Goal: Task Accomplishment & Management: Manage account settings

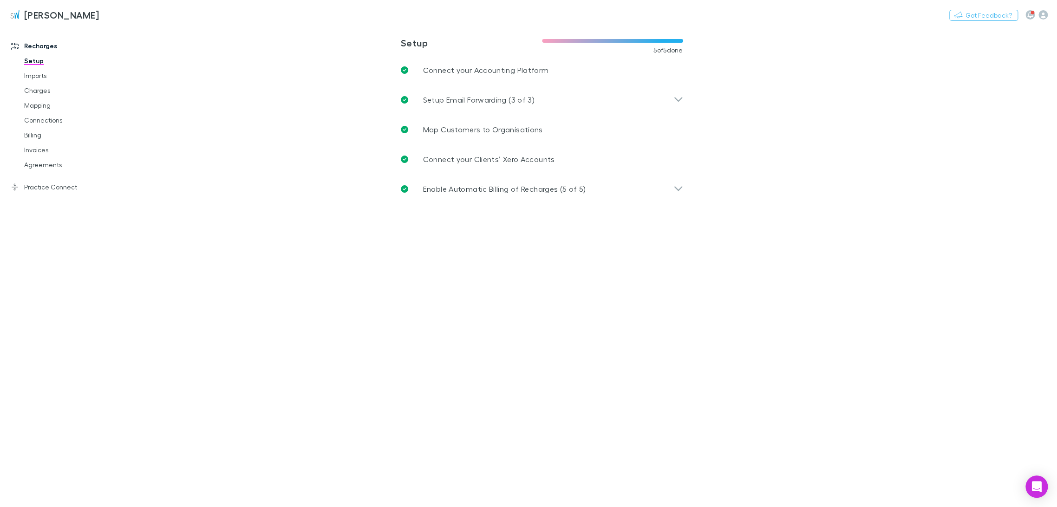
drag, startPoint x: 38, startPoint y: 90, endPoint x: 0, endPoint y: 78, distance: 40.1
click at [38, 90] on link "Charges" at bounding box center [72, 90] width 114 height 15
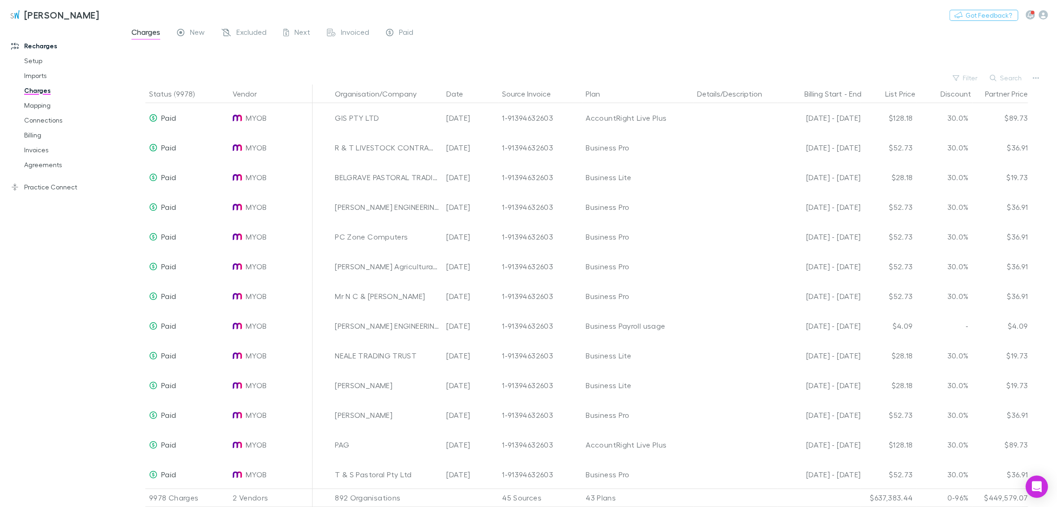
click at [530, 80] on button "Search" at bounding box center [1006, 77] width 42 height 11
paste input "**********"
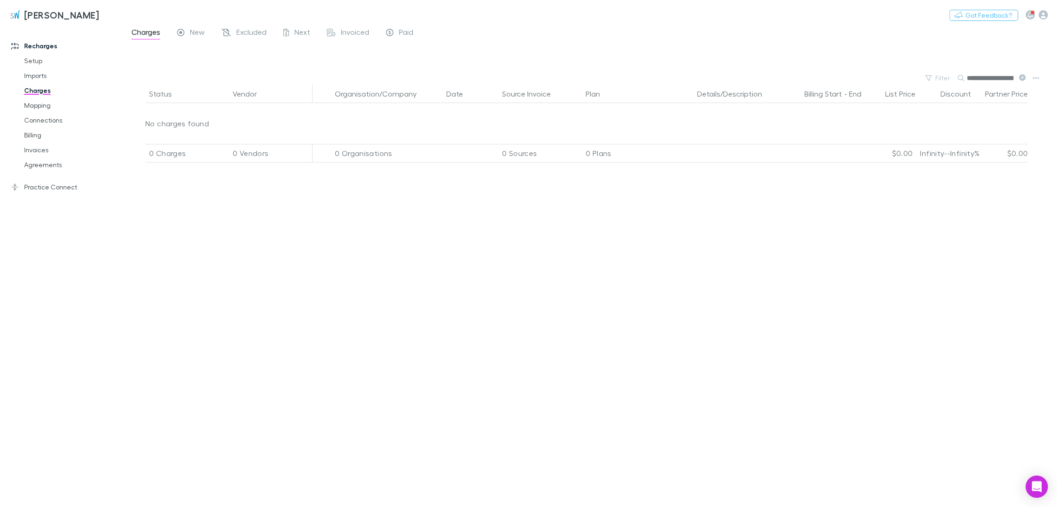
scroll to position [0, 30]
type input "**********"
click at [245, 31] on span "Excluded" at bounding box center [251, 33] width 30 height 12
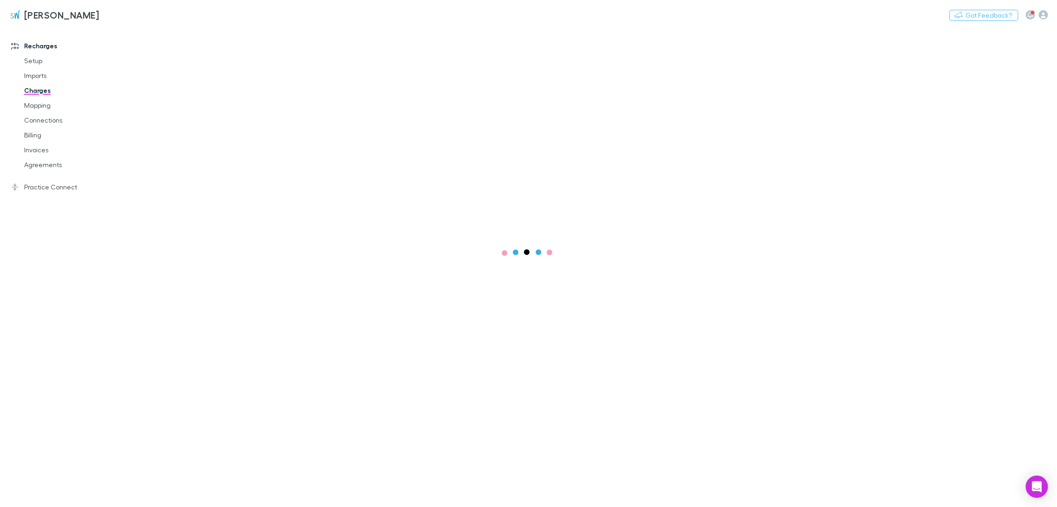
drag, startPoint x: 40, startPoint y: 78, endPoint x: 1, endPoint y: 92, distance: 42.0
click at [40, 78] on link "Imports" at bounding box center [72, 75] width 114 height 15
click at [45, 92] on link "Charges" at bounding box center [72, 90] width 114 height 15
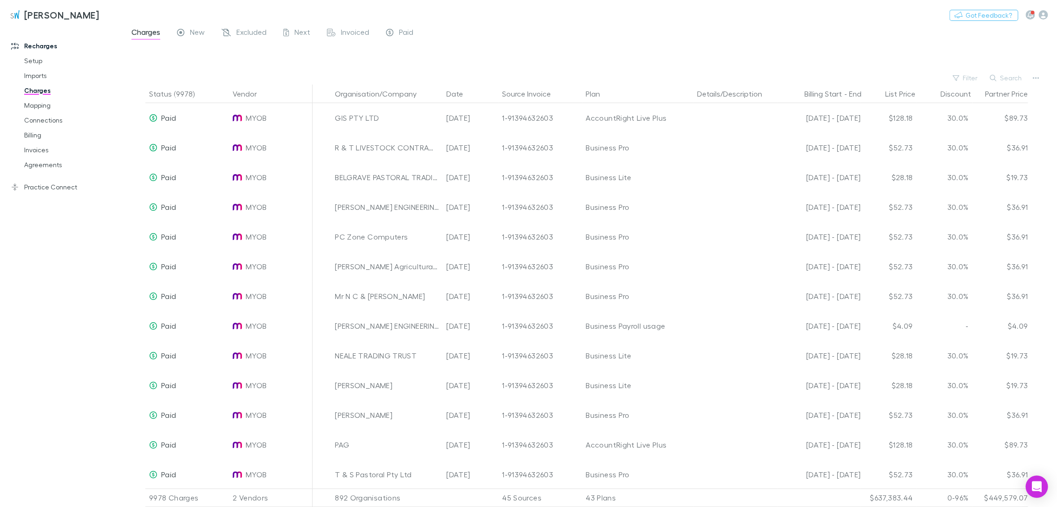
click at [530, 78] on button "Search" at bounding box center [1006, 77] width 42 height 11
paste input "**********"
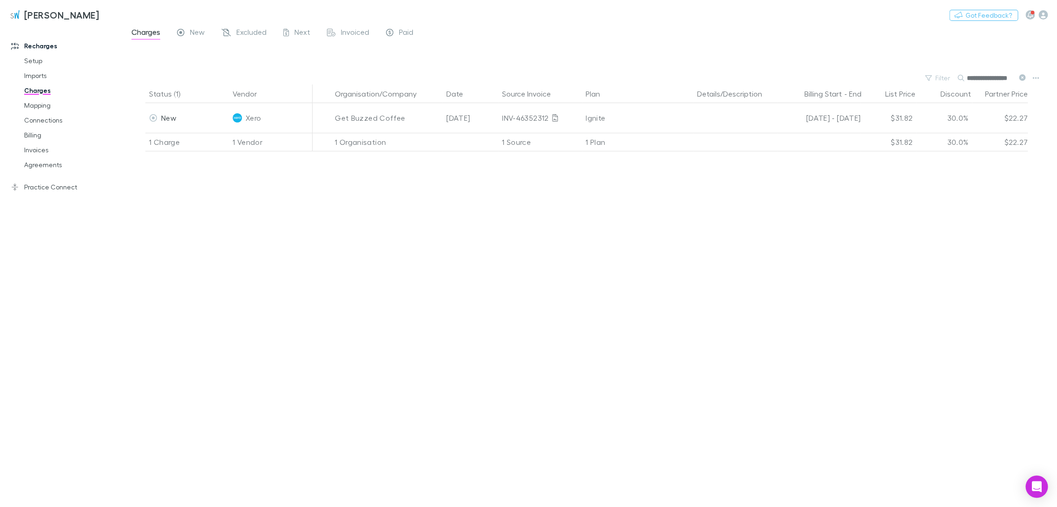
scroll to position [0, 6]
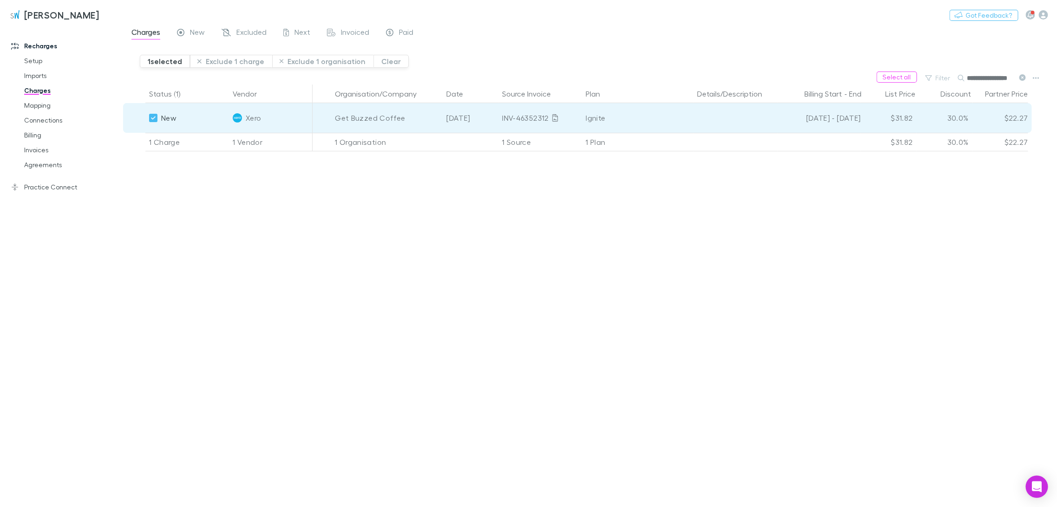
click at [221, 61] on button "Exclude 1 charge" at bounding box center [231, 61] width 82 height 13
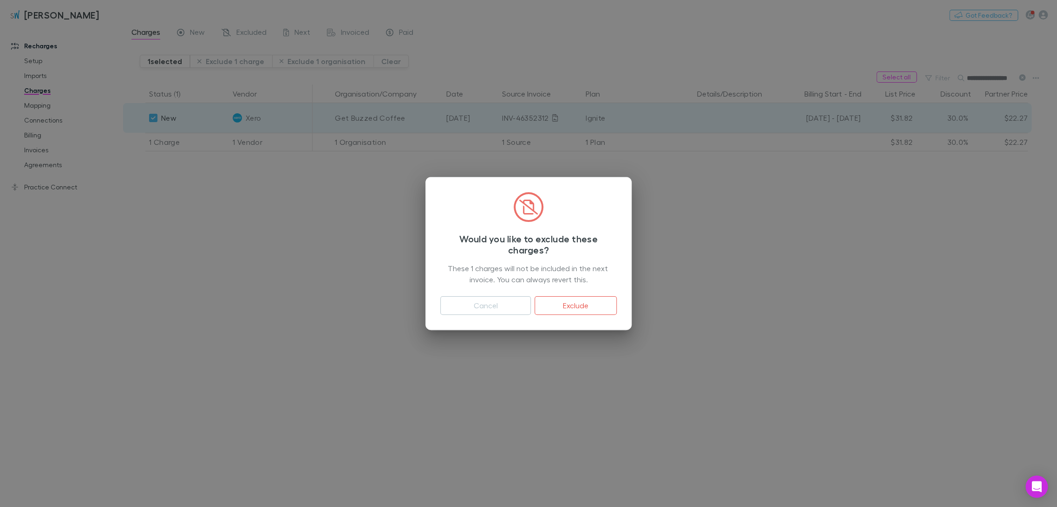
click at [530, 305] on button "Exclude" at bounding box center [576, 305] width 82 height 19
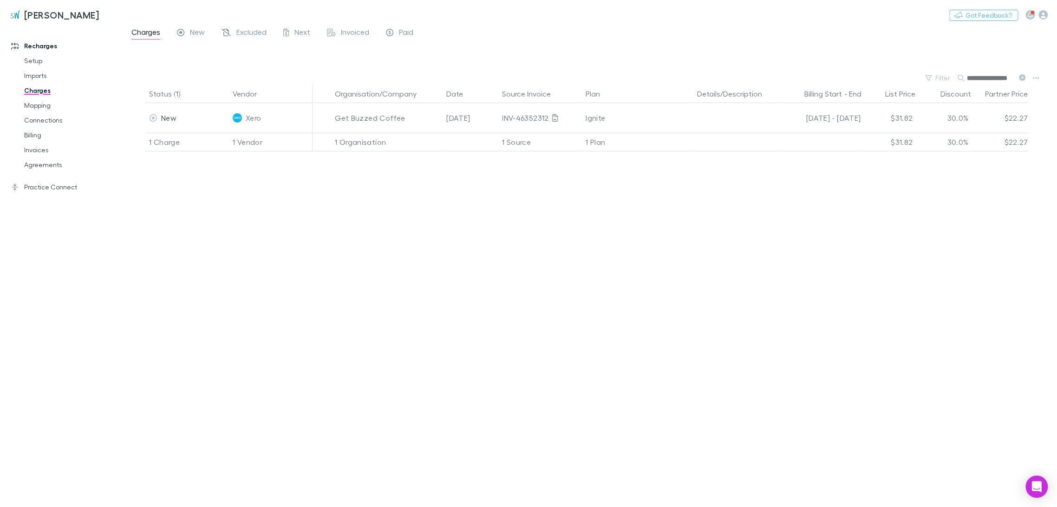
scroll to position [0, 6]
click at [530, 77] on input "**********" at bounding box center [990, 78] width 46 height 13
drag, startPoint x: 1013, startPoint y: 77, endPoint x: 769, endPoint y: 85, distance: 244.0
click at [530, 85] on main "**********" at bounding box center [590, 266] width 934 height 481
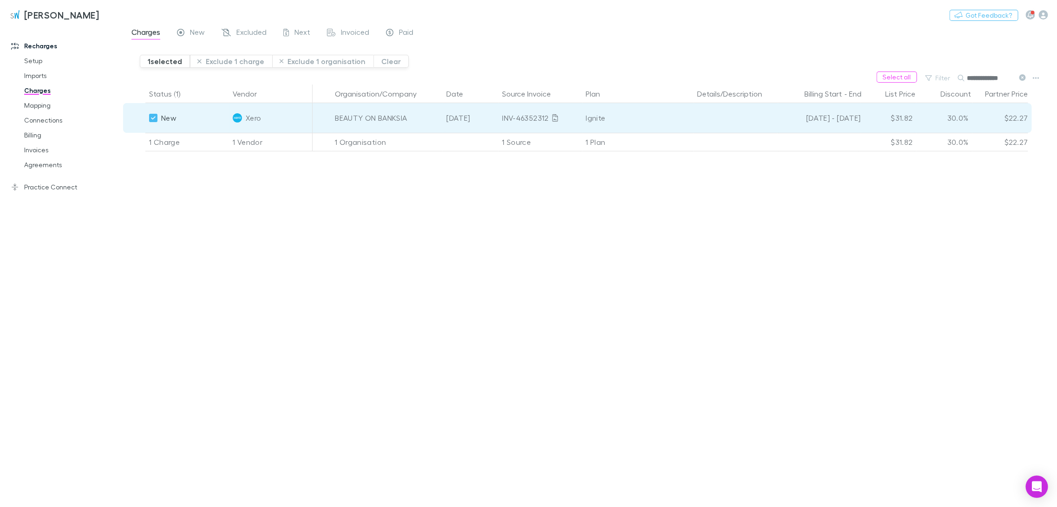
click at [220, 61] on button "Exclude 1 charge" at bounding box center [231, 61] width 82 height 13
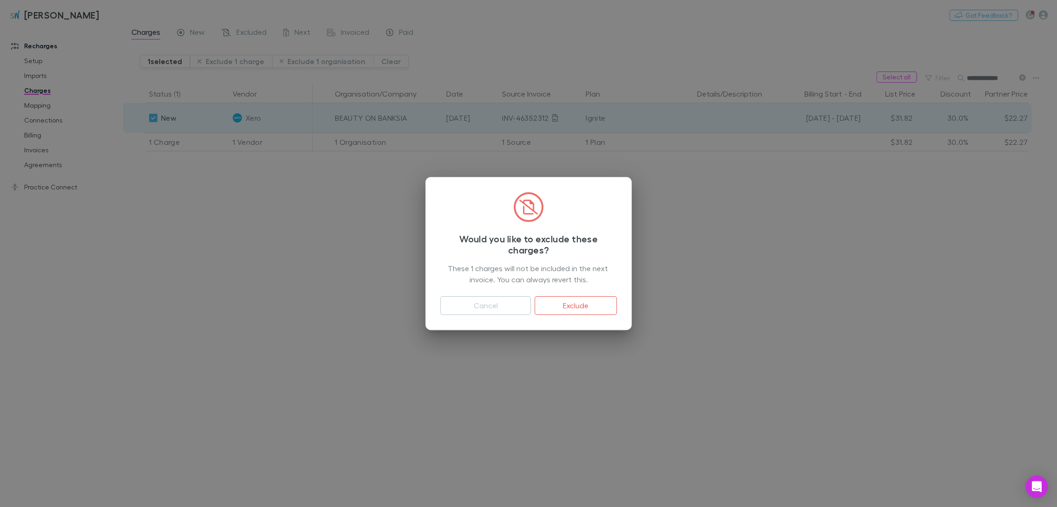
click at [530, 303] on button "Exclude" at bounding box center [576, 305] width 82 height 19
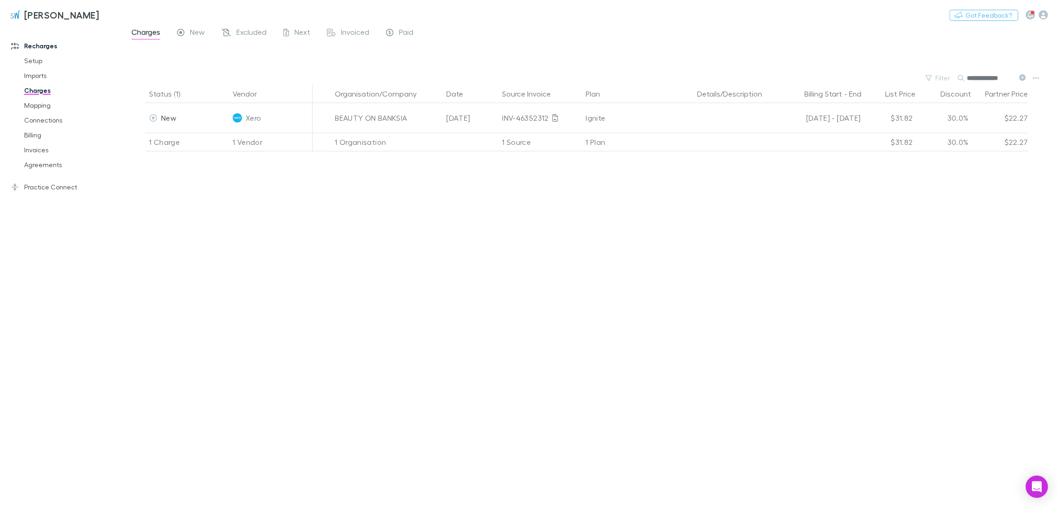
drag, startPoint x: 1009, startPoint y: 81, endPoint x: 733, endPoint y: 81, distance: 275.4
click at [530, 82] on div "**********" at bounding box center [590, 78] width 934 height 13
type input "*"
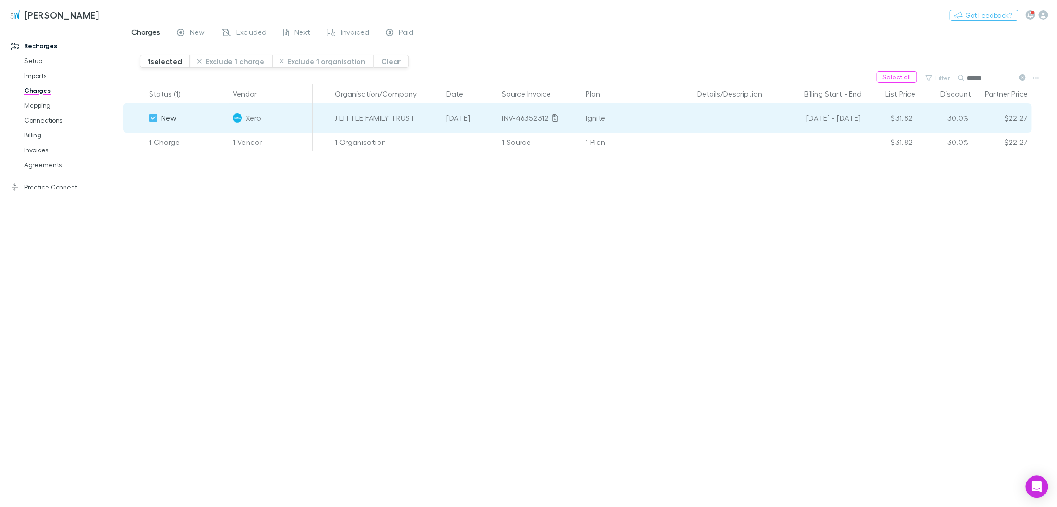
click at [240, 61] on button "Exclude 1 charge" at bounding box center [231, 61] width 82 height 13
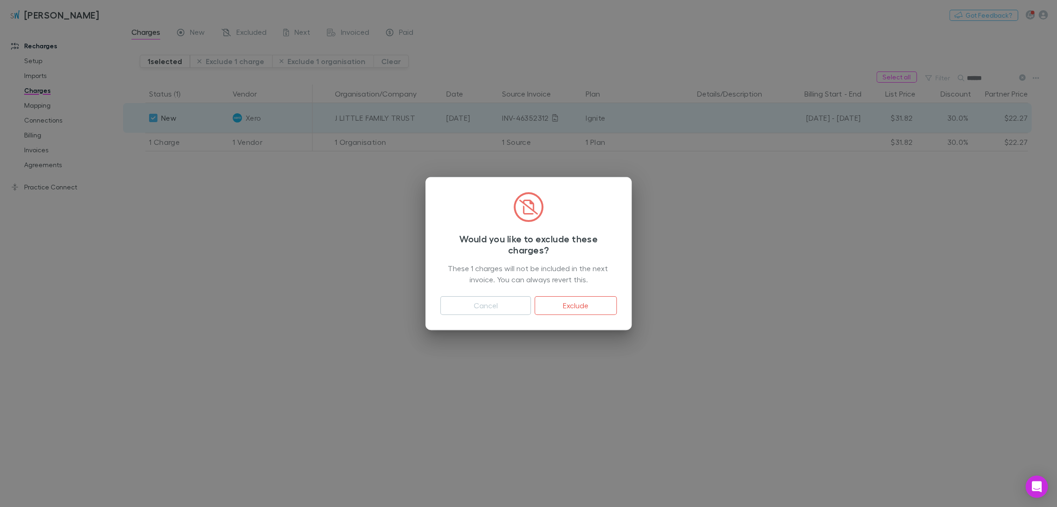
click at [530, 305] on button "Exclude" at bounding box center [576, 305] width 82 height 19
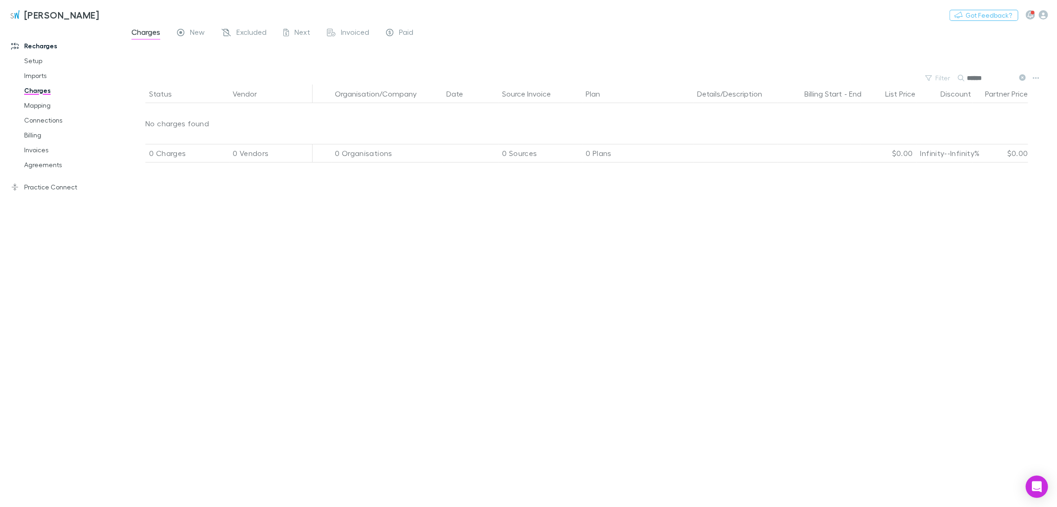
click at [530, 72] on div "Filter Search ******" at bounding box center [590, 78] width 934 height 13
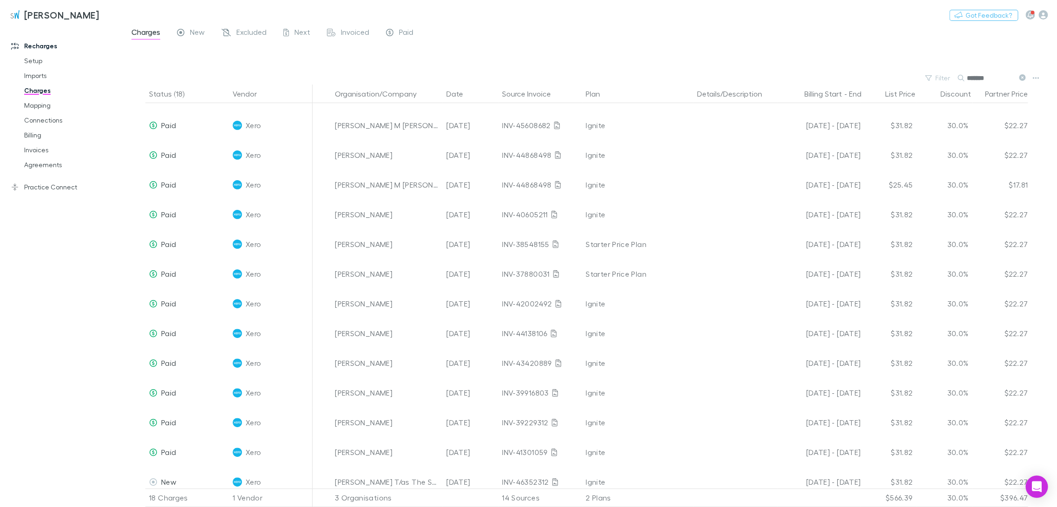
scroll to position [160, 0]
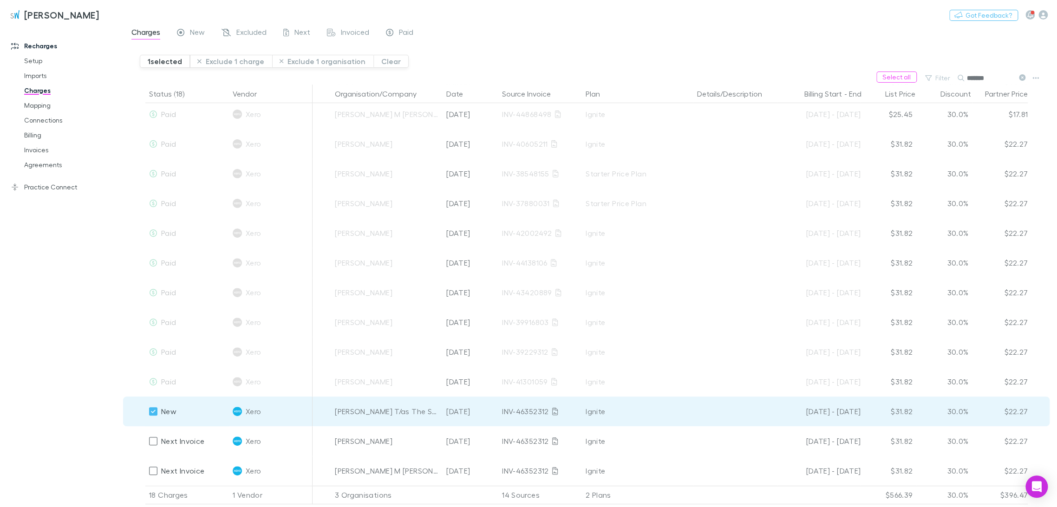
click at [242, 60] on button "Exclude 1 charge" at bounding box center [231, 61] width 82 height 13
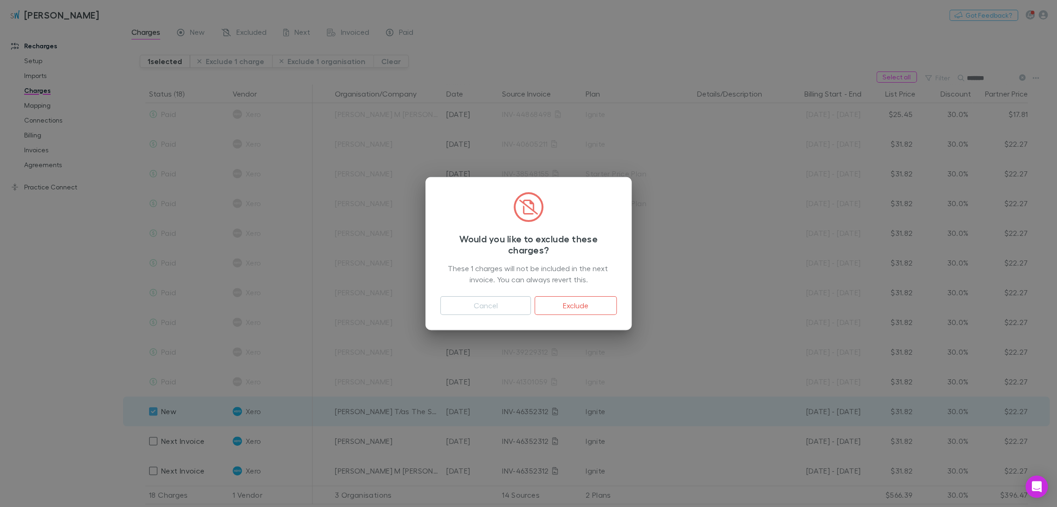
click at [530, 307] on button "Exclude" at bounding box center [576, 305] width 82 height 19
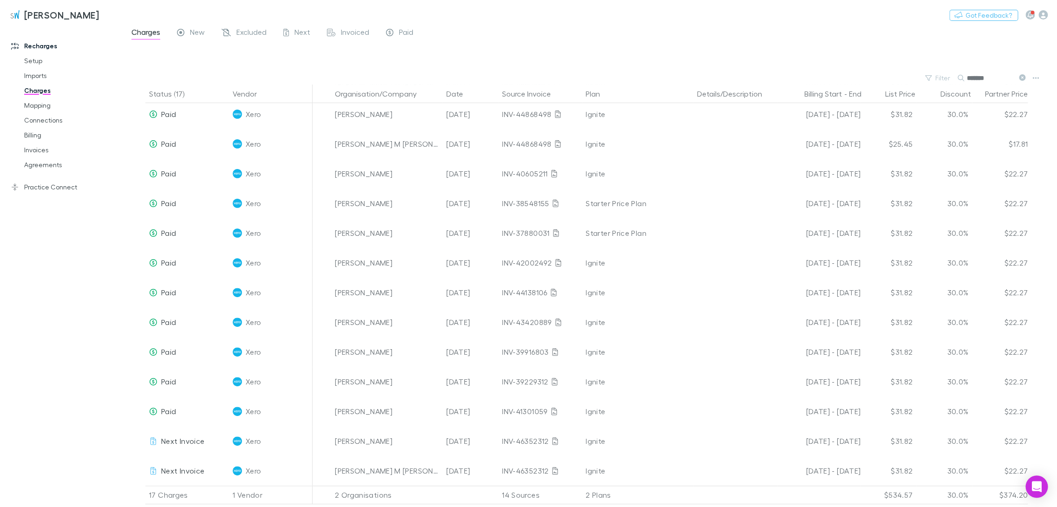
scroll to position [130, 0]
click at [530, 80] on div "Filter Search *******" at bounding box center [590, 78] width 934 height 13
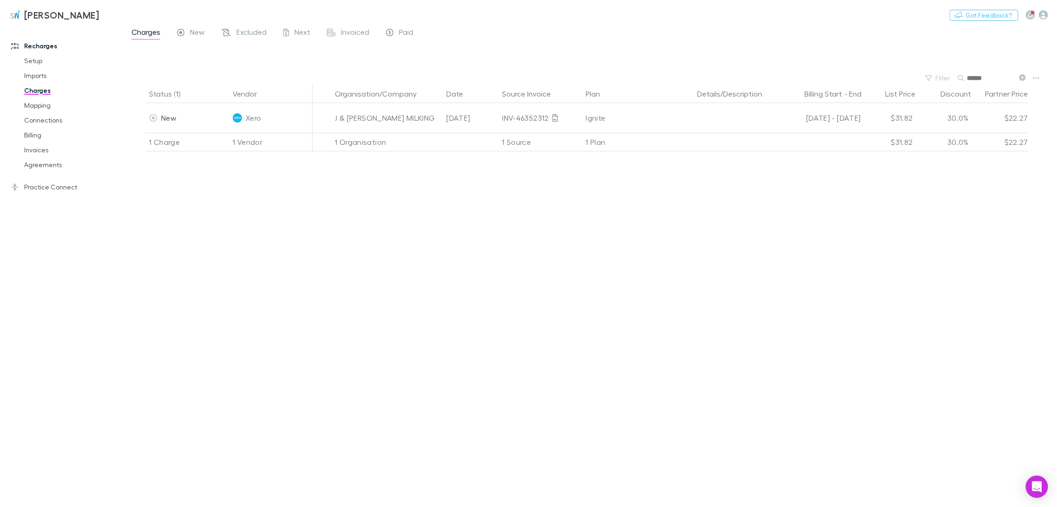
scroll to position [0, 0]
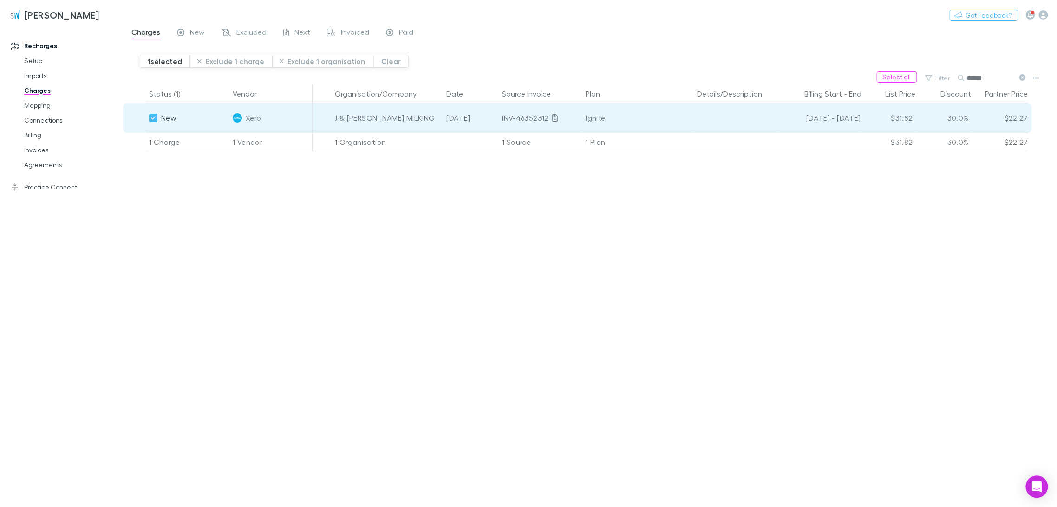
click at [215, 62] on button "Exclude 1 charge" at bounding box center [231, 61] width 82 height 13
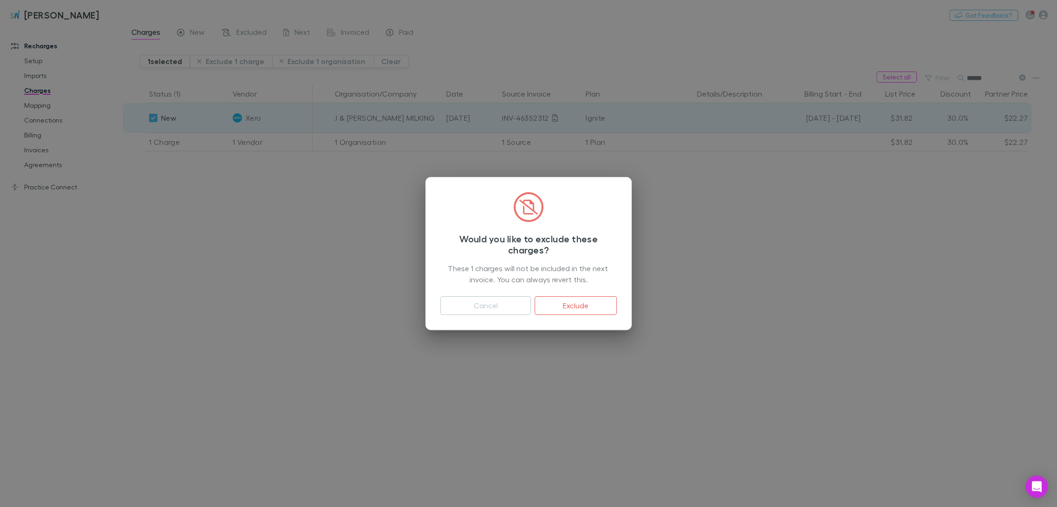
drag, startPoint x: 571, startPoint y: 303, endPoint x: 995, endPoint y: 79, distance: 479.5
click at [530, 303] on button "Exclude" at bounding box center [576, 305] width 82 height 19
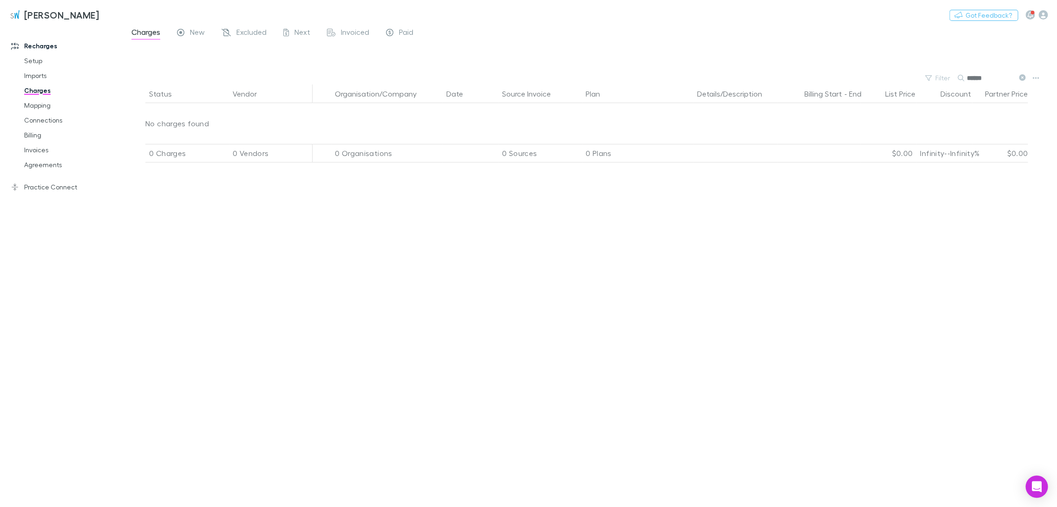
drag, startPoint x: 995, startPoint y: 79, endPoint x: 737, endPoint y: 85, distance: 258.3
click at [530, 85] on main "Charges New Excluded Next Invoiced Paid Filter Search ****** Status Vendor Orga…" at bounding box center [590, 266] width 934 height 481
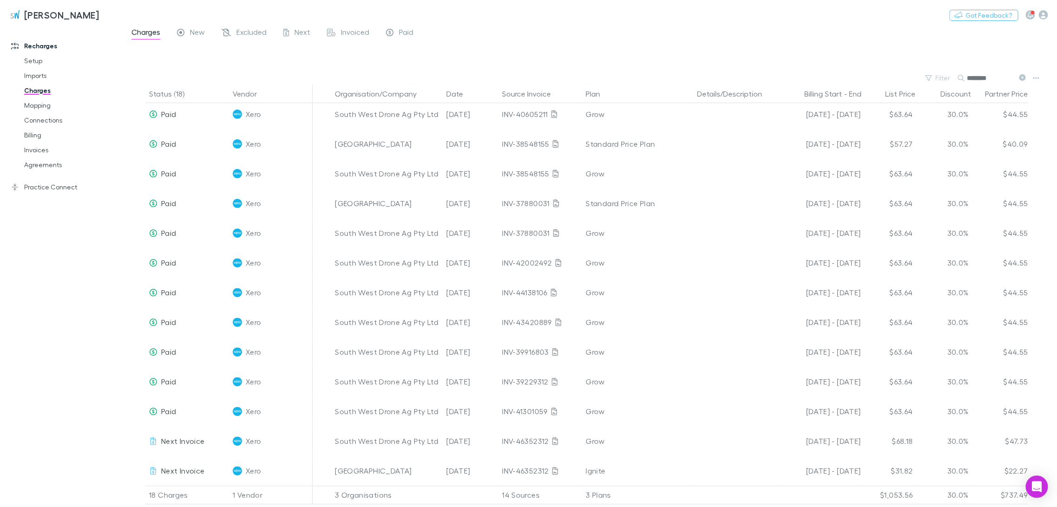
scroll to position [160, 0]
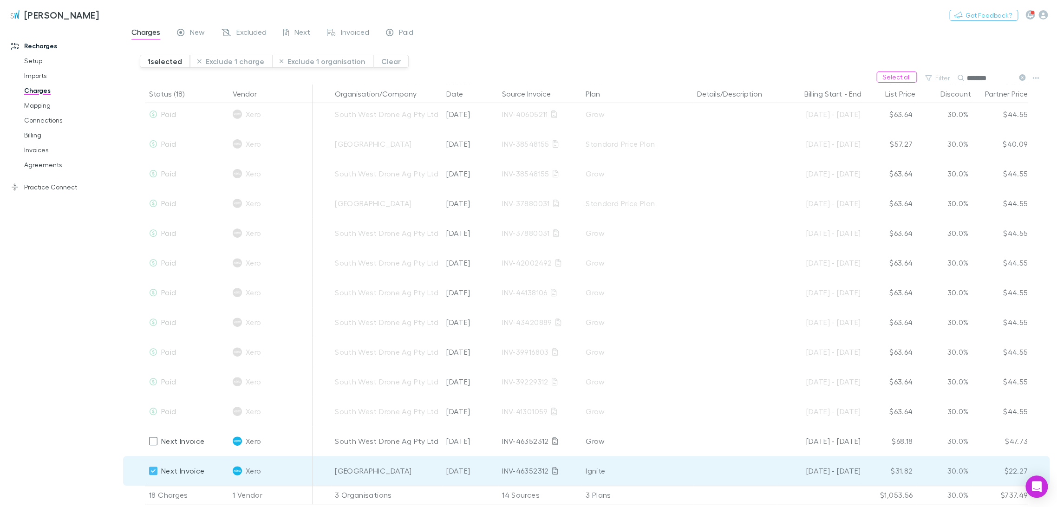
click at [234, 62] on button "Exclude 1 charge" at bounding box center [231, 61] width 82 height 13
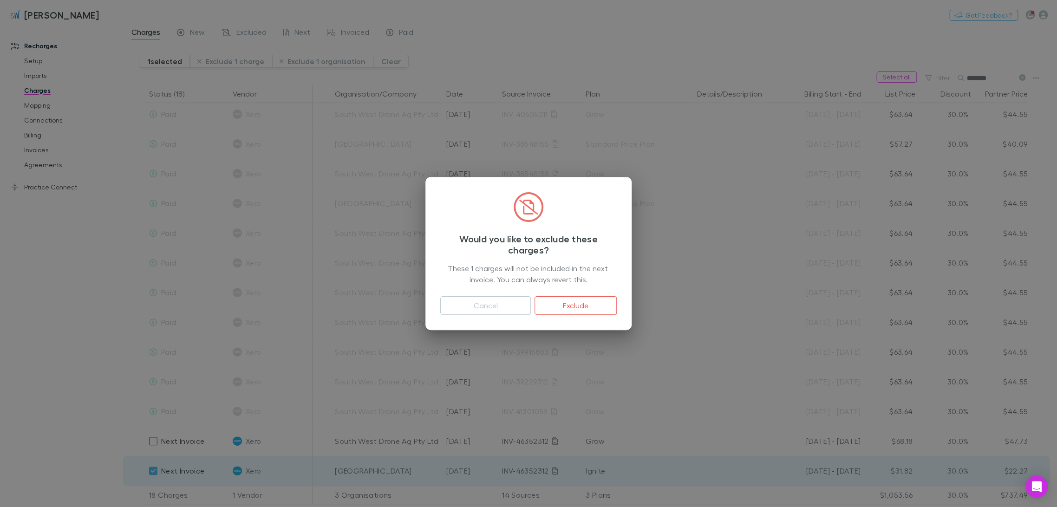
click at [530, 308] on button "Exclude" at bounding box center [576, 305] width 82 height 19
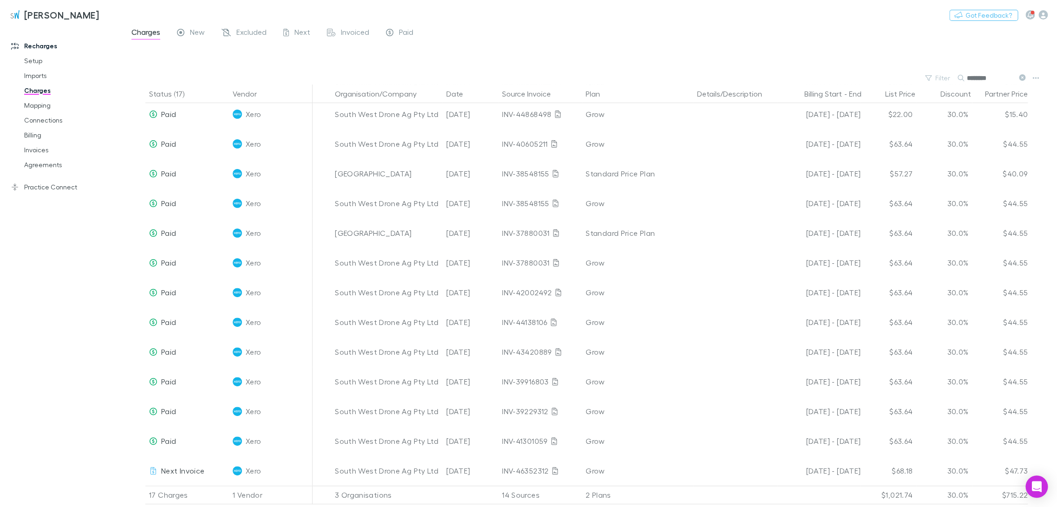
scroll to position [130, 0]
drag, startPoint x: 859, startPoint y: 74, endPoint x: 729, endPoint y: 71, distance: 129.6
click at [530, 72] on div "Filter Search ********" at bounding box center [590, 78] width 934 height 13
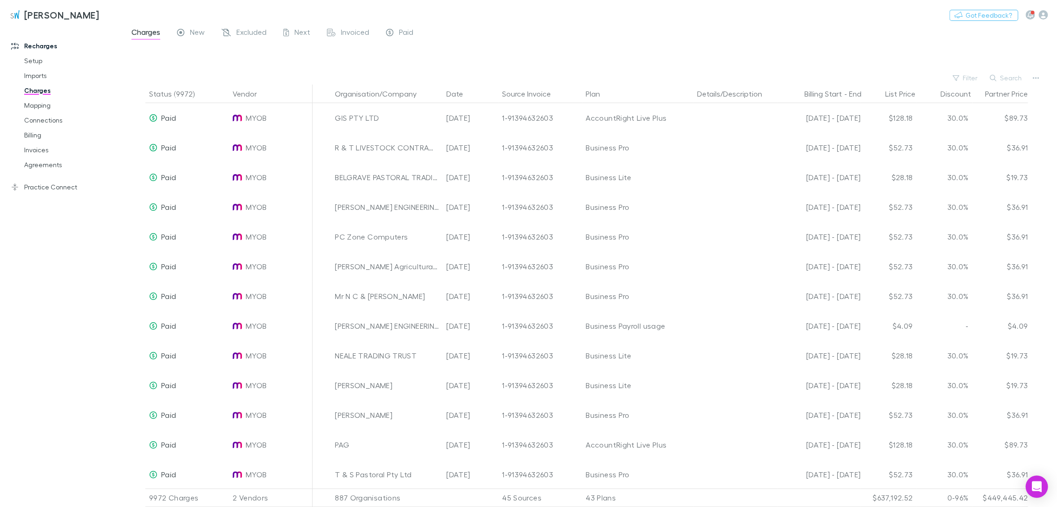
click at [530, 78] on button "Search" at bounding box center [1006, 77] width 42 height 11
paste input "**********"
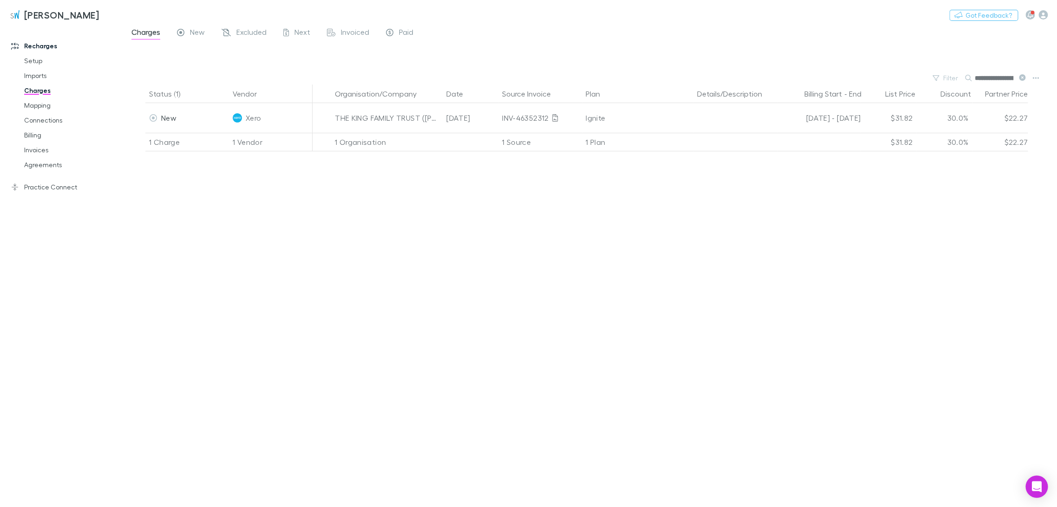
paste input "**********"
click at [530, 78] on input "**********" at bounding box center [993, 78] width 39 height 13
type input "**********"
click at [530, 77] on icon at bounding box center [1022, 77] width 7 height 7
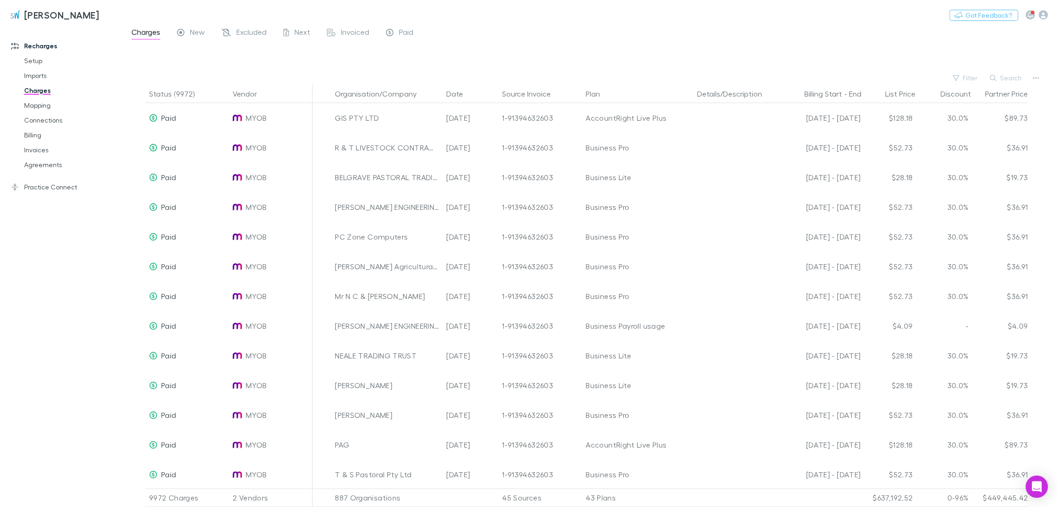
click at [530, 78] on button "Search" at bounding box center [1006, 77] width 42 height 11
click at [530, 79] on input "text" at bounding box center [990, 78] width 46 height 13
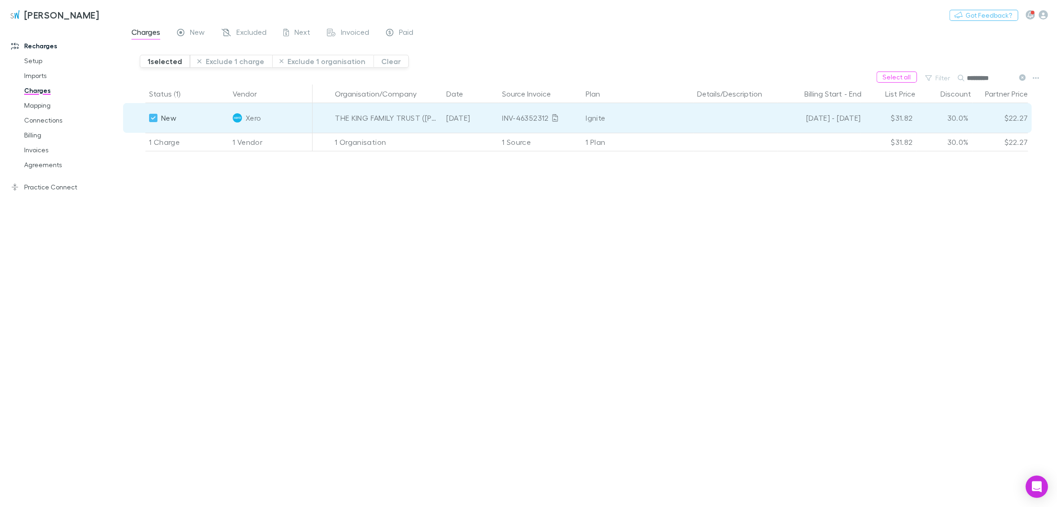
click at [244, 56] on button "Exclude 1 charge" at bounding box center [231, 61] width 82 height 13
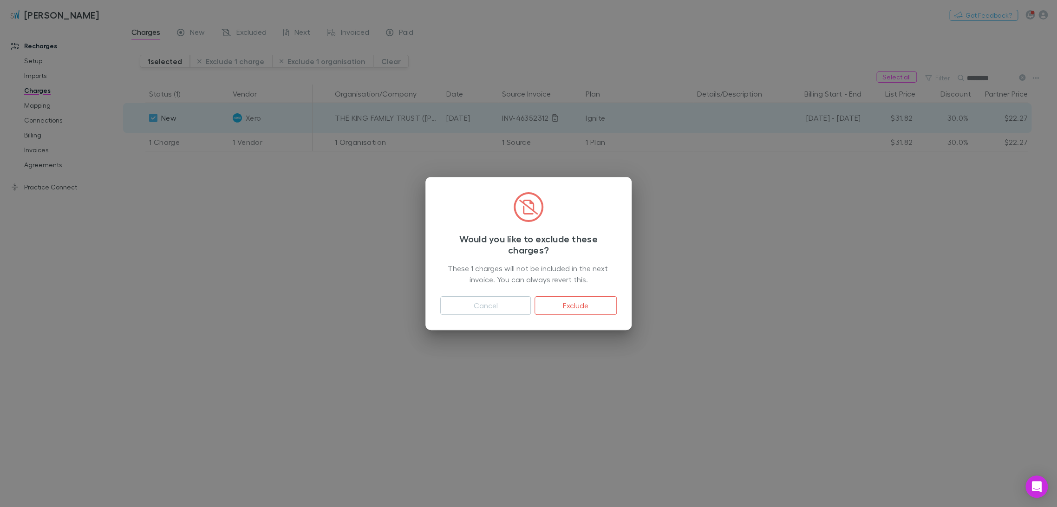
click at [530, 307] on button "Exclude" at bounding box center [576, 305] width 82 height 19
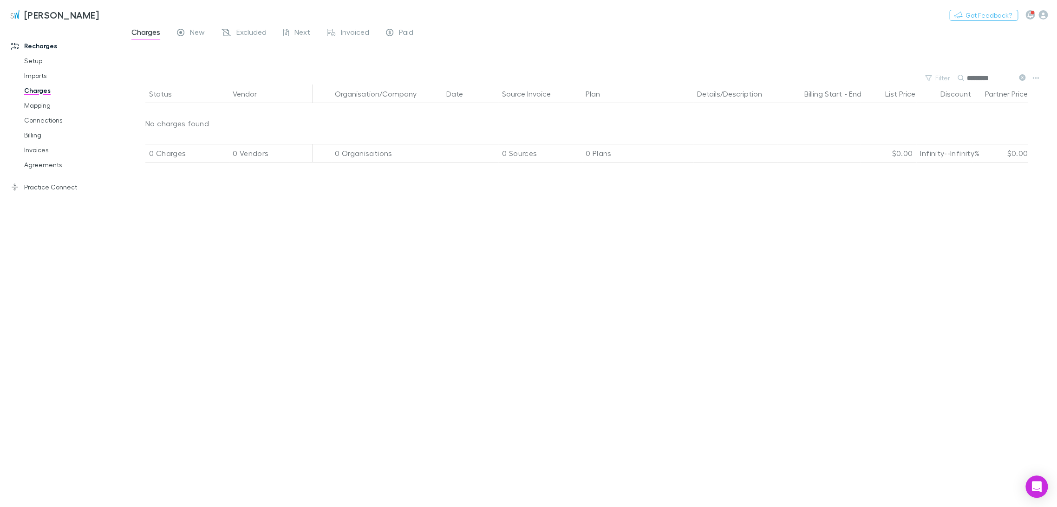
drag, startPoint x: 999, startPoint y: 79, endPoint x: 920, endPoint y: 73, distance: 79.2
click at [530, 73] on div "Filter Search *********" at bounding box center [590, 78] width 934 height 13
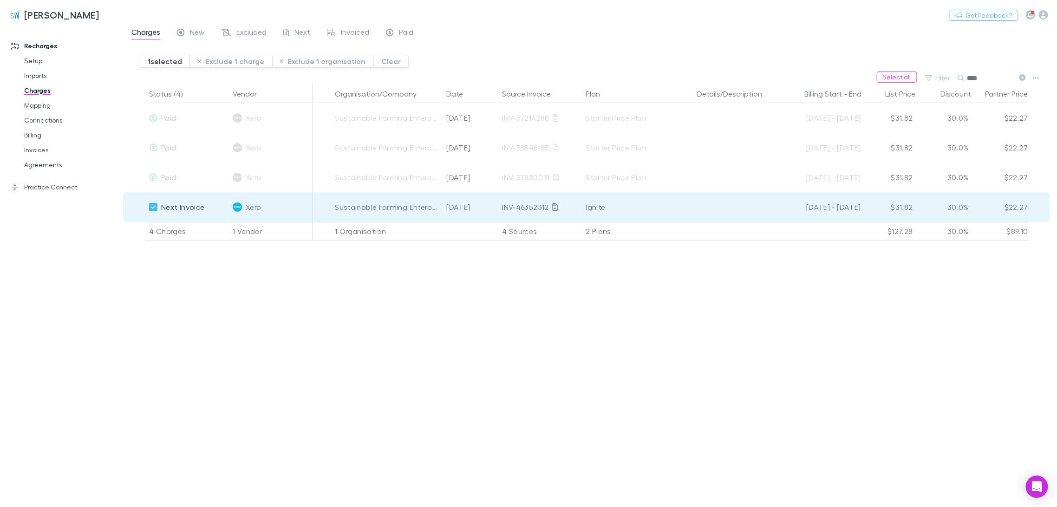
click at [227, 67] on button "Exclude 1 charge" at bounding box center [231, 61] width 82 height 13
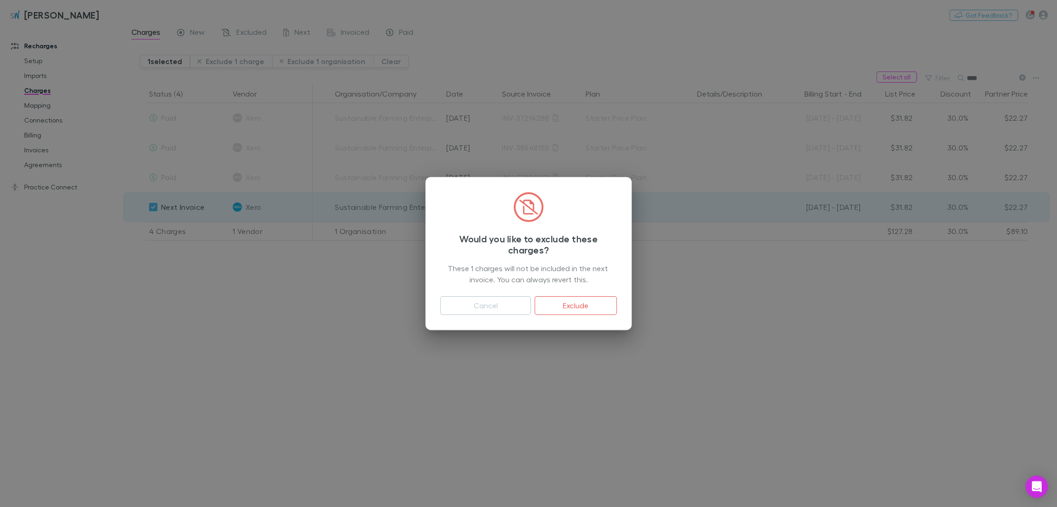
click at [530, 305] on button "Exclude" at bounding box center [576, 305] width 82 height 19
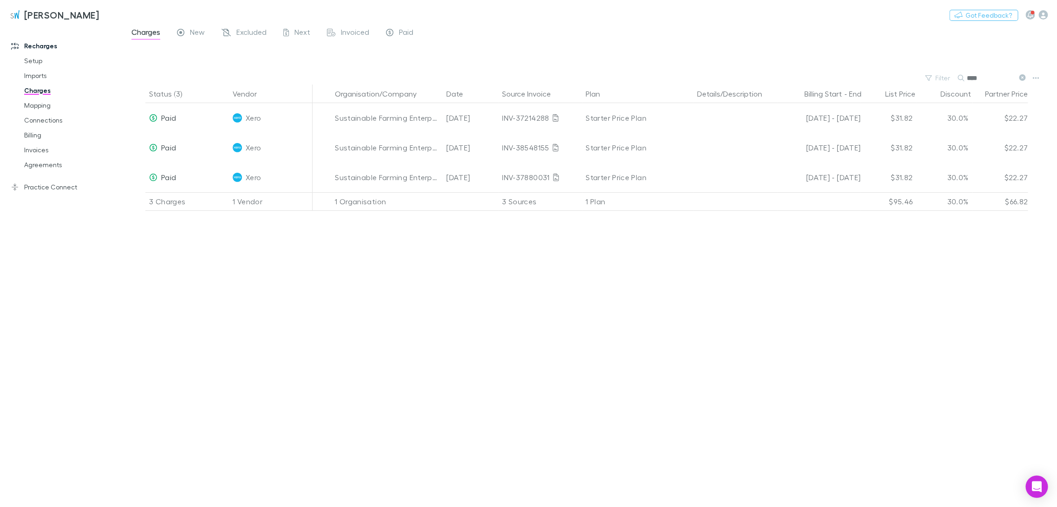
drag, startPoint x: 977, startPoint y: 75, endPoint x: 856, endPoint y: 77, distance: 121.2
click at [530, 77] on div "Filter Search ****" at bounding box center [590, 78] width 934 height 13
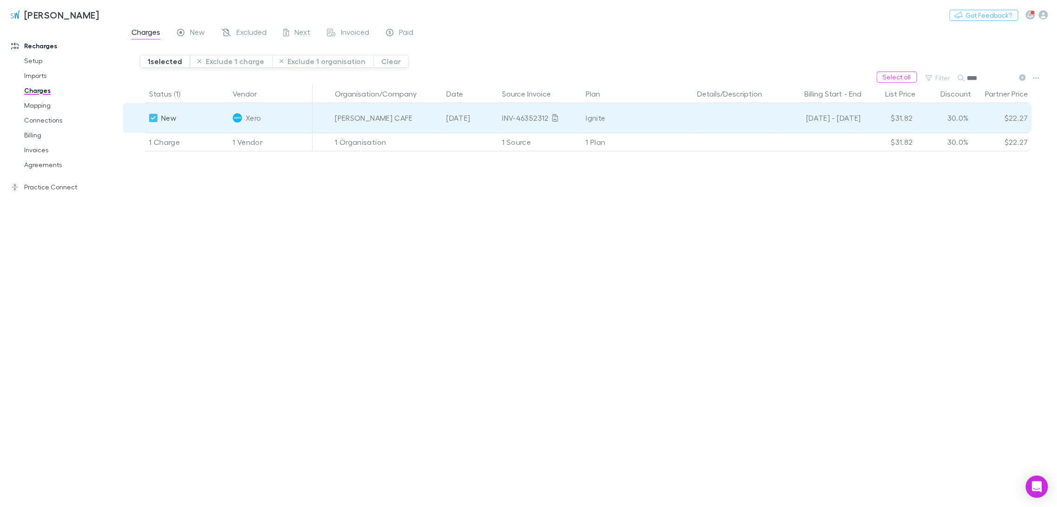
drag, startPoint x: 984, startPoint y: 79, endPoint x: 790, endPoint y: 77, distance: 193.7
click at [530, 80] on div "Select all Filter Search ****" at bounding box center [590, 78] width 934 height 13
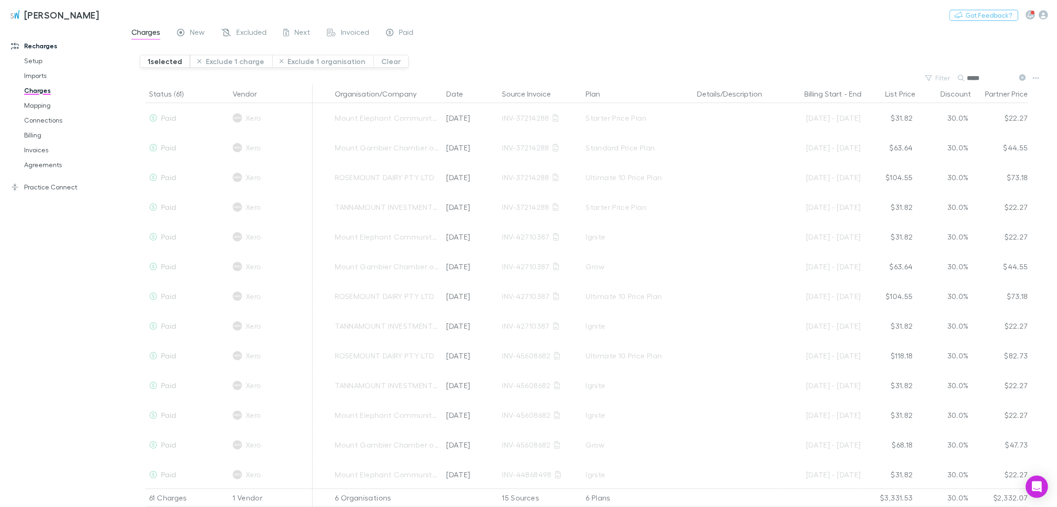
drag, startPoint x: 1007, startPoint y: 78, endPoint x: 708, endPoint y: 70, distance: 298.7
click at [530, 70] on main "Charges New Excluded Next Invoiced Paid 1 selected Exclude 1 charge Exclude 1 o…" at bounding box center [590, 266] width 934 height 481
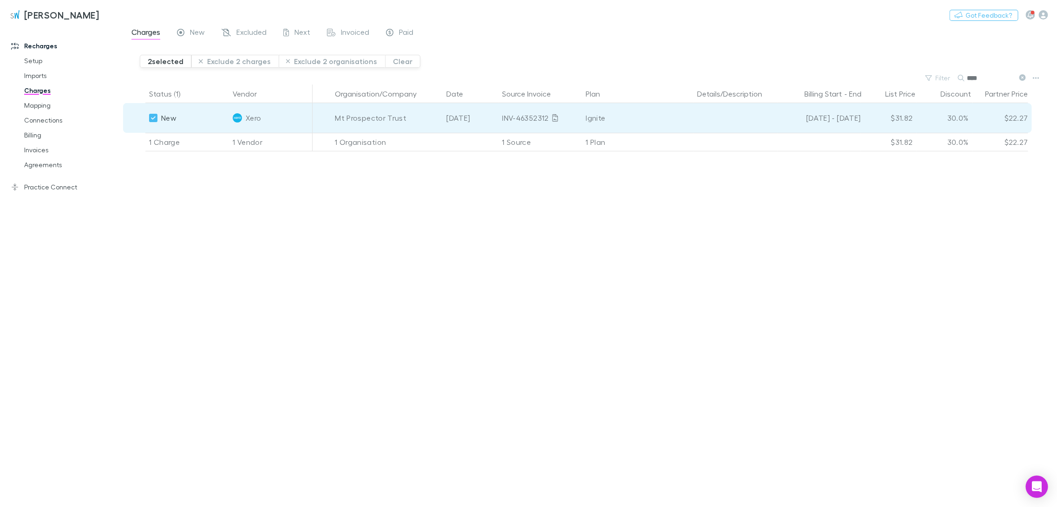
click at [227, 59] on button "Exclude 2 charges" at bounding box center [234, 61] width 87 height 13
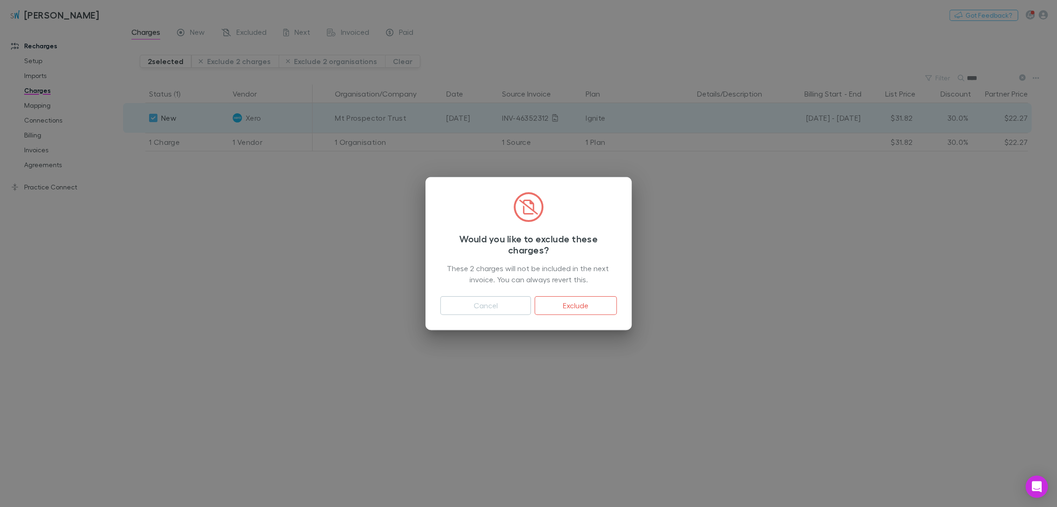
click at [530, 300] on button "Exclude" at bounding box center [576, 305] width 82 height 19
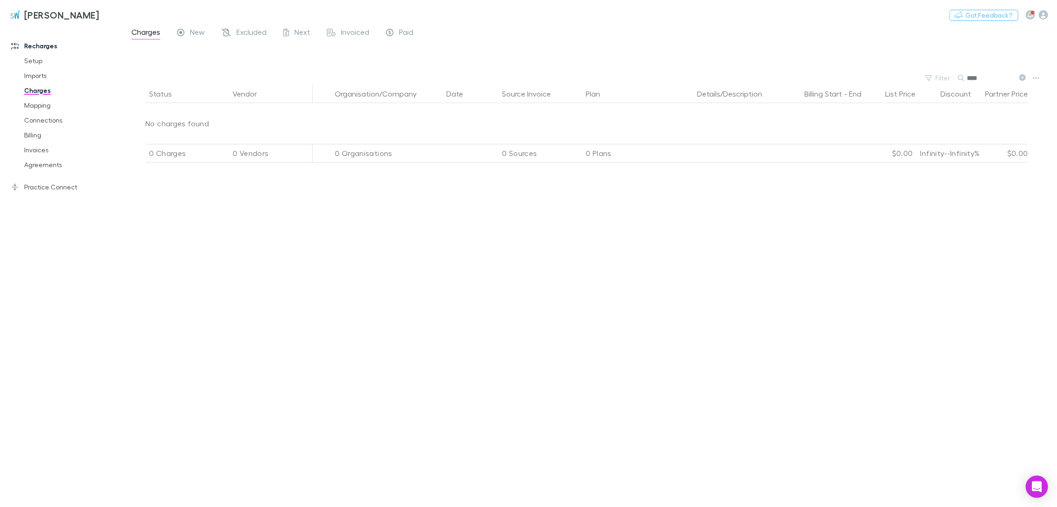
drag, startPoint x: 993, startPoint y: 78, endPoint x: 739, endPoint y: 84, distance: 253.6
click at [530, 83] on div "Filter Search ****" at bounding box center [590, 78] width 934 height 13
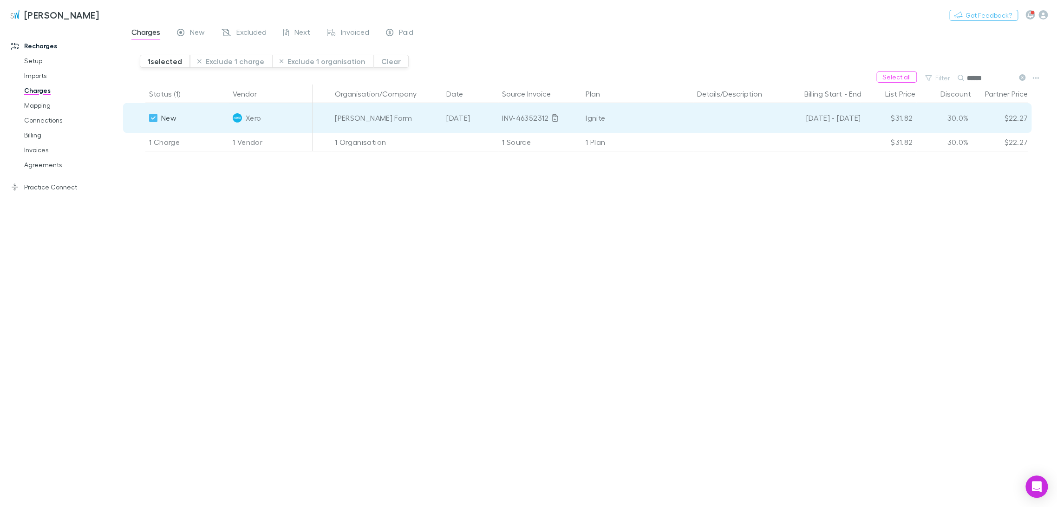
click at [216, 61] on button "Exclude 1 charge" at bounding box center [231, 61] width 82 height 13
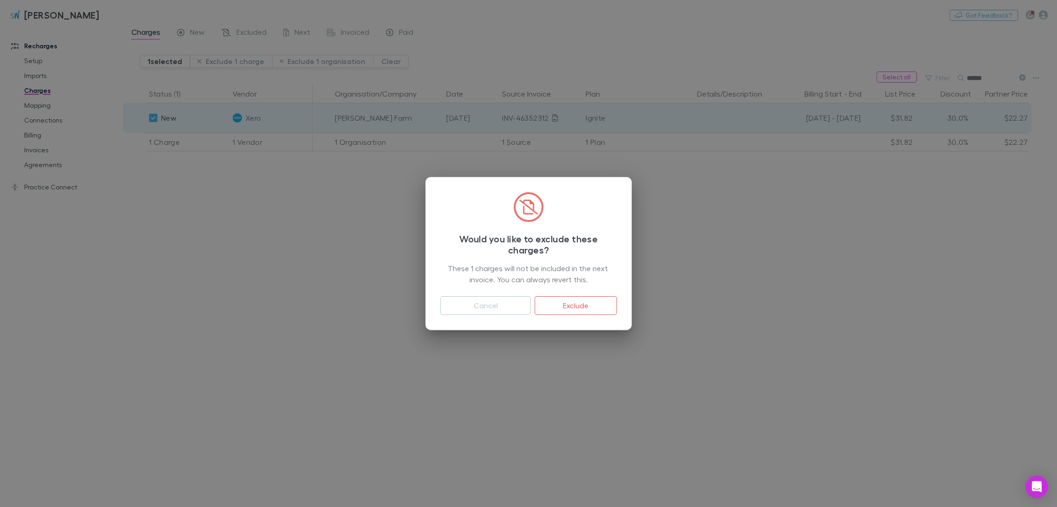
click at [530, 303] on button "Exclude" at bounding box center [576, 305] width 82 height 19
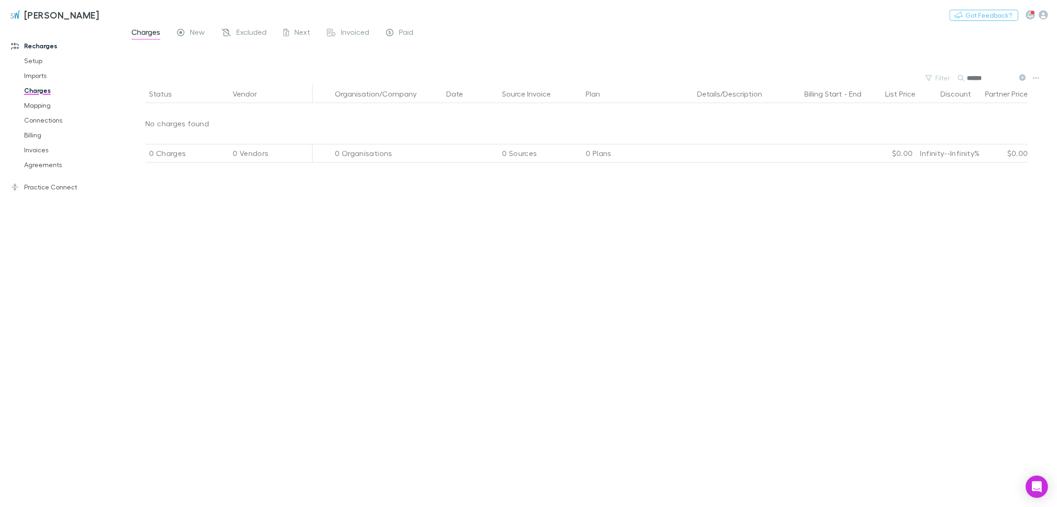
drag, startPoint x: 989, startPoint y: 75, endPoint x: 910, endPoint y: 76, distance: 79.4
click at [530, 76] on div "Filter Search ******" at bounding box center [590, 78] width 934 height 13
paste input "**********"
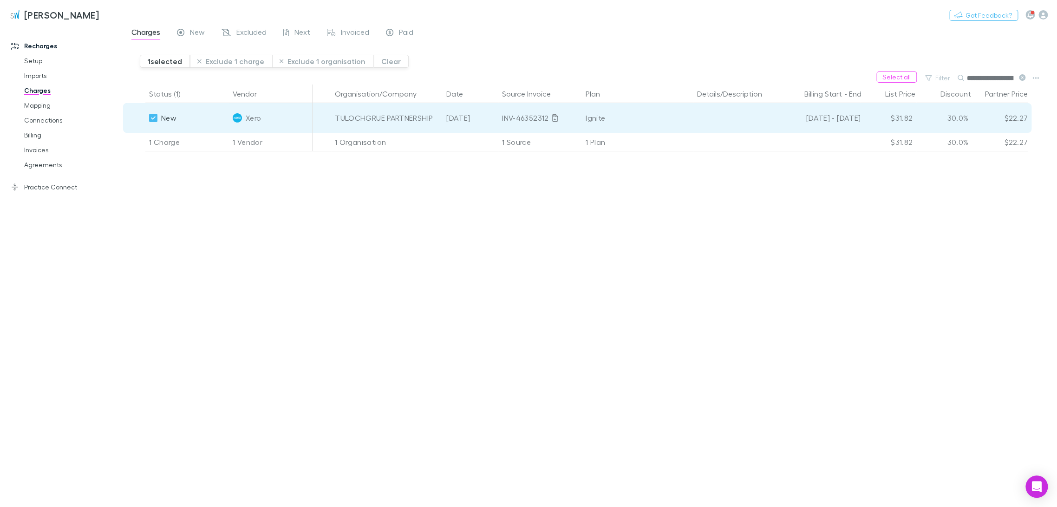
scroll to position [0, 34]
click at [205, 60] on button "Exclude 1 charge" at bounding box center [231, 61] width 82 height 13
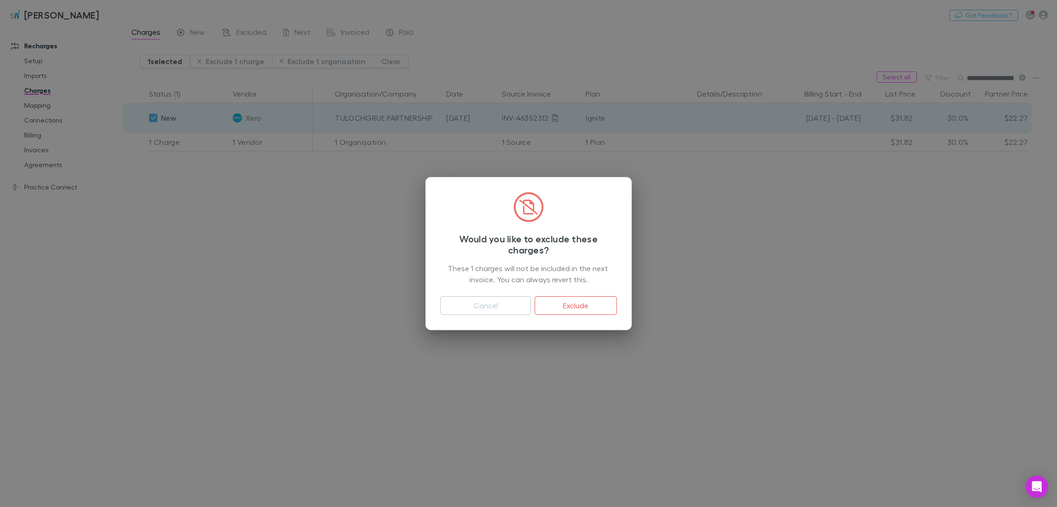
drag, startPoint x: 582, startPoint y: 310, endPoint x: 8, endPoint y: 347, distance: 575.2
click at [530, 310] on button "Exclude" at bounding box center [576, 305] width 82 height 19
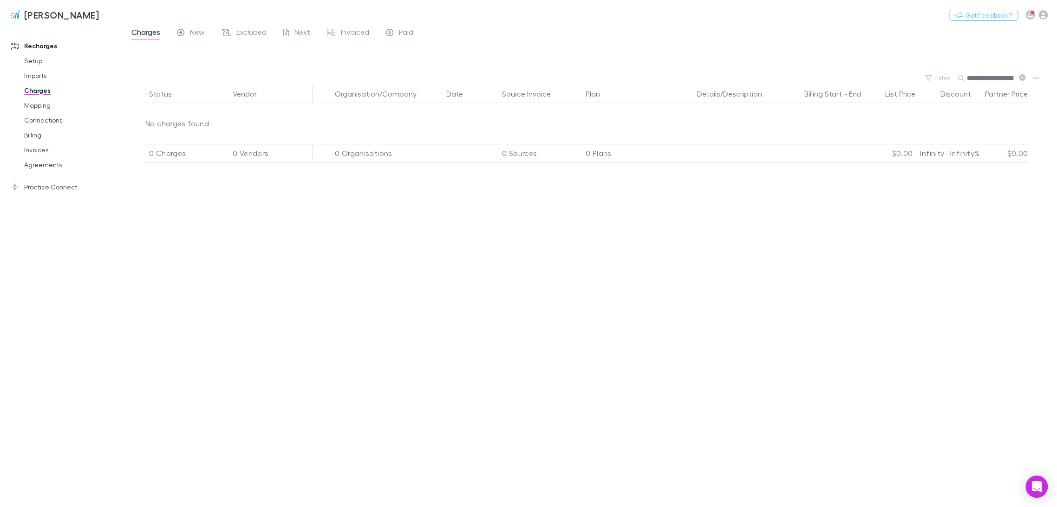
drag, startPoint x: 1021, startPoint y: 77, endPoint x: 966, endPoint y: 77, distance: 55.3
click at [530, 77] on icon at bounding box center [1022, 77] width 7 height 7
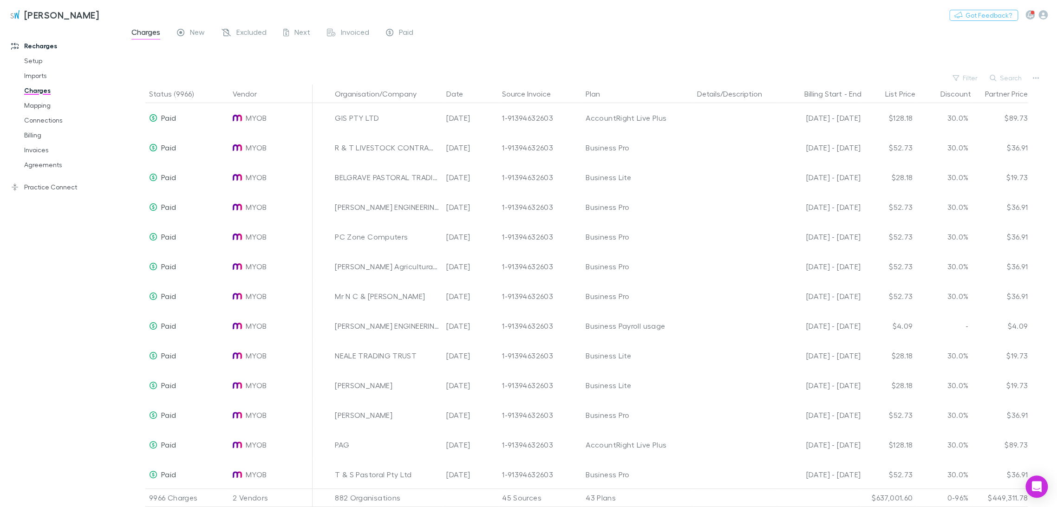
click at [530, 75] on button "Filter" at bounding box center [965, 77] width 35 height 11
click at [530, 79] on div at bounding box center [528, 253] width 1057 height 507
click at [530, 78] on button "Search" at bounding box center [1006, 77] width 42 height 11
paste input "**********"
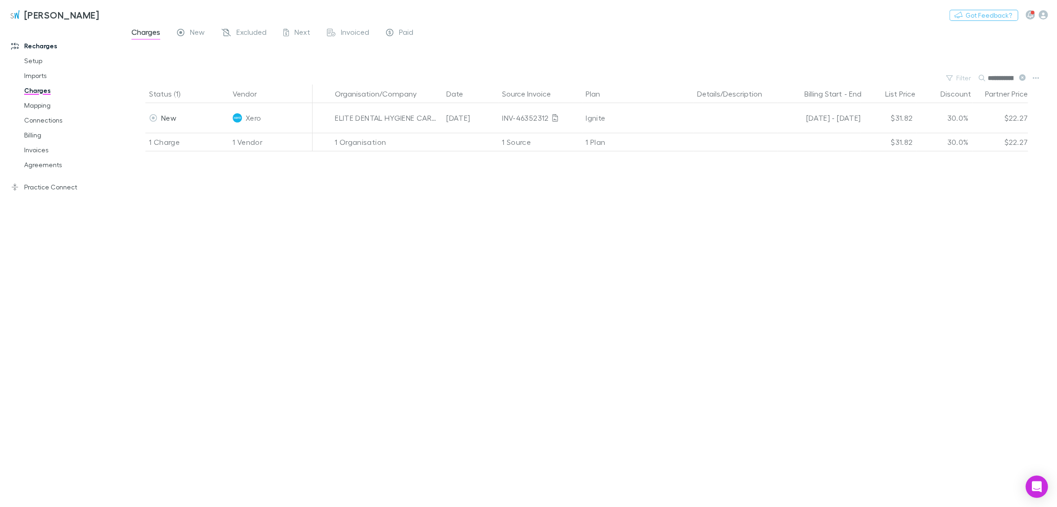
type input "**********"
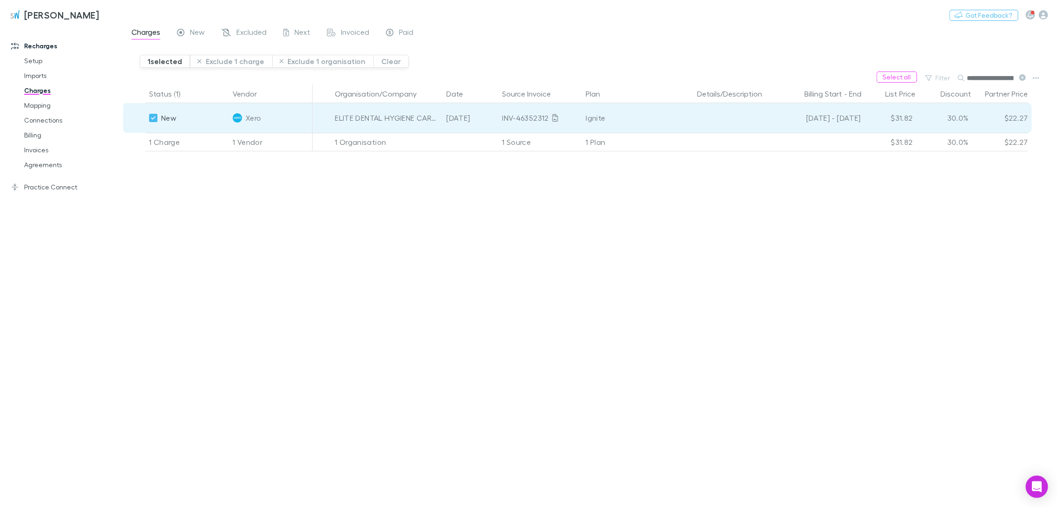
click at [229, 59] on button "Exclude 1 charge" at bounding box center [231, 61] width 82 height 13
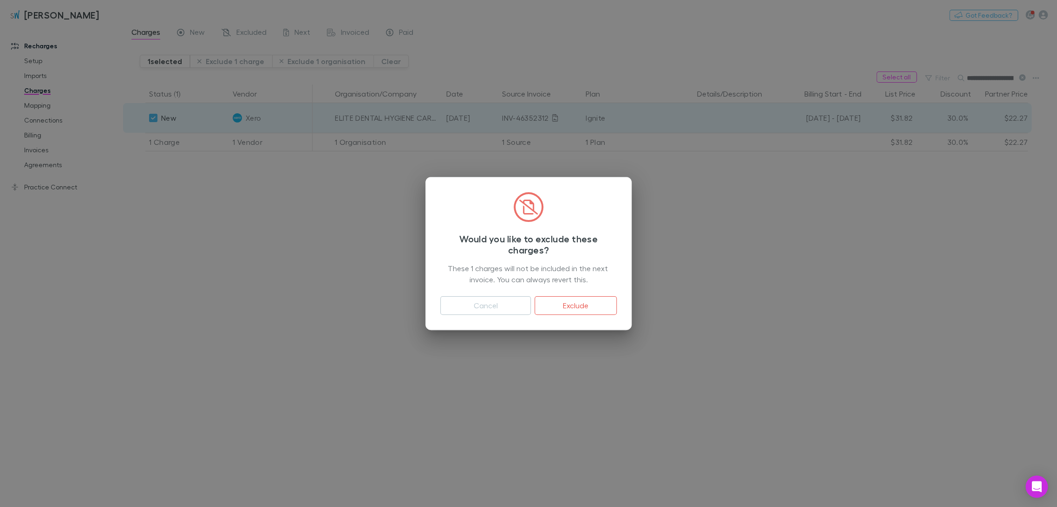
click at [530, 306] on button "Exclude" at bounding box center [576, 305] width 82 height 19
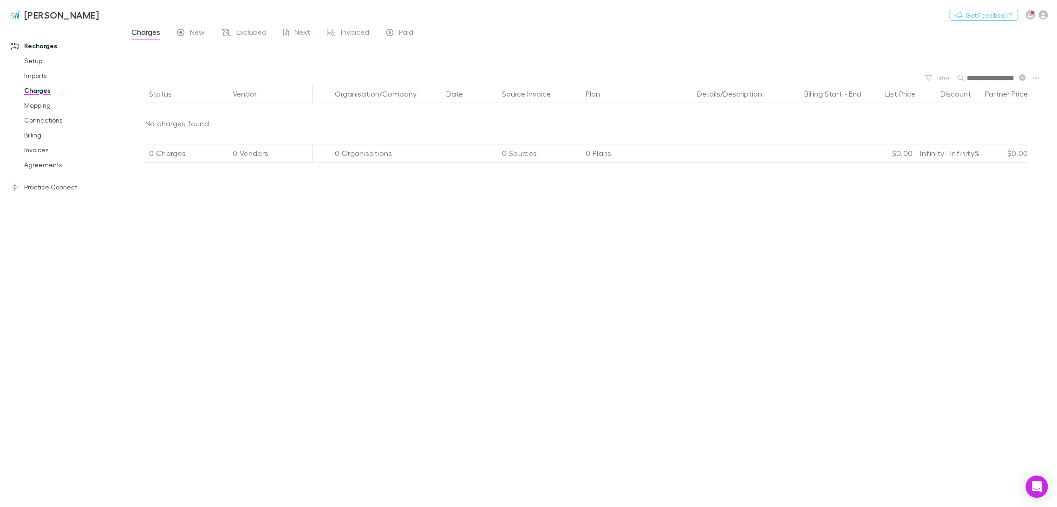
click at [530, 78] on icon at bounding box center [1022, 77] width 7 height 7
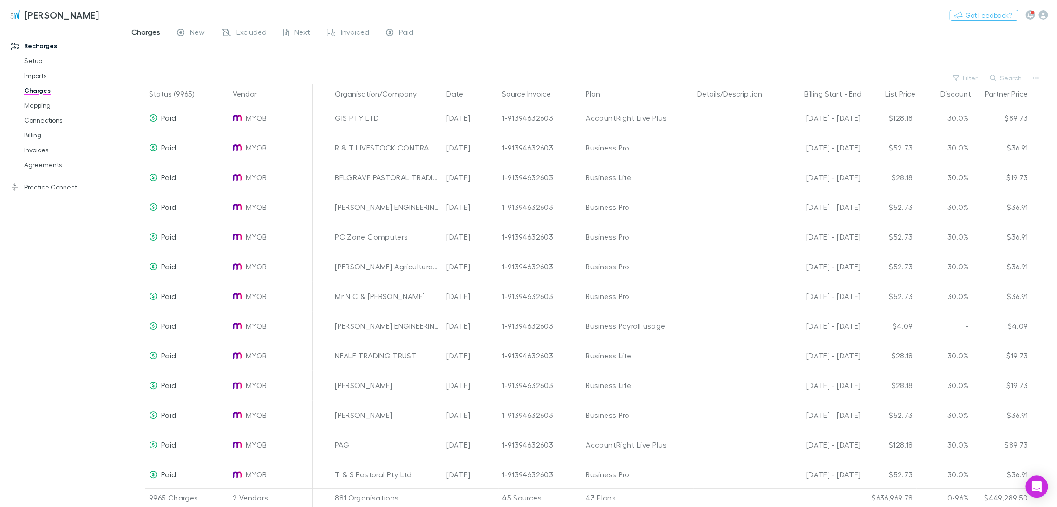
click at [530, 80] on button "Search" at bounding box center [1006, 77] width 42 height 11
paste input "**********"
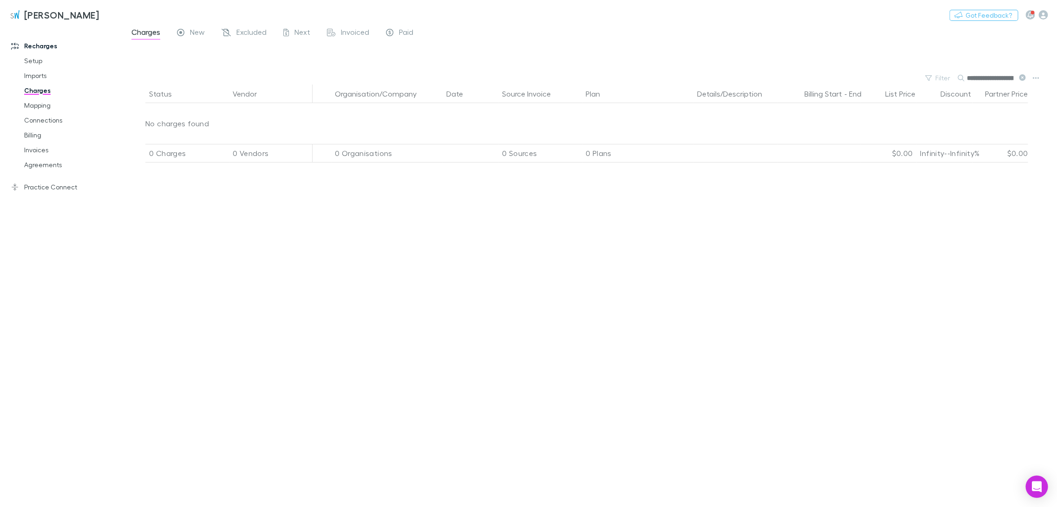
scroll to position [0, 17]
click at [530, 77] on icon at bounding box center [1022, 77] width 7 height 7
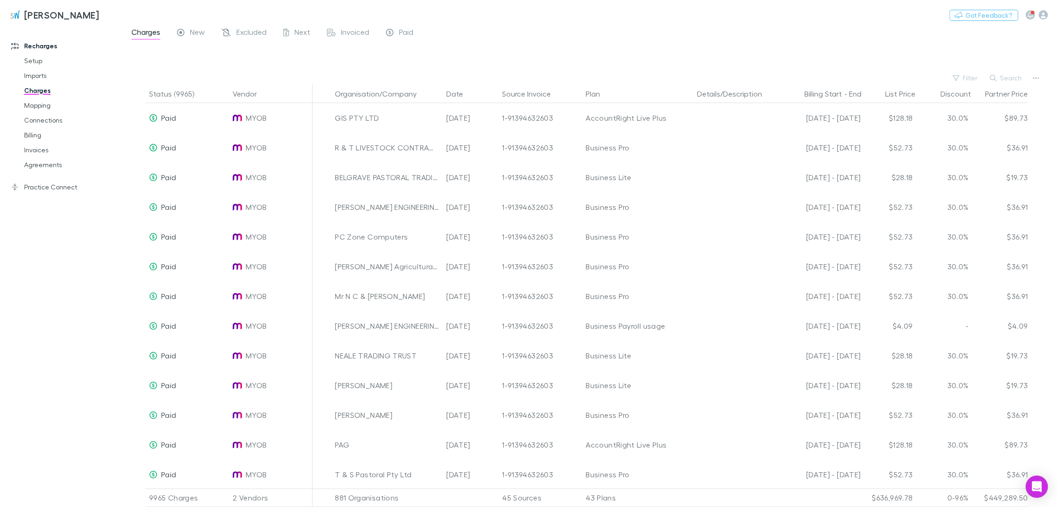
drag, startPoint x: 1016, startPoint y: 78, endPoint x: 994, endPoint y: 78, distance: 22.3
click at [530, 78] on button "Search" at bounding box center [1006, 77] width 42 height 11
paste input "**********"
click at [0, 0] on input "**********" at bounding box center [0, 0] width 0 height 0
paste input "*"
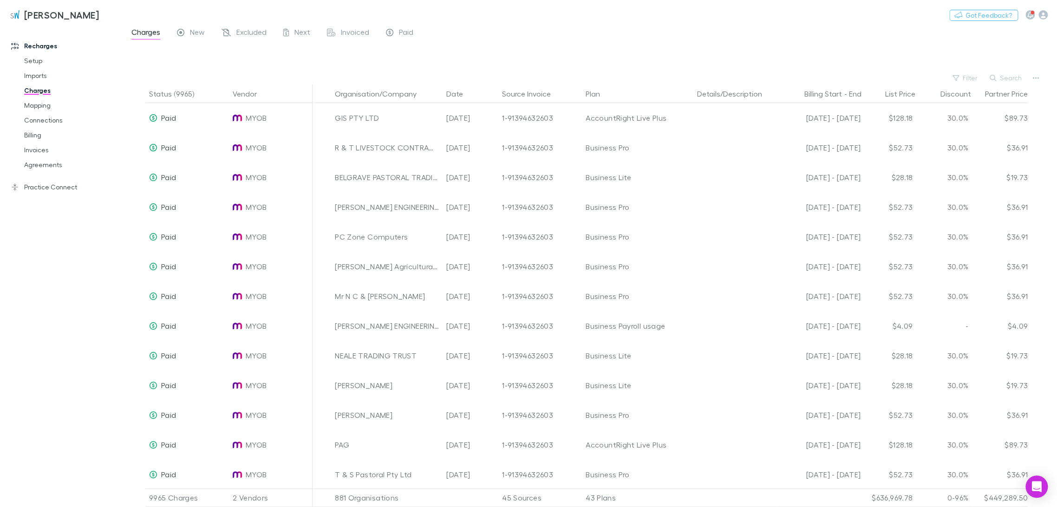
click at [0, 0] on input "**********" at bounding box center [0, 0] width 0 height 0
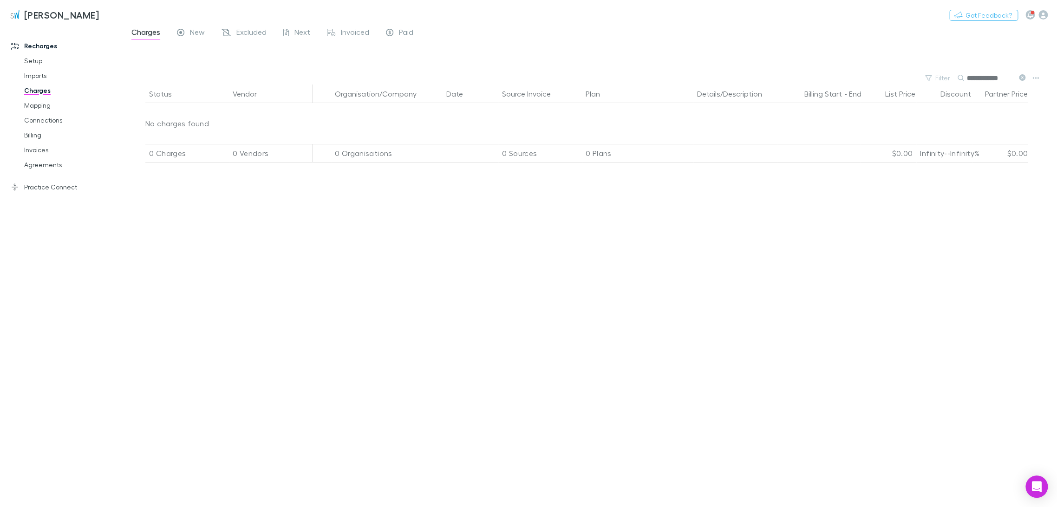
drag, startPoint x: 1012, startPoint y: 79, endPoint x: 790, endPoint y: 77, distance: 222.0
click at [530, 77] on div "**********" at bounding box center [590, 78] width 934 height 13
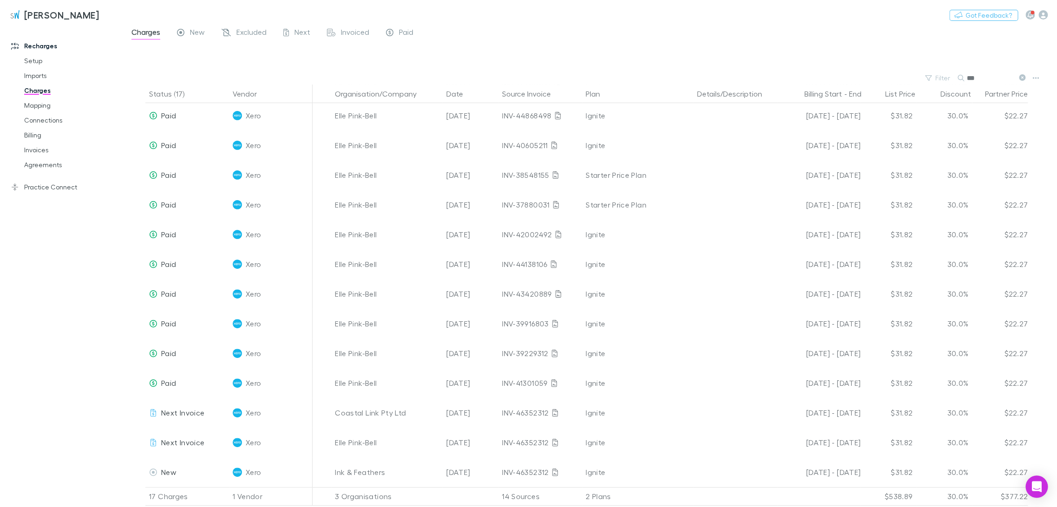
scroll to position [130, 0]
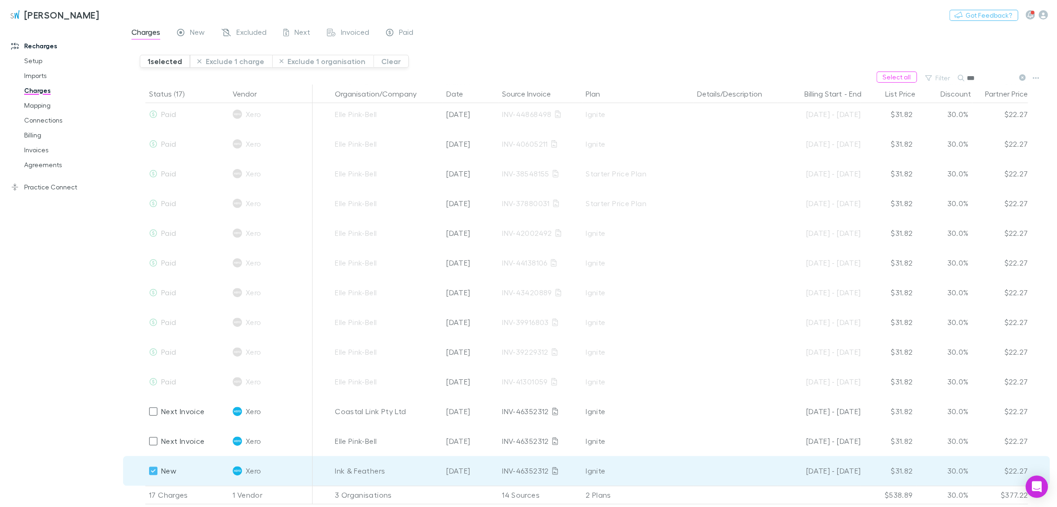
click at [246, 63] on button "Exclude 1 charge" at bounding box center [231, 61] width 82 height 13
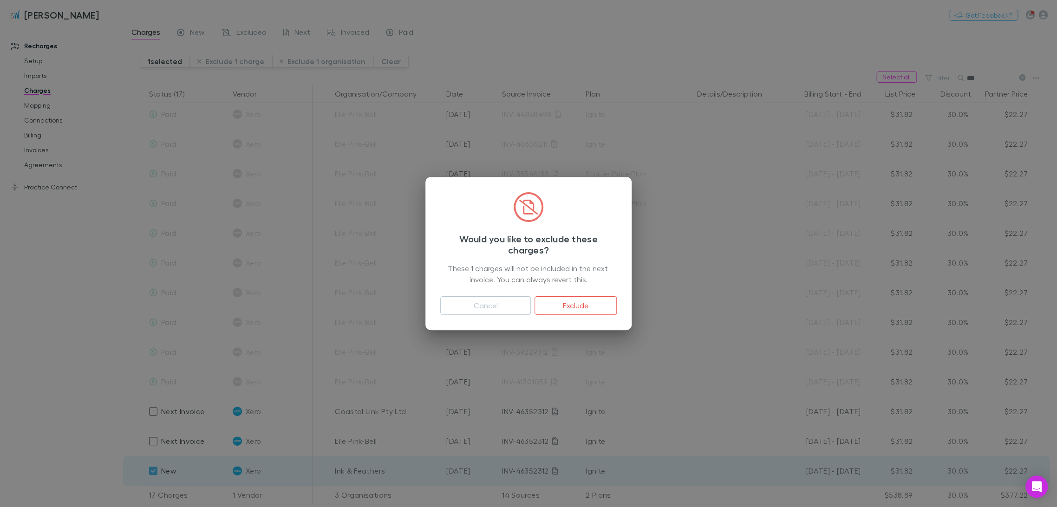
click at [530, 304] on button "Exclude" at bounding box center [576, 305] width 82 height 19
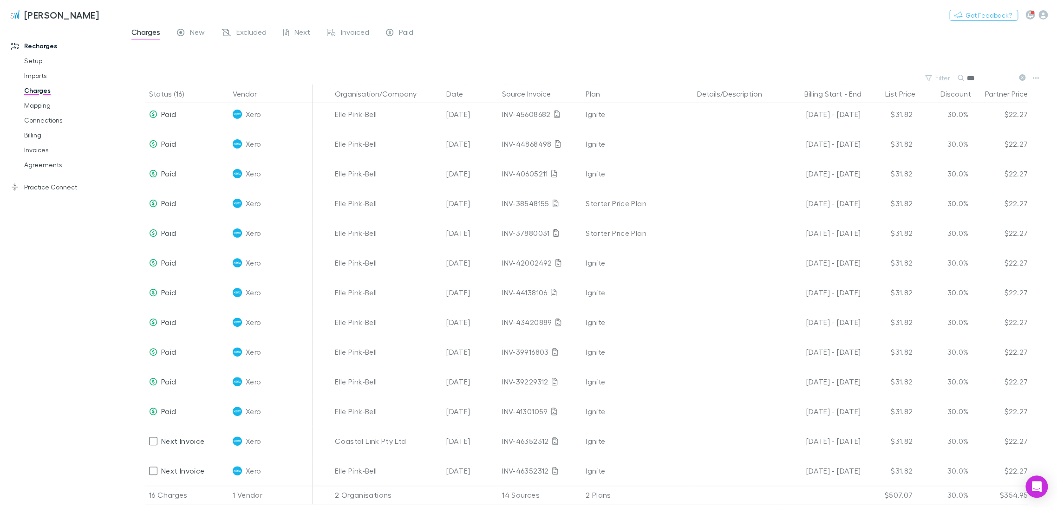
scroll to position [100, 0]
click at [530, 85] on main "Charges New Excluded Next Invoiced Paid Filter Search *** Status (16) Vendor Or…" at bounding box center [590, 266] width 934 height 481
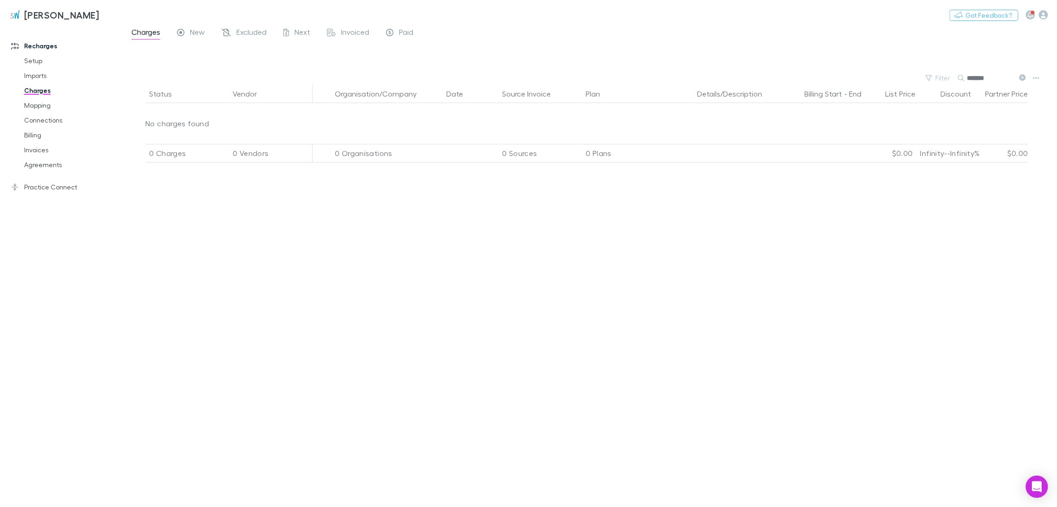
scroll to position [0, 0]
click at [530, 78] on input "*******" at bounding box center [990, 78] width 46 height 13
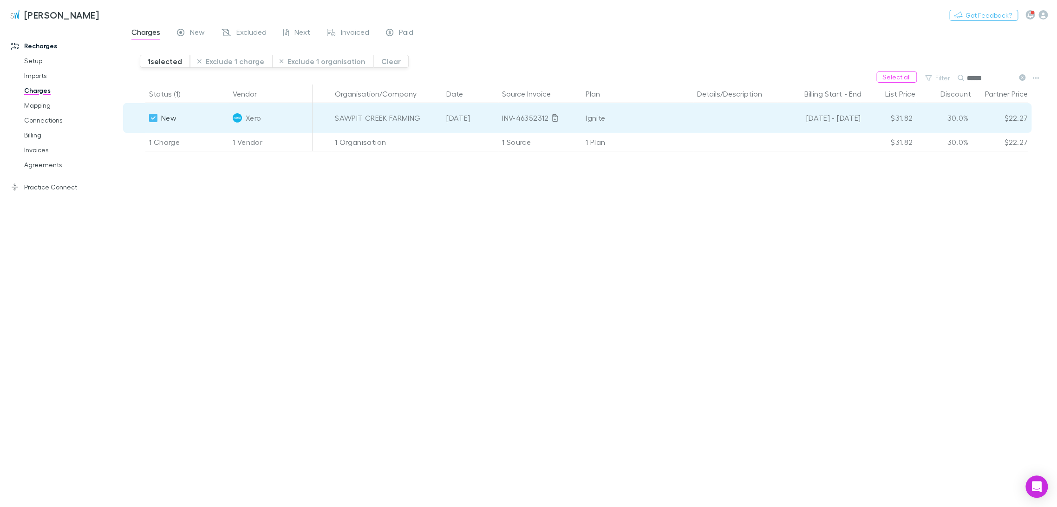
click at [222, 60] on button "Exclude 1 charge" at bounding box center [231, 61] width 82 height 13
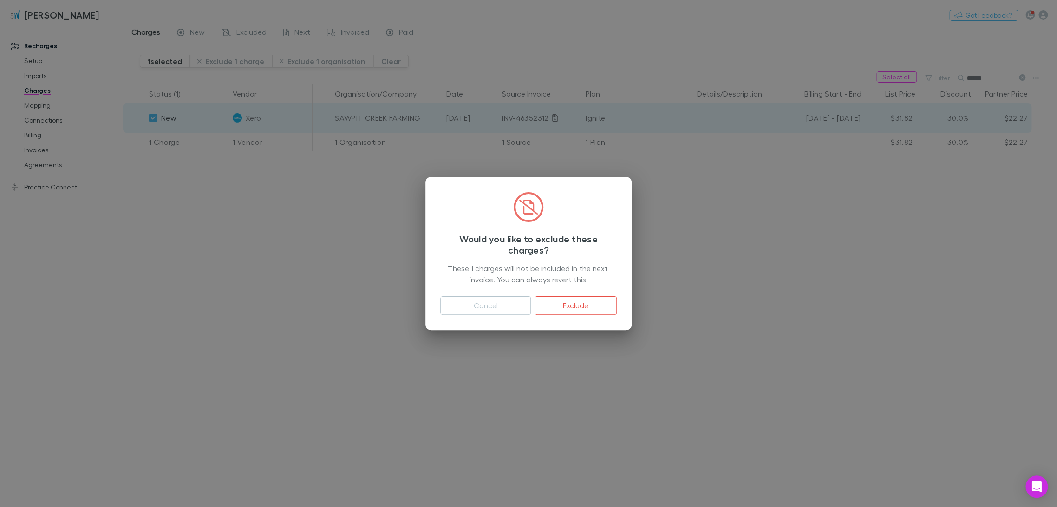
click at [530, 309] on button "Exclude" at bounding box center [576, 305] width 82 height 19
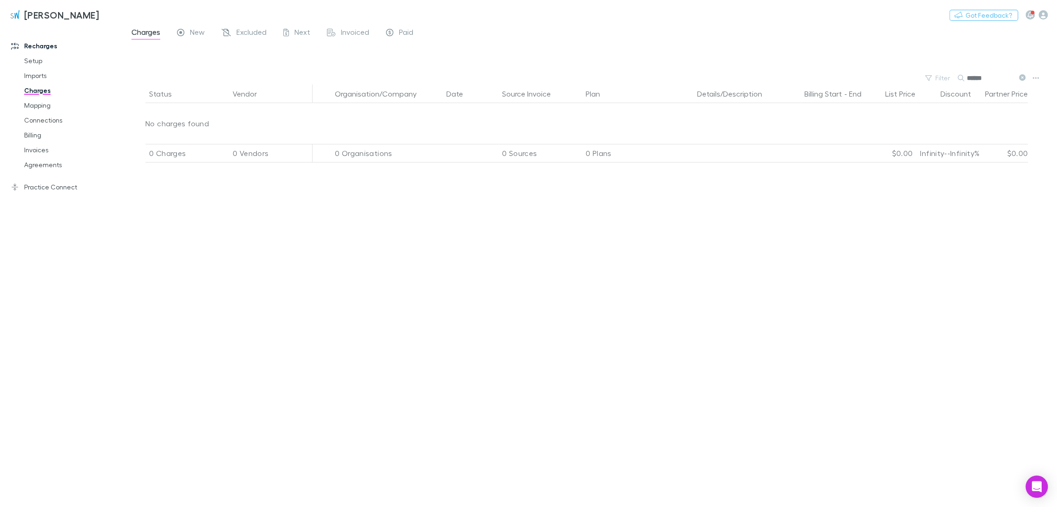
click at [530, 77] on input "******" at bounding box center [990, 78] width 46 height 13
drag, startPoint x: 987, startPoint y: 81, endPoint x: 772, endPoint y: 78, distance: 215.0
click at [530, 78] on div "Filter Search ******" at bounding box center [590, 78] width 934 height 13
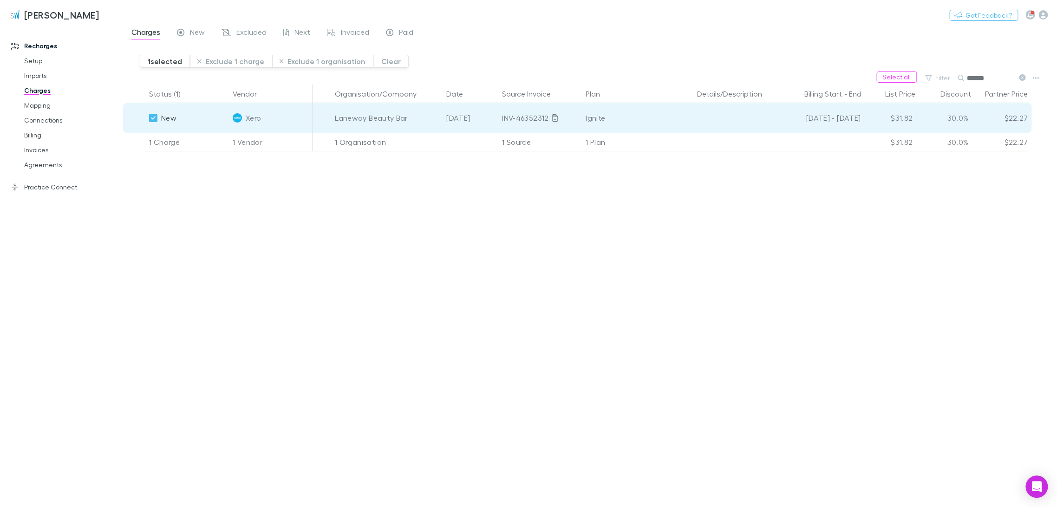
click at [227, 64] on button "Exclude 1 charge" at bounding box center [231, 61] width 82 height 13
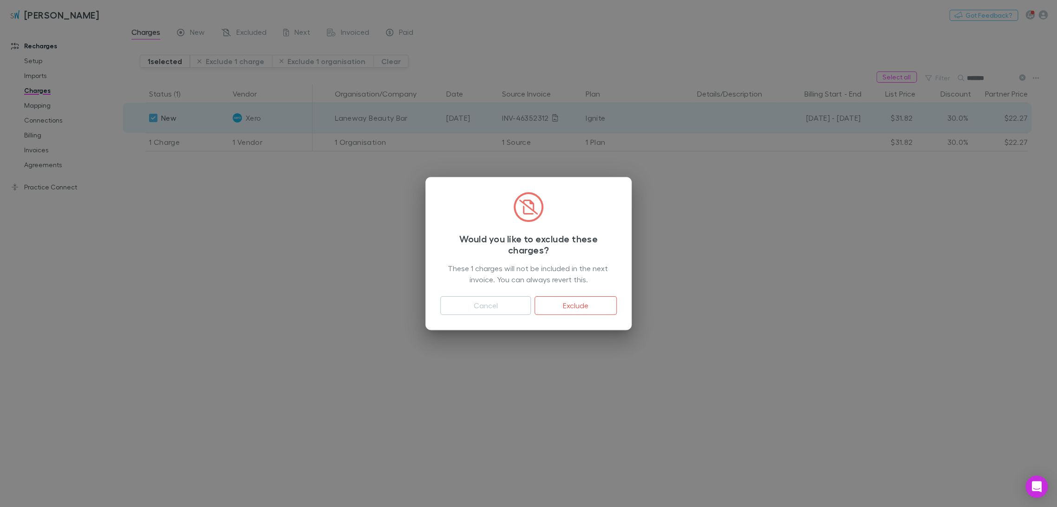
click at [530, 302] on button "Exclude" at bounding box center [576, 305] width 82 height 19
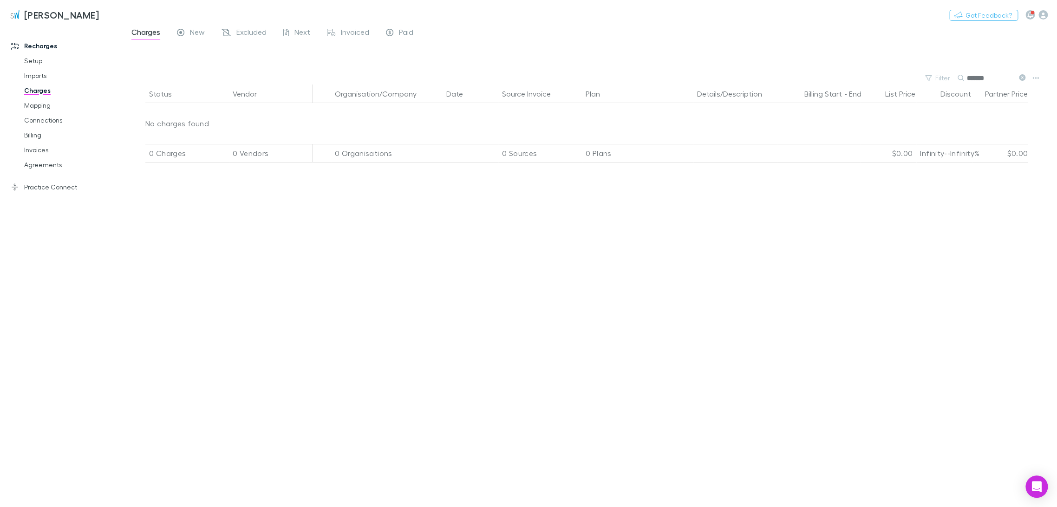
drag, startPoint x: 999, startPoint y: 79, endPoint x: 921, endPoint y: 70, distance: 79.0
click at [530, 76] on div "Filter Search *******" at bounding box center [590, 78] width 934 height 13
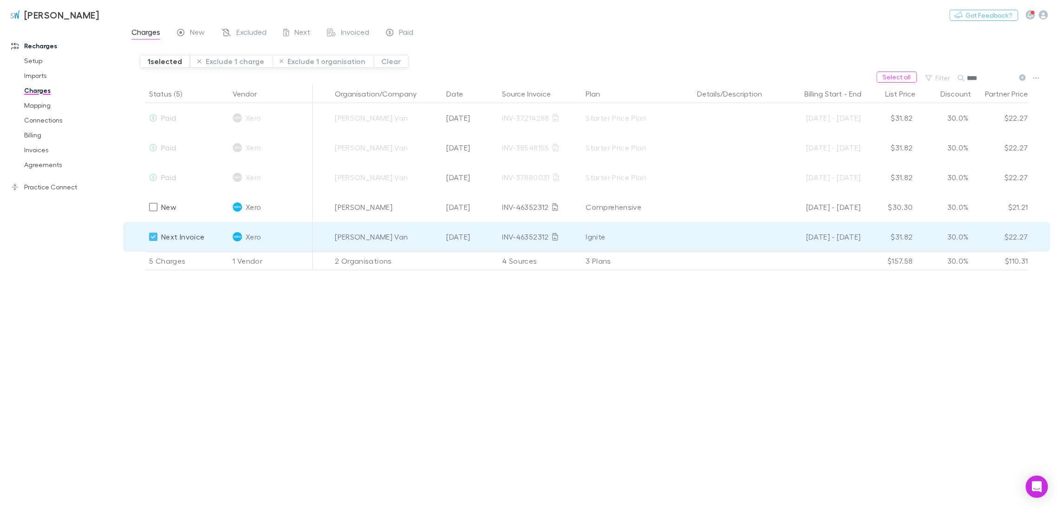
click at [236, 62] on button "Exclude 1 charge" at bounding box center [231, 61] width 82 height 13
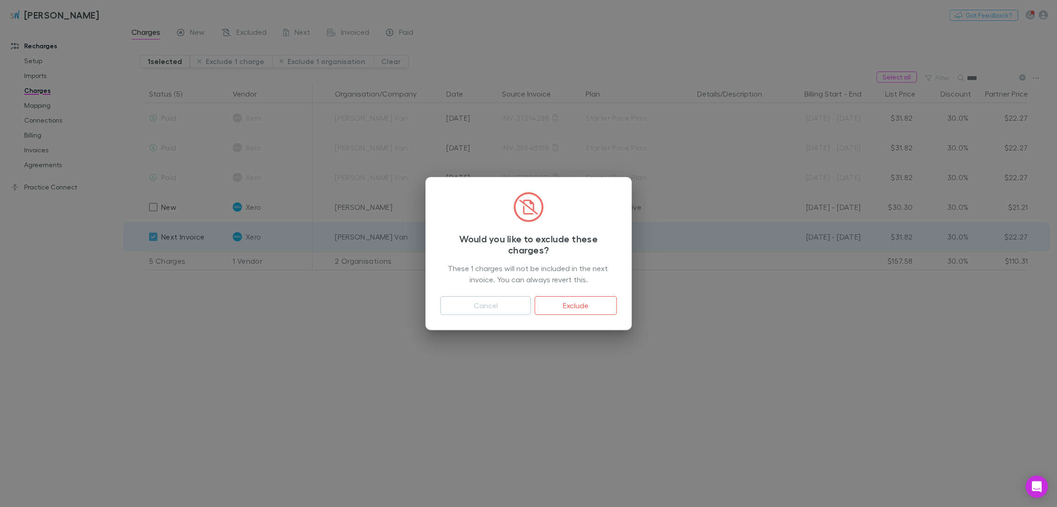
click at [530, 307] on button "Exclude" at bounding box center [576, 305] width 82 height 19
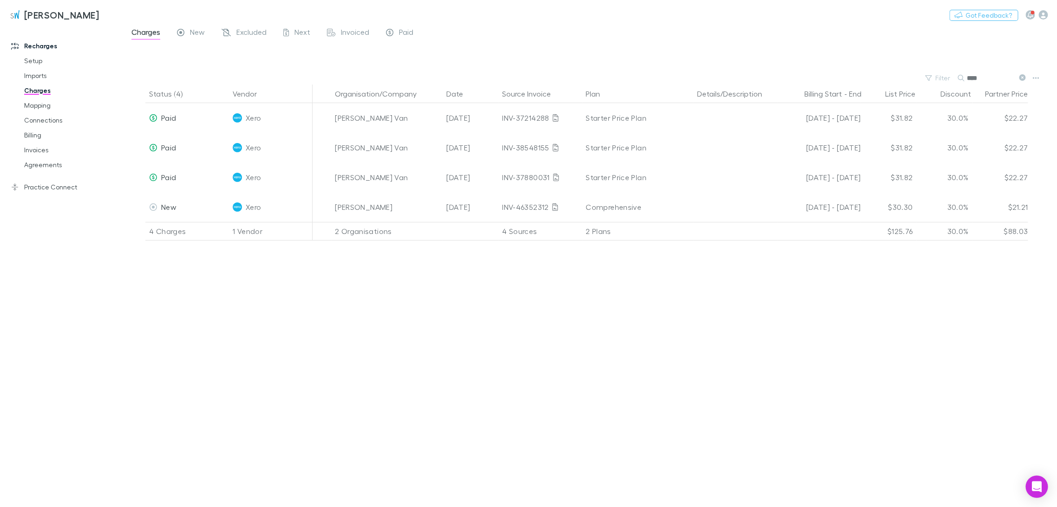
drag, startPoint x: 996, startPoint y: 80, endPoint x: 788, endPoint y: 69, distance: 208.3
click at [530, 69] on main "Charges New Excluded Next Invoiced Paid Filter Search **** Status (4) Vendor Or…" at bounding box center [590, 266] width 934 height 481
click at [530, 79] on input "*****" at bounding box center [990, 78] width 46 height 13
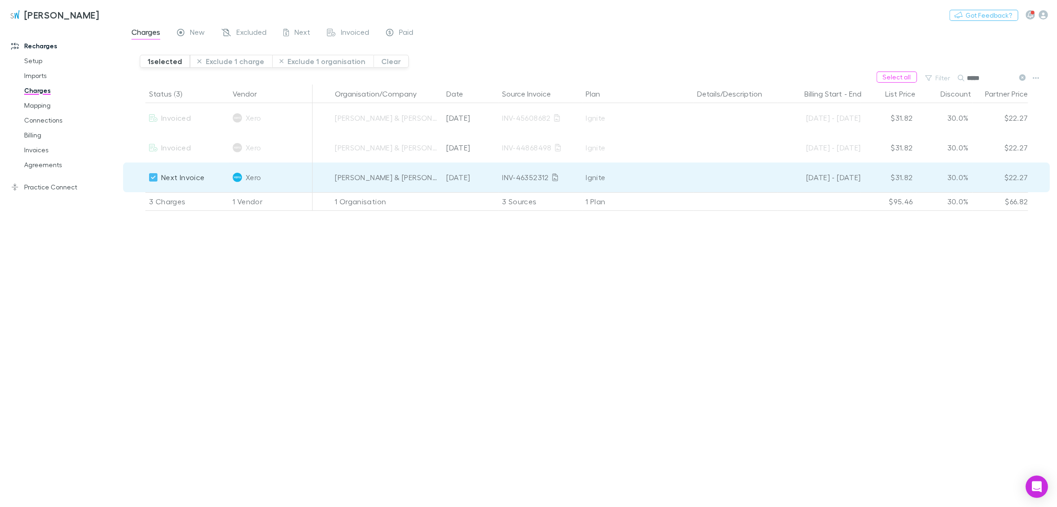
click at [243, 61] on button "Exclude 1 charge" at bounding box center [231, 61] width 82 height 13
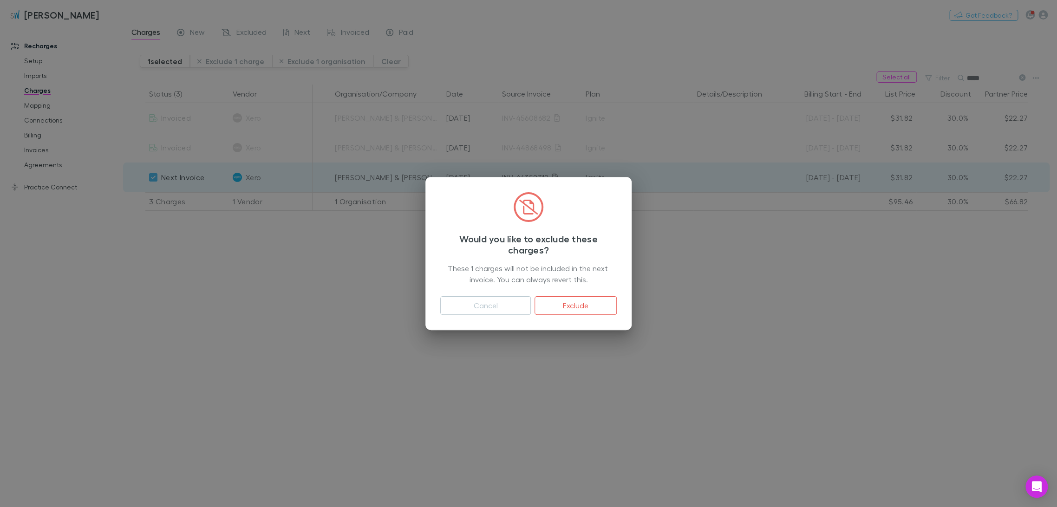
click at [530, 305] on button "Exclude" at bounding box center [576, 305] width 82 height 19
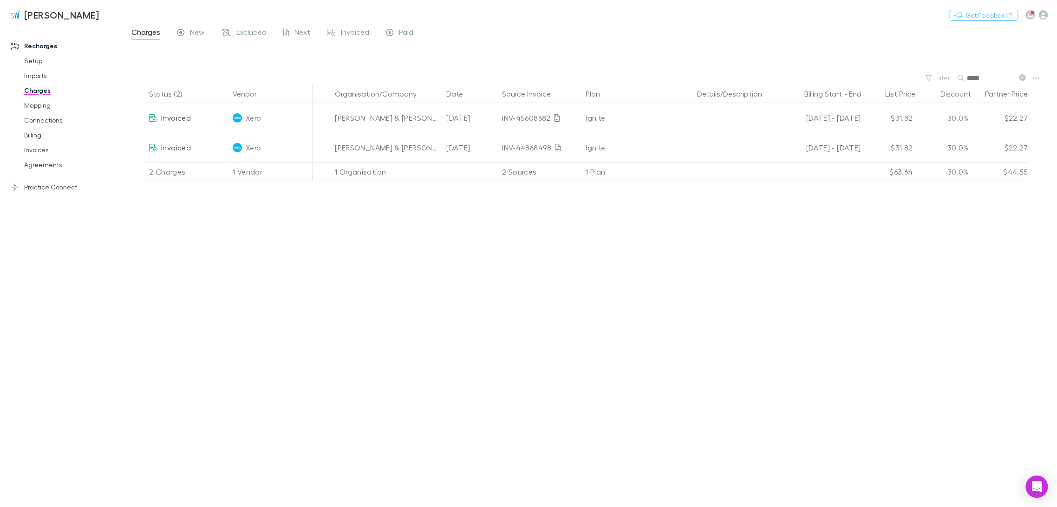
click at [530, 77] on input "*****" at bounding box center [990, 78] width 46 height 13
click at [530, 79] on div "Filter Search *****" at bounding box center [590, 78] width 934 height 13
type input "****"
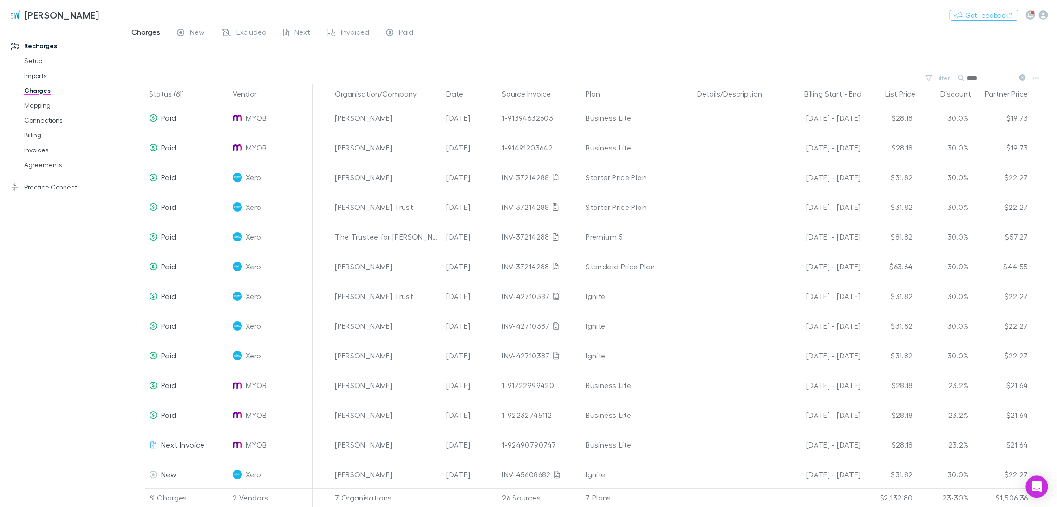
scroll to position [52, 0]
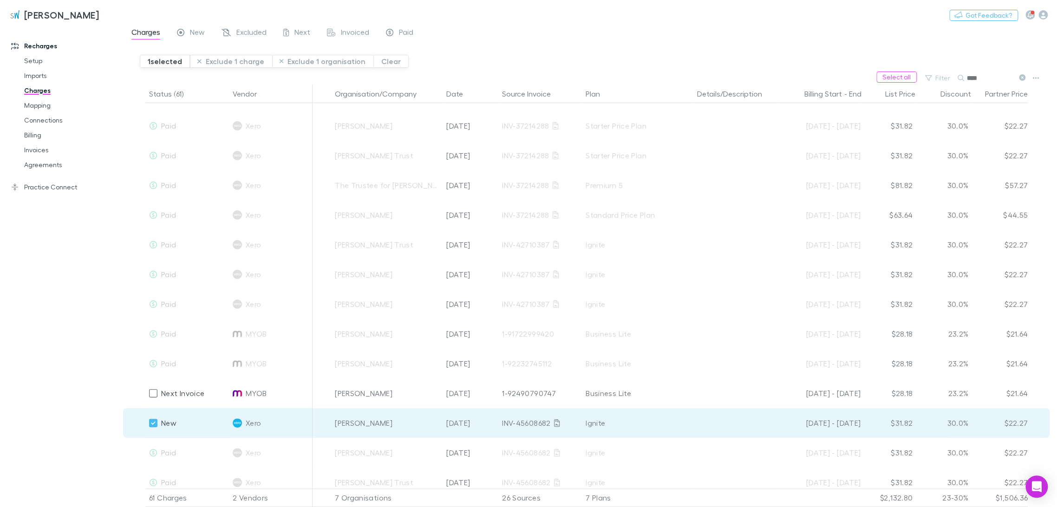
click at [232, 62] on button "Exclude 1 charge" at bounding box center [231, 61] width 82 height 13
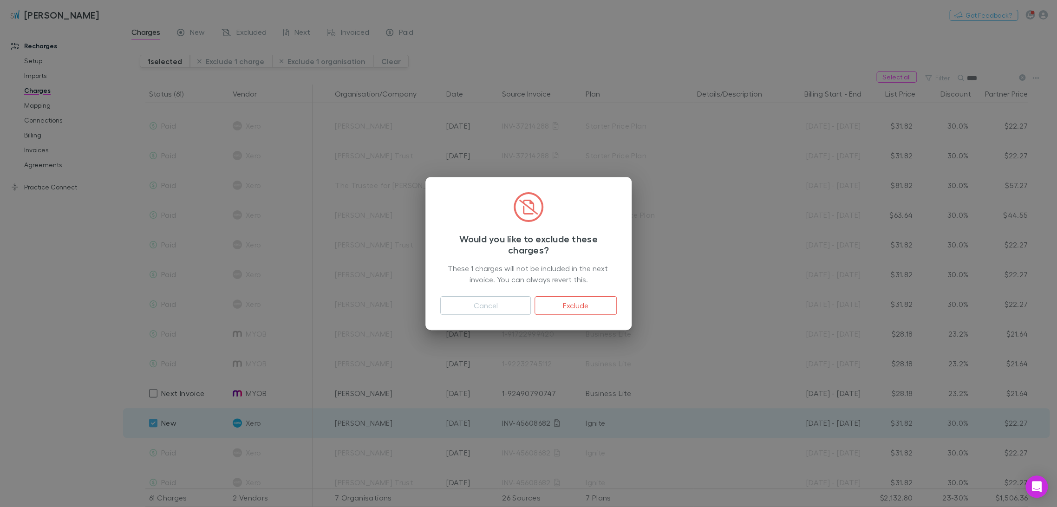
click at [530, 303] on button "Exclude" at bounding box center [576, 305] width 82 height 19
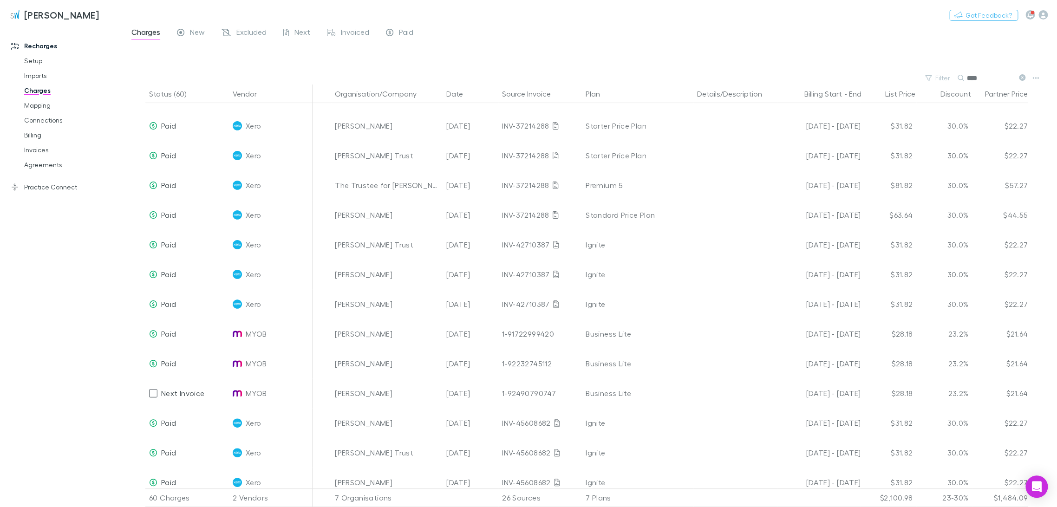
click at [246, 33] on span "Excluded" at bounding box center [251, 33] width 30 height 12
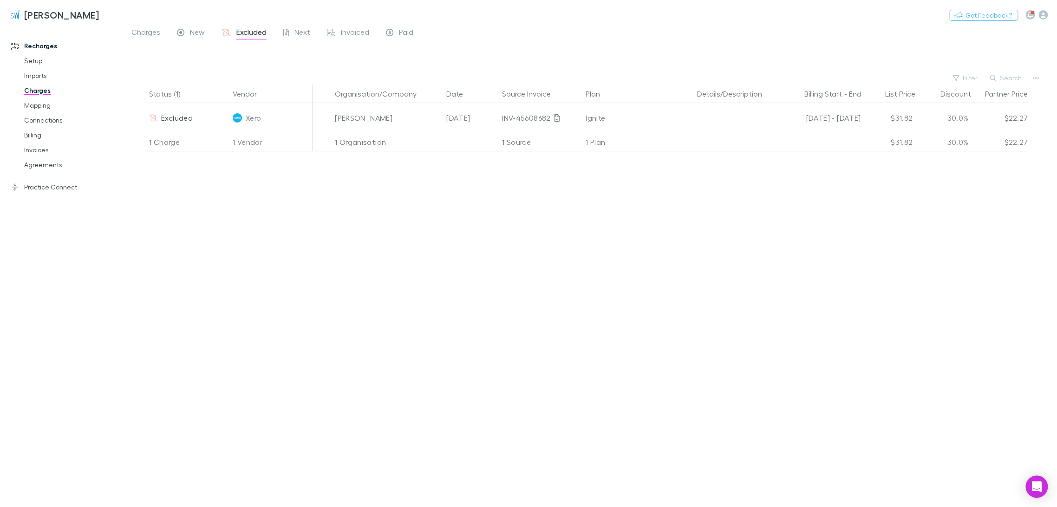
click at [530, 81] on button "Search" at bounding box center [1006, 77] width 42 height 11
type input "*"
click at [392, 219] on div "Status (1) Vendor Organisation/Company Date Source Invoice Plan Details/Descrip…" at bounding box center [590, 296] width 934 height 423
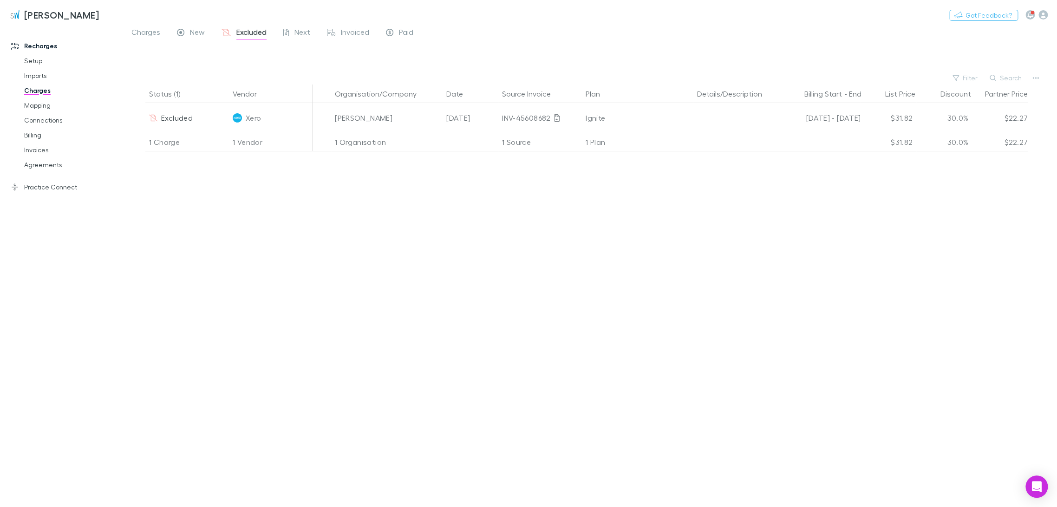
click at [130, 31] on div "Charges New Excluded Next Invoiced Paid" at bounding box center [590, 35] width 934 height 18
click at [135, 33] on span "Charges" at bounding box center [145, 33] width 29 height 12
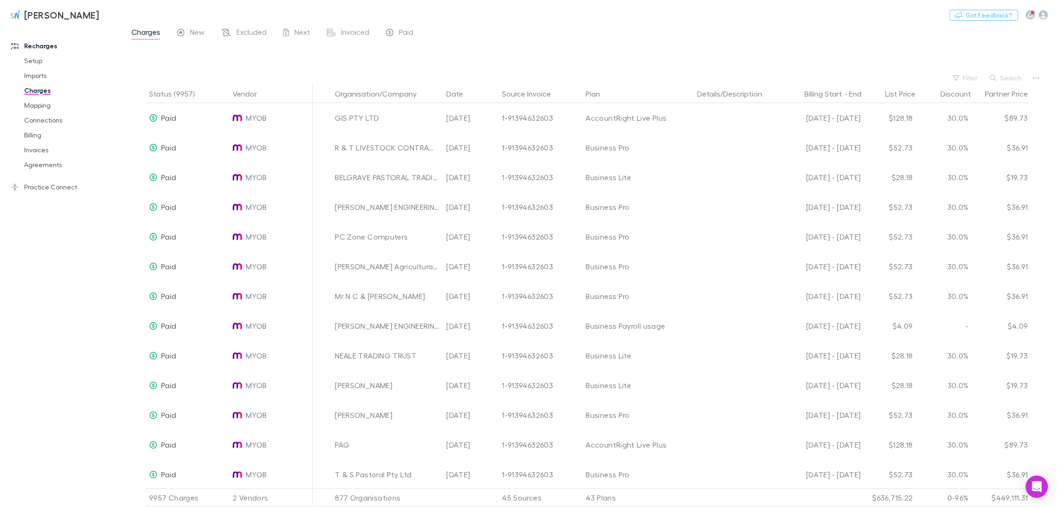
click at [530, 77] on button "Filter" at bounding box center [965, 77] width 35 height 11
click at [530, 207] on li "[DATE]" at bounding box center [903, 205] width 162 height 15
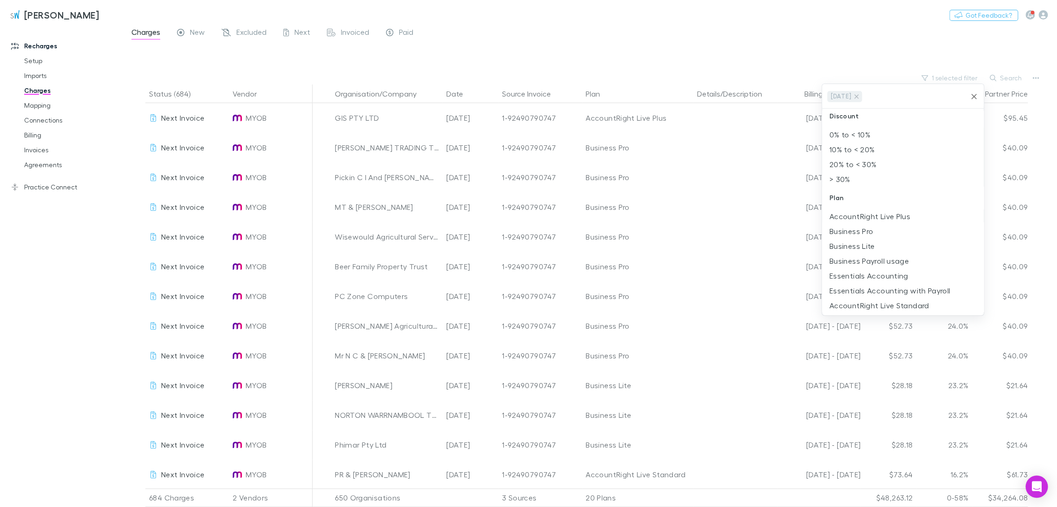
scroll to position [155, 0]
click at [530, 300] on li "Ignite" at bounding box center [903, 303] width 162 height 15
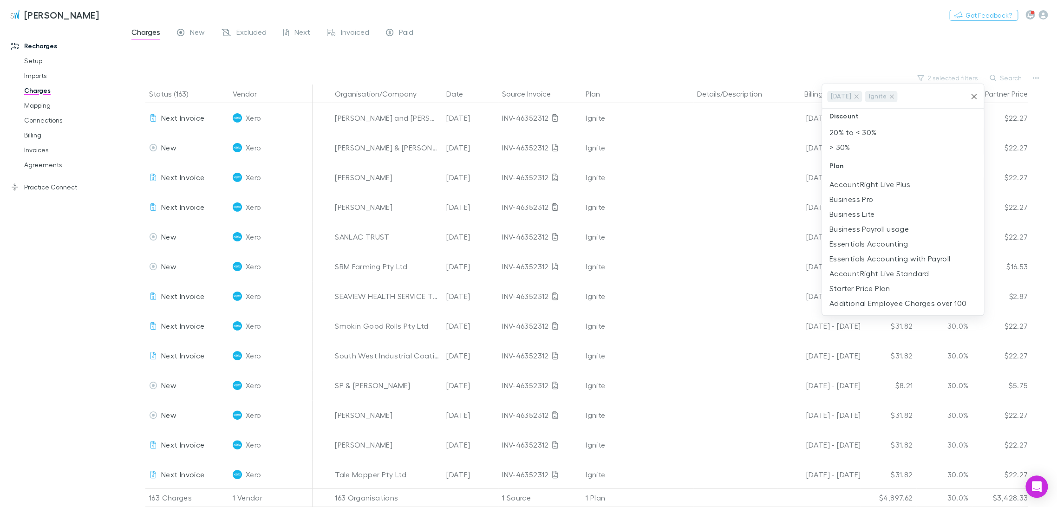
scroll to position [0, 0]
click at [530, 59] on div at bounding box center [528, 253] width 1057 height 507
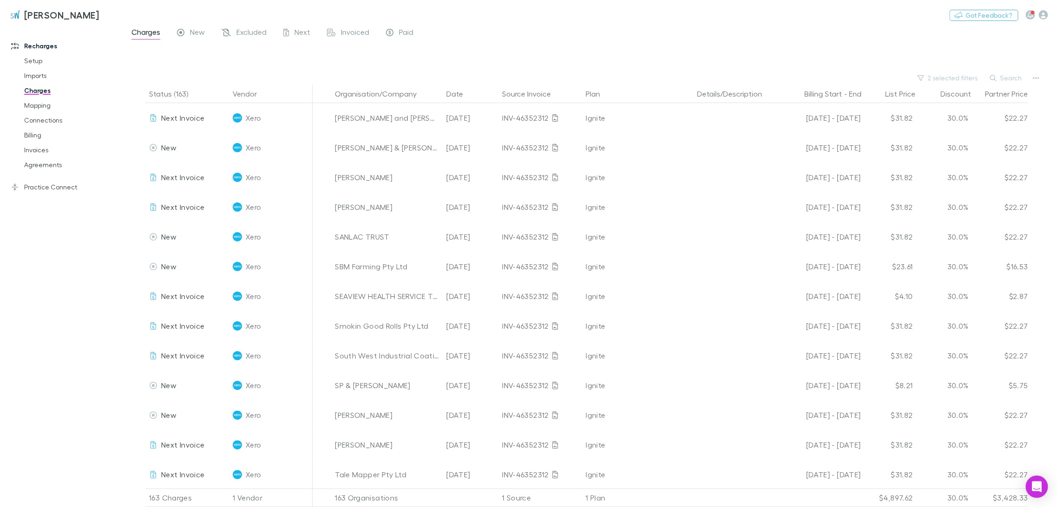
click at [422, 96] on icon "button" at bounding box center [424, 93] width 5 height 7
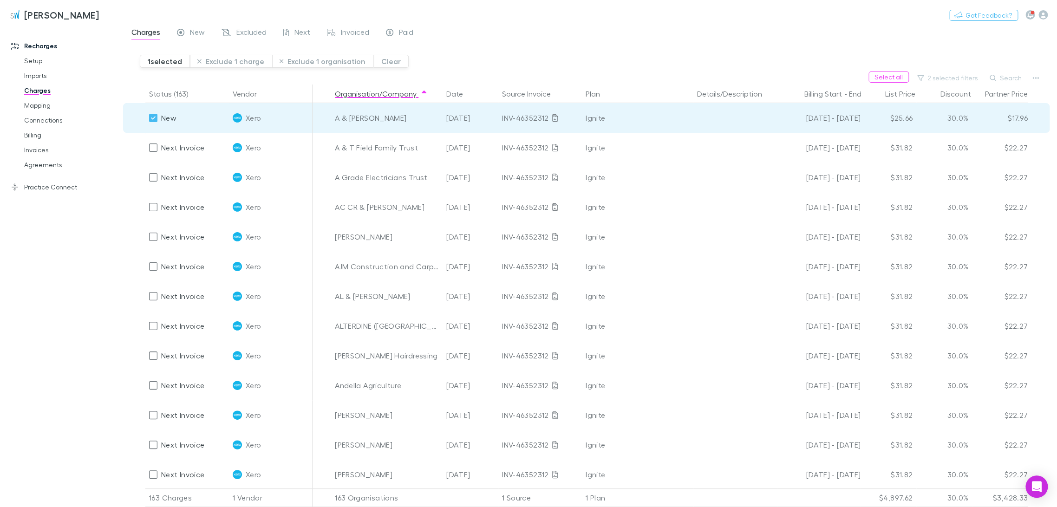
click at [225, 61] on button "Exclude 1 charge" at bounding box center [231, 61] width 82 height 13
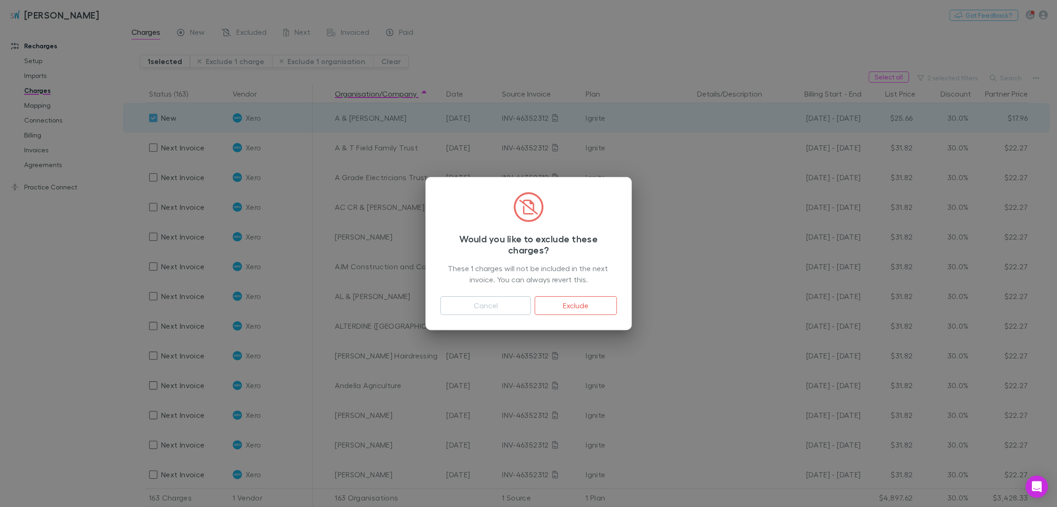
click at [530, 308] on button "Exclude" at bounding box center [576, 305] width 82 height 19
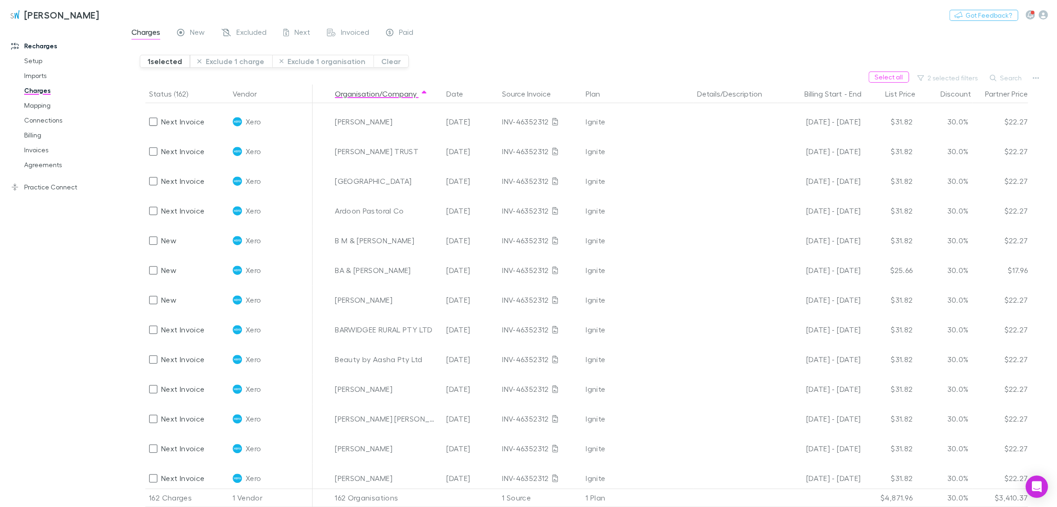
scroll to position [361, 0]
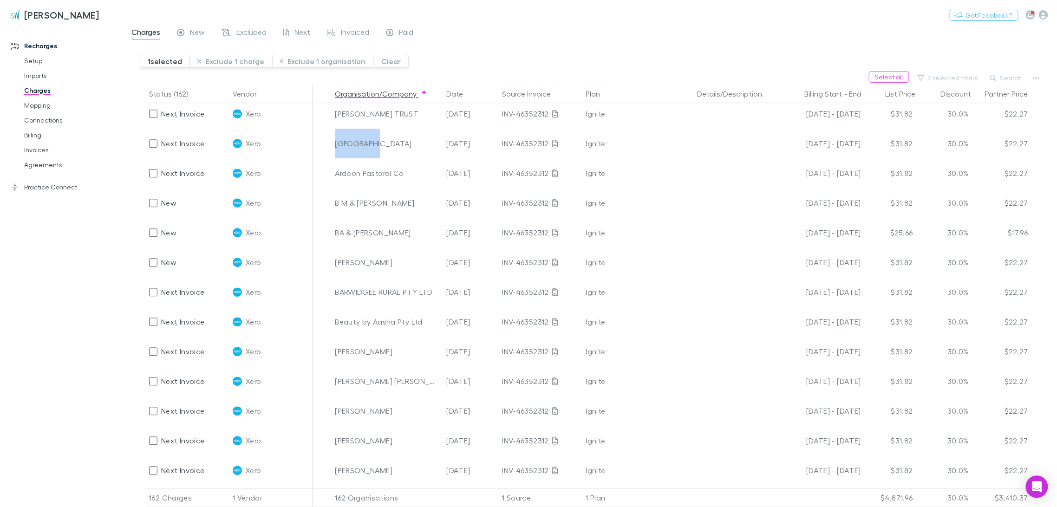
drag, startPoint x: 376, startPoint y: 144, endPoint x: 333, endPoint y: 146, distance: 42.3
click at [333, 146] on div "[GEOGRAPHIC_DATA]" at bounding box center [386, 144] width 111 height 30
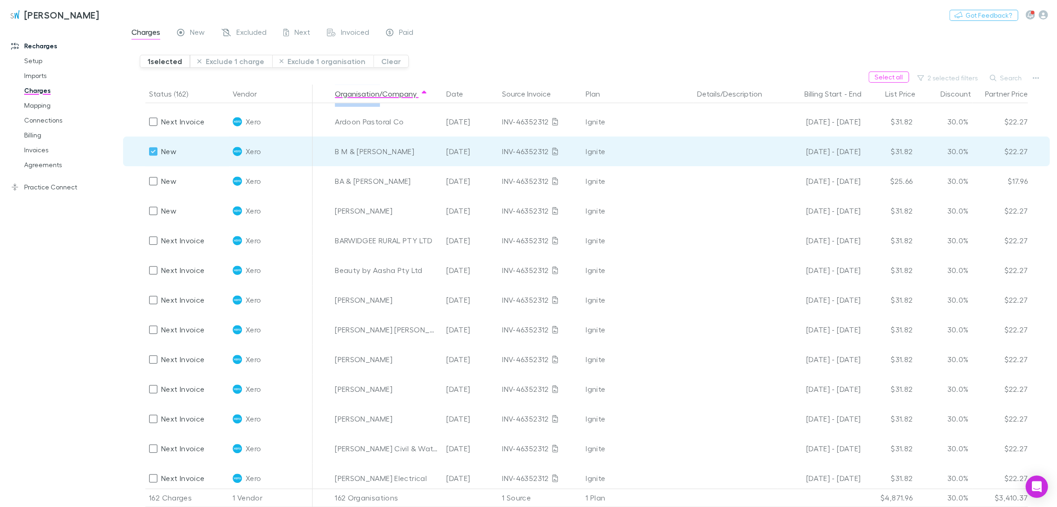
click at [237, 62] on button "Exclude 1 charge" at bounding box center [231, 61] width 82 height 13
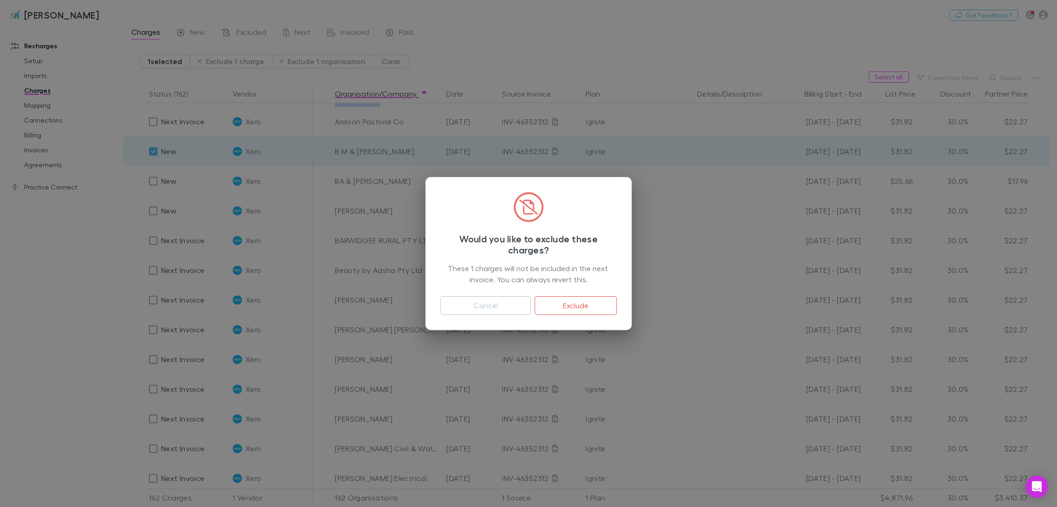
click at [530, 309] on button "Exclude" at bounding box center [576, 305] width 82 height 19
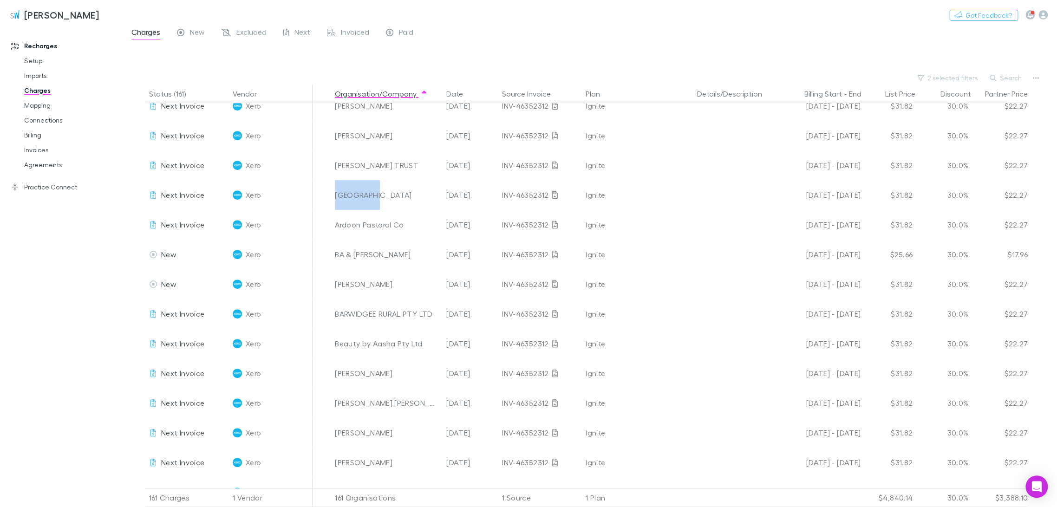
scroll to position [361, 0]
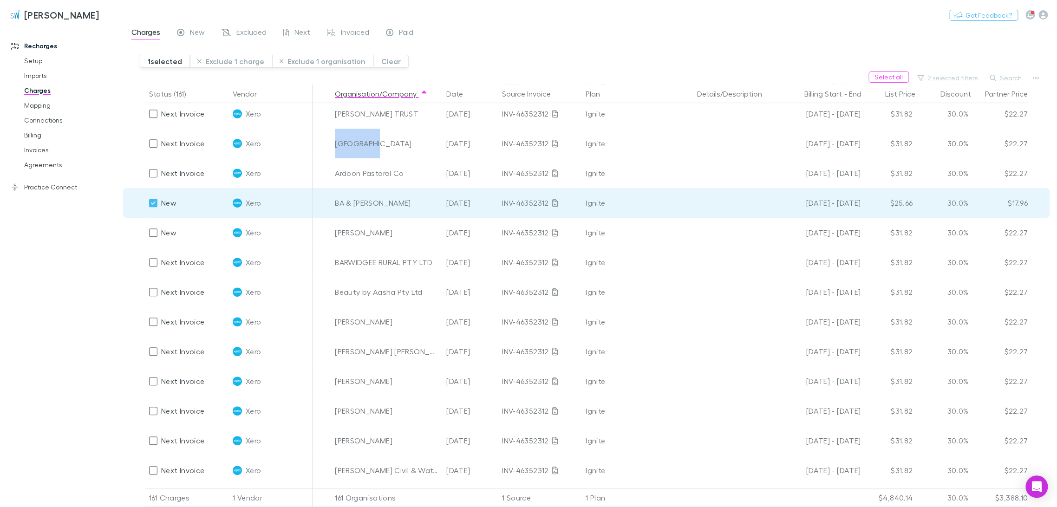
click at [243, 62] on button "Exclude 1 charge" at bounding box center [231, 61] width 82 height 13
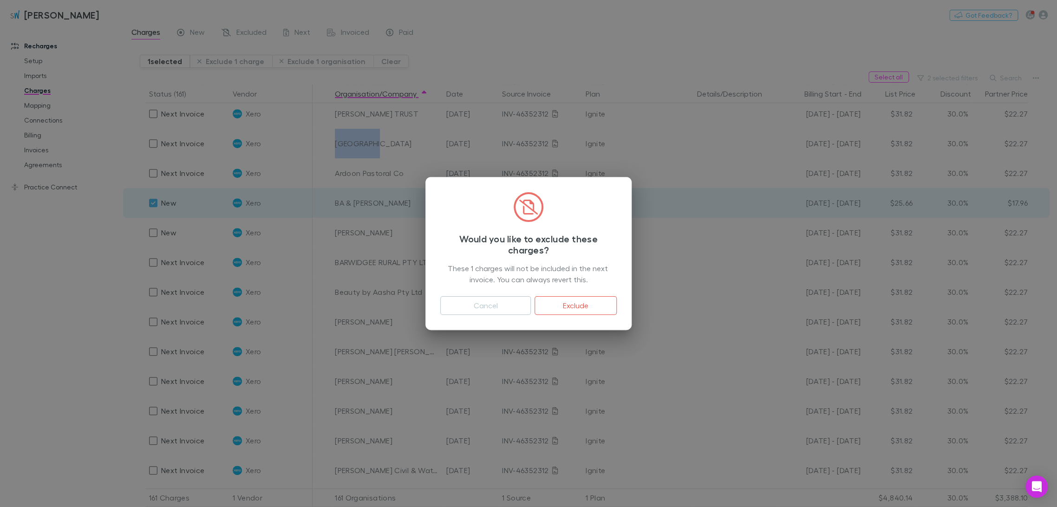
click at [530, 307] on button "Exclude" at bounding box center [576, 305] width 82 height 19
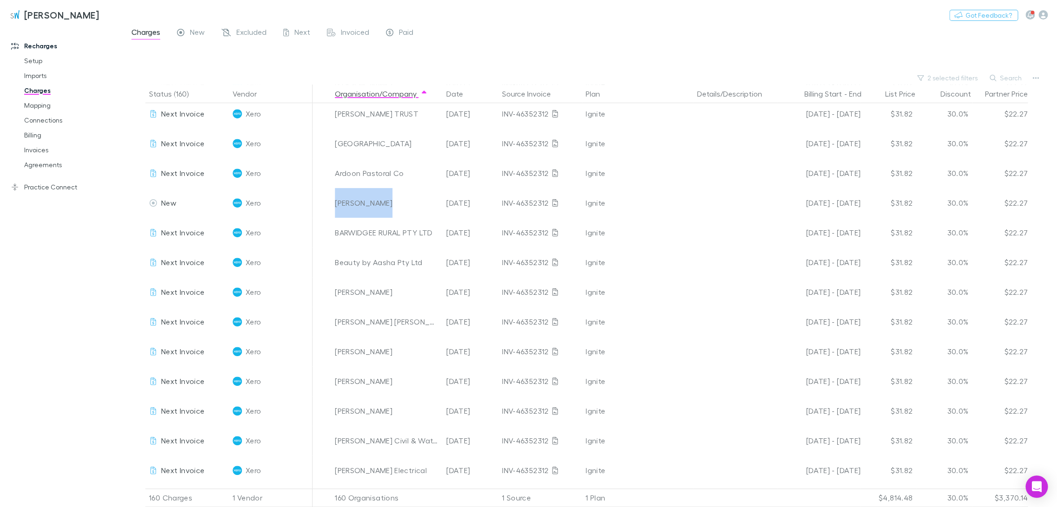
drag, startPoint x: 395, startPoint y: 203, endPoint x: 335, endPoint y: 202, distance: 60.4
click at [335, 202] on div "[PERSON_NAME]" at bounding box center [387, 203] width 104 height 30
copy div "[PERSON_NAME]"
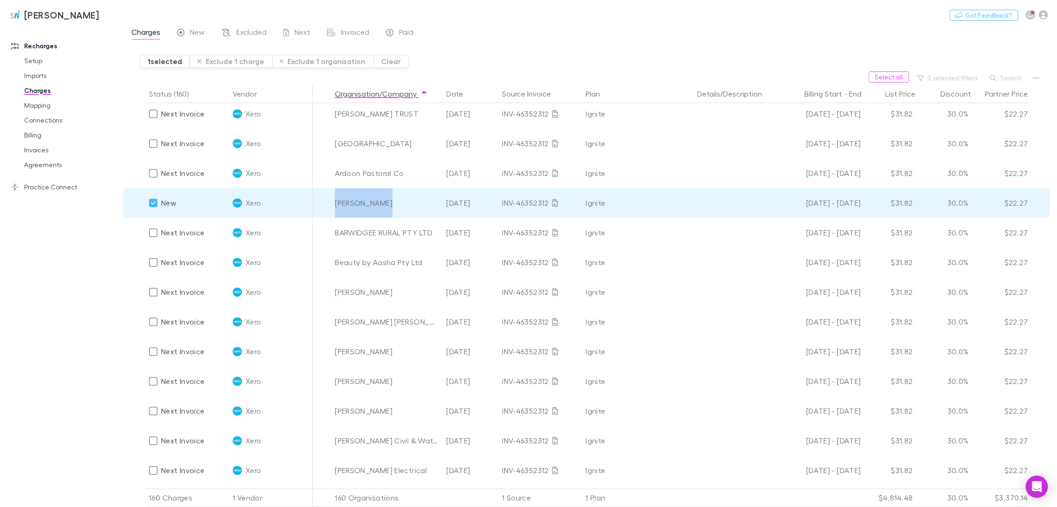
click at [234, 60] on button "Exclude 1 charge" at bounding box center [231, 61] width 82 height 13
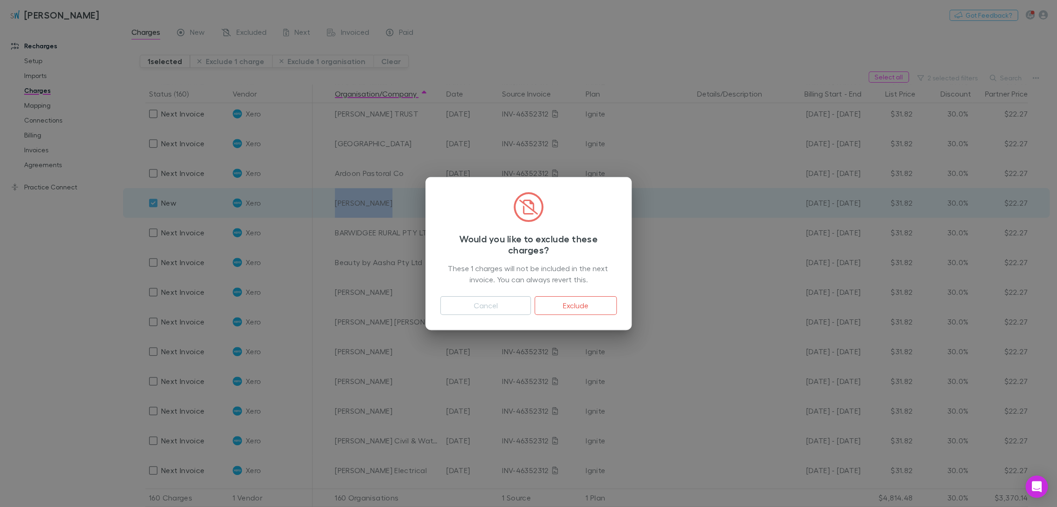
click at [530, 305] on button "Exclude" at bounding box center [576, 305] width 82 height 19
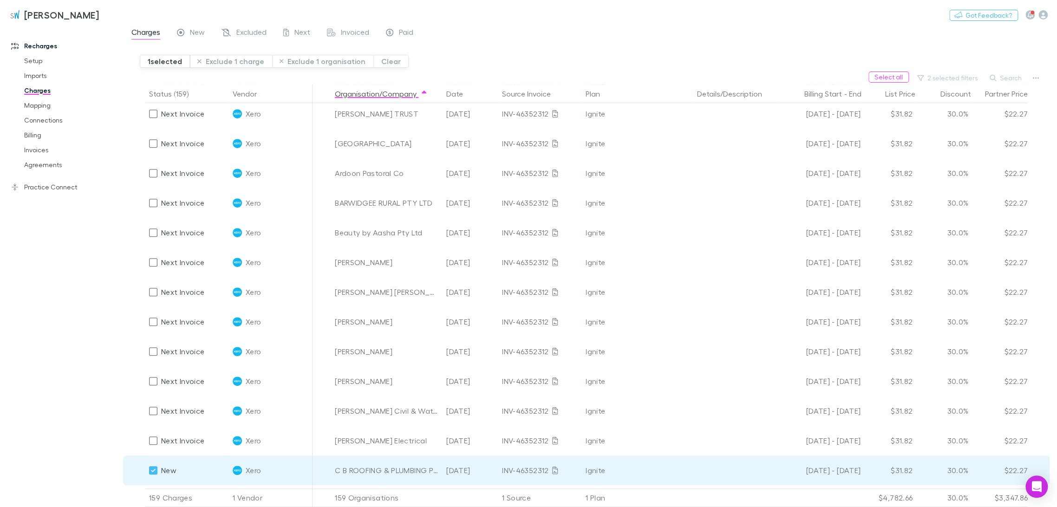
click at [239, 63] on button "Exclude 1 charge" at bounding box center [231, 61] width 82 height 13
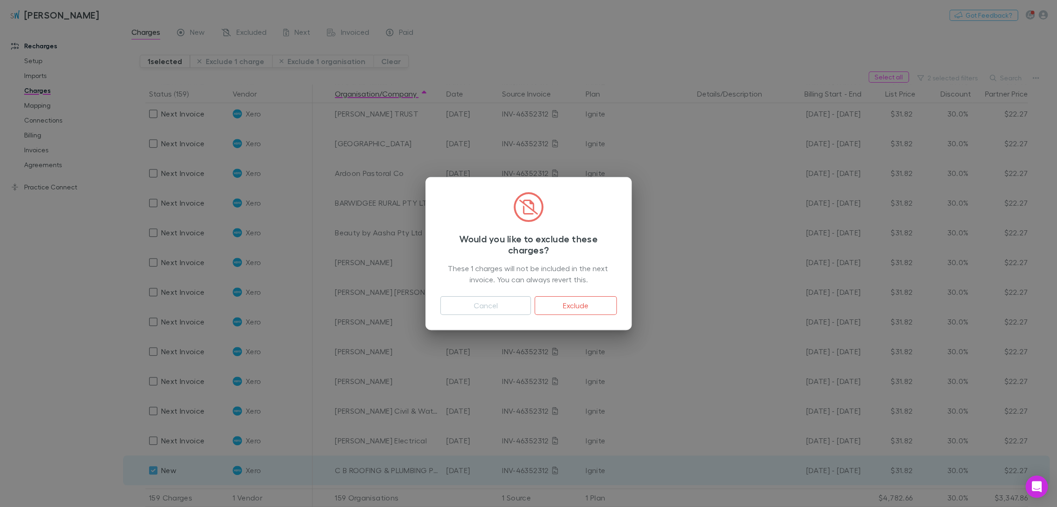
drag, startPoint x: 563, startPoint y: 307, endPoint x: 316, endPoint y: 7, distance: 388.3
click at [530, 307] on button "Exclude" at bounding box center [576, 305] width 82 height 19
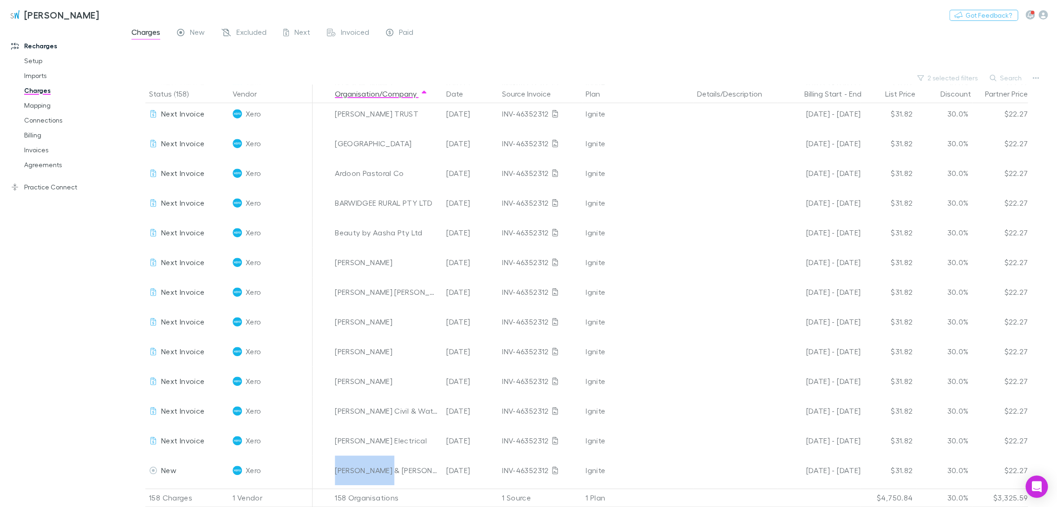
drag, startPoint x: 384, startPoint y: 473, endPoint x: 398, endPoint y: 7, distance: 465.6
click at [333, 346] on div "[PERSON_NAME] & [PERSON_NAME]" at bounding box center [386, 471] width 111 height 30
copy div "[PERSON_NAME] & [PERSON_NAME]"
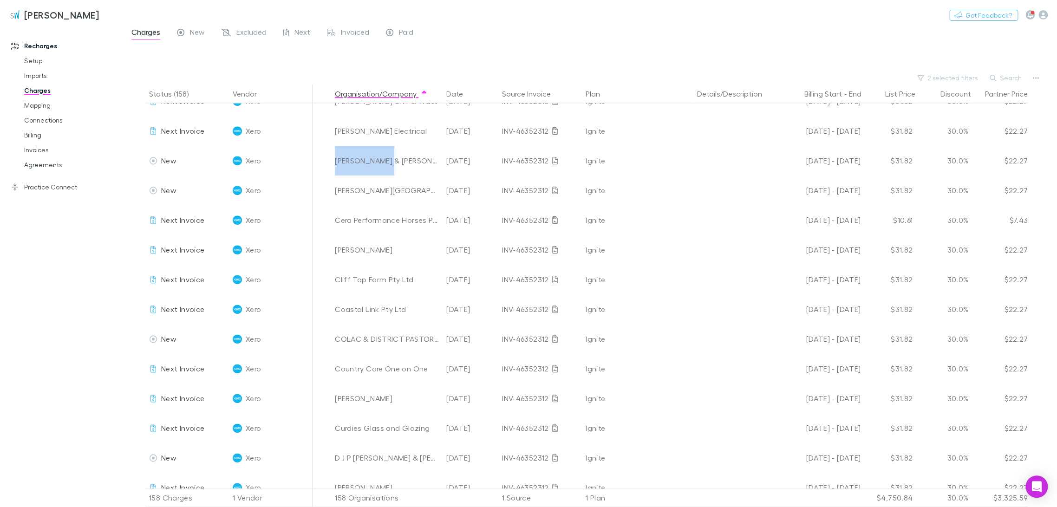
scroll to position [722, 0]
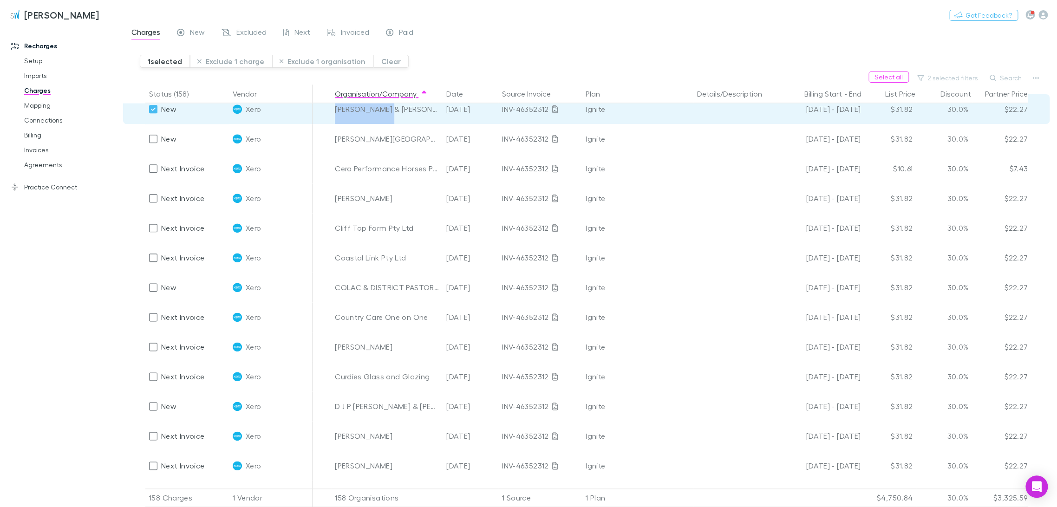
click at [249, 61] on button "Exclude 1 charge" at bounding box center [231, 61] width 82 height 13
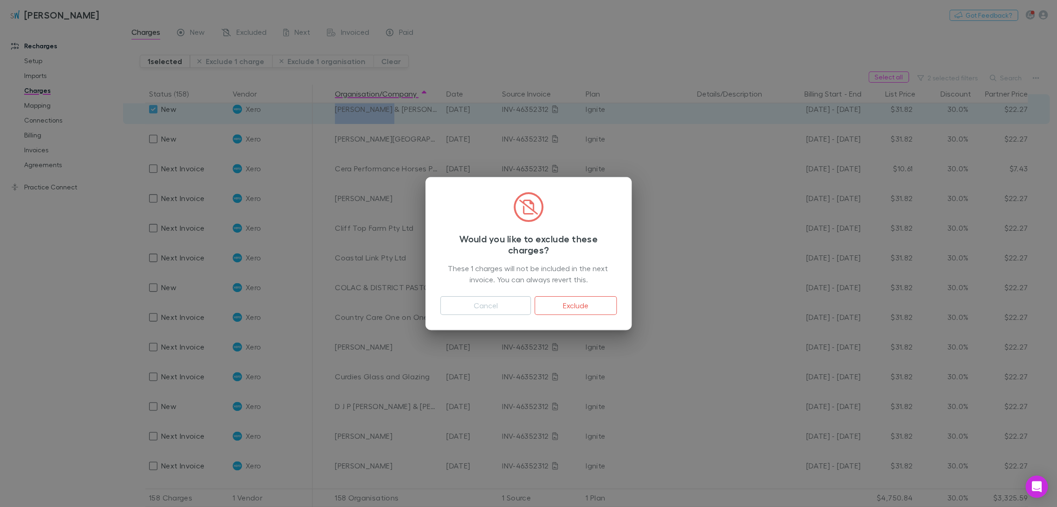
click at [530, 308] on button "Exclude" at bounding box center [576, 305] width 82 height 19
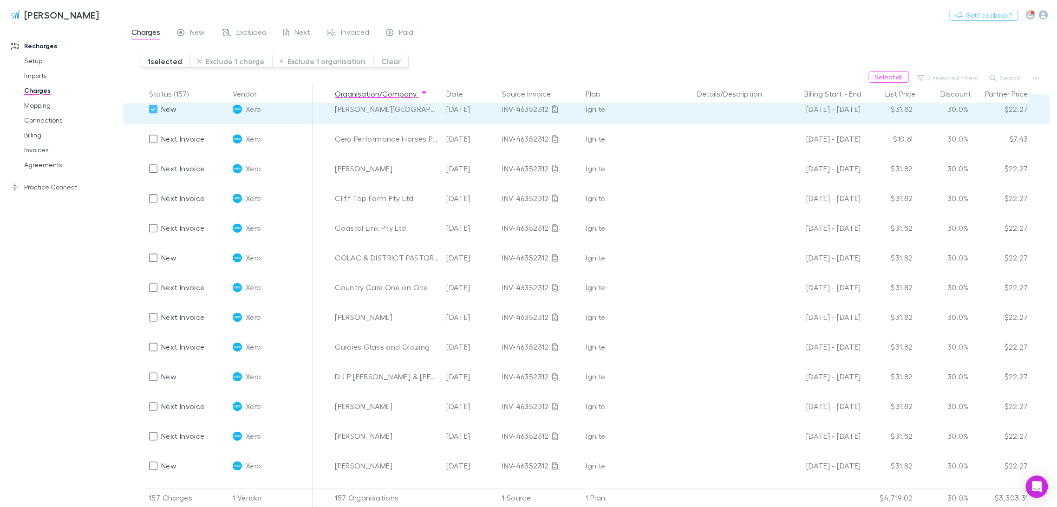
click at [237, 57] on button "Exclude 1 charge" at bounding box center [231, 61] width 82 height 13
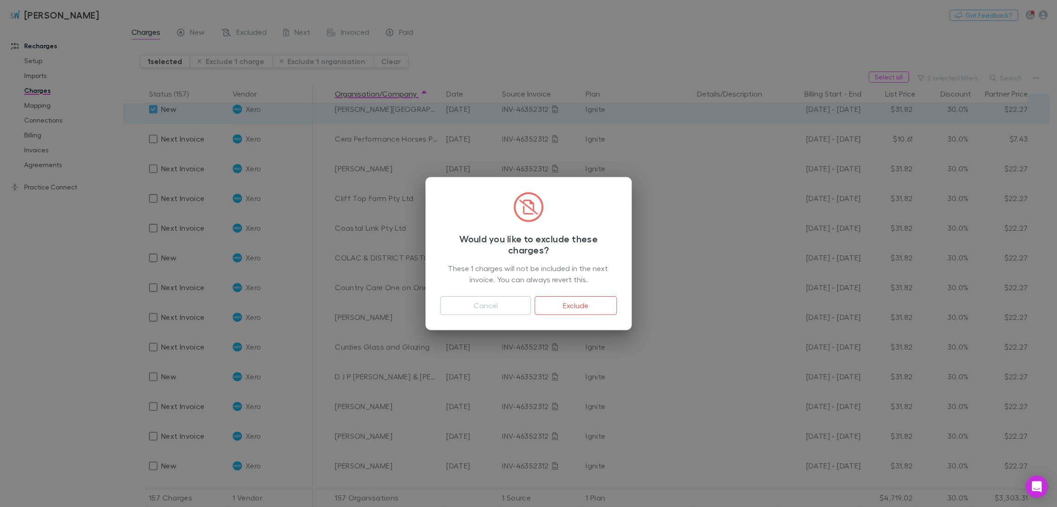
drag, startPoint x: 592, startPoint y: 302, endPoint x: 38, endPoint y: 420, distance: 566.0
click at [530, 302] on button "Exclude" at bounding box center [576, 305] width 82 height 19
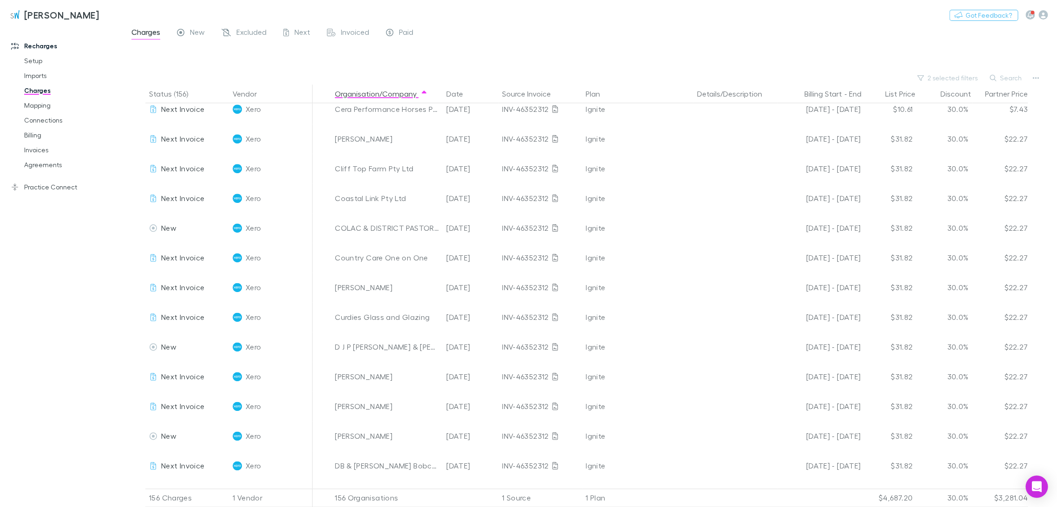
scroll to position [671, 0]
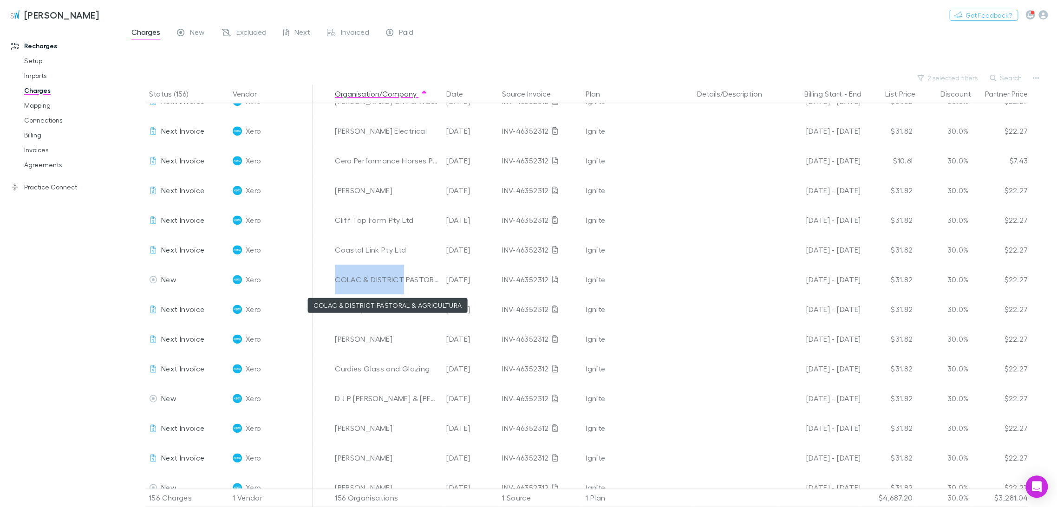
drag, startPoint x: 334, startPoint y: 280, endPoint x: 403, endPoint y: 282, distance: 69.3
click at [403, 282] on div "COLAC & DISTRICT PASTORAL & AGRICULTURA" at bounding box center [386, 280] width 111 height 30
click at [46, 276] on div "Recharges Setup Imports Charges Mapping Connections Billing Invoices Agreements…" at bounding box center [65, 264] width 131 height 471
drag, startPoint x: 394, startPoint y: 342, endPoint x: 335, endPoint y: 344, distance: 59.5
click at [335, 344] on div "[PERSON_NAME]" at bounding box center [387, 339] width 104 height 30
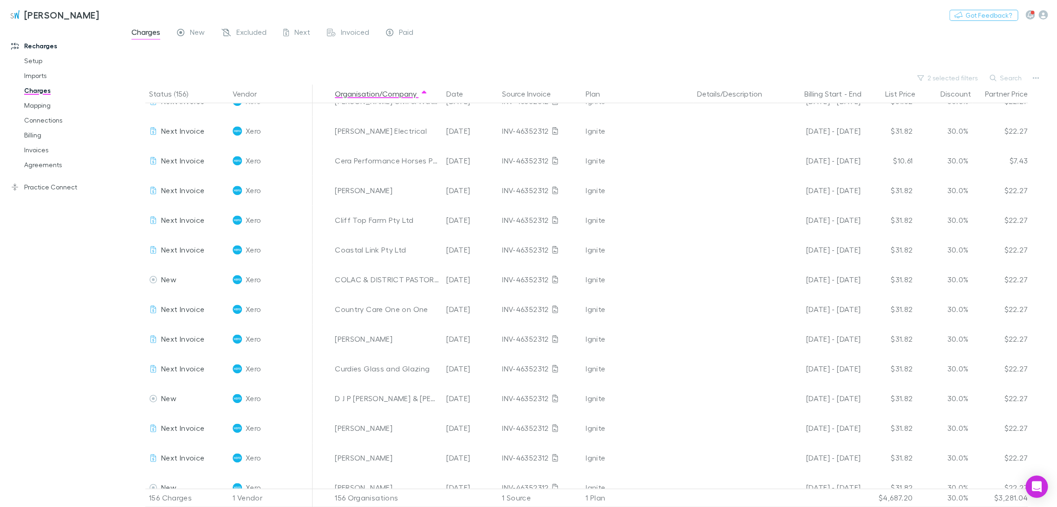
copy div "[PERSON_NAME]"
drag, startPoint x: 334, startPoint y: 396, endPoint x: 413, endPoint y: 401, distance: 78.6
click at [413, 346] on div "D J P [PERSON_NAME] & [PERSON_NAME]" at bounding box center [386, 399] width 111 height 30
copy div "D J P [PERSON_NAME] & [PERSON_NAME]"
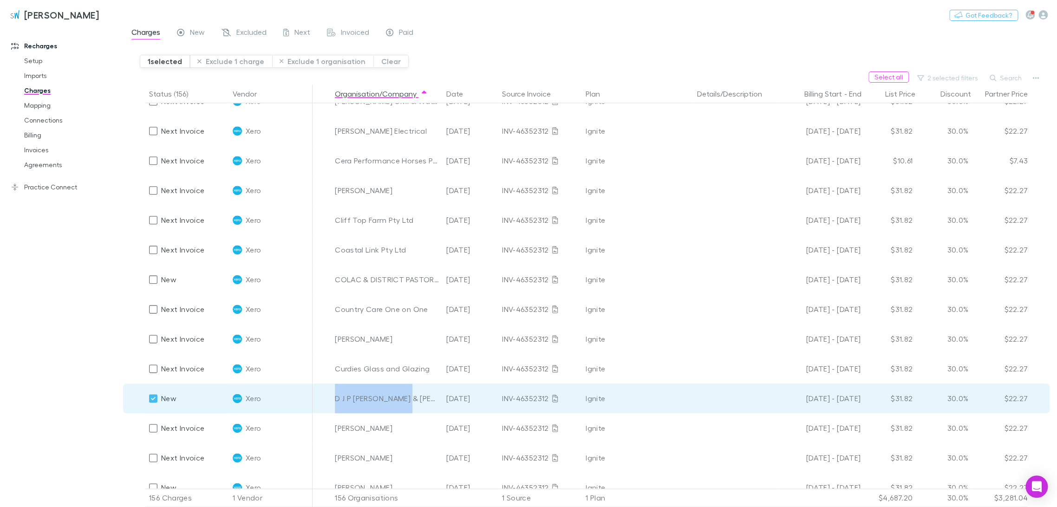
click at [245, 59] on button "Exclude 1 charge" at bounding box center [231, 61] width 82 height 13
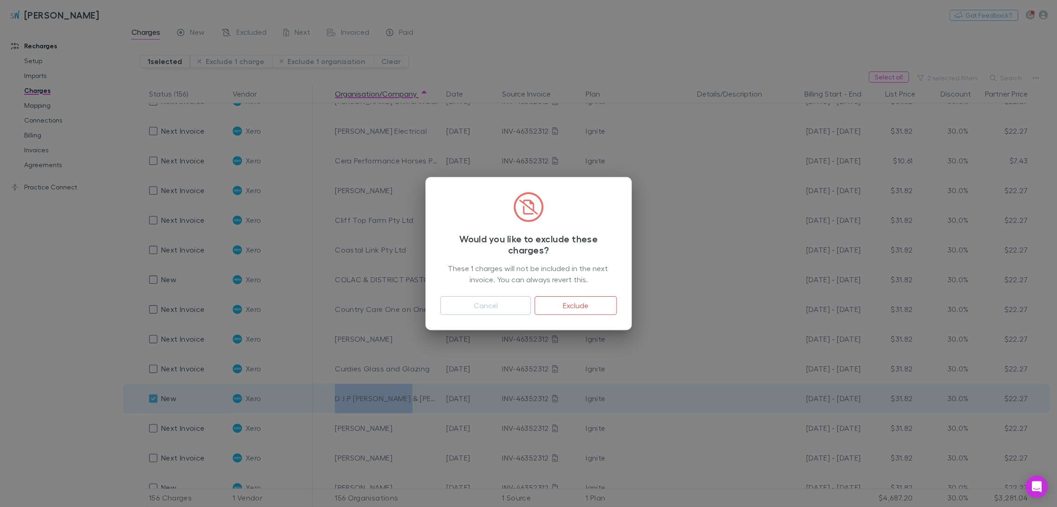
click at [530, 300] on button "Exclude" at bounding box center [576, 305] width 82 height 19
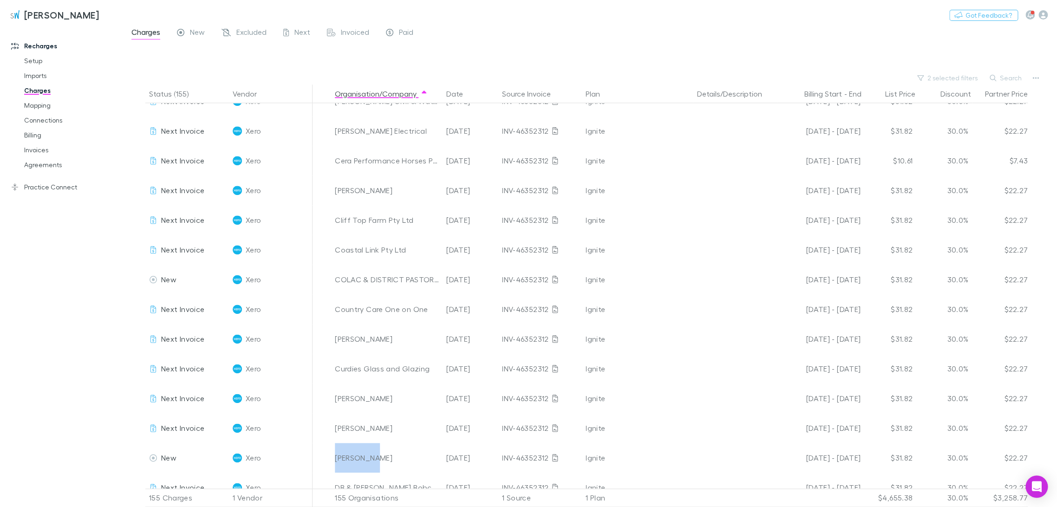
drag, startPoint x: 348, startPoint y: 457, endPoint x: 334, endPoint y: 459, distance: 14.0
click at [335, 346] on div "[PERSON_NAME]" at bounding box center [387, 458] width 104 height 30
copy div "[PERSON_NAME]"
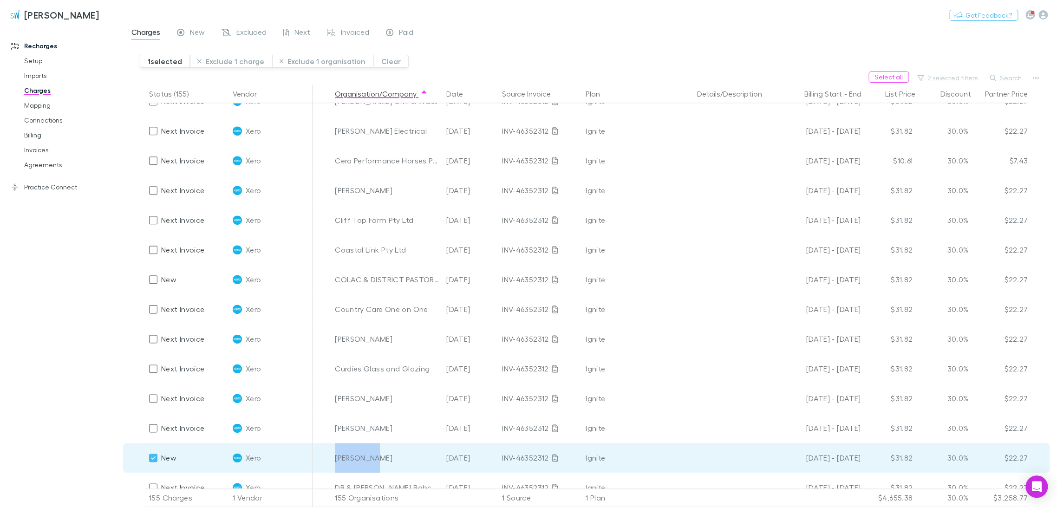
click at [226, 61] on button "Exclude 1 charge" at bounding box center [231, 61] width 82 height 13
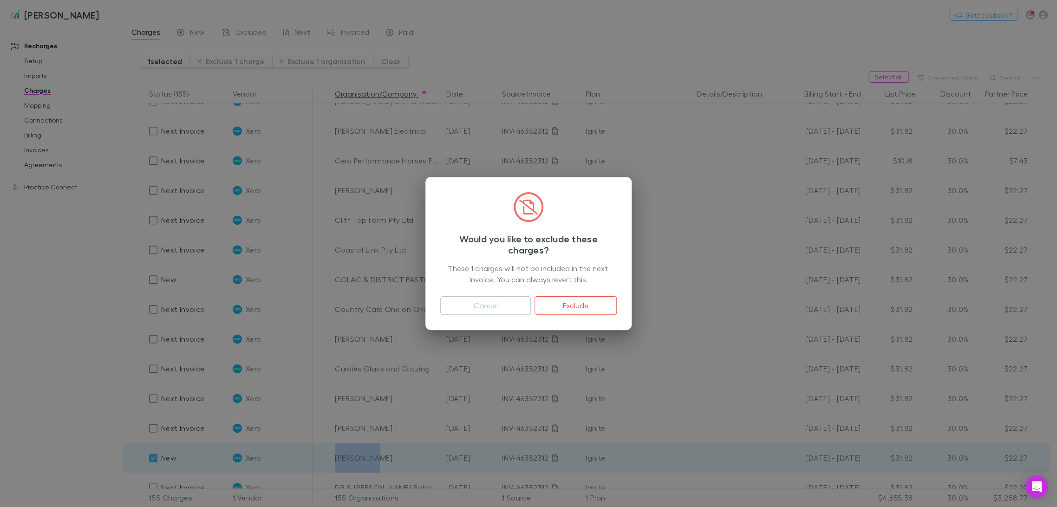
click at [530, 307] on button "Exclude" at bounding box center [576, 305] width 82 height 19
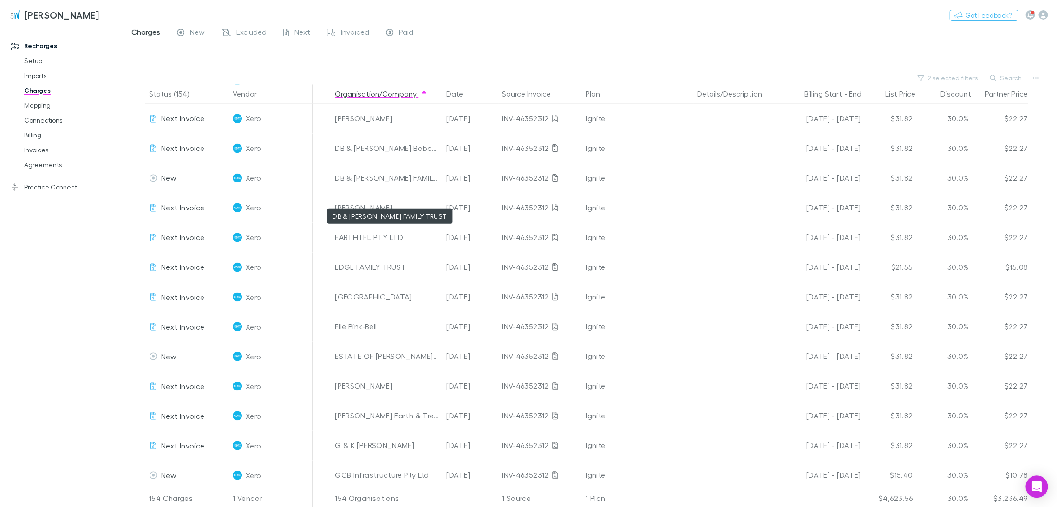
scroll to position [929, 0]
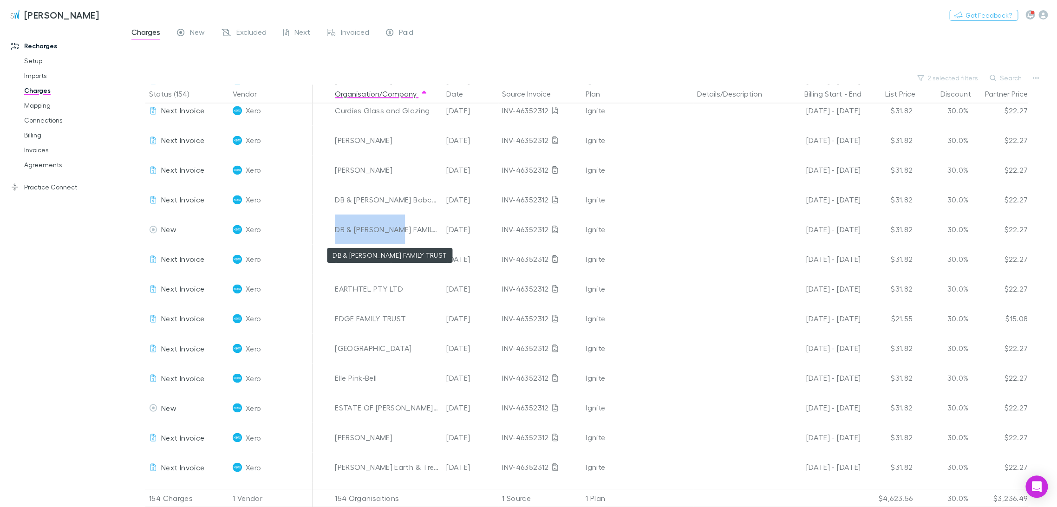
drag, startPoint x: 337, startPoint y: 232, endPoint x: 407, endPoint y: 229, distance: 70.2
click at [407, 229] on div "DB & [PERSON_NAME] FAMILY TRUST" at bounding box center [387, 230] width 104 height 30
copy div "DB & [PERSON_NAME]"
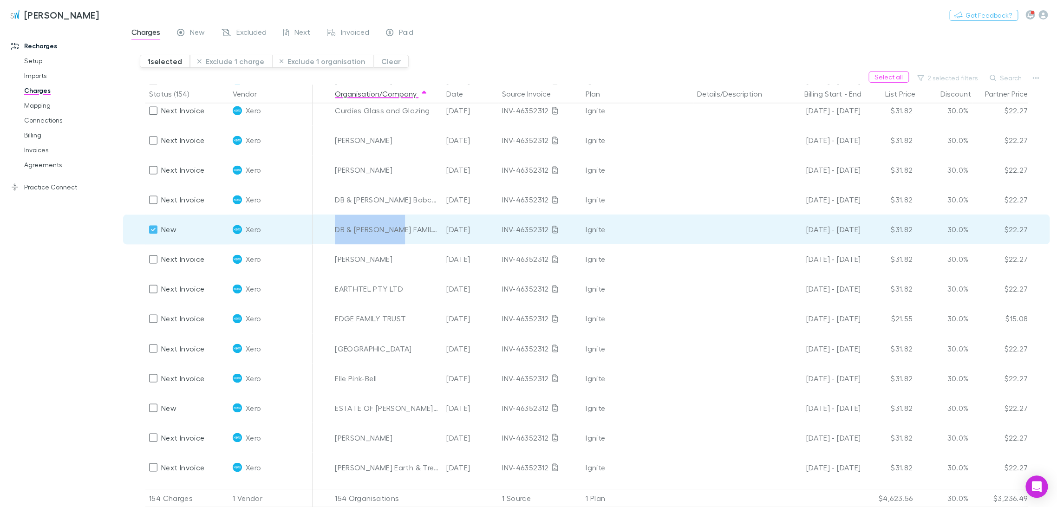
click at [249, 62] on button "Exclude 1 charge" at bounding box center [231, 61] width 82 height 13
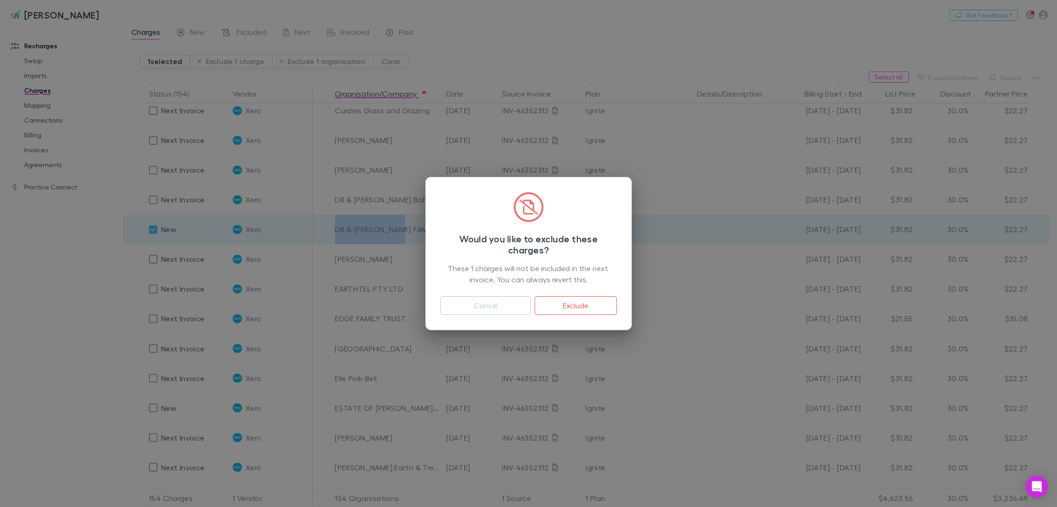
drag, startPoint x: 572, startPoint y: 304, endPoint x: 41, endPoint y: 316, distance: 530.5
click at [530, 304] on button "Exclude" at bounding box center [576, 305] width 82 height 19
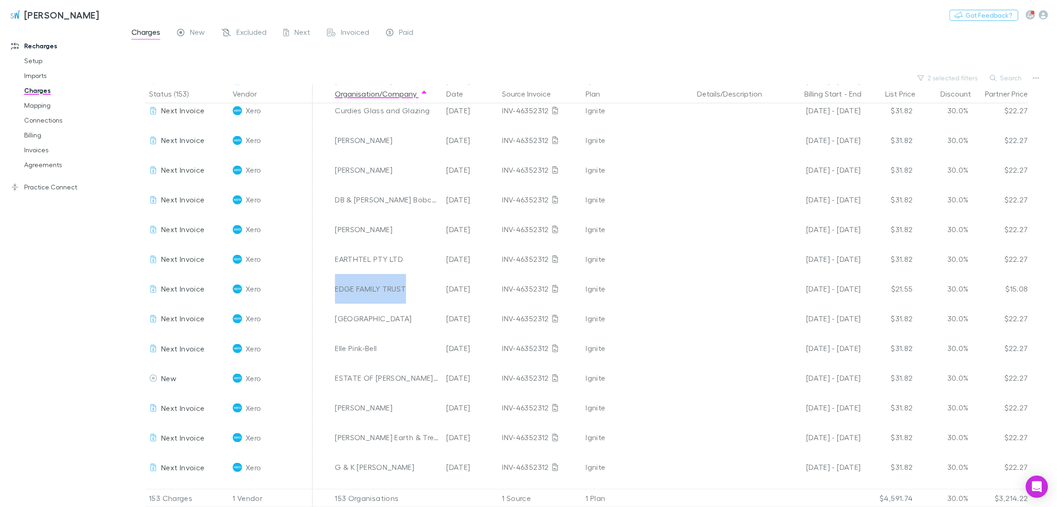
drag, startPoint x: 386, startPoint y: 293, endPoint x: 336, endPoint y: 293, distance: 49.7
click at [336, 293] on div "EDGE FAMILY TRUST" at bounding box center [387, 289] width 104 height 30
copy div "EDGE FAMILY TRUST"
click at [382, 346] on div "ESTATE OF [PERSON_NAME] & [PERSON_NAME] & MOUNT OPIE PTY LTD" at bounding box center [387, 378] width 104 height 30
click at [424, 346] on div "ESTATE OF [PERSON_NAME] & [PERSON_NAME] & MOUNT OPIE PTY LTD" at bounding box center [387, 378] width 104 height 30
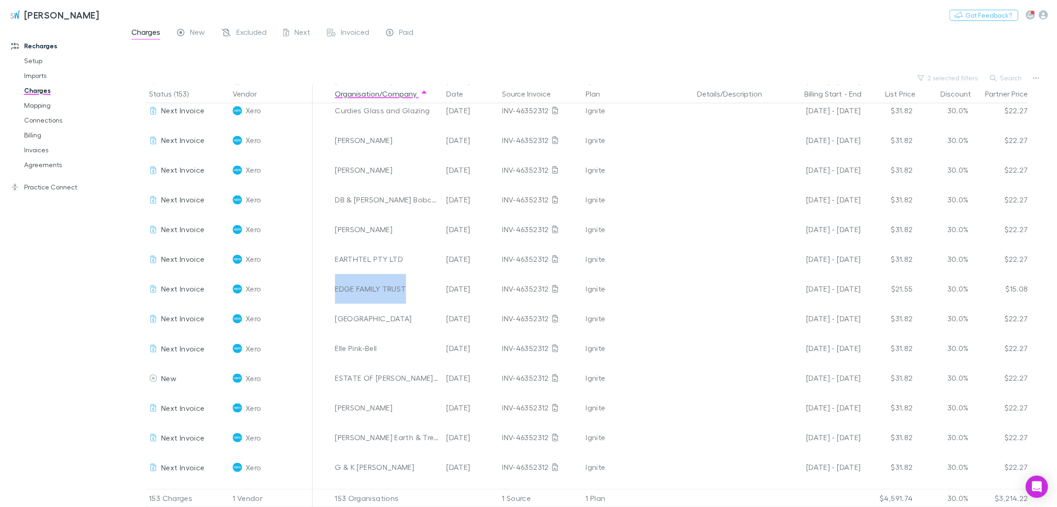
click at [418, 346] on div "ESTATE OF [PERSON_NAME] & [PERSON_NAME] & MOUNT OPIE PTY LTD" at bounding box center [387, 378] width 104 height 30
click at [100, 346] on div "Recharges Setup Imports Charges Mapping Connections Billing Invoices Agreements…" at bounding box center [65, 264] width 131 height 471
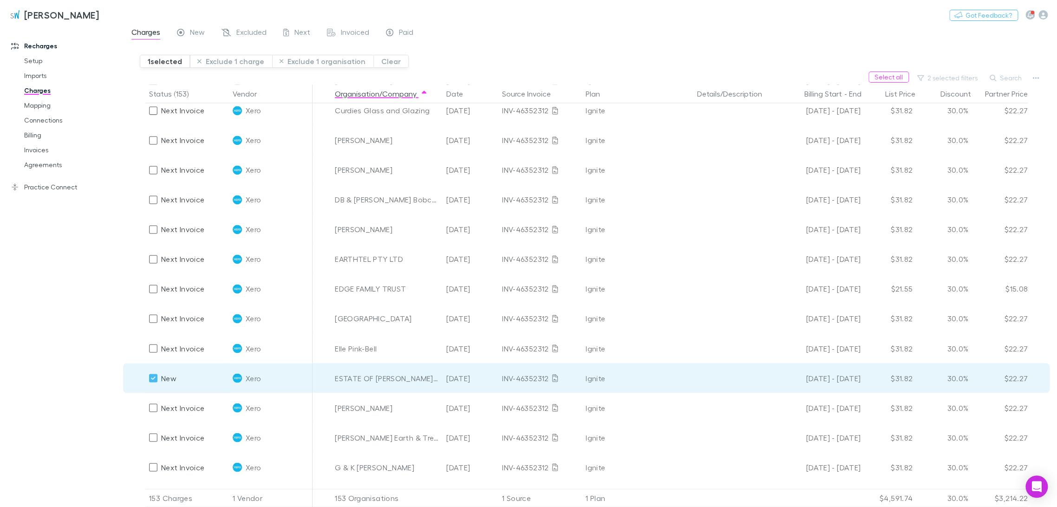
click at [243, 62] on button "Exclude 1 charge" at bounding box center [231, 61] width 82 height 13
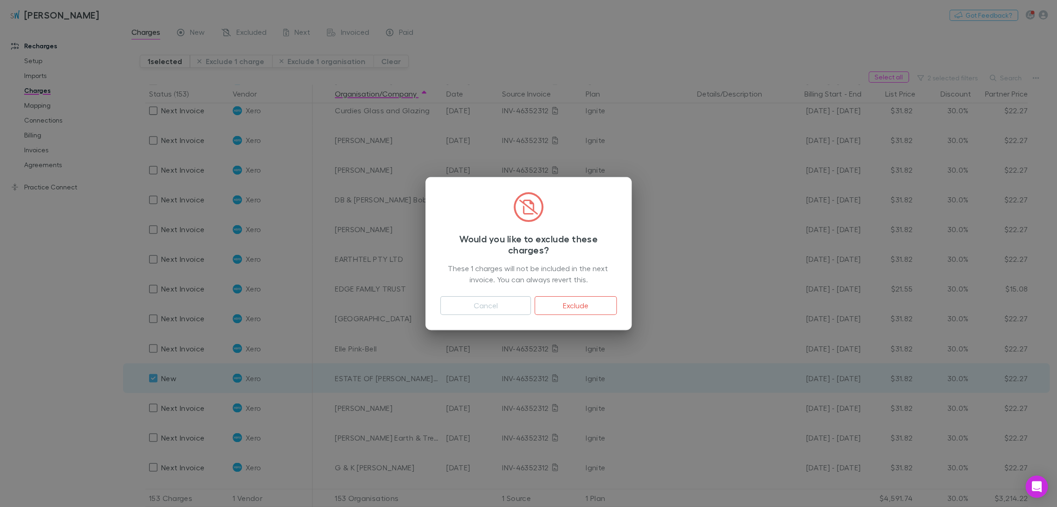
click at [530, 308] on button "Exclude" at bounding box center [576, 305] width 82 height 19
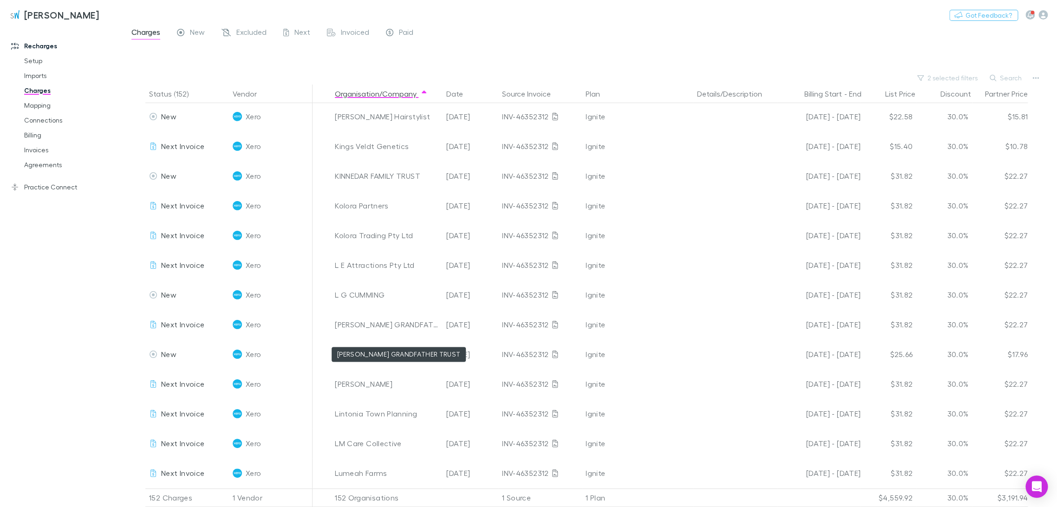
scroll to position [2322, 0]
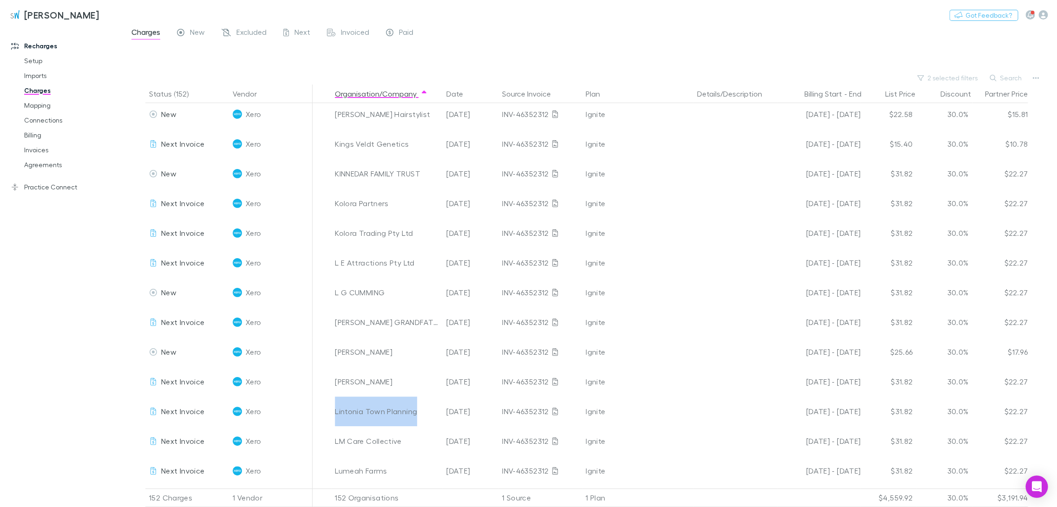
drag, startPoint x: 405, startPoint y: 419, endPoint x: 334, endPoint y: 417, distance: 70.6
click at [335, 346] on div "Lintonia Town Planning" at bounding box center [387, 412] width 104 height 30
copy div "Lintonia Town Planning"
click at [49, 346] on div "Recharges Setup Imports Charges Mapping Connections Billing Invoices Agreements…" at bounding box center [65, 264] width 131 height 471
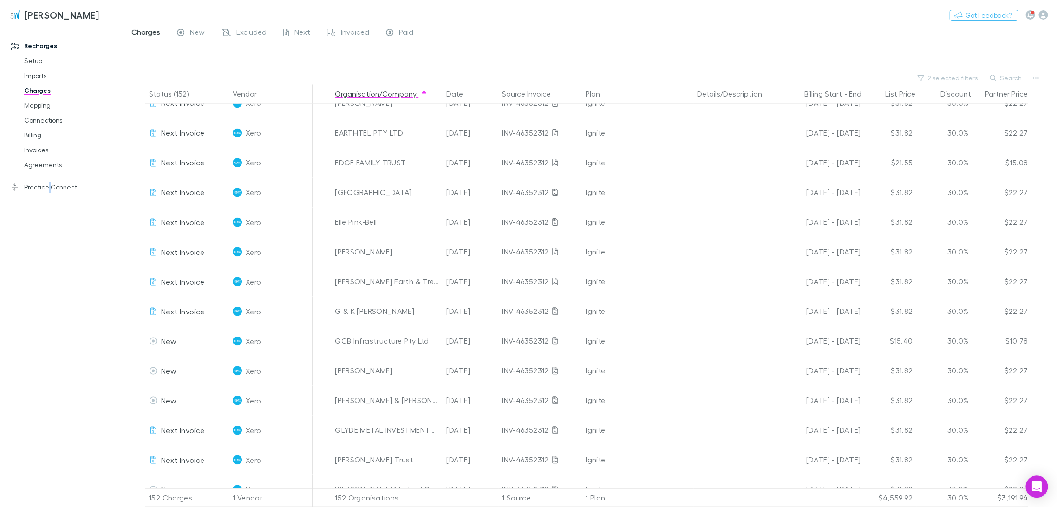
scroll to position [1083, 0]
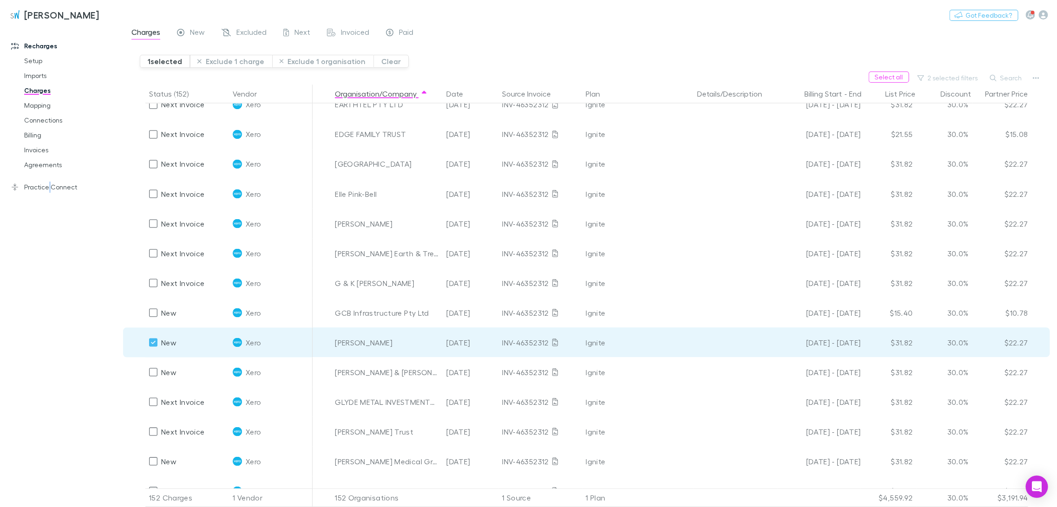
click at [241, 62] on button "Exclude 1 charge" at bounding box center [231, 61] width 82 height 13
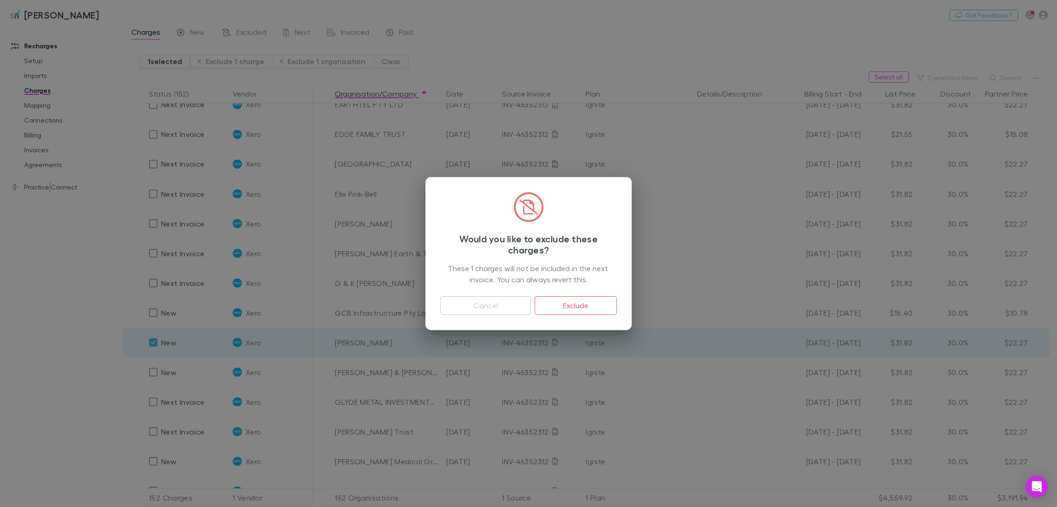
click at [530, 306] on button "Exclude" at bounding box center [576, 305] width 82 height 19
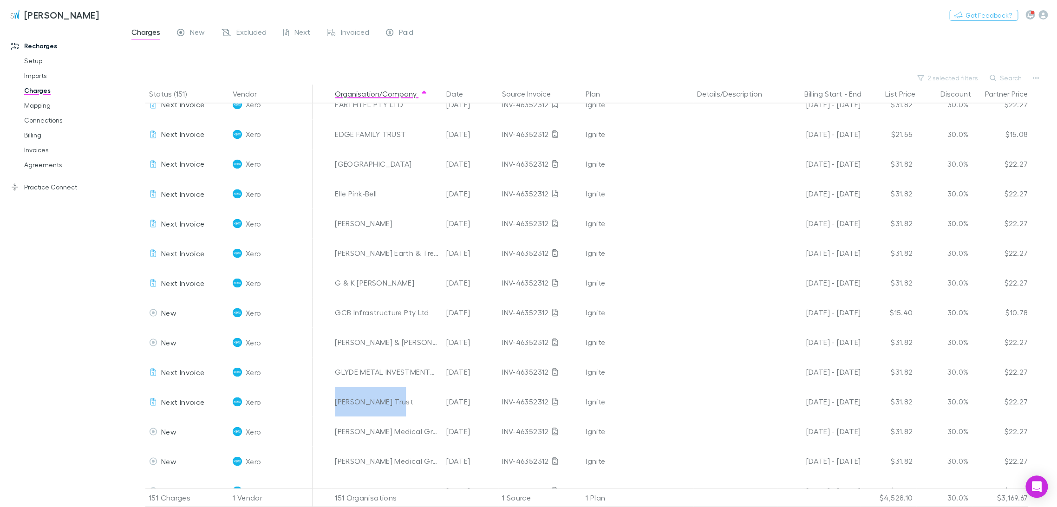
drag, startPoint x: 384, startPoint y: 403, endPoint x: 331, endPoint y: 402, distance: 53.0
click at [331, 346] on div "[PERSON_NAME] Trust" at bounding box center [386, 402] width 111 height 30
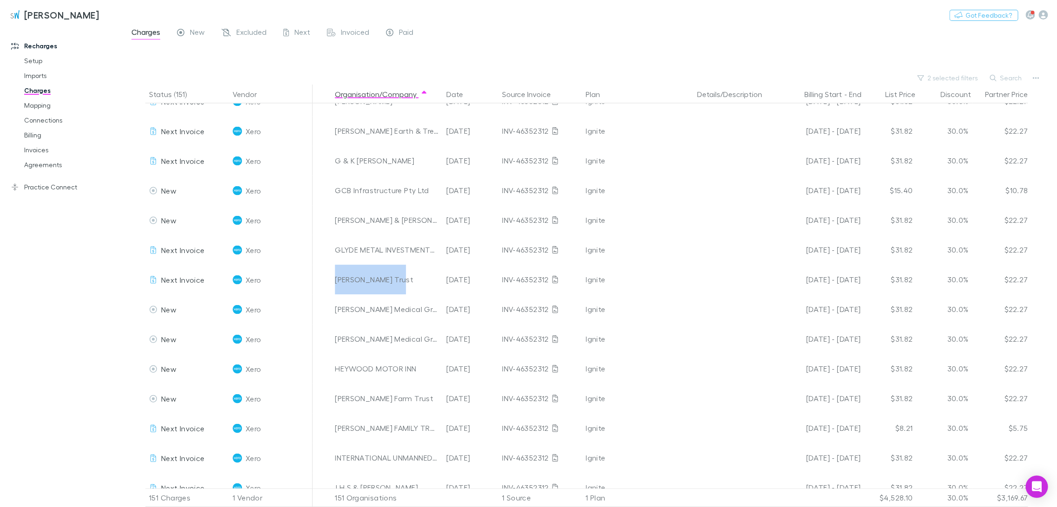
scroll to position [1238, 0]
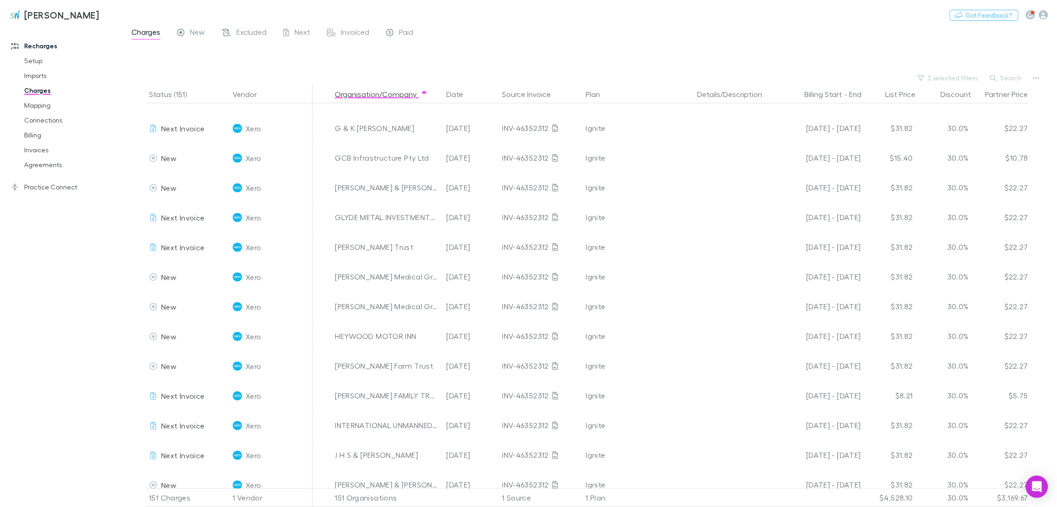
click at [128, 283] on div at bounding box center [134, 277] width 22 height 30
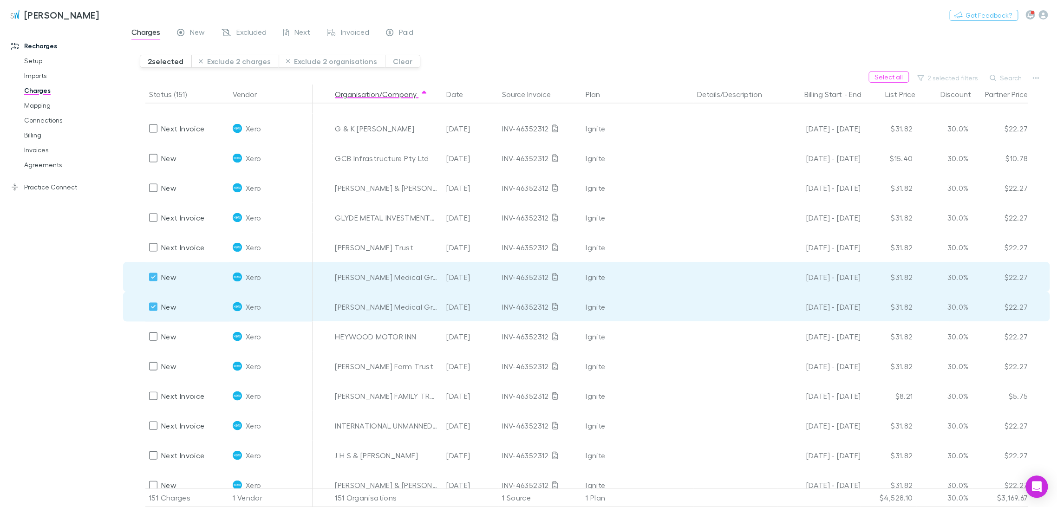
click at [245, 59] on button "Exclude 2 charges" at bounding box center [234, 61] width 87 height 13
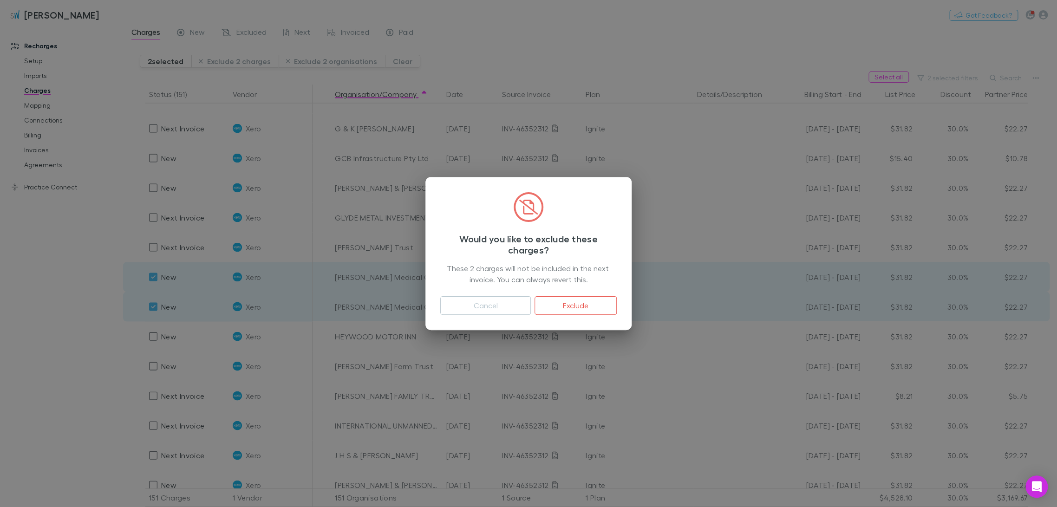
click at [530, 304] on button "Exclude" at bounding box center [576, 305] width 82 height 19
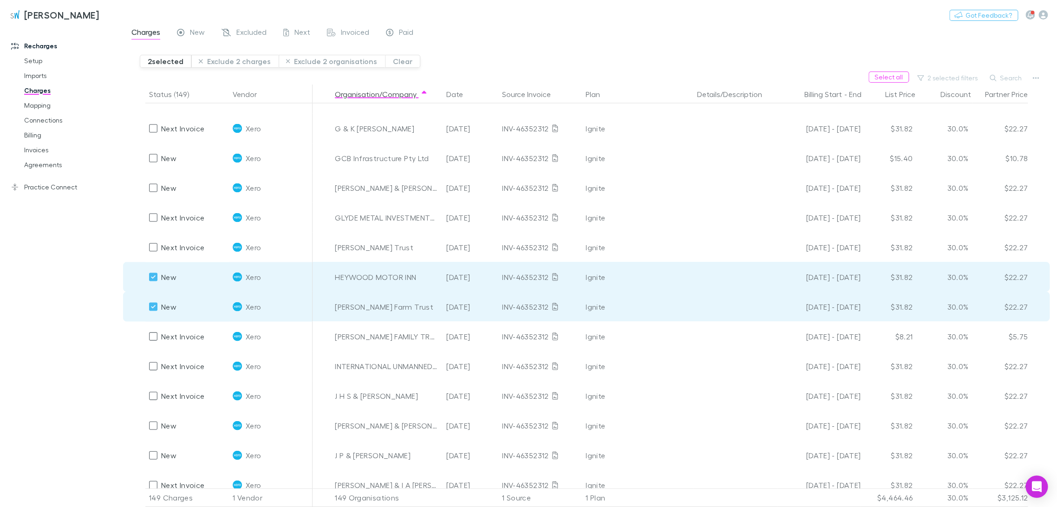
click at [248, 63] on button "Exclude 2 charges" at bounding box center [234, 61] width 87 height 13
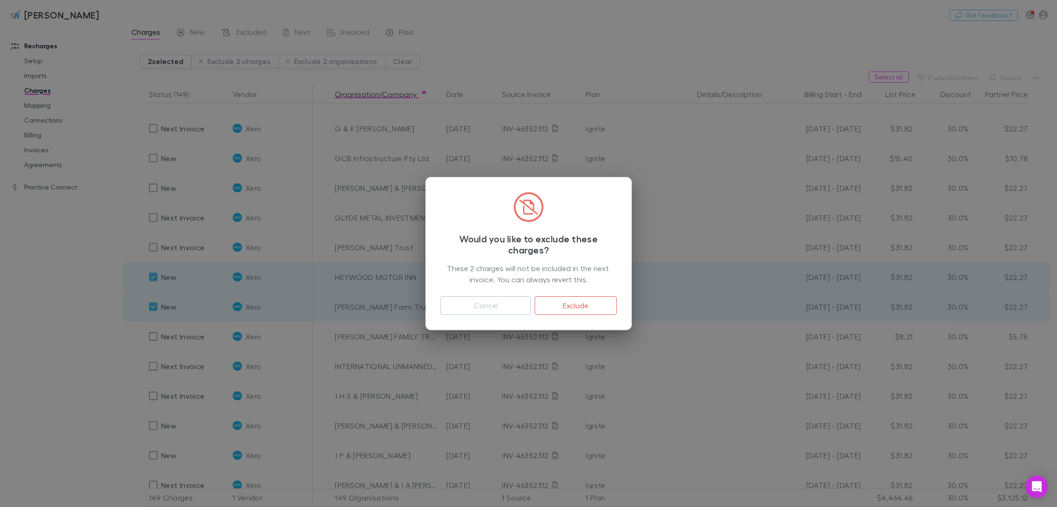
click at [530, 301] on button "Exclude" at bounding box center [576, 305] width 82 height 19
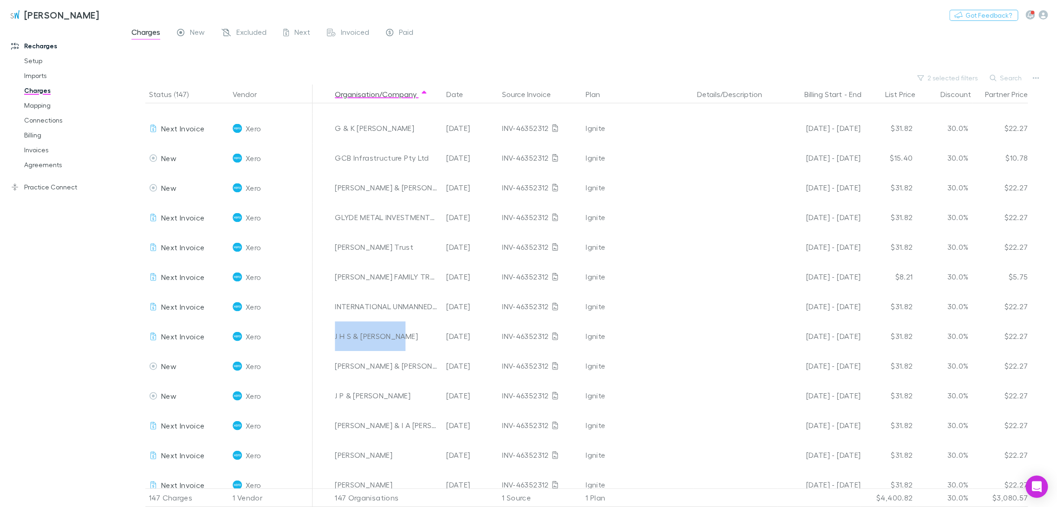
drag, startPoint x: 397, startPoint y: 337, endPoint x: 332, endPoint y: 335, distance: 65.0
click at [332, 335] on div "J H S & [PERSON_NAME]" at bounding box center [386, 336] width 111 height 30
drag, startPoint x: 398, startPoint y: 366, endPoint x: 334, endPoint y: 364, distance: 63.7
click at [334, 346] on div "[PERSON_NAME] & [PERSON_NAME]" at bounding box center [386, 366] width 111 height 30
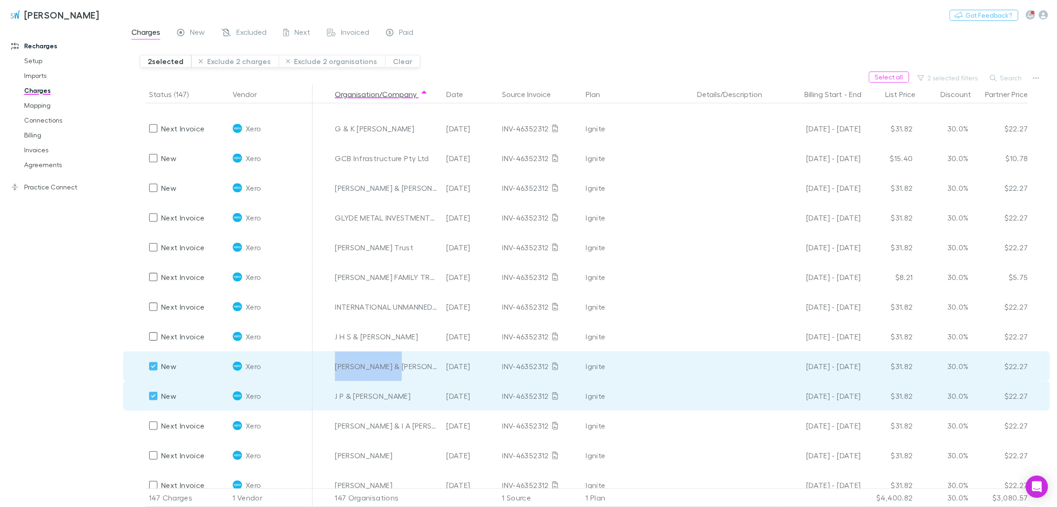
click at [235, 61] on button "Exclude 2 charges" at bounding box center [234, 61] width 87 height 13
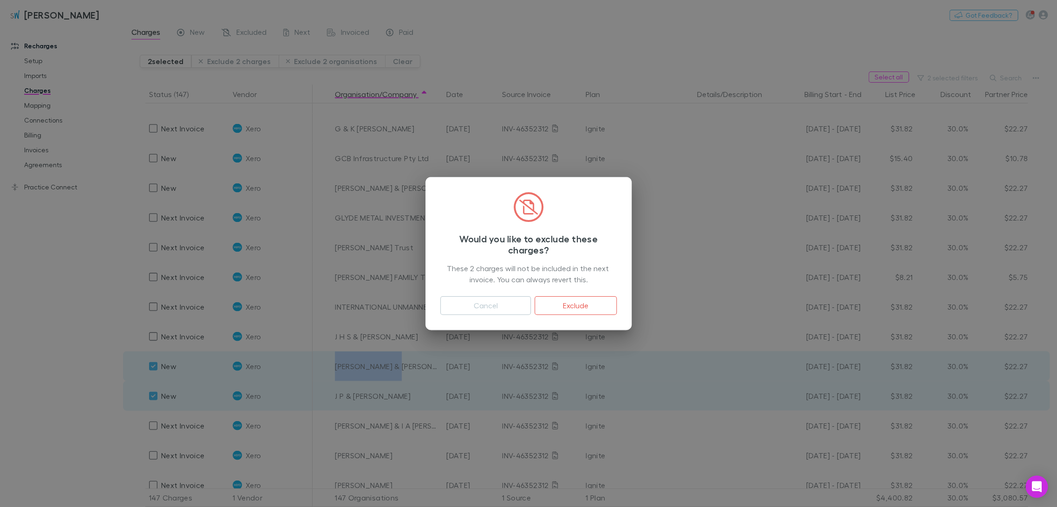
click at [530, 305] on button "Exclude" at bounding box center [576, 305] width 82 height 19
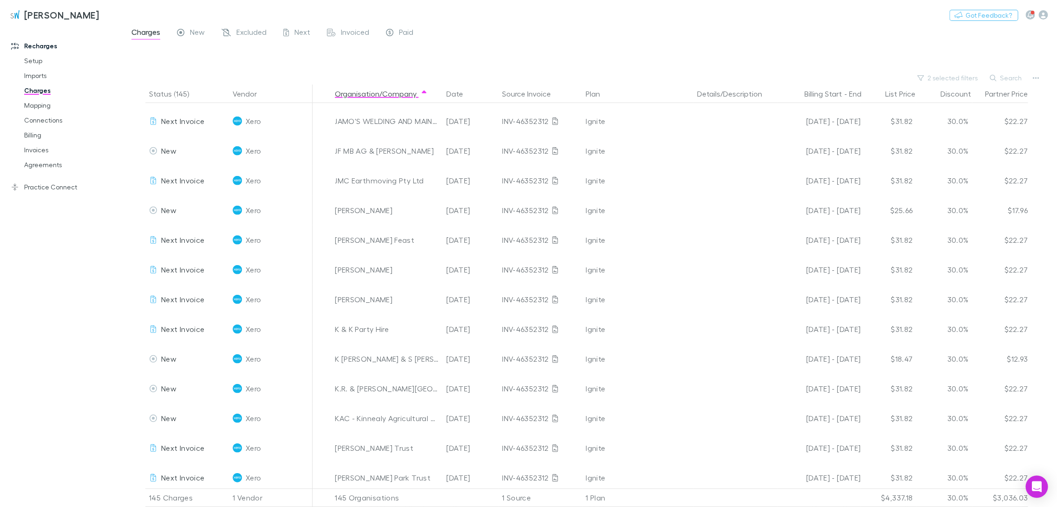
scroll to position [1702, 0]
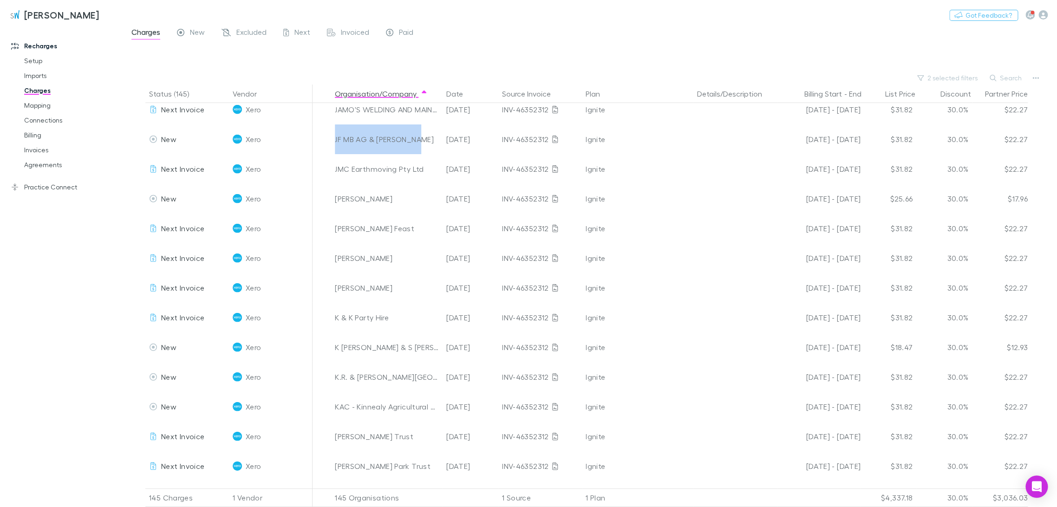
drag, startPoint x: 383, startPoint y: 139, endPoint x: 378, endPoint y: 142, distance: 5.0
click at [335, 138] on div "JF MB AG & [PERSON_NAME]" at bounding box center [387, 139] width 104 height 30
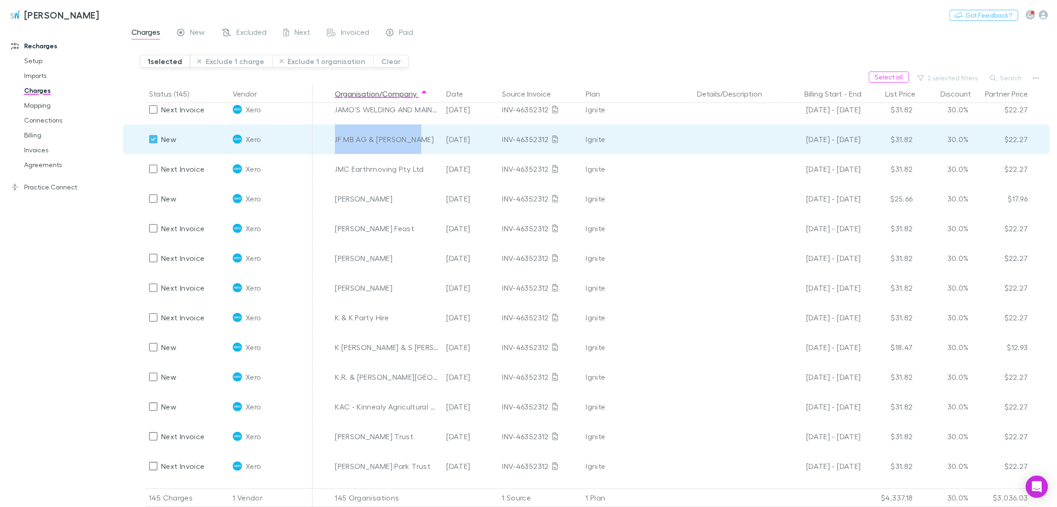
click at [234, 56] on button "Exclude 1 charge" at bounding box center [231, 61] width 82 height 13
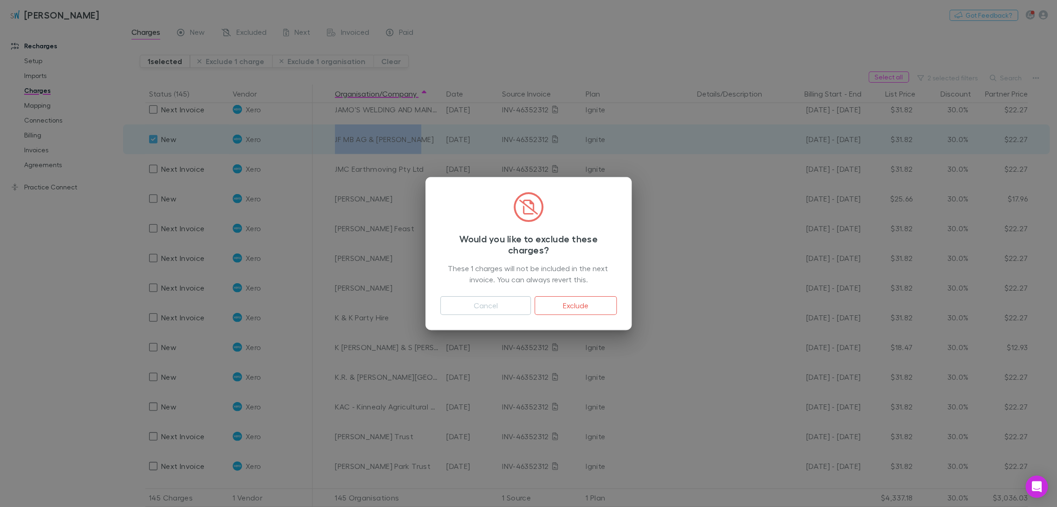
drag, startPoint x: 583, startPoint y: 314, endPoint x: 4, endPoint y: 301, distance: 579.7
click at [530, 312] on button "Exclude" at bounding box center [576, 305] width 82 height 19
click at [530, 333] on div "INV-46352312" at bounding box center [540, 348] width 76 height 30
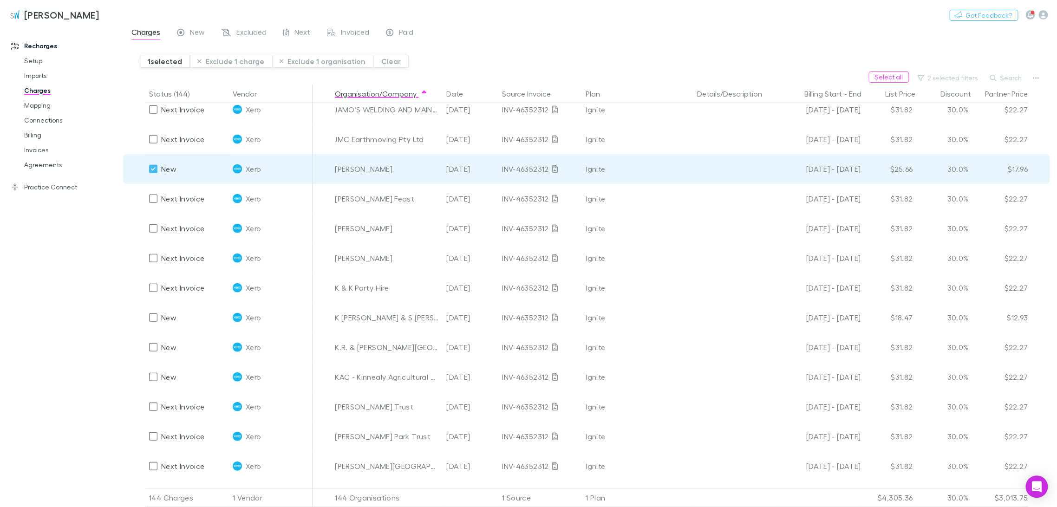
click at [224, 60] on button "Exclude 1 charge" at bounding box center [231, 61] width 82 height 13
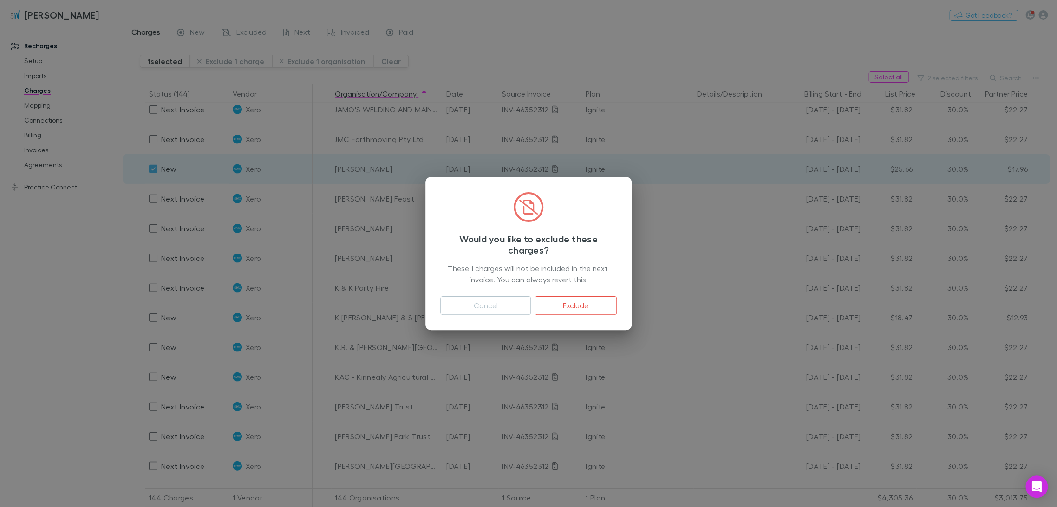
drag, startPoint x: 571, startPoint y: 310, endPoint x: 33, endPoint y: 229, distance: 543.3
click at [530, 310] on button "Exclude" at bounding box center [576, 305] width 82 height 19
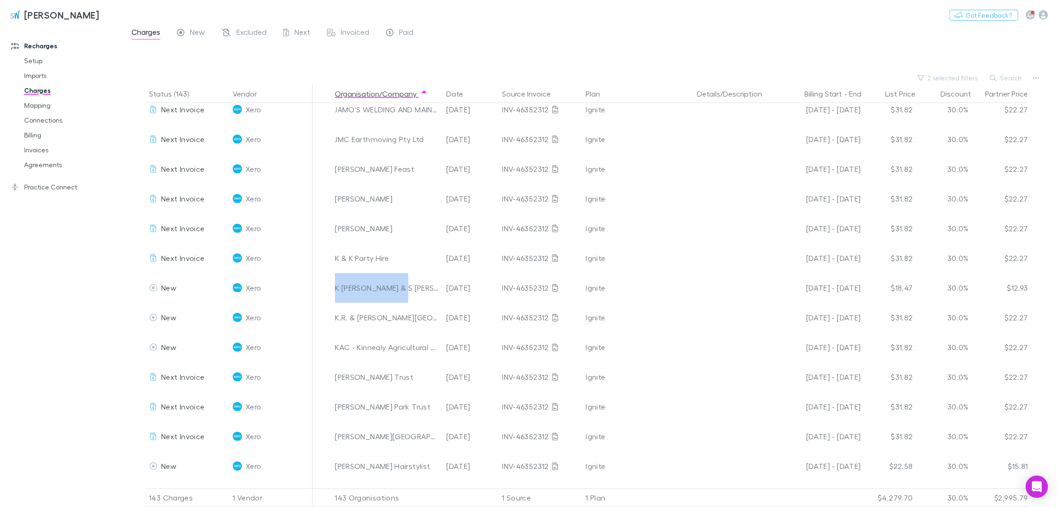
drag, startPoint x: 401, startPoint y: 289, endPoint x: 337, endPoint y: 289, distance: 64.1
click at [337, 289] on div "K [PERSON_NAME] & S [PERSON_NAME]" at bounding box center [387, 288] width 104 height 30
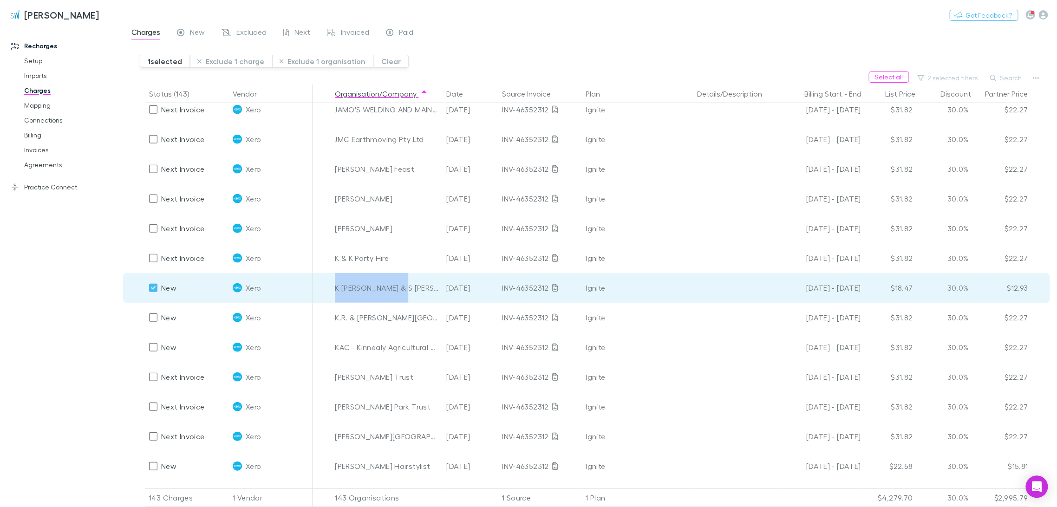
click at [242, 61] on button "Exclude 1 charge" at bounding box center [231, 61] width 82 height 13
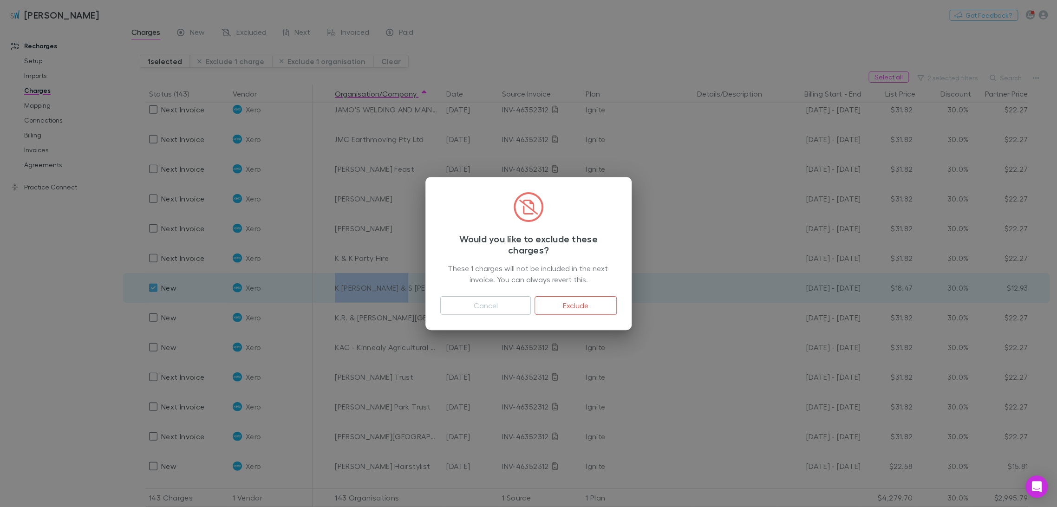
click at [530, 304] on button "Exclude" at bounding box center [576, 305] width 82 height 19
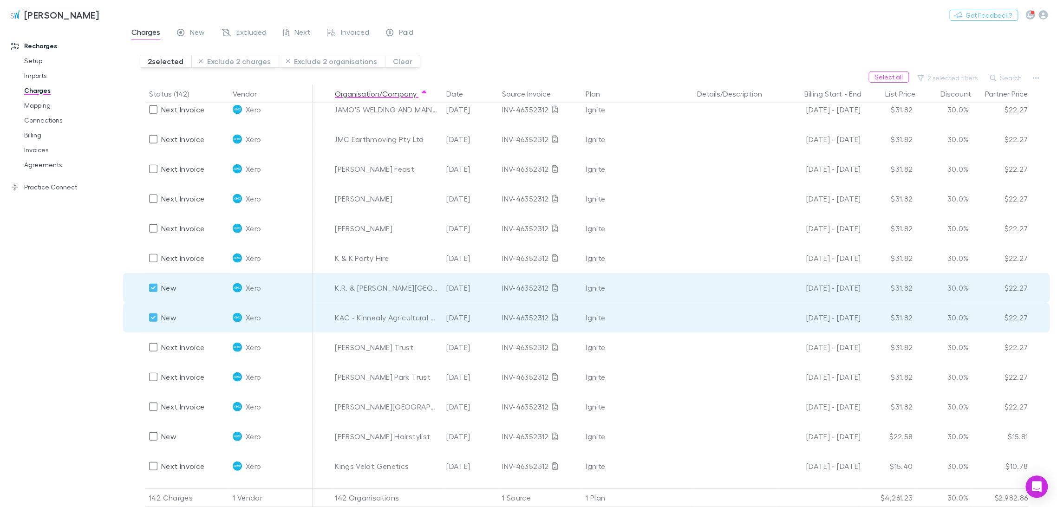
click at [238, 60] on button "Exclude 2 charges" at bounding box center [234, 61] width 87 height 13
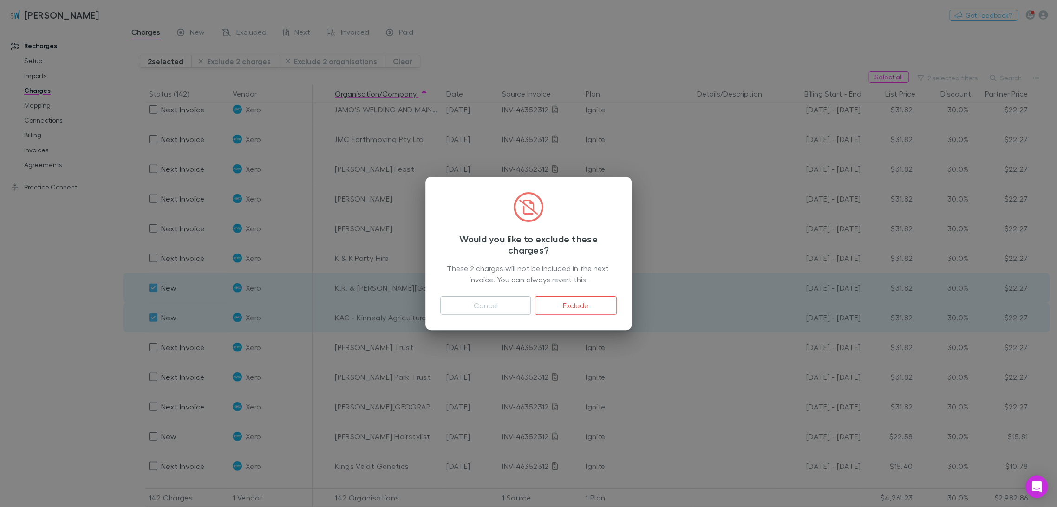
drag, startPoint x: 587, startPoint y: 307, endPoint x: 18, endPoint y: 311, distance: 569.4
click at [530, 307] on button "Exclude" at bounding box center [576, 305] width 82 height 19
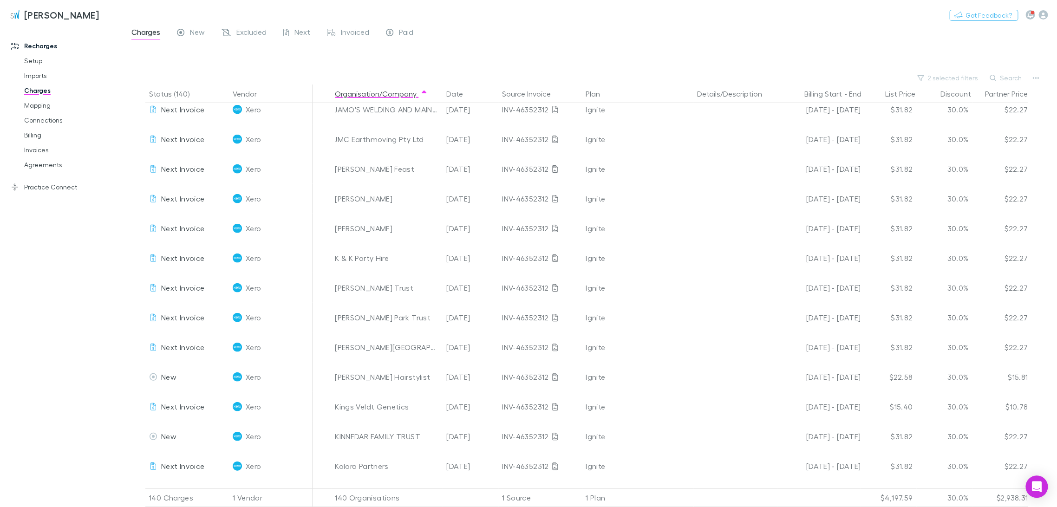
click at [344, 346] on div "[PERSON_NAME] Hairstylist" at bounding box center [387, 377] width 104 height 30
drag, startPoint x: 391, startPoint y: 378, endPoint x: 384, endPoint y: 378, distance: 7.4
click at [384, 346] on div "[PERSON_NAME] Hairstylist" at bounding box center [386, 377] width 111 height 30
drag, startPoint x: 407, startPoint y: 409, endPoint x: 335, endPoint y: 408, distance: 72.0
click at [335, 346] on div "Kings Veldt Genetics" at bounding box center [387, 407] width 104 height 30
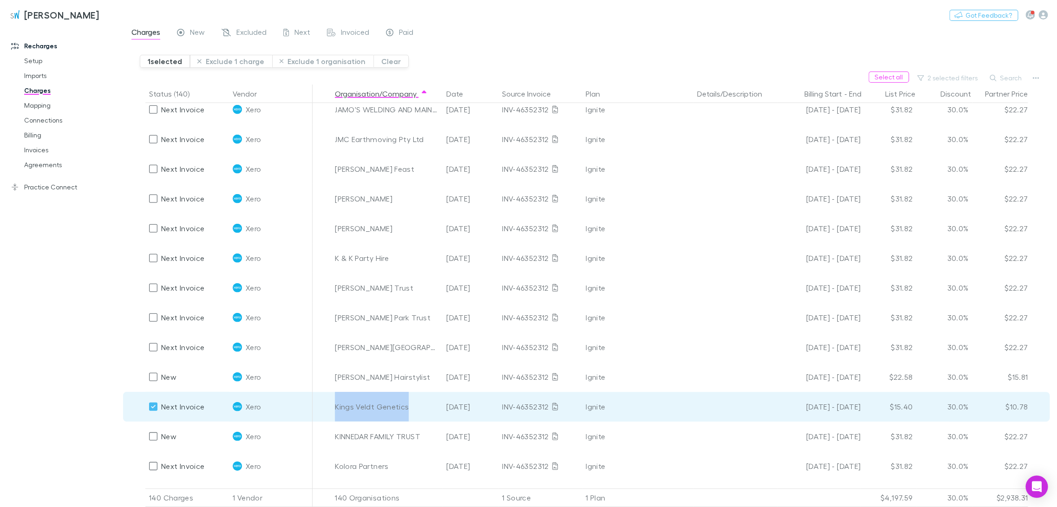
click at [245, 65] on button "Exclude 1 charge" at bounding box center [231, 61] width 82 height 13
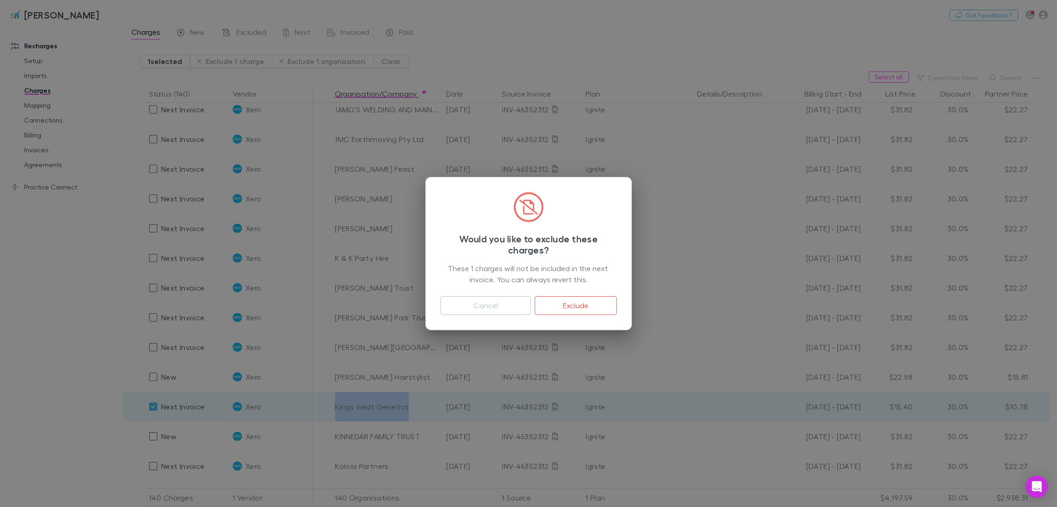
click at [530, 308] on button "Exclude" at bounding box center [576, 305] width 82 height 19
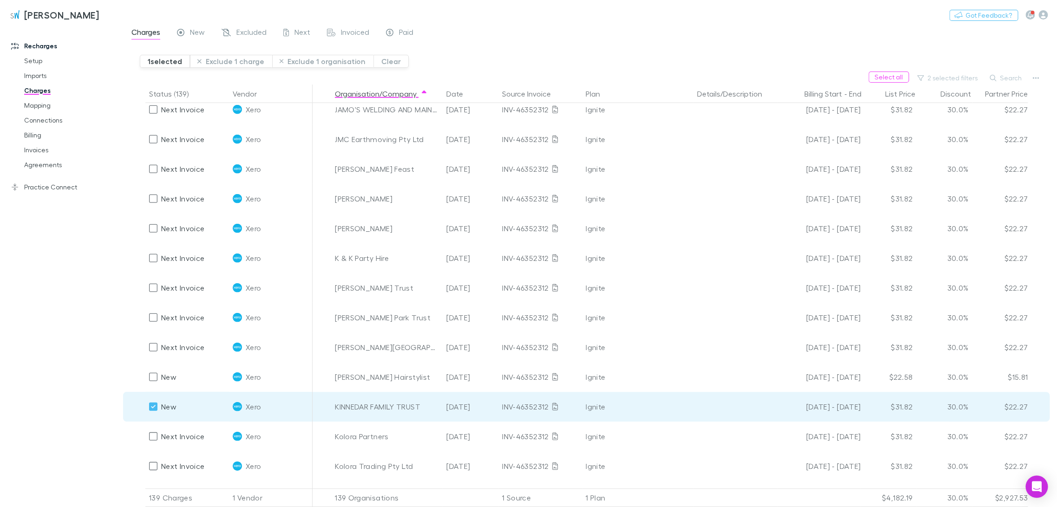
click at [228, 61] on button "Exclude 1 charge" at bounding box center [231, 61] width 82 height 13
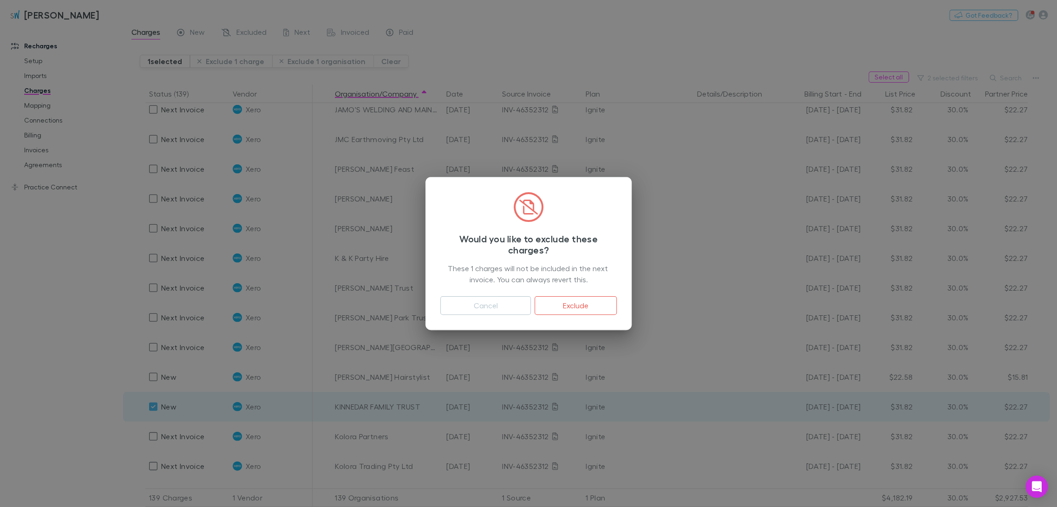
click at [530, 304] on button "Exclude" at bounding box center [576, 305] width 82 height 19
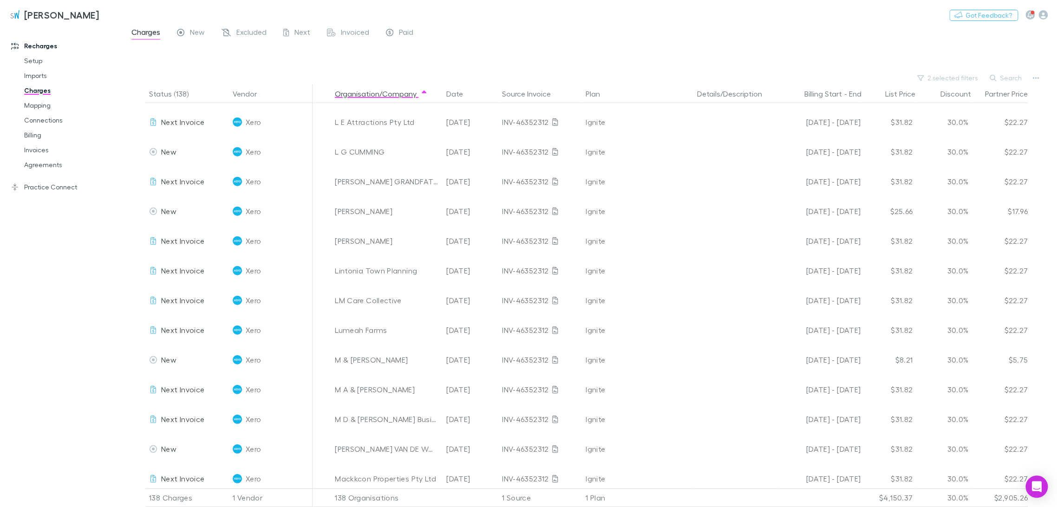
scroll to position [2064, 0]
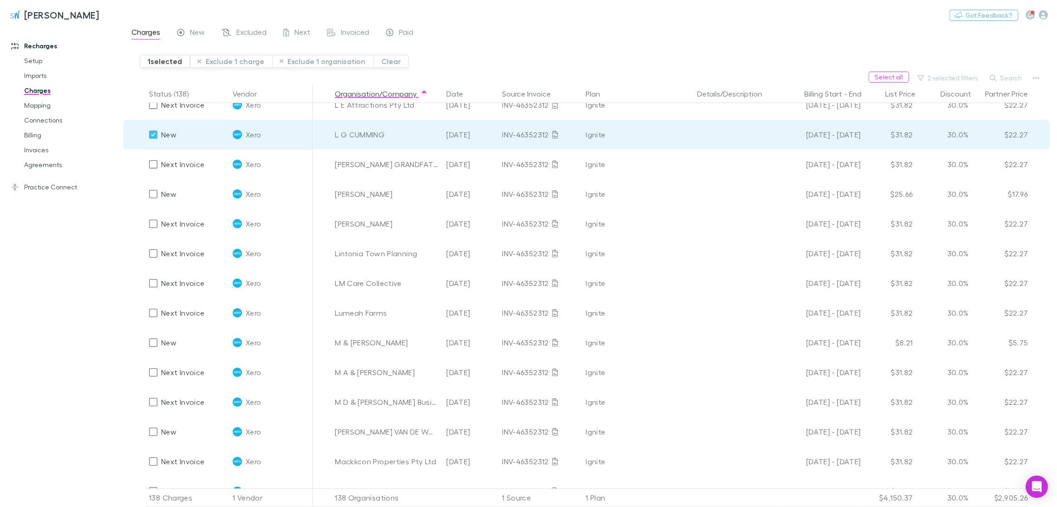
click at [225, 62] on button "Exclude 1 charge" at bounding box center [231, 61] width 82 height 13
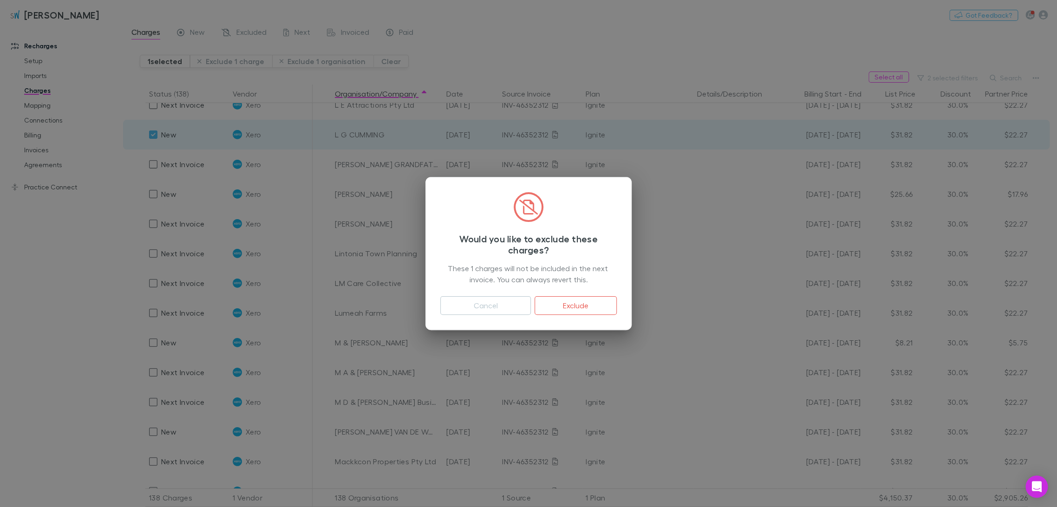
drag, startPoint x: 586, startPoint y: 297, endPoint x: 514, endPoint y: 259, distance: 81.7
click at [530, 300] on button "Exclude" at bounding box center [576, 305] width 82 height 19
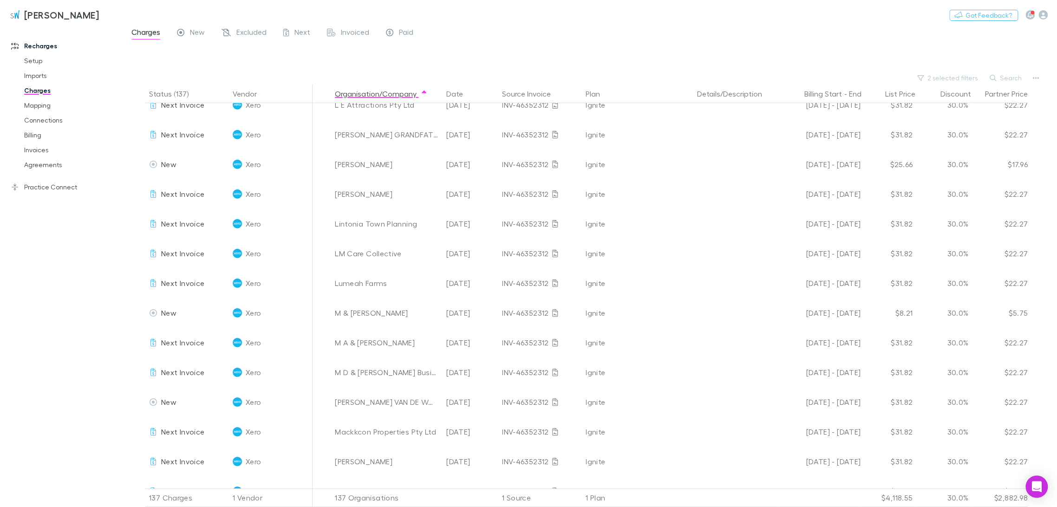
click at [61, 286] on div "Recharges Setup Imports Charges Mapping Connections Billing Invoices Agreements…" at bounding box center [65, 264] width 131 height 471
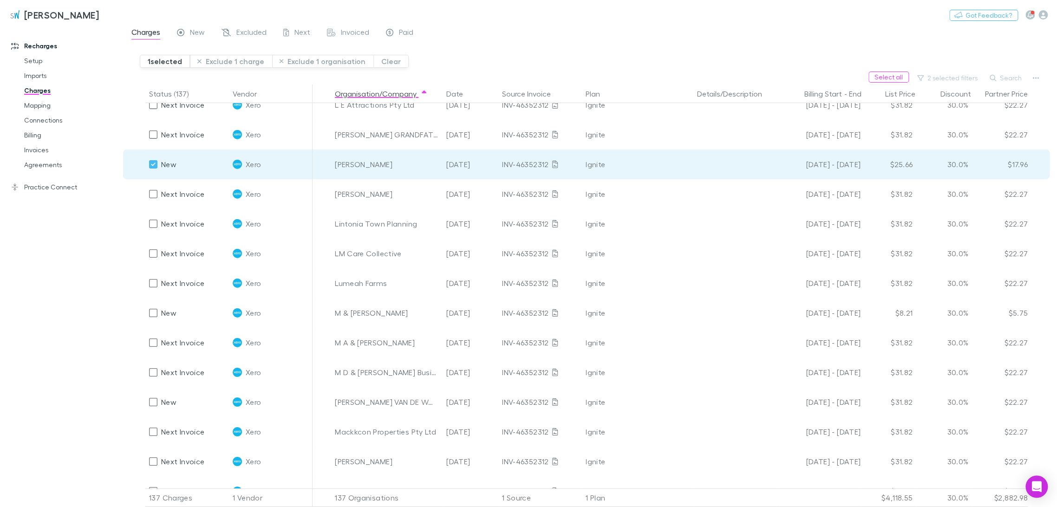
click at [238, 62] on button "Exclude 1 charge" at bounding box center [231, 61] width 82 height 13
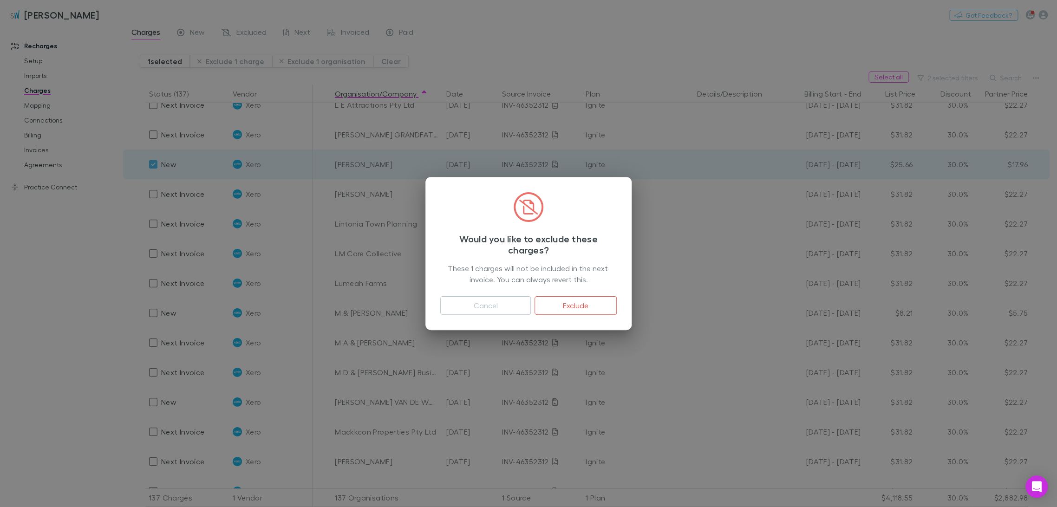
drag, startPoint x: 588, startPoint y: 302, endPoint x: 9, endPoint y: 308, distance: 579.1
click at [530, 301] on button "Exclude" at bounding box center [576, 305] width 82 height 19
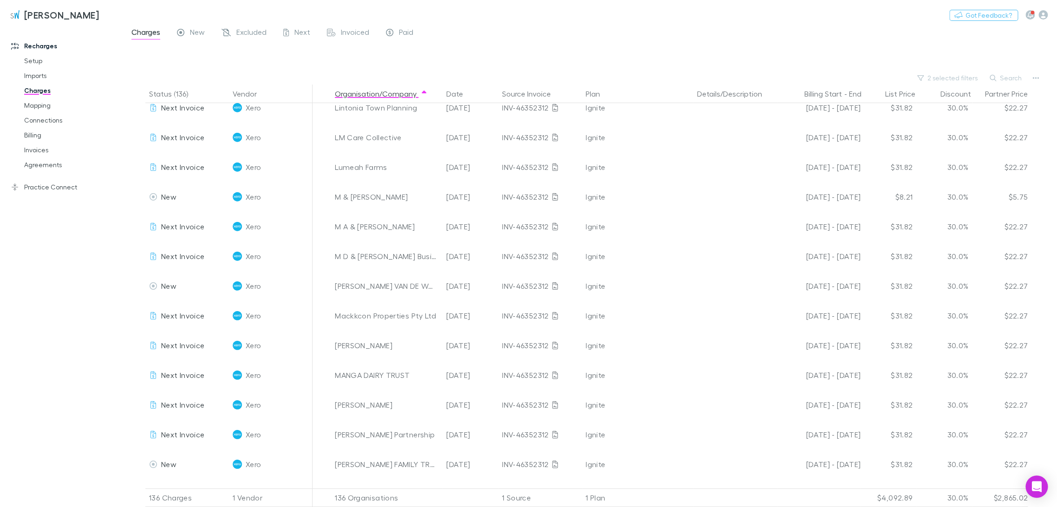
scroll to position [2167, 0]
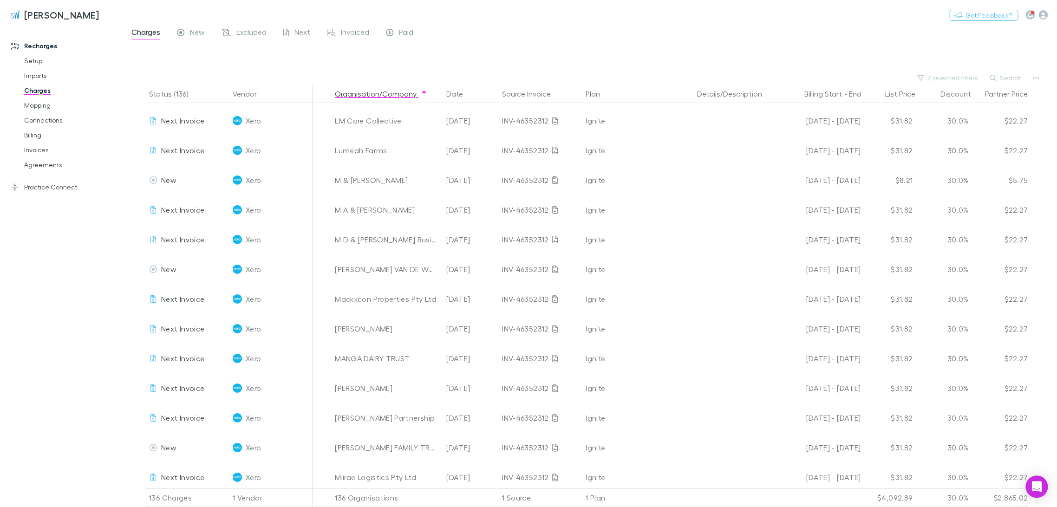
click at [158, 120] on div at bounding box center [153, 120] width 13 height 13
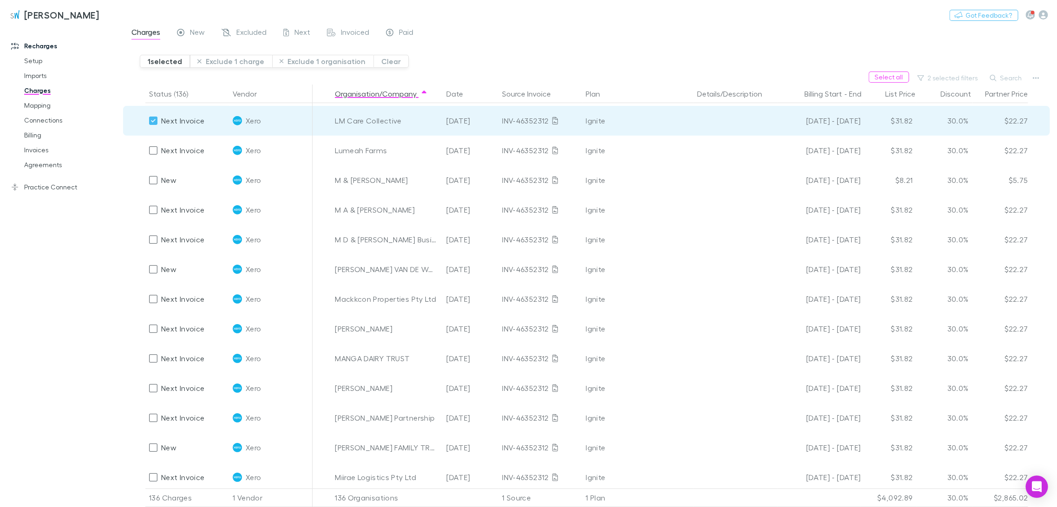
click at [248, 60] on button "Exclude 1 charge" at bounding box center [231, 61] width 82 height 13
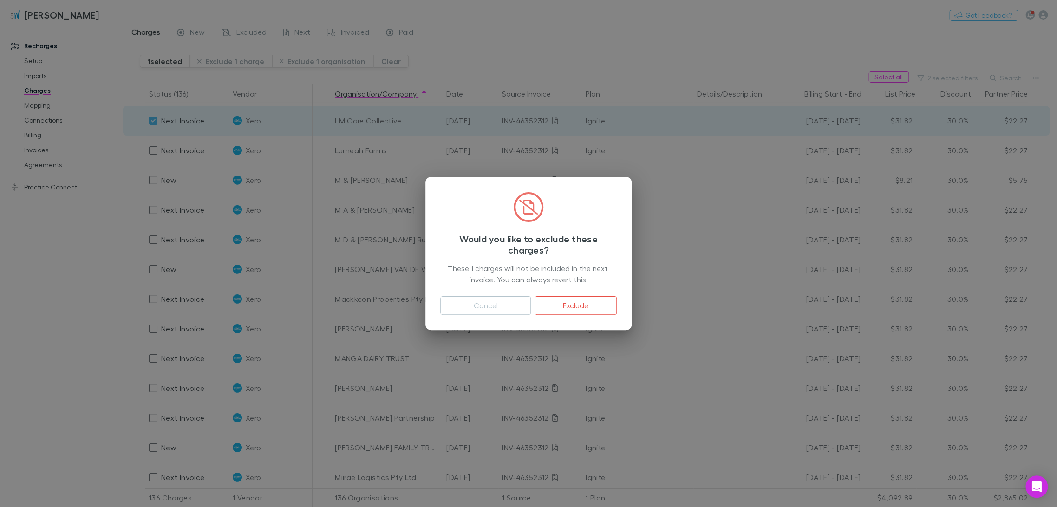
click at [530, 300] on button "Exclude" at bounding box center [576, 305] width 82 height 19
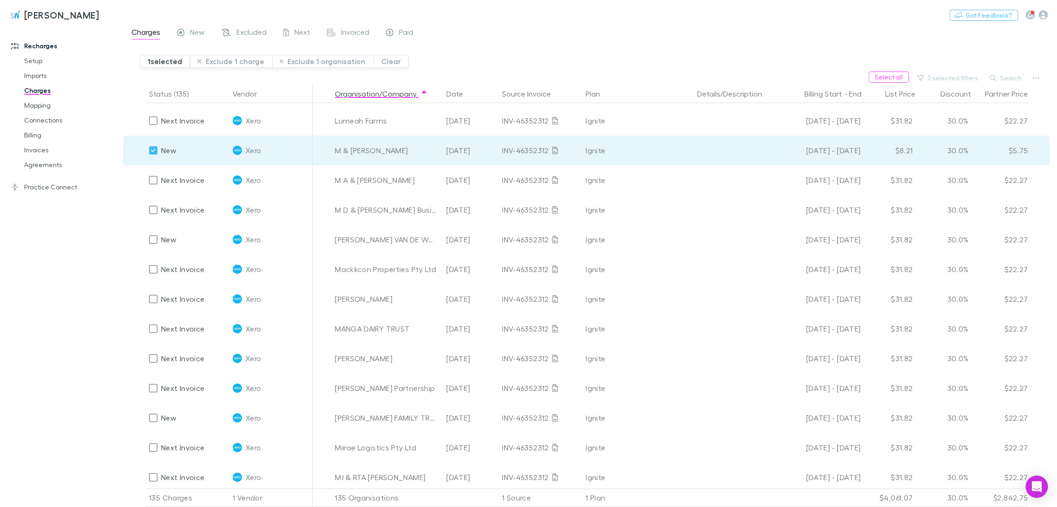
click at [240, 66] on button "Exclude 1 charge" at bounding box center [231, 61] width 82 height 13
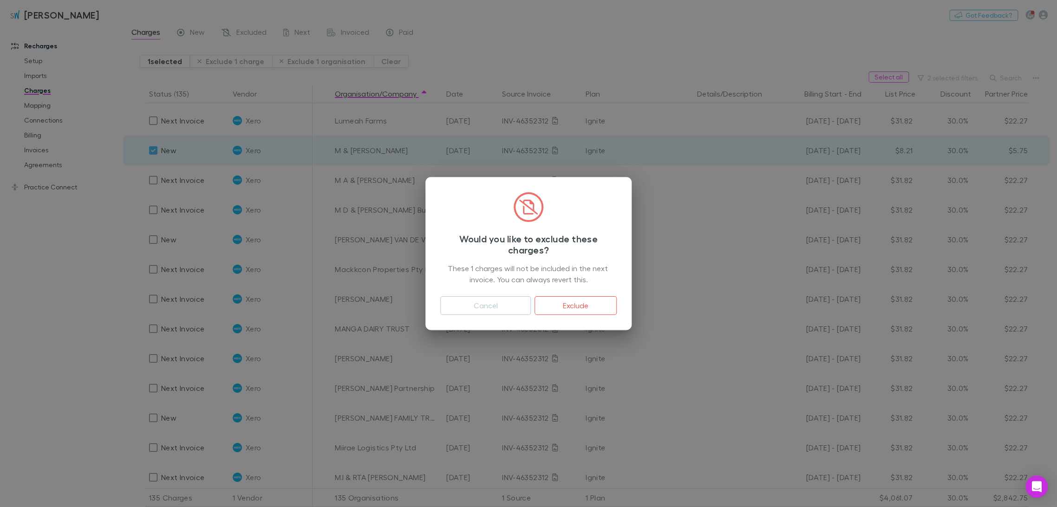
click at [530, 307] on button "Exclude" at bounding box center [576, 305] width 82 height 19
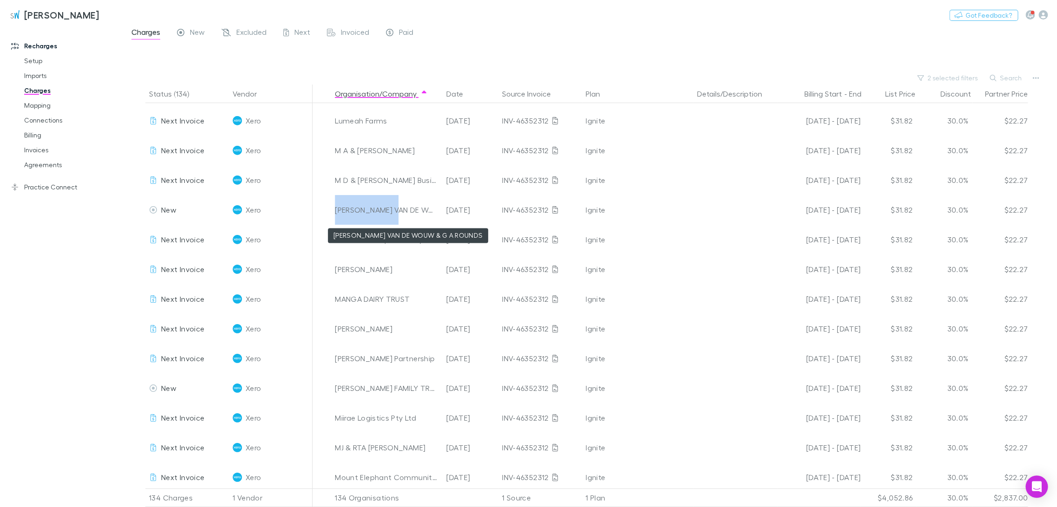
drag, startPoint x: 336, startPoint y: 212, endPoint x: 398, endPoint y: 213, distance: 62.2
click at [398, 213] on div "[PERSON_NAME] VAN DE WOUW & G A ROUNDS" at bounding box center [387, 210] width 104 height 30
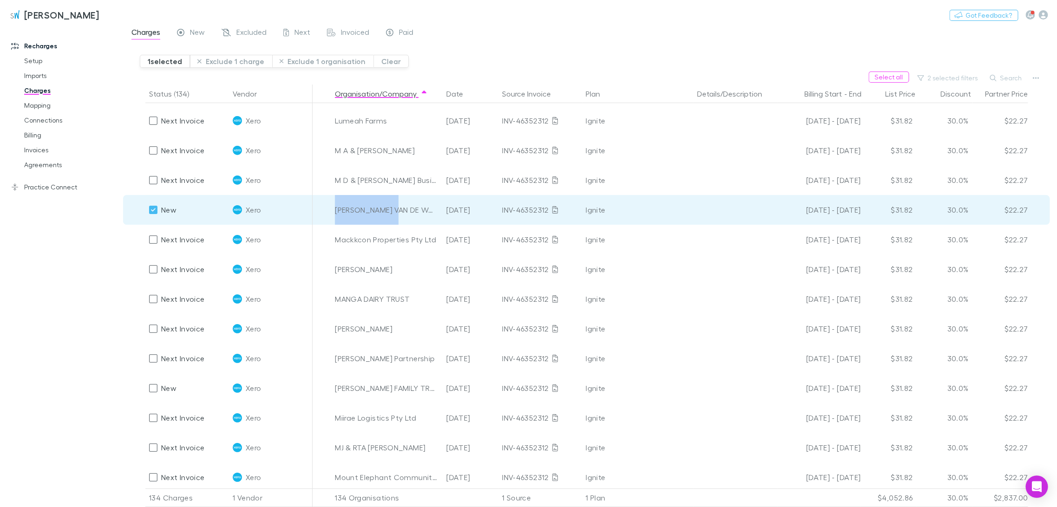
click at [250, 60] on button "Exclude 1 charge" at bounding box center [231, 61] width 82 height 13
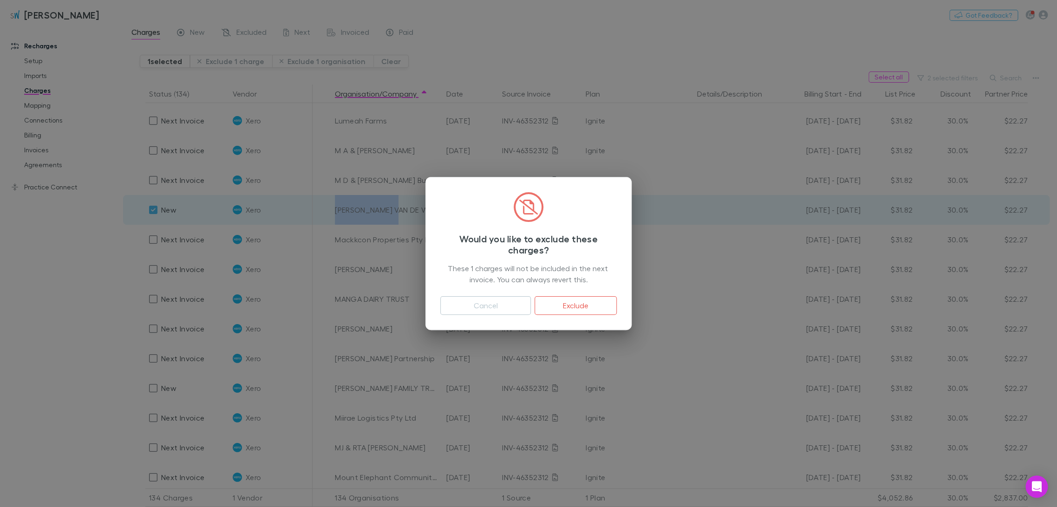
click at [530, 304] on button "Exclude" at bounding box center [576, 305] width 82 height 19
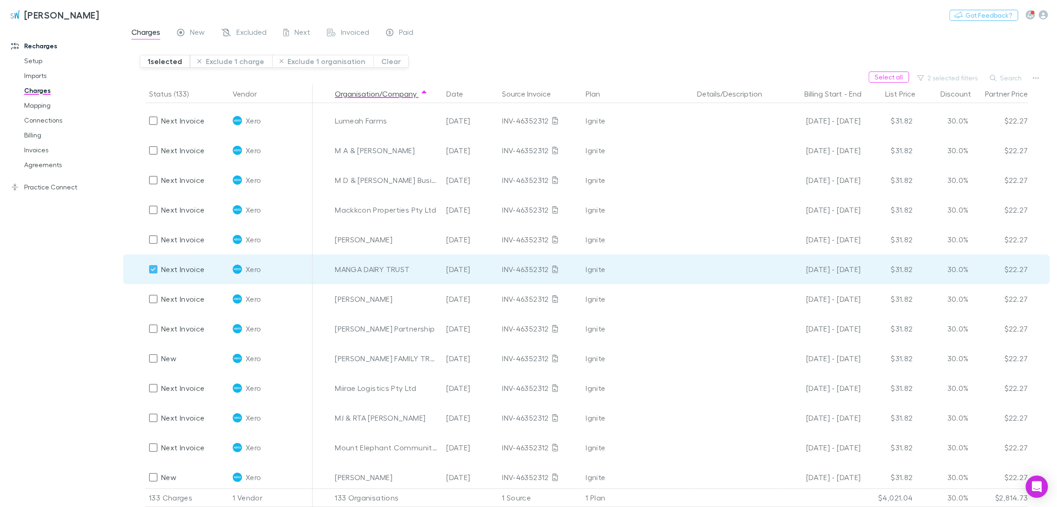
click at [245, 66] on button "Exclude 1 charge" at bounding box center [231, 61] width 82 height 13
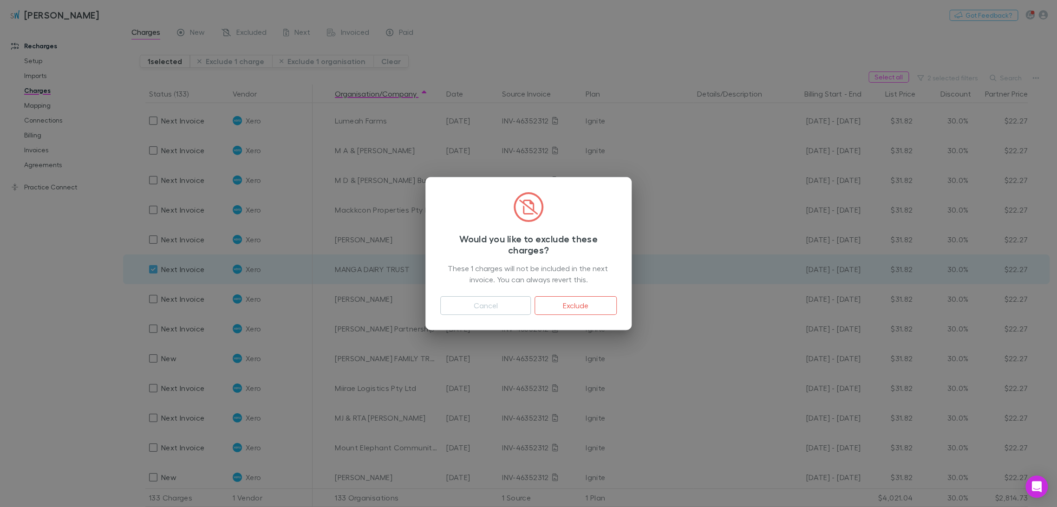
click at [530, 305] on button "Exclude" at bounding box center [576, 305] width 82 height 19
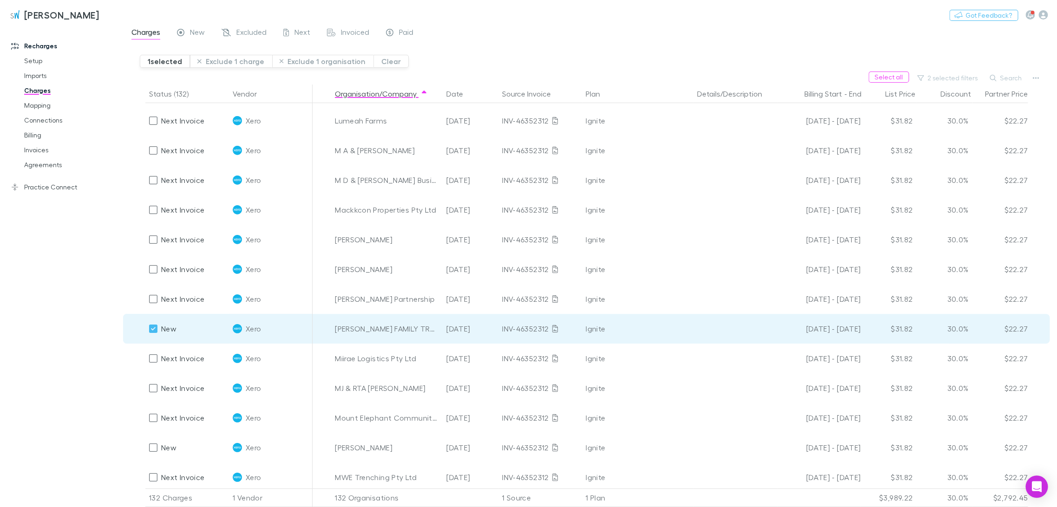
click at [241, 62] on button "Exclude 1 charge" at bounding box center [231, 61] width 82 height 13
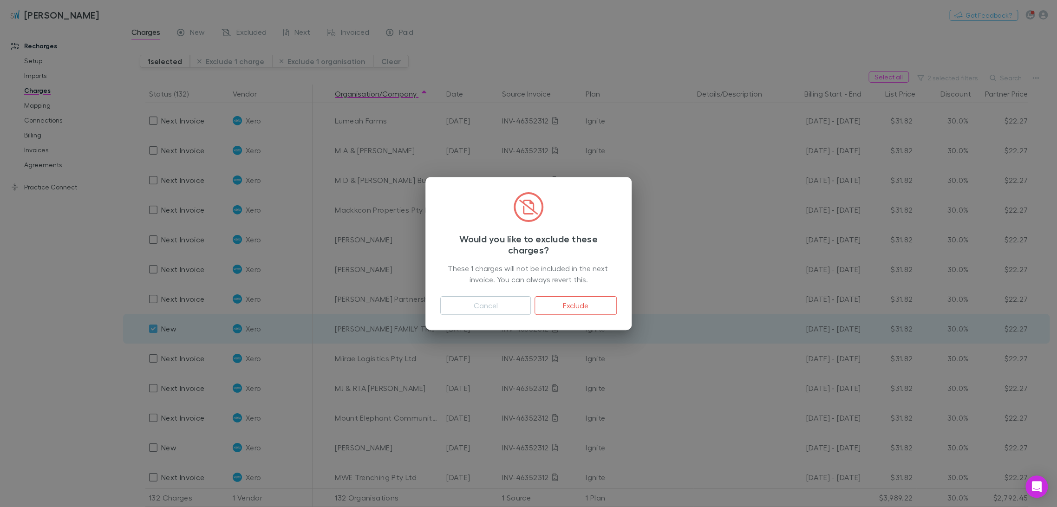
drag, startPoint x: 568, startPoint y: 307, endPoint x: 70, endPoint y: 329, distance: 498.3
click at [530, 307] on button "Exclude" at bounding box center [576, 305] width 82 height 19
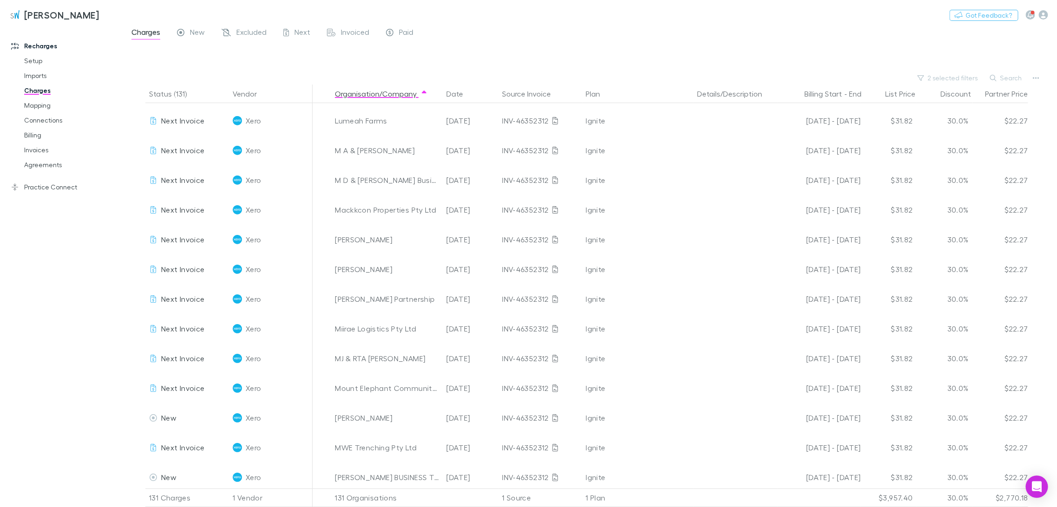
click at [53, 346] on div "Recharges Setup Imports Charges Mapping Connections Billing Invoices Agreements…" at bounding box center [65, 264] width 131 height 471
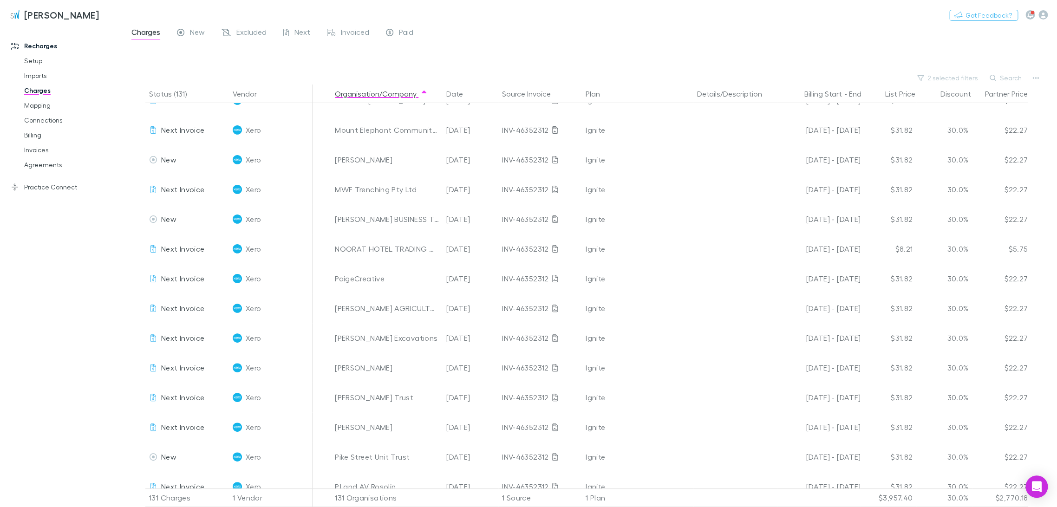
scroll to position [2374, 0]
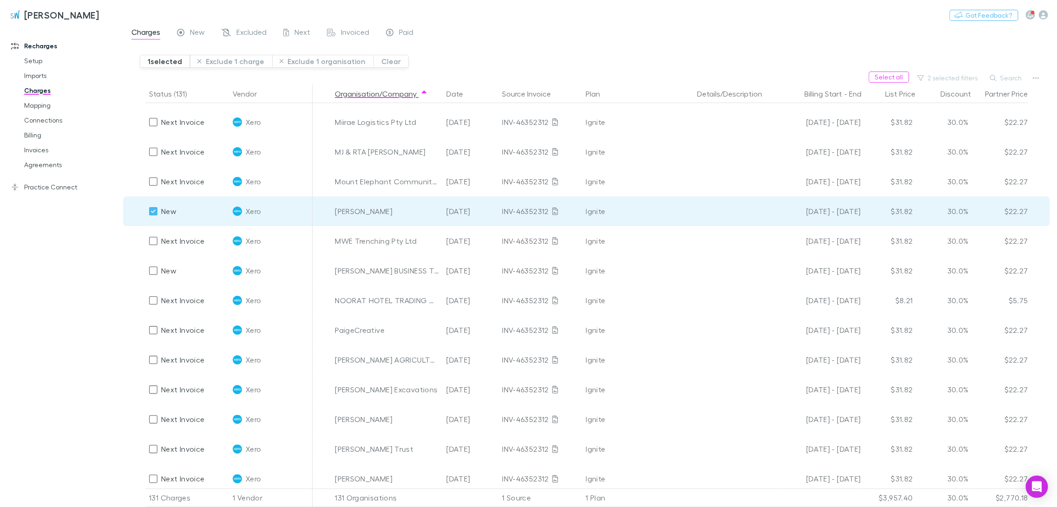
click at [235, 62] on button "Exclude 1 charge" at bounding box center [231, 61] width 82 height 13
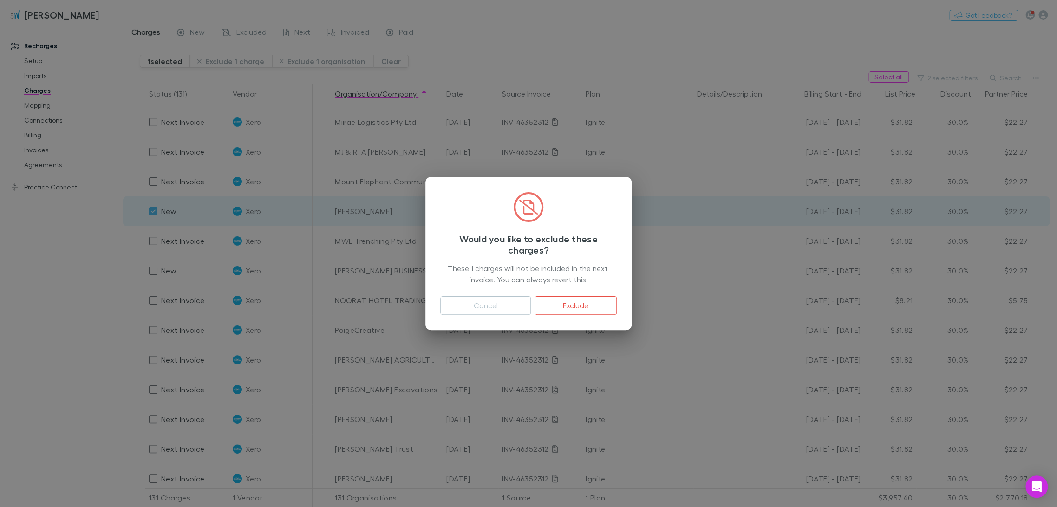
click at [530, 307] on button "Exclude" at bounding box center [576, 305] width 82 height 19
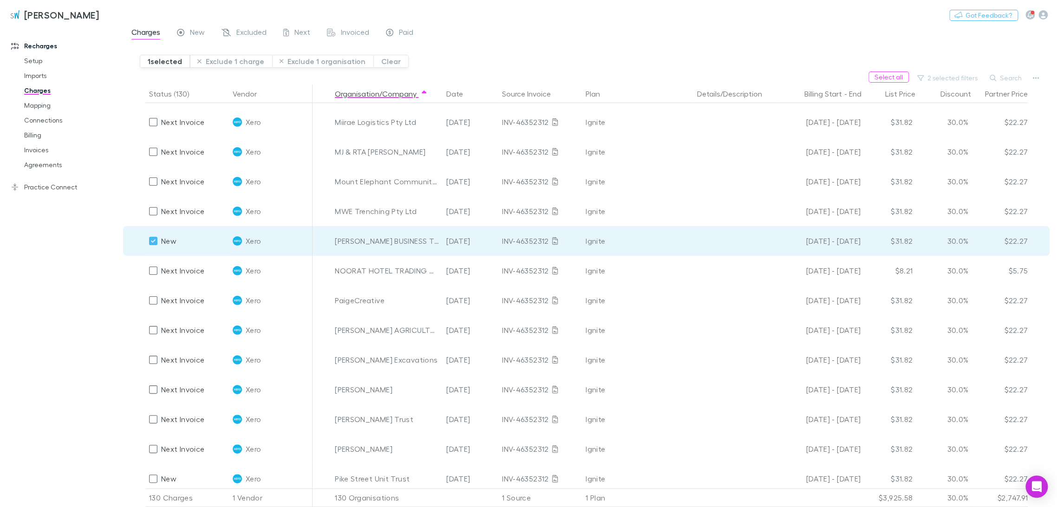
click at [246, 62] on button "Exclude 1 charge" at bounding box center [231, 61] width 82 height 13
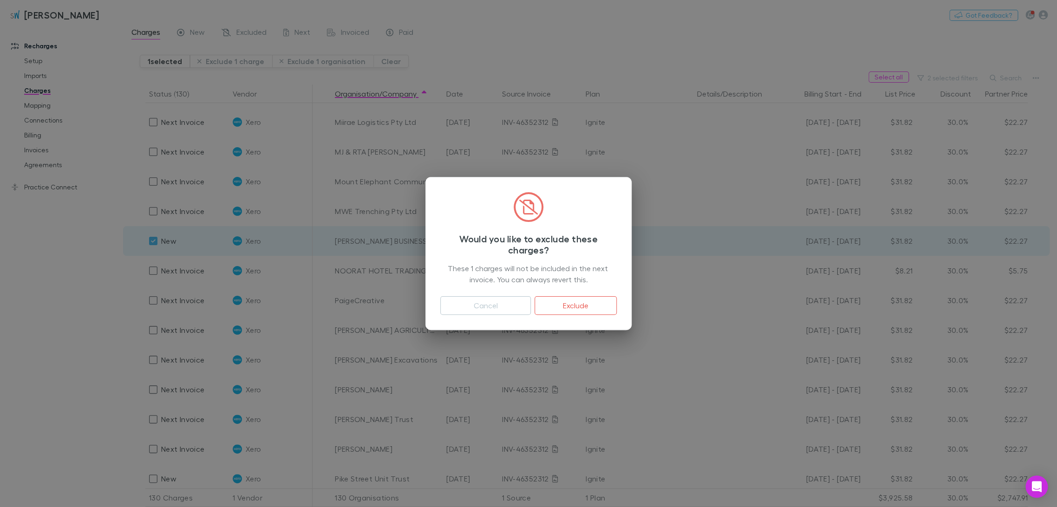
click at [530, 301] on button "Exclude" at bounding box center [576, 305] width 82 height 19
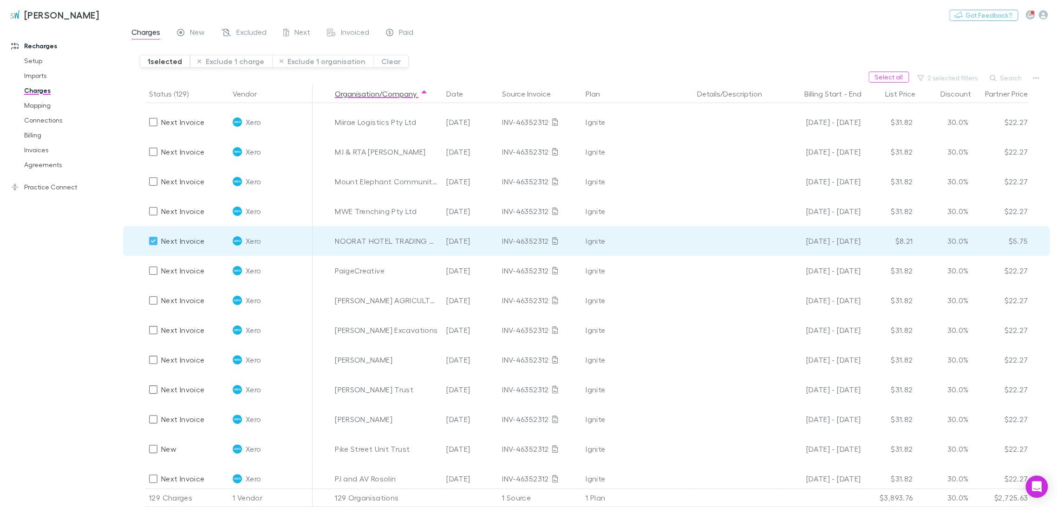
click at [241, 63] on button "Exclude 1 charge" at bounding box center [231, 61] width 82 height 13
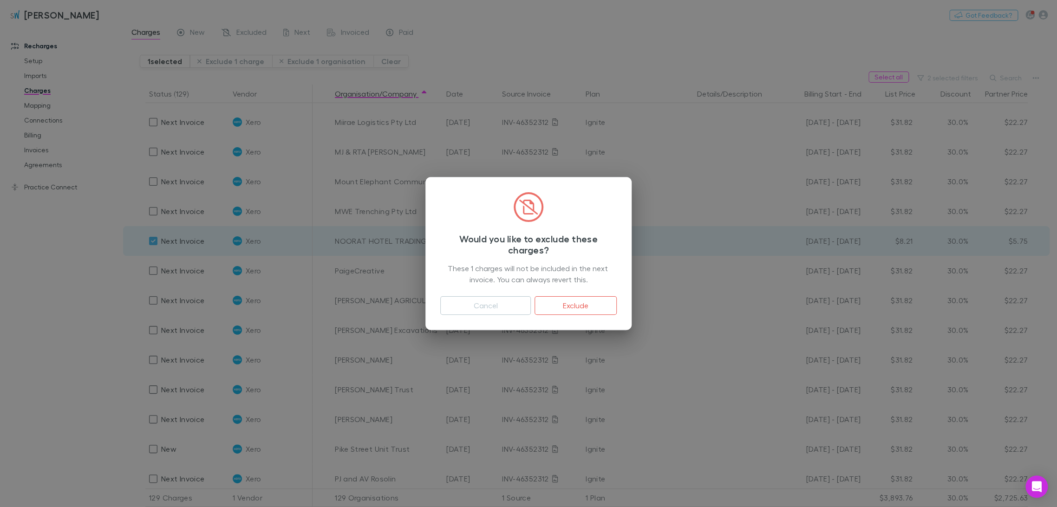
click at [530, 297] on button "Exclude" at bounding box center [576, 305] width 82 height 19
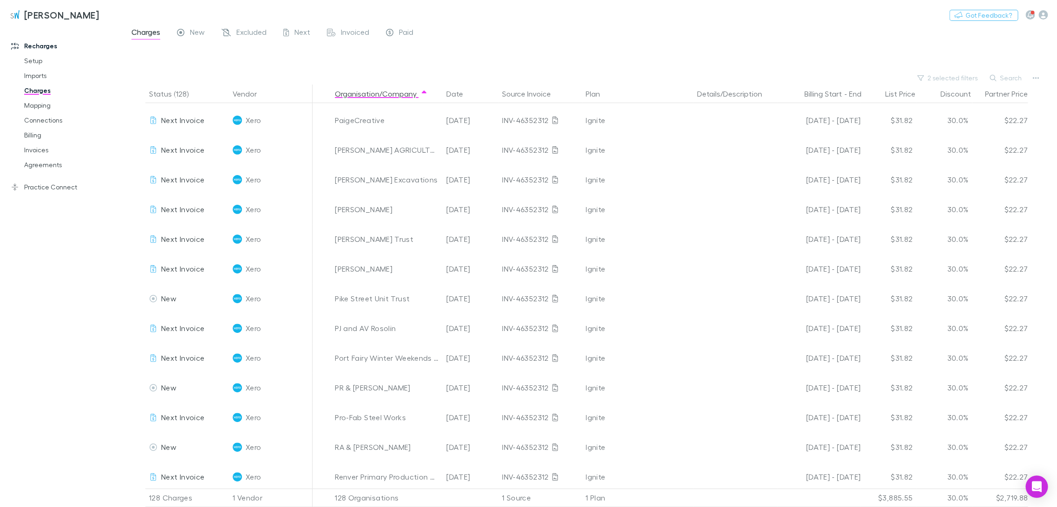
scroll to position [2477, 0]
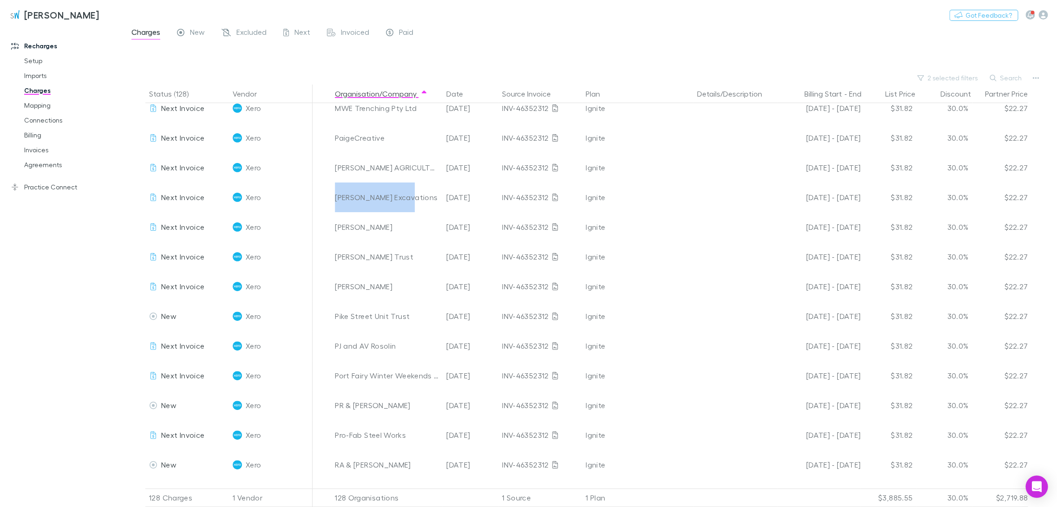
drag, startPoint x: 410, startPoint y: 201, endPoint x: 336, endPoint y: 203, distance: 74.4
click at [336, 203] on div "[PERSON_NAME] Excavations" at bounding box center [387, 198] width 104 height 30
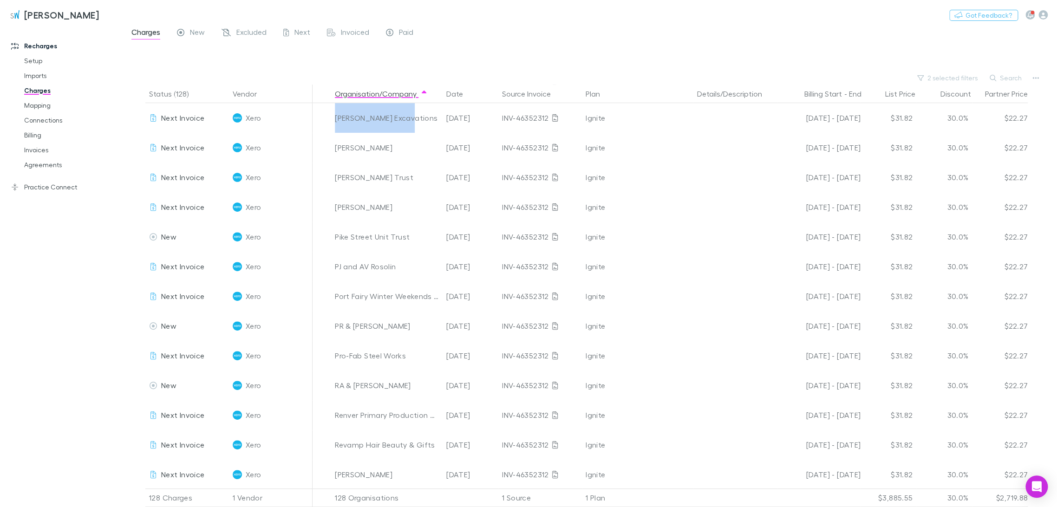
scroll to position [2580, 0]
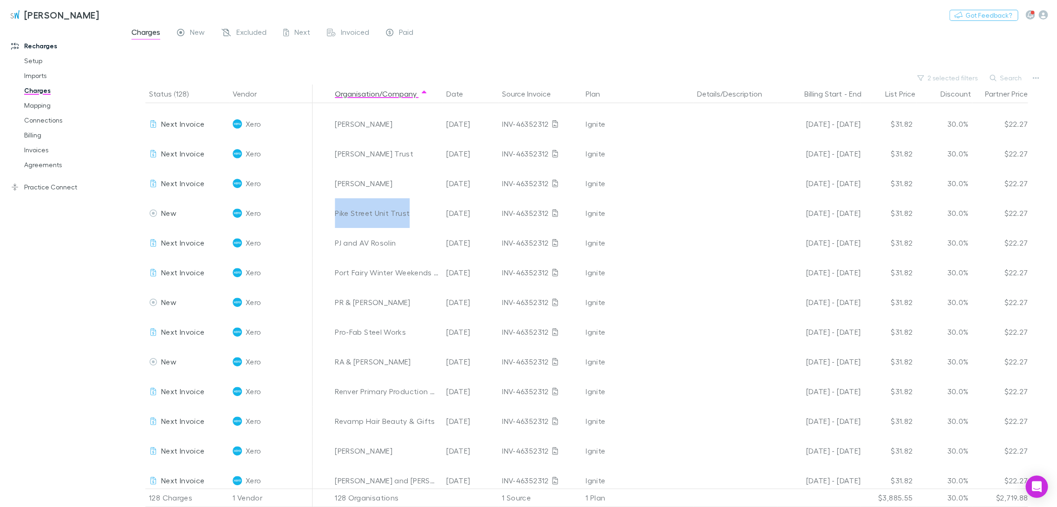
drag, startPoint x: 408, startPoint y: 216, endPoint x: 337, endPoint y: 218, distance: 71.5
click at [337, 218] on div "Pike Street Unit Trust" at bounding box center [387, 213] width 104 height 30
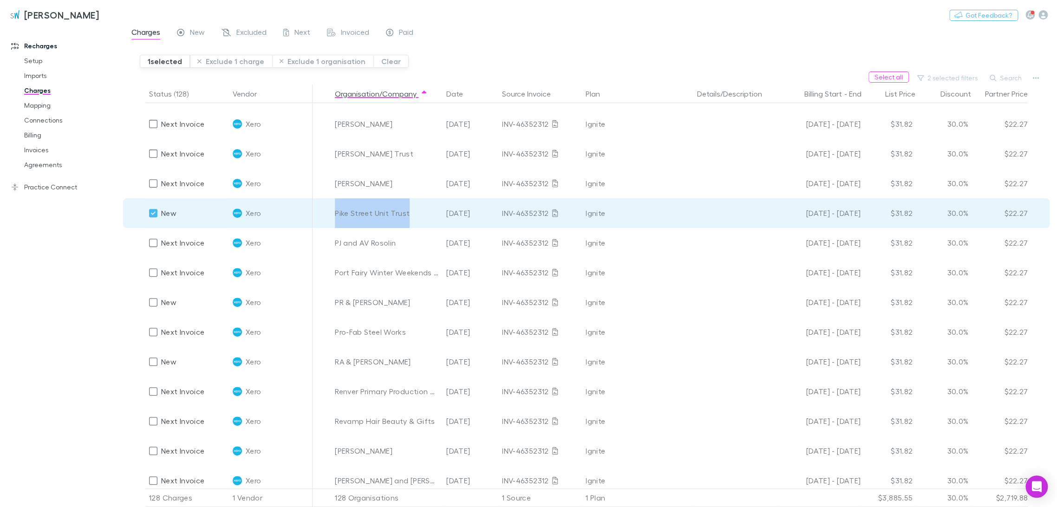
click at [223, 62] on button "Exclude 1 charge" at bounding box center [231, 61] width 82 height 13
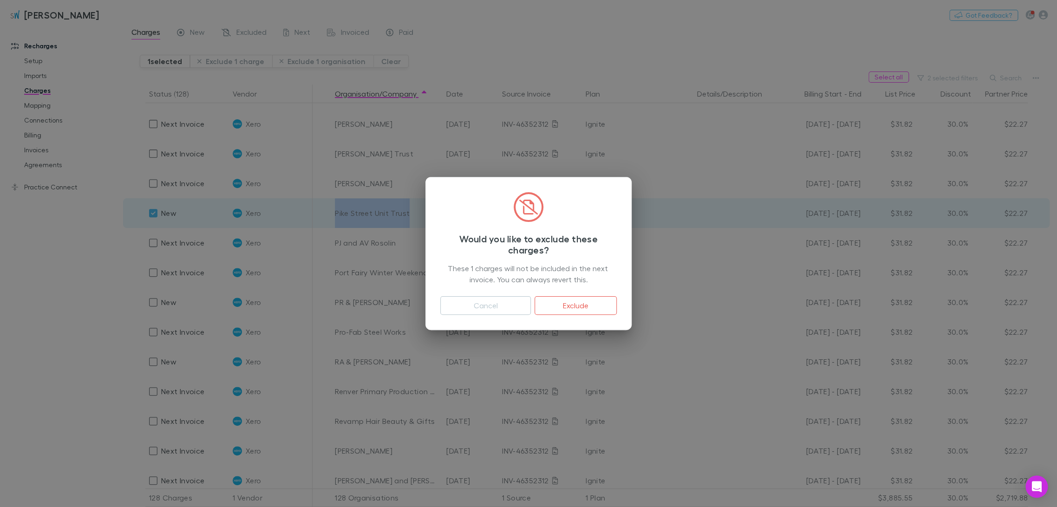
click at [530, 308] on button "Exclude" at bounding box center [576, 305] width 82 height 19
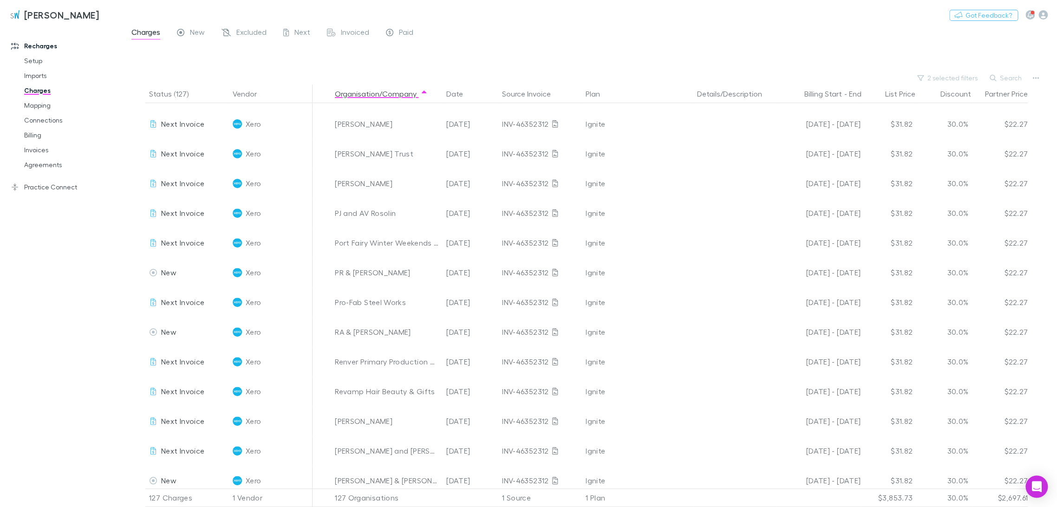
drag, startPoint x: 378, startPoint y: 216, endPoint x: 371, endPoint y: 215, distance: 7.1
click at [371, 215] on div "PJ and AV Rosolin" at bounding box center [387, 213] width 104 height 30
drag, startPoint x: 405, startPoint y: 274, endPoint x: 335, endPoint y: 275, distance: 69.7
click at [335, 275] on div "PR & [PERSON_NAME]" at bounding box center [387, 273] width 104 height 30
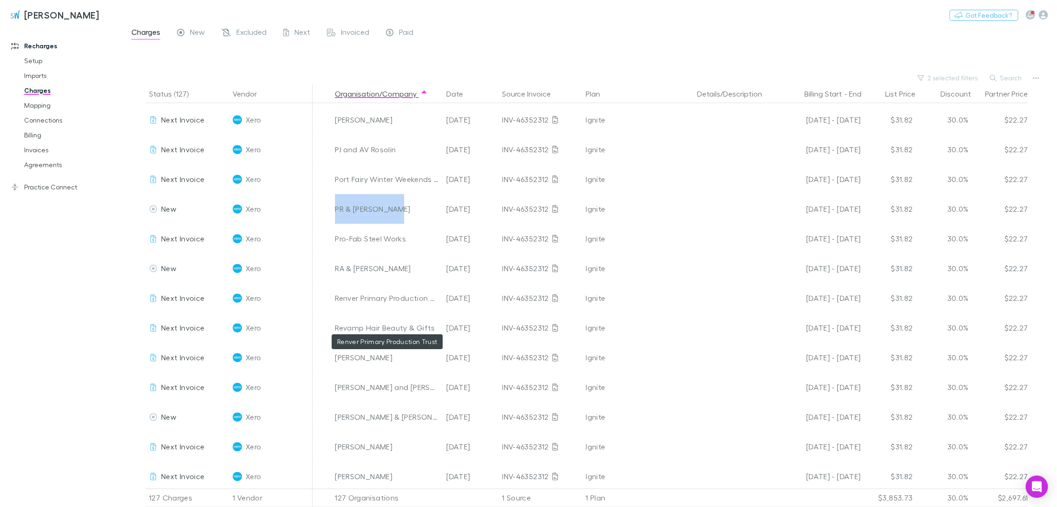
scroll to position [2626, 0]
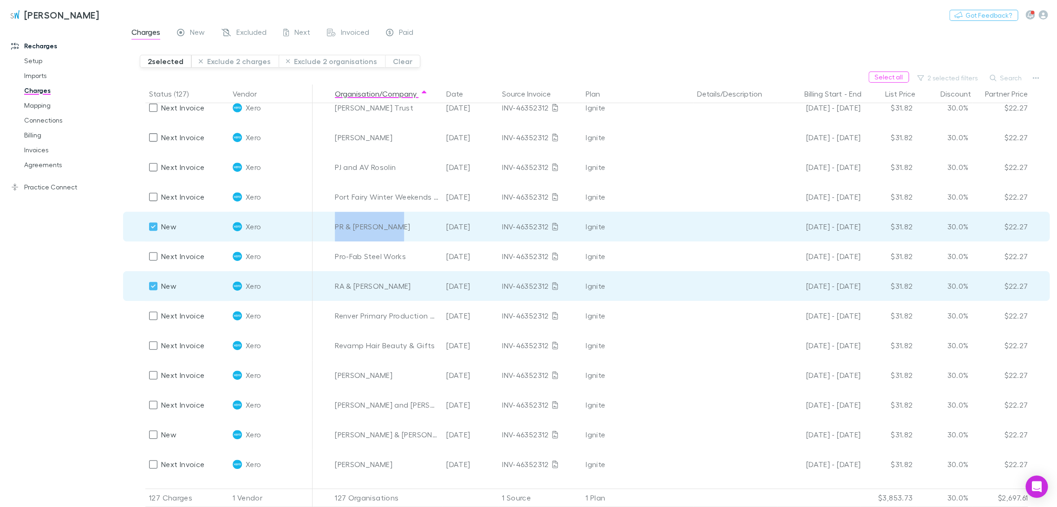
click at [246, 65] on button "Exclude 2 charges" at bounding box center [234, 61] width 87 height 13
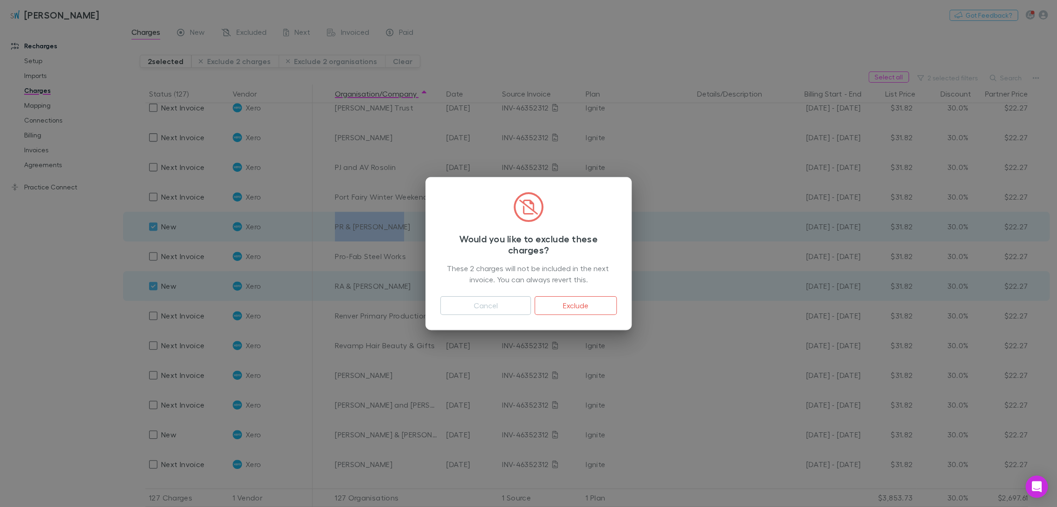
drag, startPoint x: 576, startPoint y: 304, endPoint x: 26, endPoint y: 227, distance: 554.8
click at [530, 303] on button "Exclude" at bounding box center [576, 305] width 82 height 19
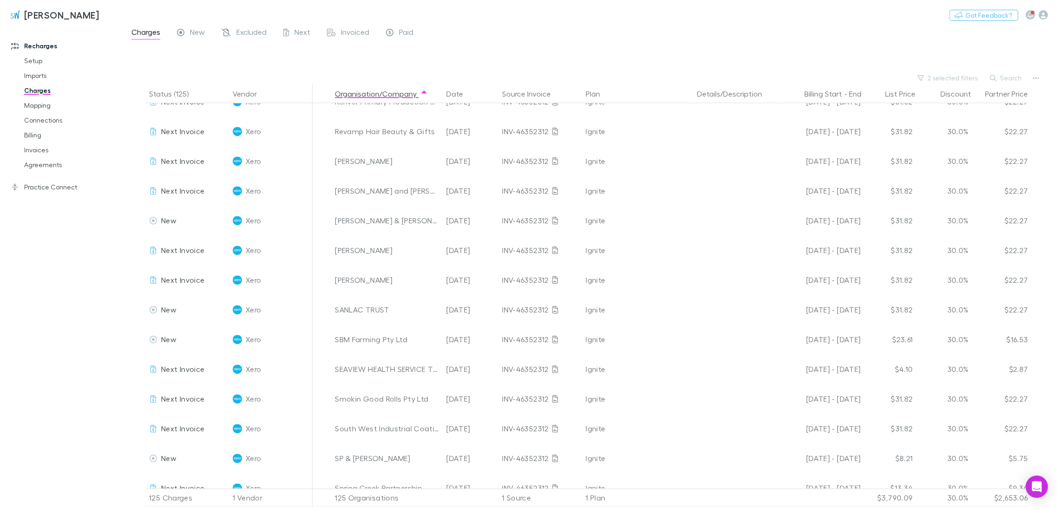
scroll to position [2729, 0]
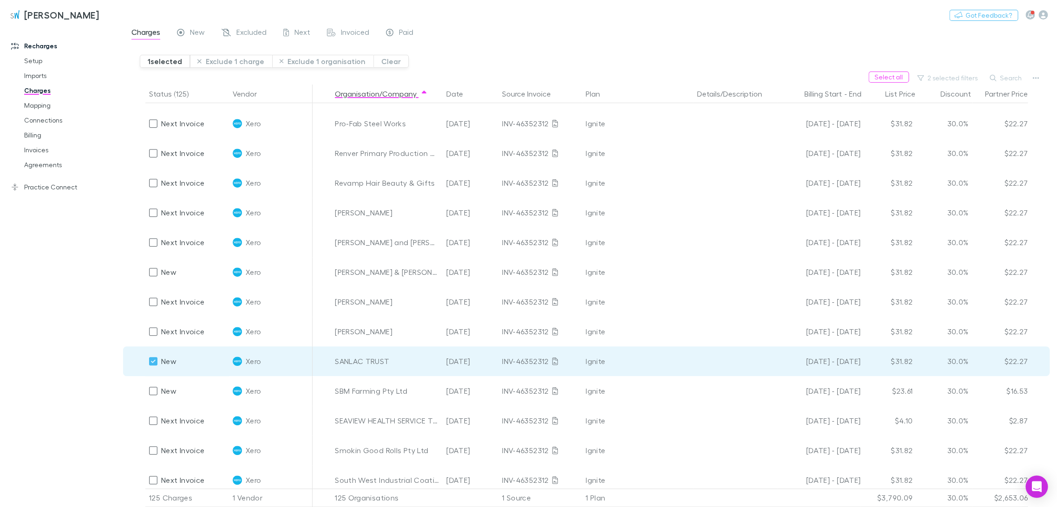
click at [241, 60] on button "Exclude 1 charge" at bounding box center [231, 61] width 82 height 13
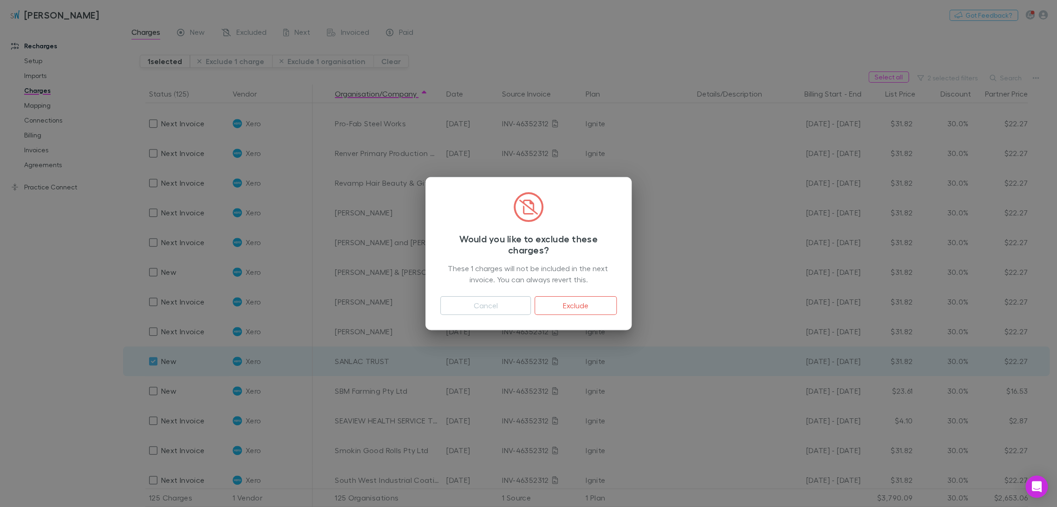
drag, startPoint x: 589, startPoint y: 301, endPoint x: 48, endPoint y: 272, distance: 542.3
click at [530, 301] on button "Exclude" at bounding box center [576, 305] width 82 height 19
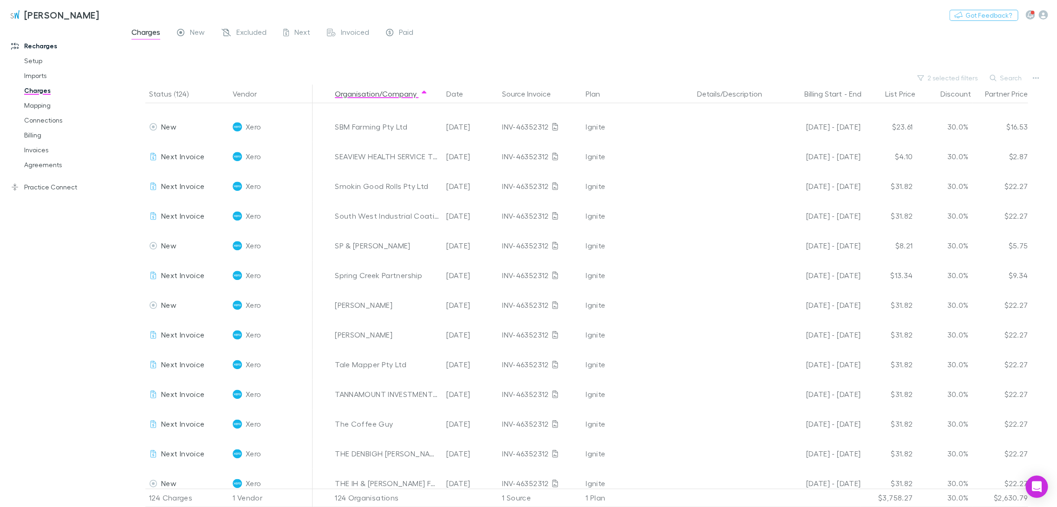
scroll to position [2987, 0]
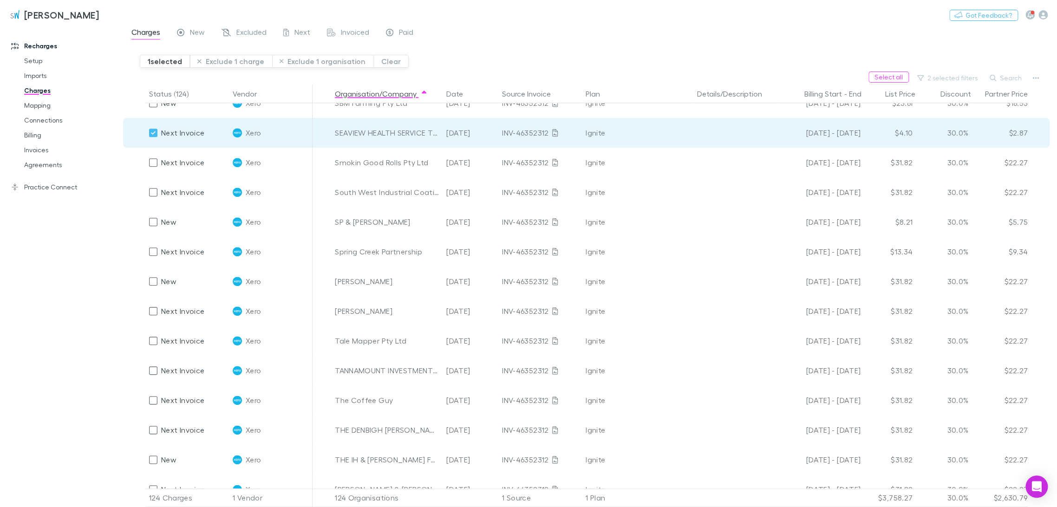
click at [252, 56] on button "Exclude 1 charge" at bounding box center [231, 61] width 82 height 13
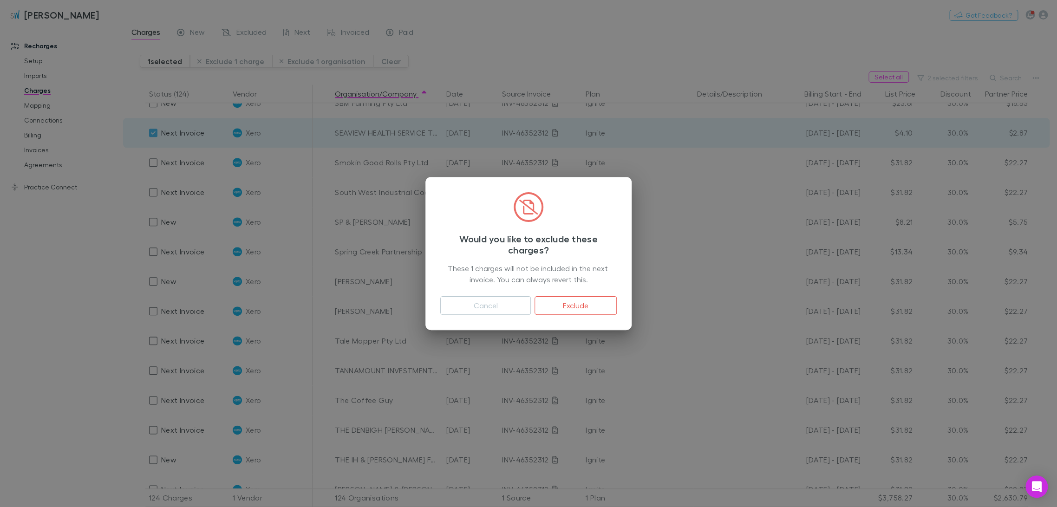
click at [530, 304] on button "Exclude" at bounding box center [576, 305] width 82 height 19
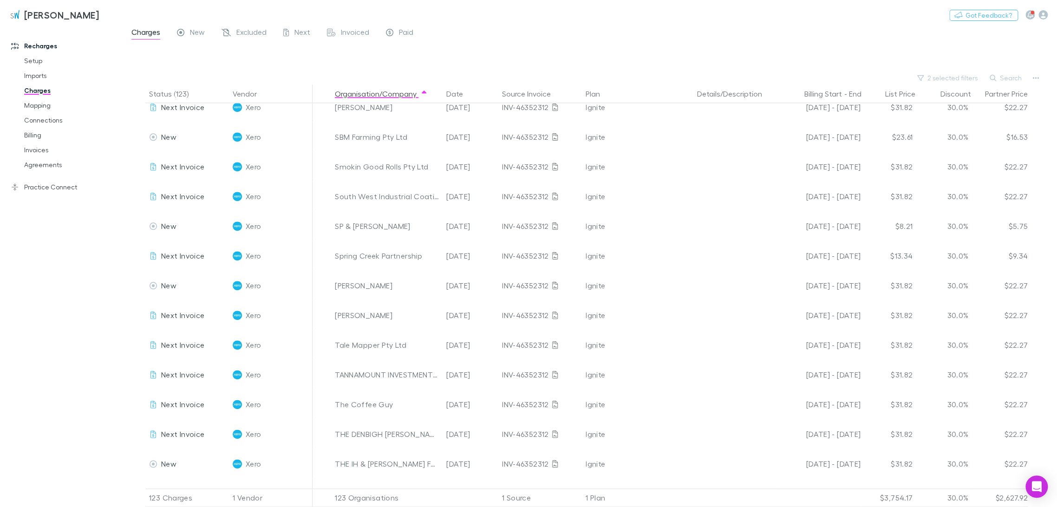
scroll to position [2935, 0]
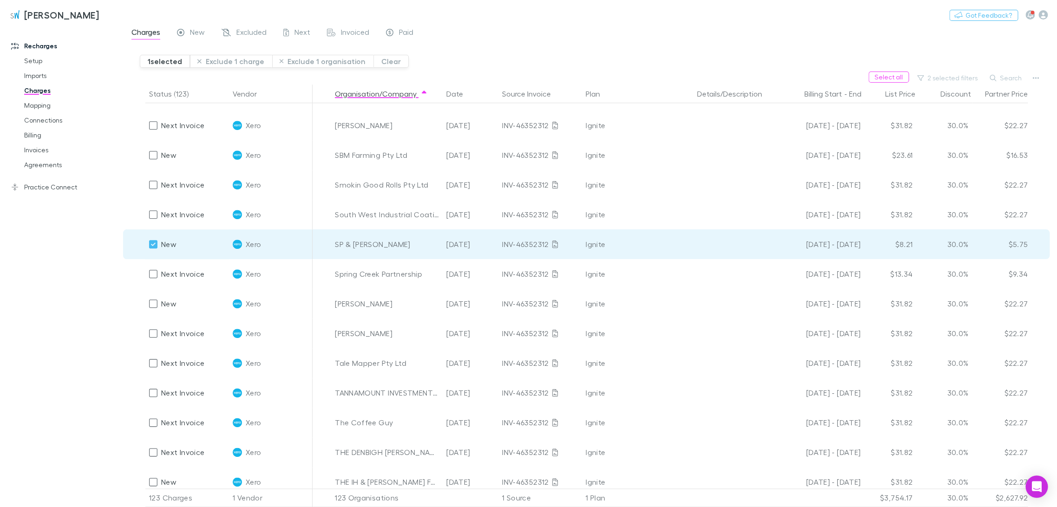
click at [232, 60] on button "Exclude 1 charge" at bounding box center [231, 61] width 82 height 13
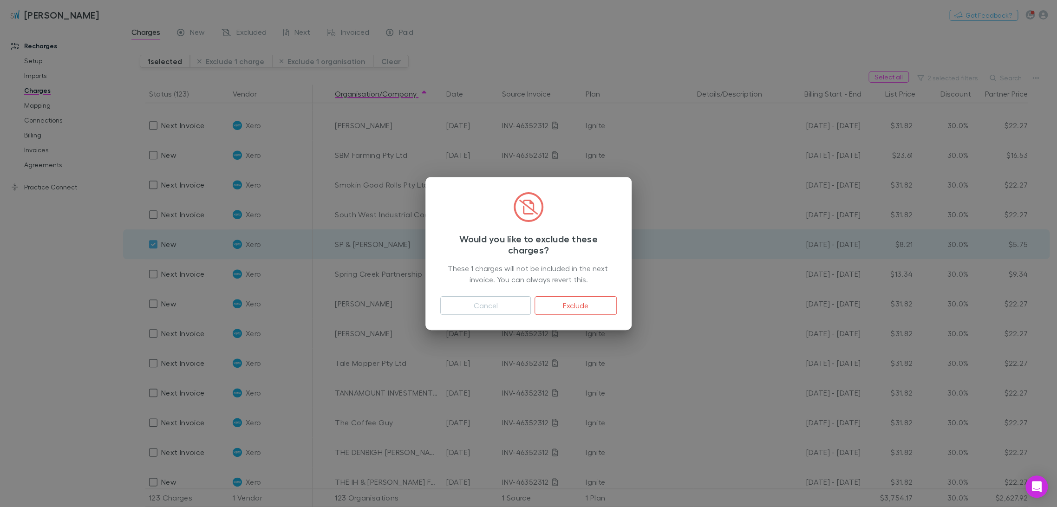
drag, startPoint x: 585, startPoint y: 303, endPoint x: 72, endPoint y: 259, distance: 515.0
click at [530, 303] on button "Exclude" at bounding box center [576, 305] width 82 height 19
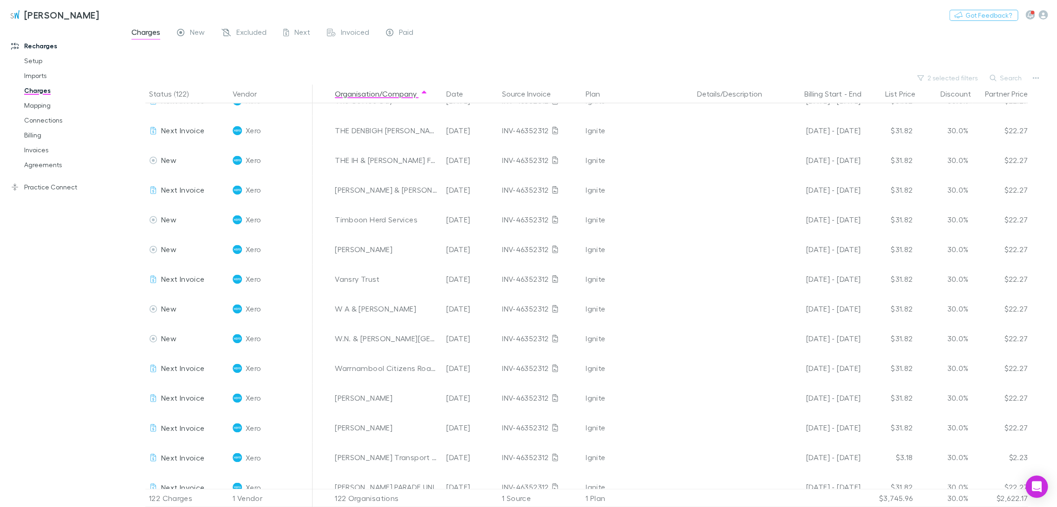
scroll to position [3245, 0]
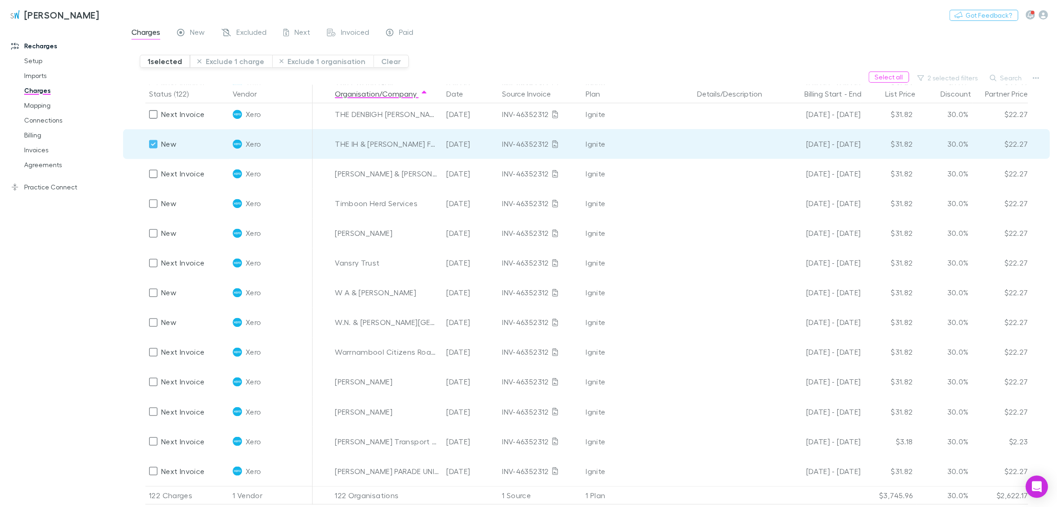
click at [240, 63] on button "Exclude 1 charge" at bounding box center [231, 61] width 82 height 13
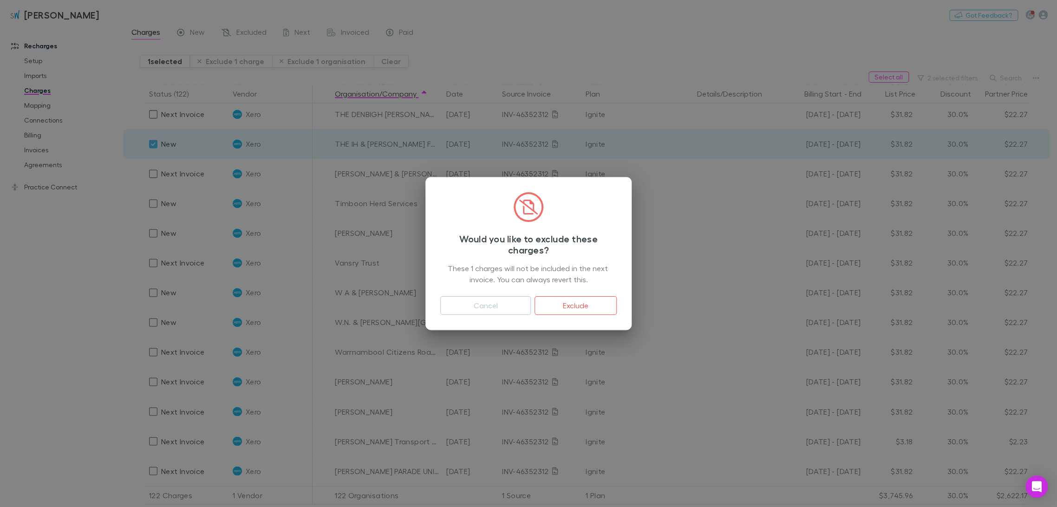
click at [530, 304] on button "Exclude" at bounding box center [576, 305] width 82 height 19
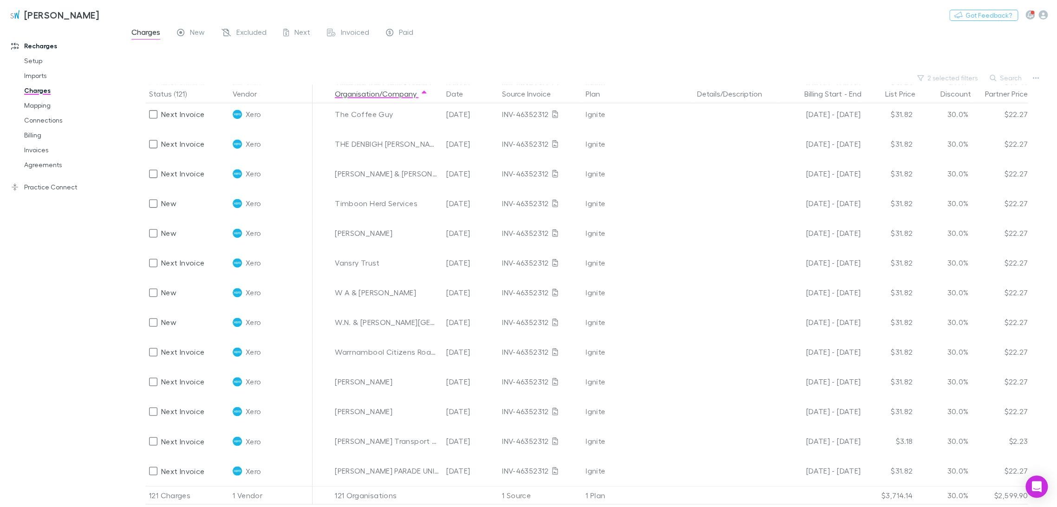
scroll to position [3221, 0]
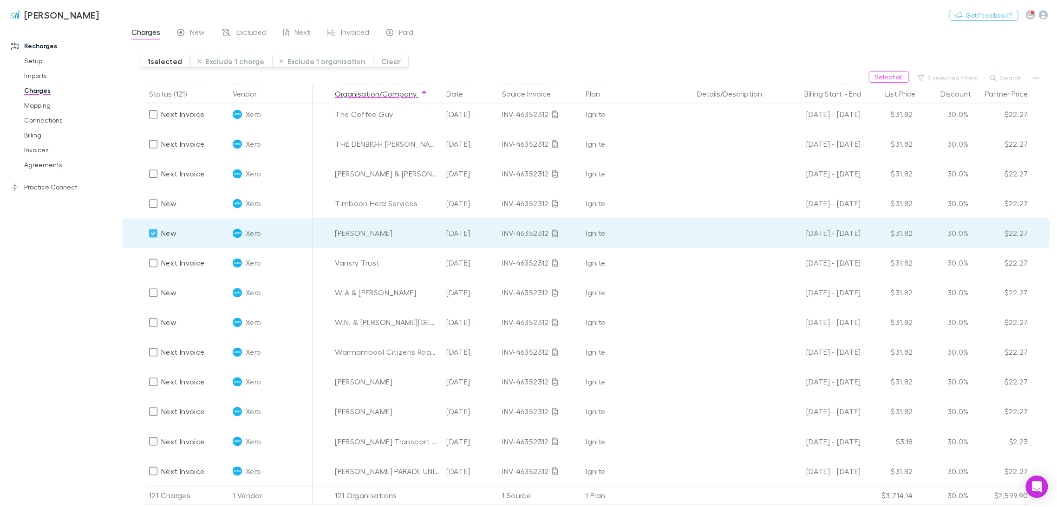
click at [224, 64] on button "Exclude 1 charge" at bounding box center [231, 61] width 82 height 13
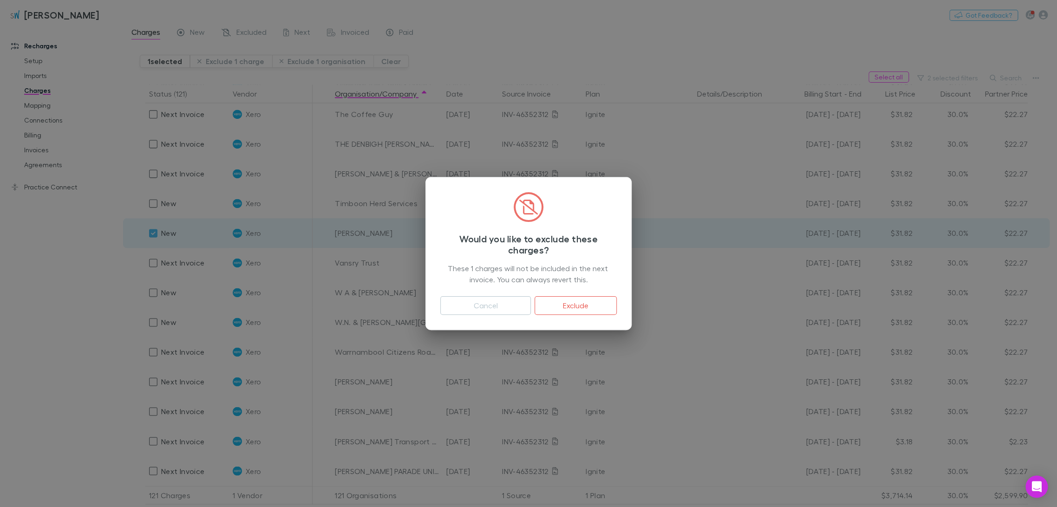
click at [530, 307] on button "Exclude" at bounding box center [576, 305] width 82 height 19
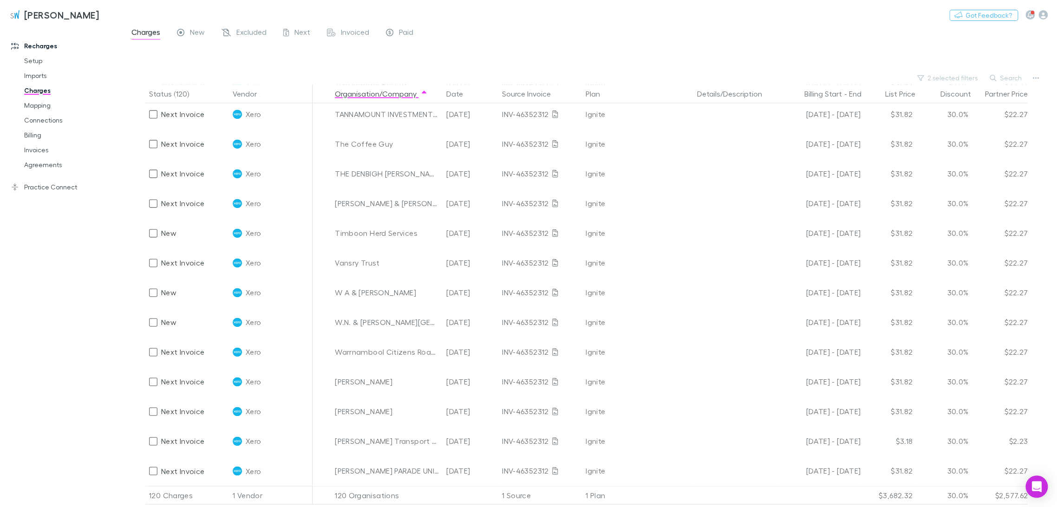
scroll to position [3191, 0]
drag, startPoint x: 410, startPoint y: 287, endPoint x: 334, endPoint y: 288, distance: 75.7
click at [334, 288] on div "W A & [PERSON_NAME]" at bounding box center [386, 293] width 111 height 30
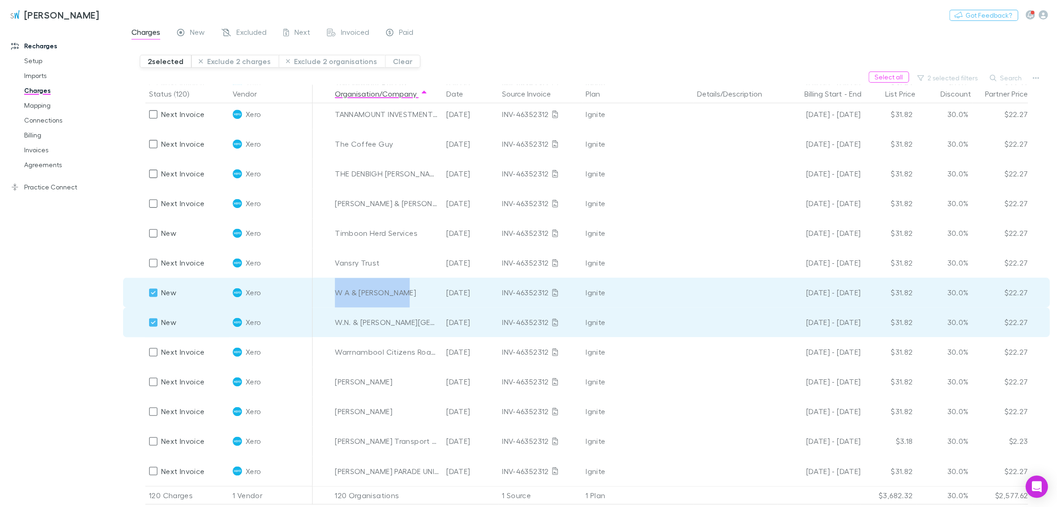
click at [248, 62] on button "Exclude 2 charges" at bounding box center [234, 61] width 87 height 13
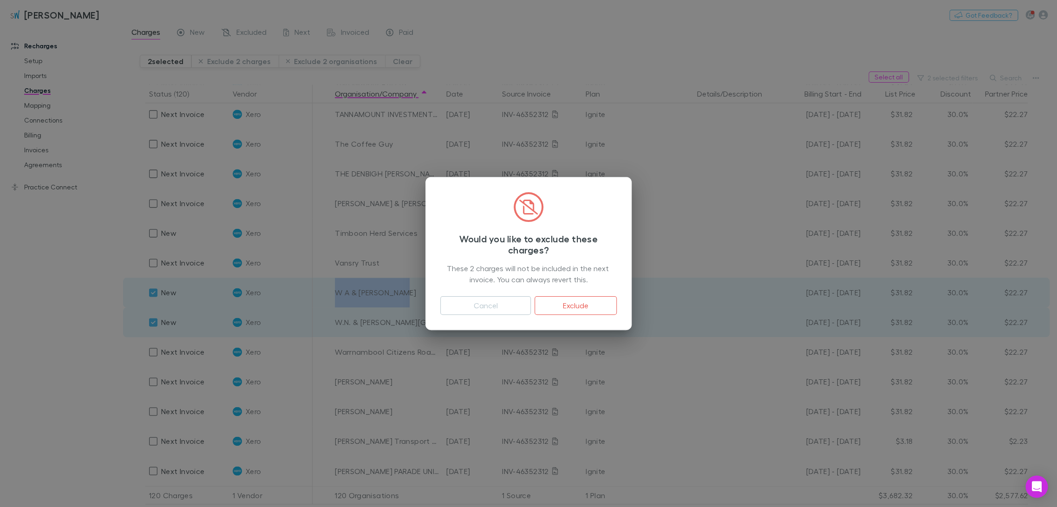
click at [530, 300] on button "Exclude" at bounding box center [576, 305] width 82 height 19
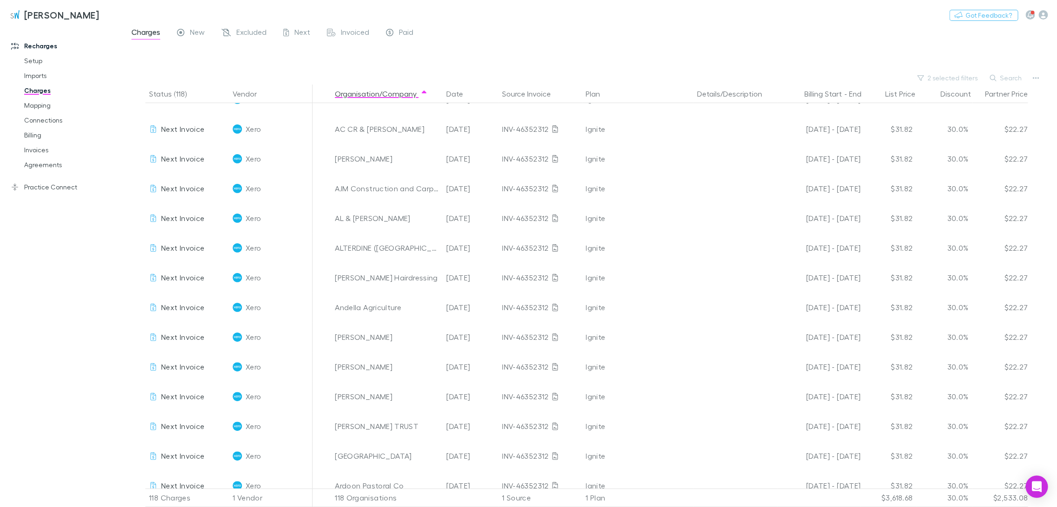
scroll to position [0, 0]
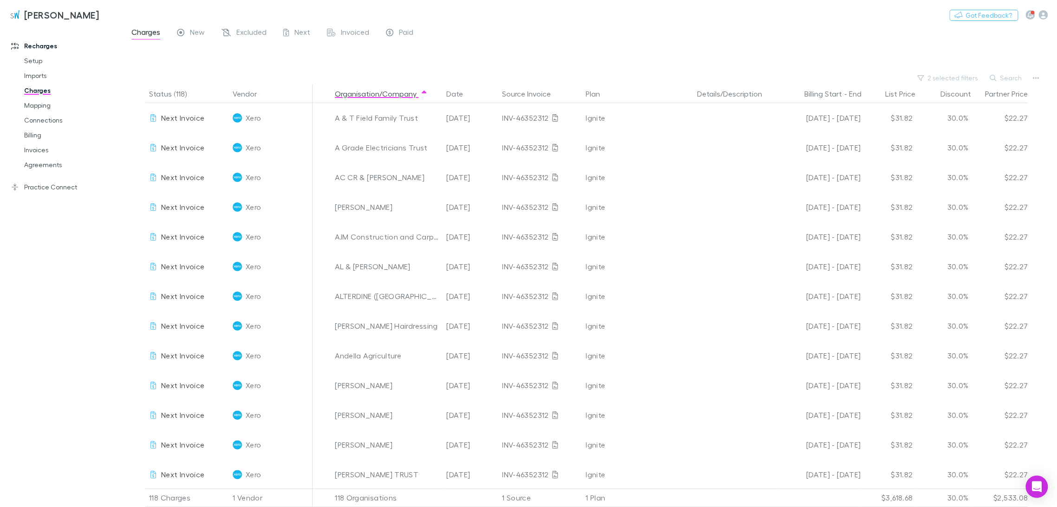
click at [530, 76] on button "Search" at bounding box center [1006, 77] width 42 height 11
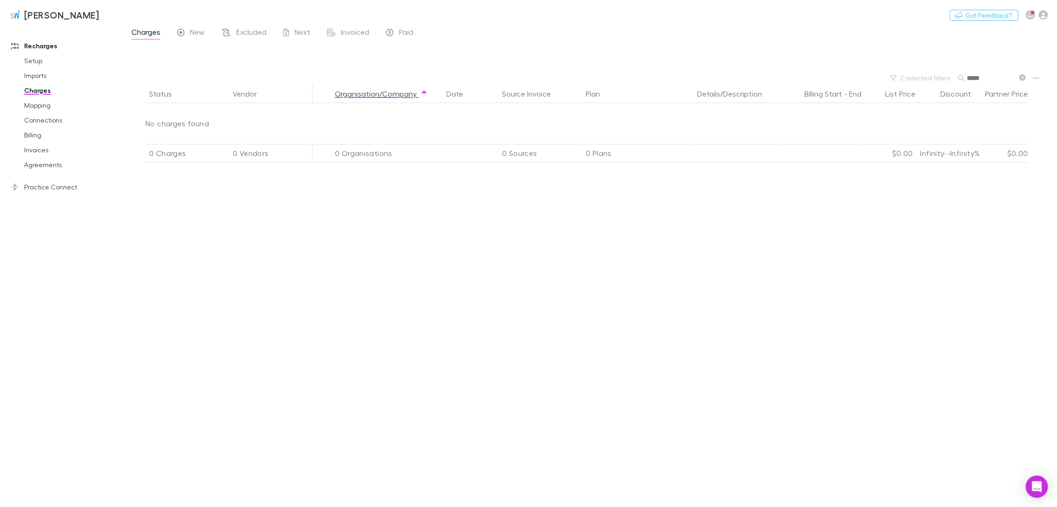
click at [530, 78] on input "*****" at bounding box center [990, 78] width 46 height 13
drag, startPoint x: 982, startPoint y: 76, endPoint x: 887, endPoint y: 78, distance: 95.7
click at [530, 78] on div "2 selected filters Search *****" at bounding box center [590, 78] width 934 height 13
type input "*"
drag, startPoint x: 996, startPoint y: 80, endPoint x: 787, endPoint y: 66, distance: 209.4
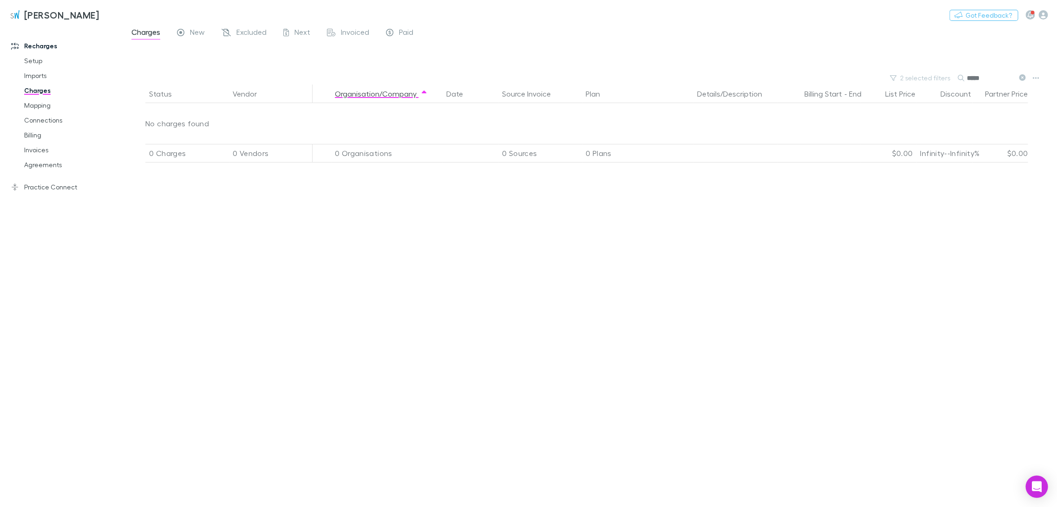
click at [530, 66] on main "Charges New Excluded Next Invoiced Paid 2 selected filters Search ***** Status …" at bounding box center [590, 266] width 934 height 481
drag, startPoint x: 1004, startPoint y: 79, endPoint x: 841, endPoint y: 79, distance: 163.0
click at [530, 79] on div "2 selected filters Search *******" at bounding box center [590, 78] width 934 height 13
paste input "**********"
type input "**********"
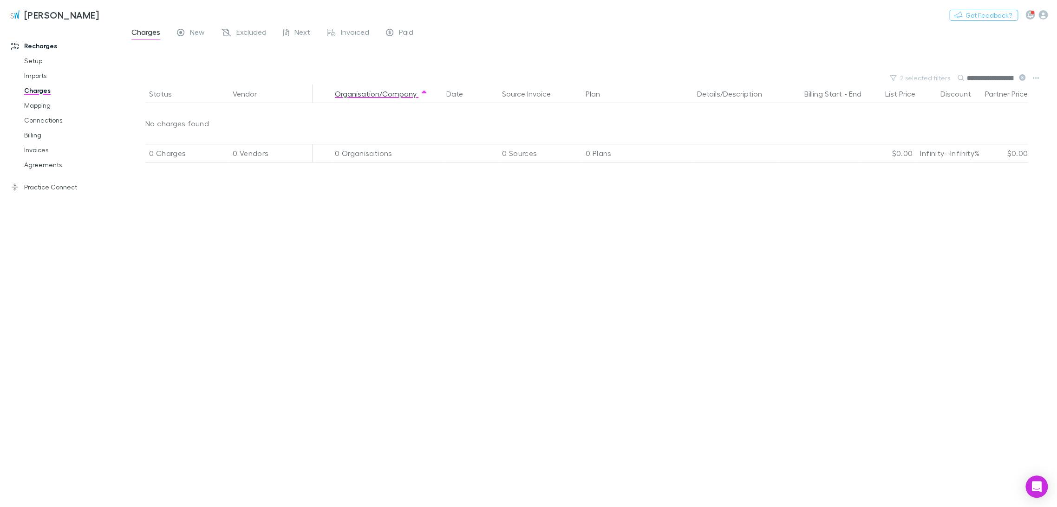
drag, startPoint x: 1018, startPoint y: 78, endPoint x: 28, endPoint y: 89, distance: 989.7
click at [530, 78] on button at bounding box center [1021, 78] width 11 height 9
click at [530, 78] on button "Search" at bounding box center [972, 78] width 30 height 0
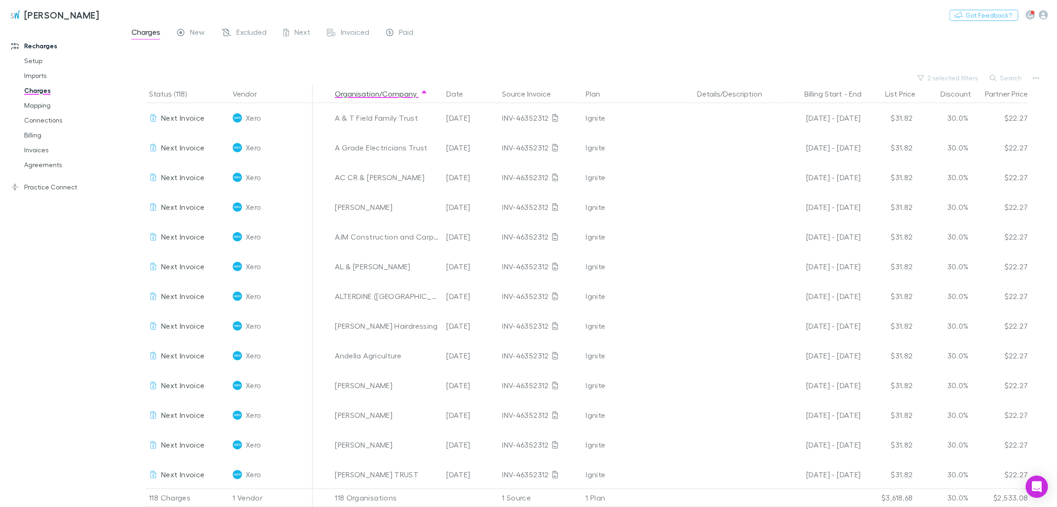
click at [530, 77] on button "Search" at bounding box center [1006, 77] width 42 height 11
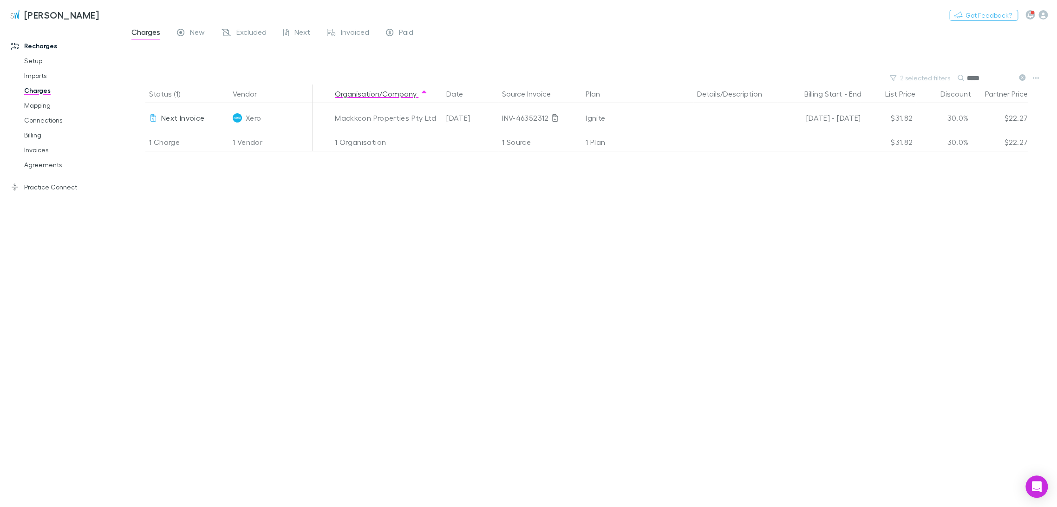
click at [253, 33] on span "Excluded" at bounding box center [251, 33] width 30 height 12
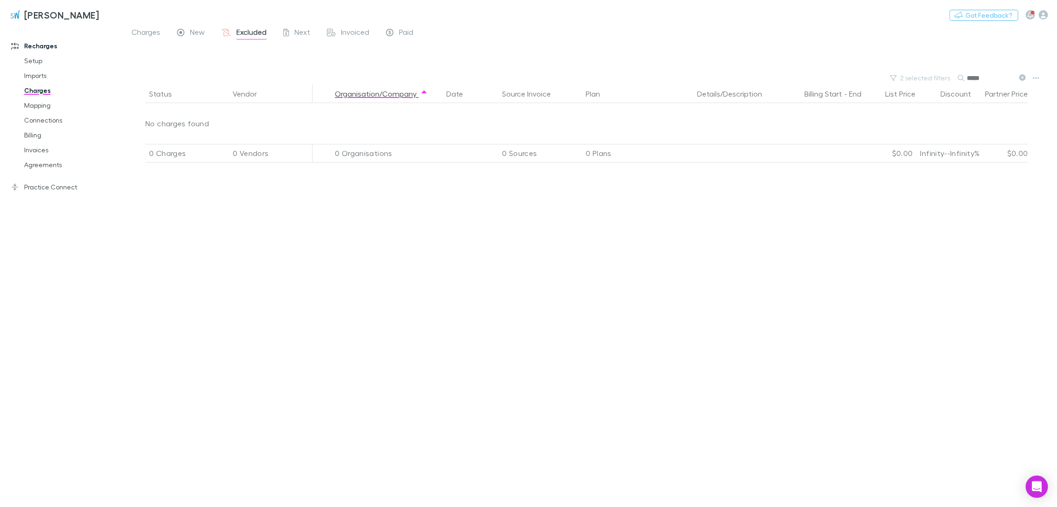
click at [530, 78] on icon at bounding box center [1022, 77] width 7 height 7
click at [530, 79] on button "2 selected filters" at bounding box center [948, 77] width 71 height 11
click at [530, 96] on icon "Clear" at bounding box center [974, 97] width 6 height 6
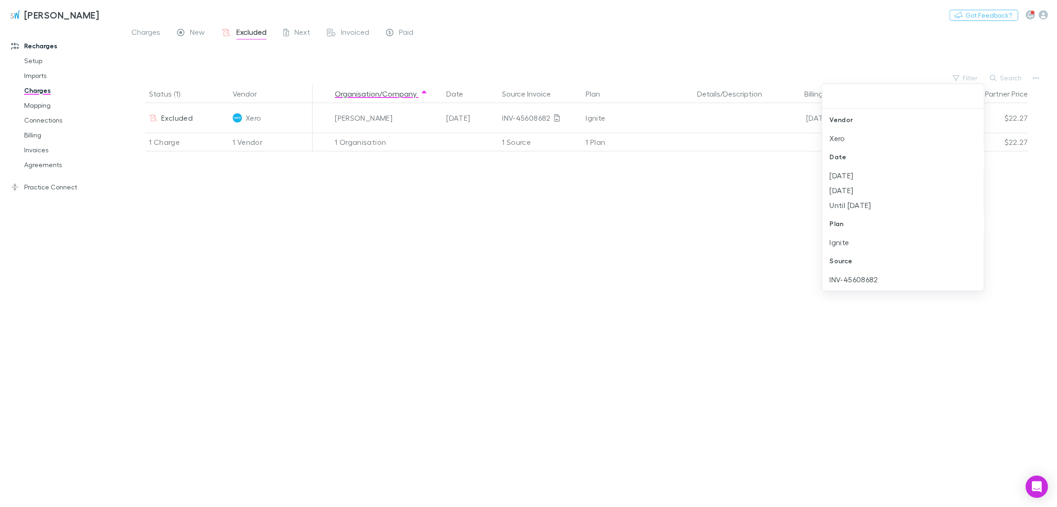
click at [314, 60] on div at bounding box center [528, 253] width 1057 height 507
click at [530, 78] on button "Search" at bounding box center [1006, 77] width 42 height 11
click at [0, 0] on input "text" at bounding box center [0, 0] width 0 height 0
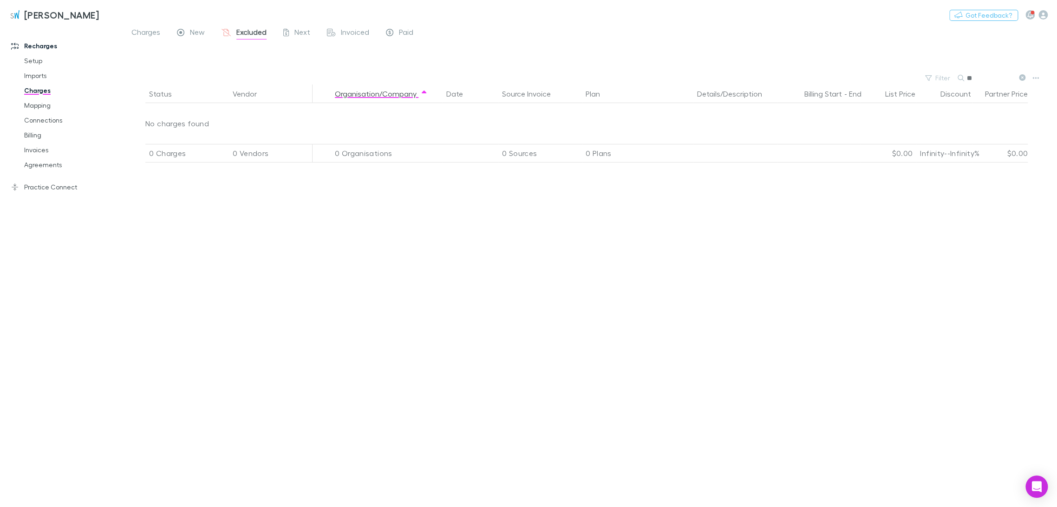
type input "*"
type input "*******"
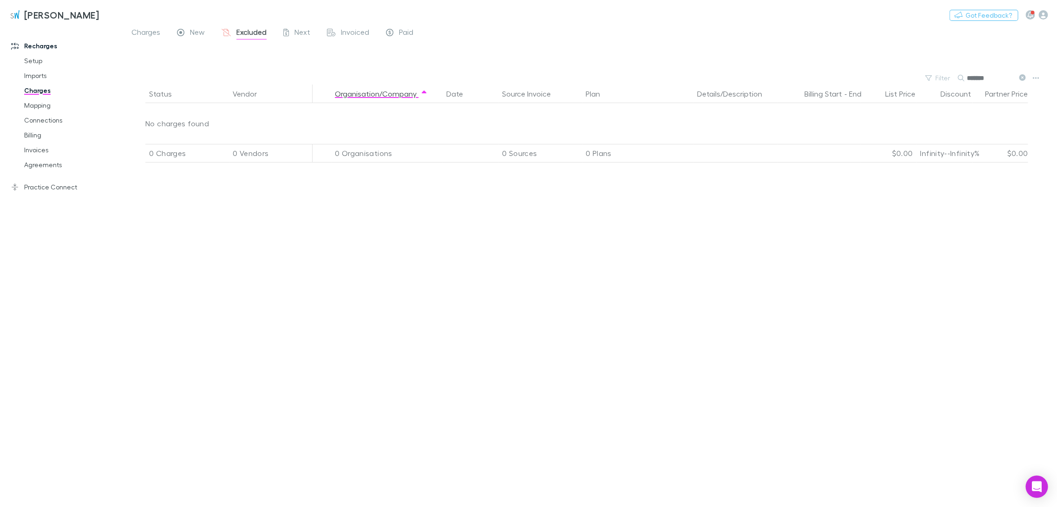
click at [200, 34] on span "New" at bounding box center [197, 33] width 15 height 12
click at [145, 32] on span "Charges" at bounding box center [145, 33] width 29 height 12
click at [530, 78] on icon at bounding box center [1022, 77] width 7 height 7
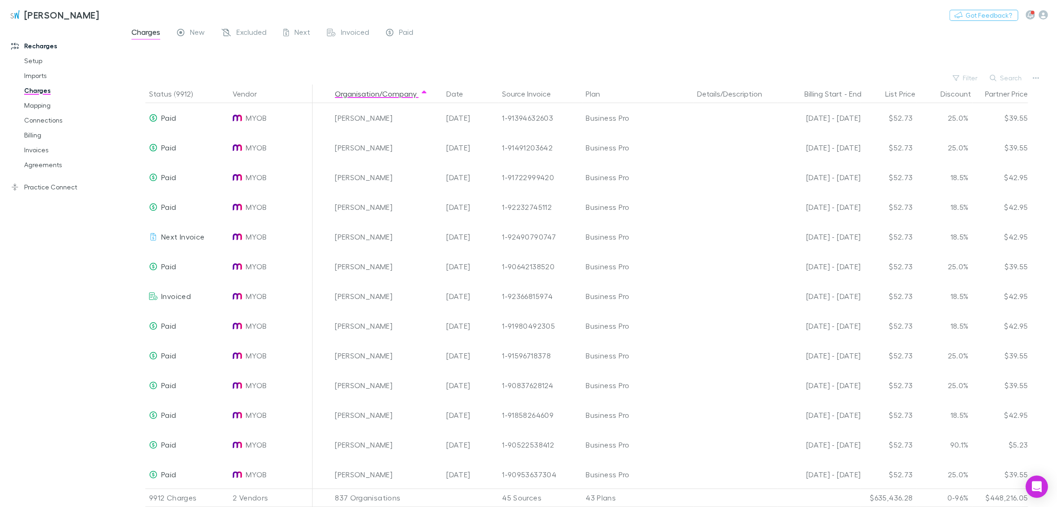
click at [530, 78] on button "Search" at bounding box center [1006, 77] width 42 height 11
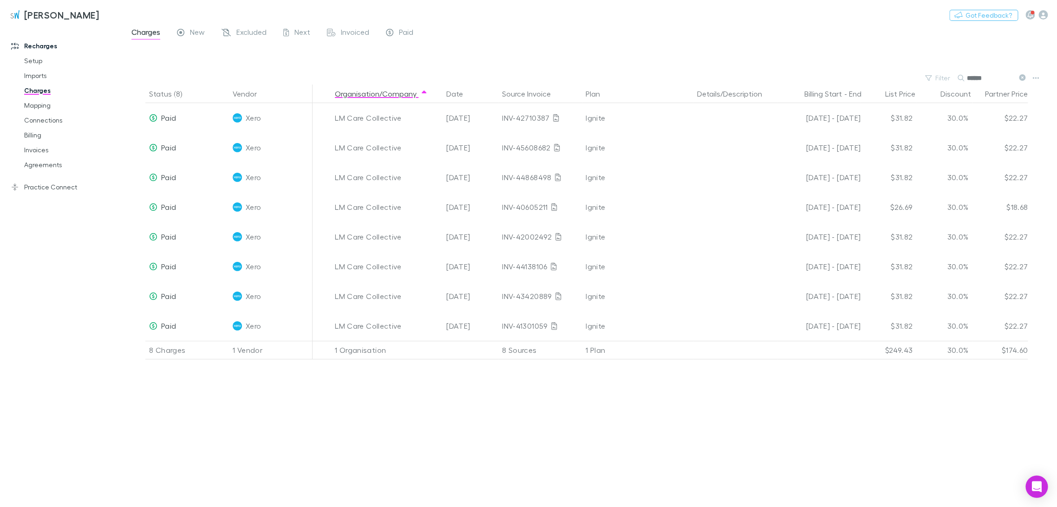
click at [530, 81] on input "******" at bounding box center [990, 78] width 46 height 13
click at [530, 85] on main "Charges New Excluded Next Invoiced Paid Filter Search ****** Status (8) Vendor …" at bounding box center [590, 266] width 934 height 481
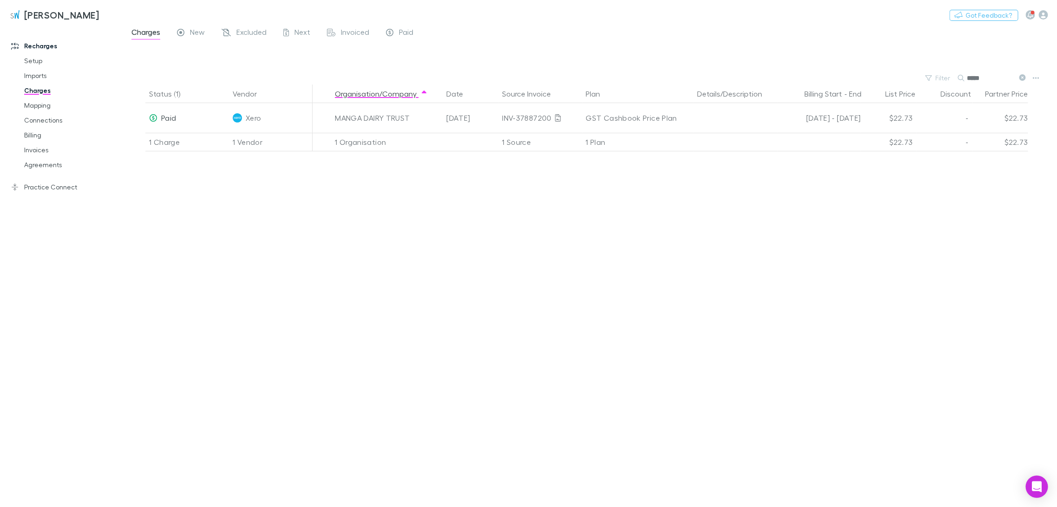
click at [530, 78] on div "Filter Search *****" at bounding box center [590, 78] width 934 height 13
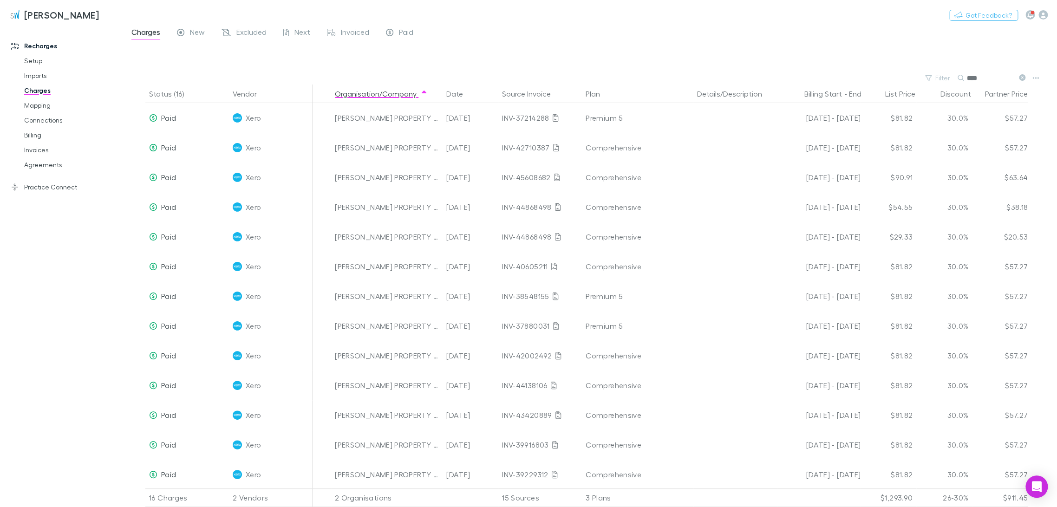
scroll to position [100, 0]
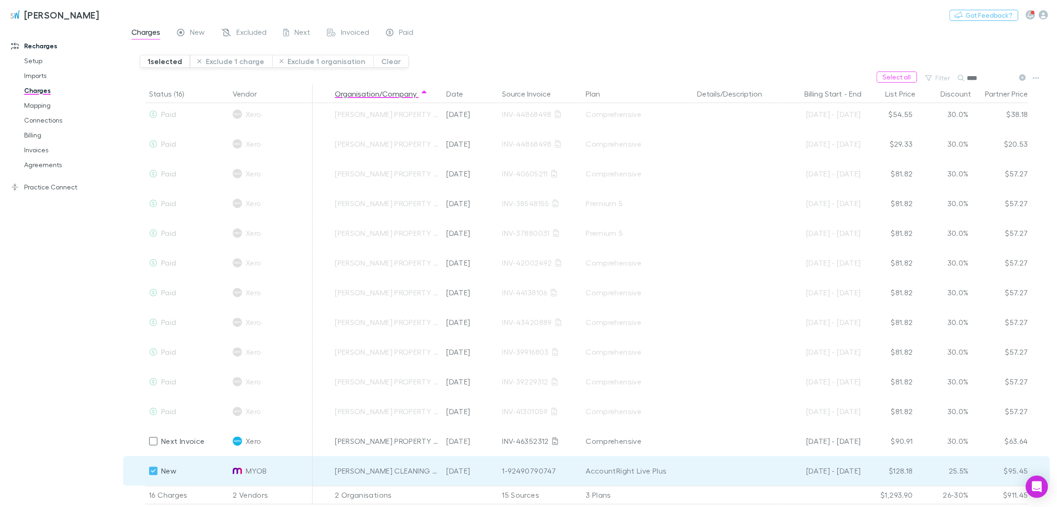
click at [244, 60] on button "Exclude 1 charge" at bounding box center [231, 61] width 82 height 13
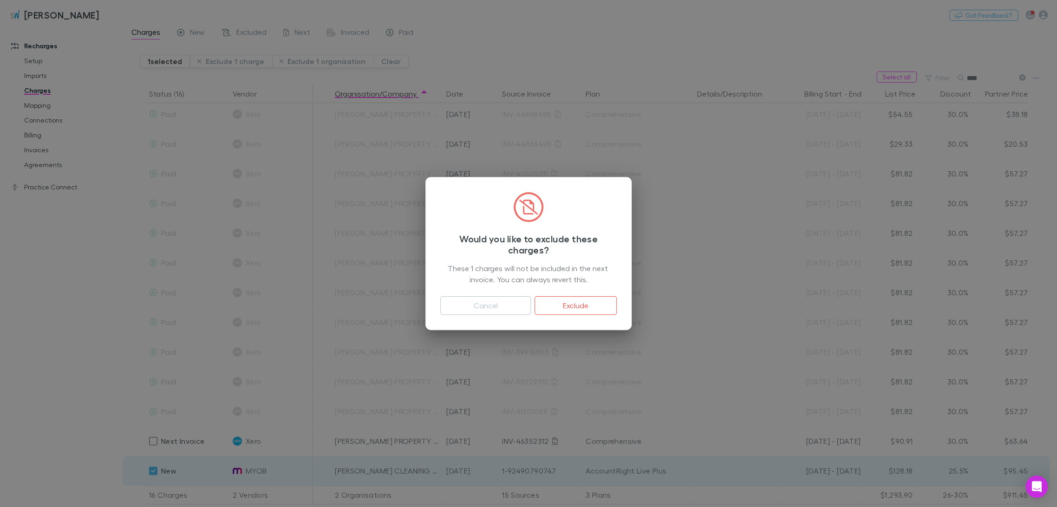
click at [530, 305] on button "Exclude" at bounding box center [576, 305] width 82 height 19
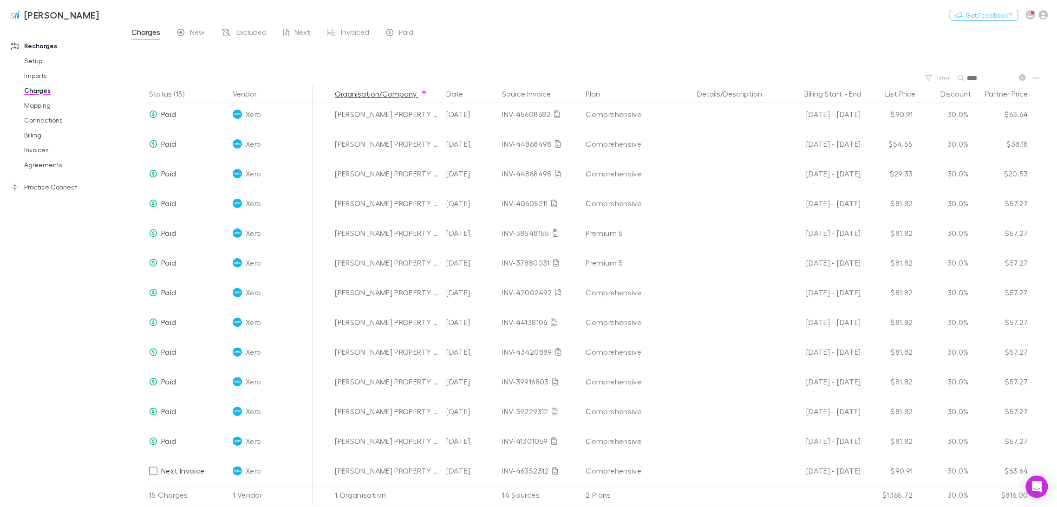
scroll to position [71, 0]
drag, startPoint x: 960, startPoint y: 79, endPoint x: 870, endPoint y: 78, distance: 90.1
click at [530, 78] on div "Filter Search ****" at bounding box center [590, 78] width 934 height 13
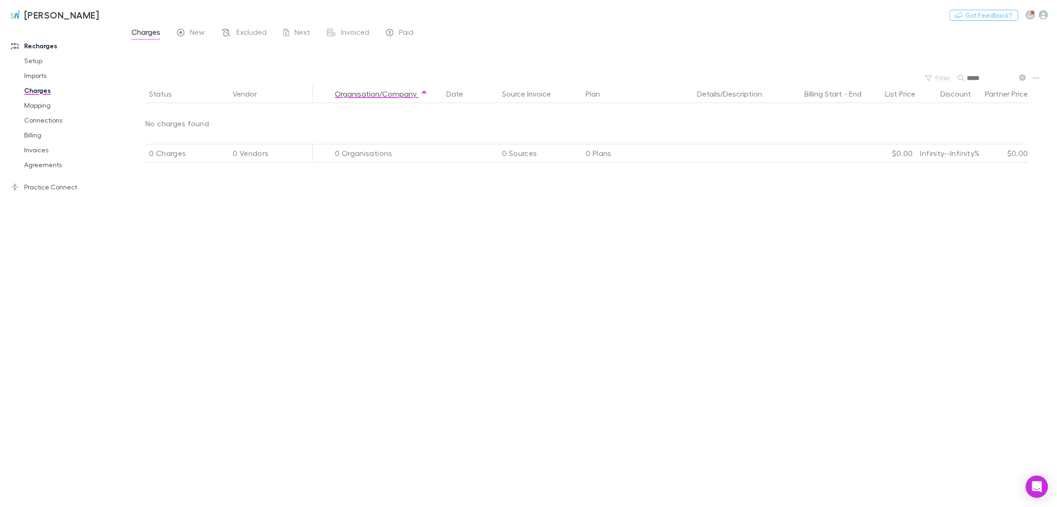
click at [530, 77] on div "Filter Search *****" at bounding box center [590, 78] width 934 height 13
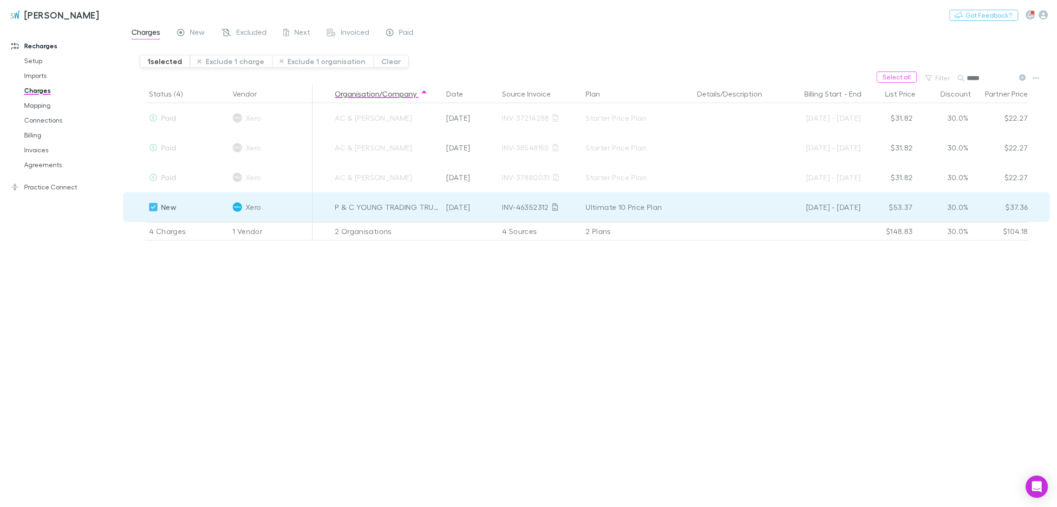
click at [241, 63] on button "Exclude 1 charge" at bounding box center [231, 61] width 82 height 13
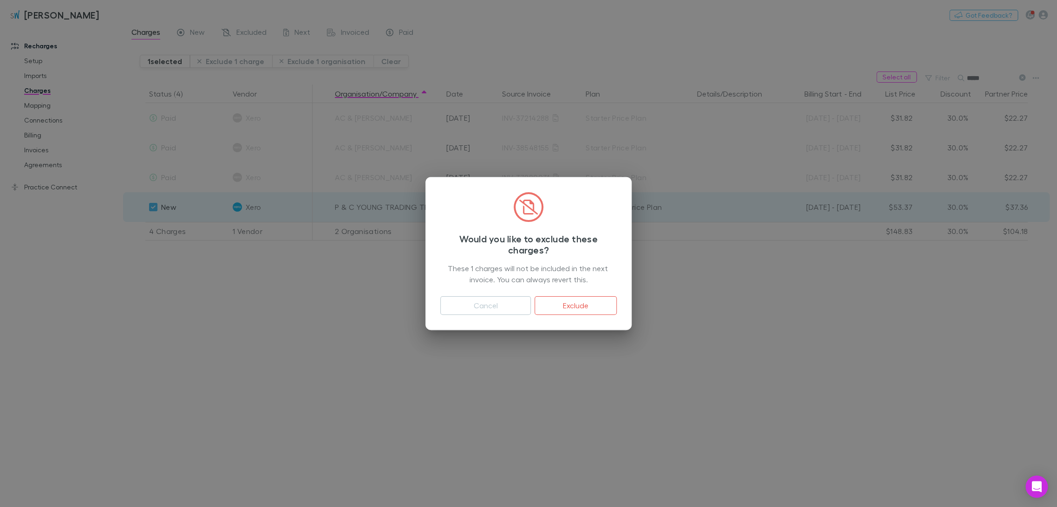
click at [530, 307] on button "Exclude" at bounding box center [576, 305] width 82 height 19
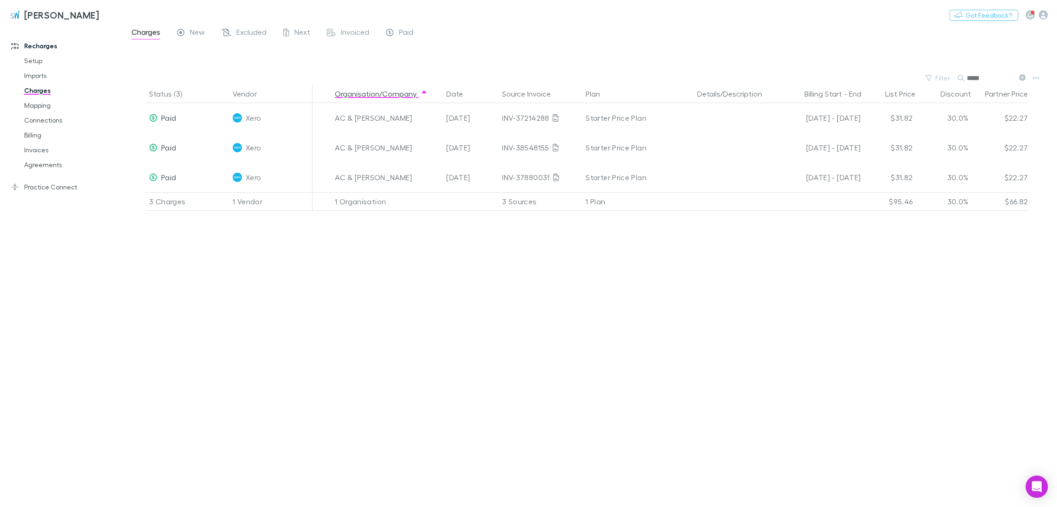
click at [530, 78] on input "*****" at bounding box center [990, 78] width 46 height 13
drag, startPoint x: 987, startPoint y: 80, endPoint x: 743, endPoint y: 65, distance: 245.2
click at [530, 65] on main "Charges New Excluded Next Invoiced Paid Filter Search ***** Status (3) Vendor O…" at bounding box center [590, 266] width 934 height 481
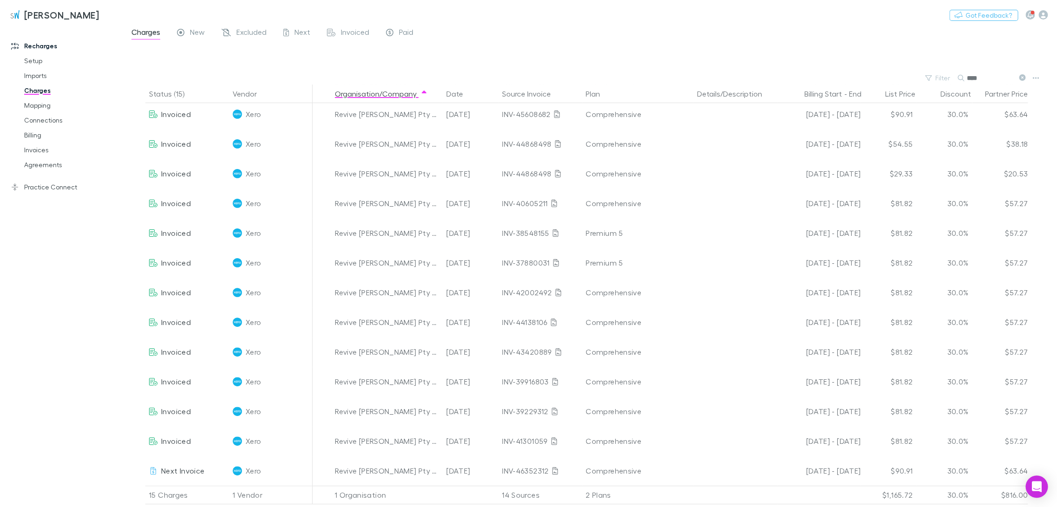
scroll to position [71, 0]
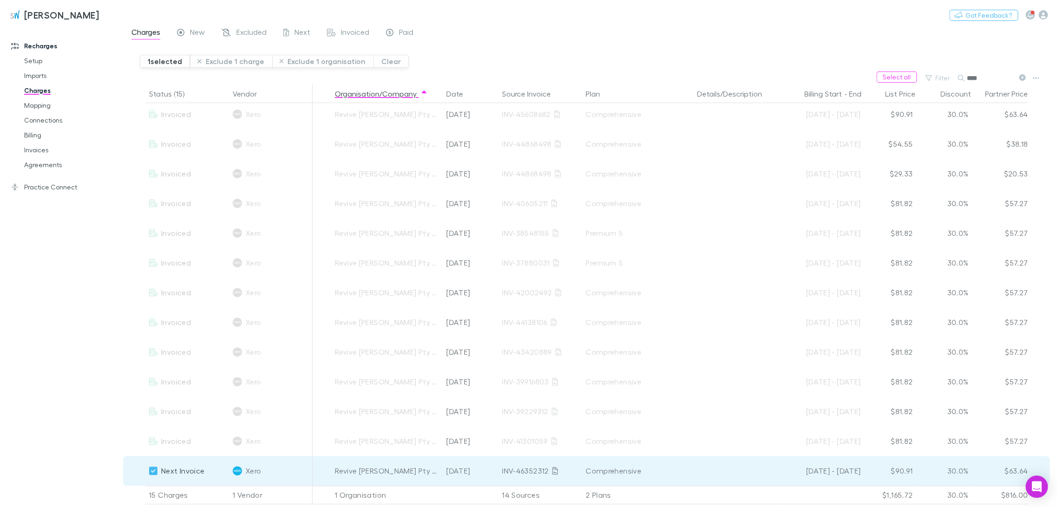
click at [245, 63] on button "Exclude 1 charge" at bounding box center [231, 61] width 82 height 13
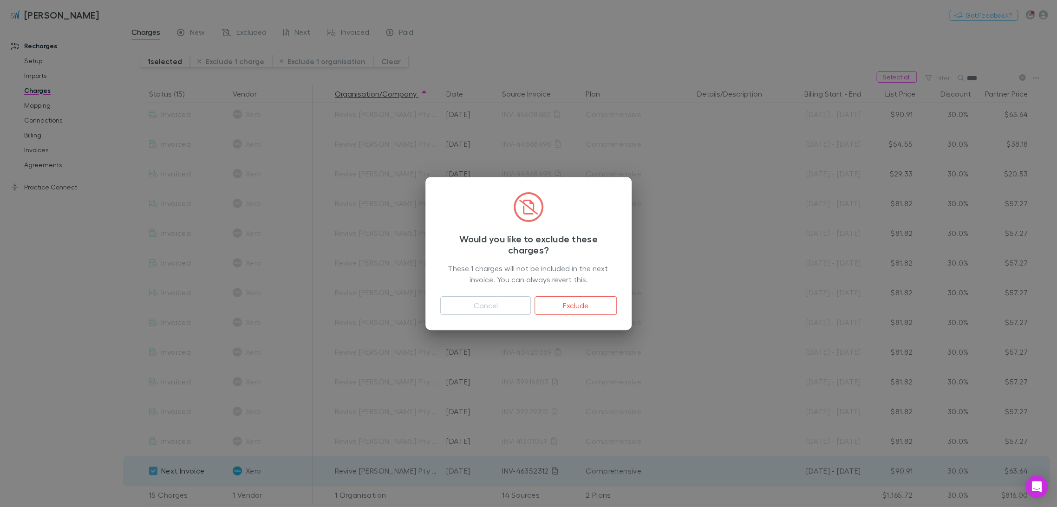
click at [530, 308] on button "Exclude" at bounding box center [576, 305] width 82 height 19
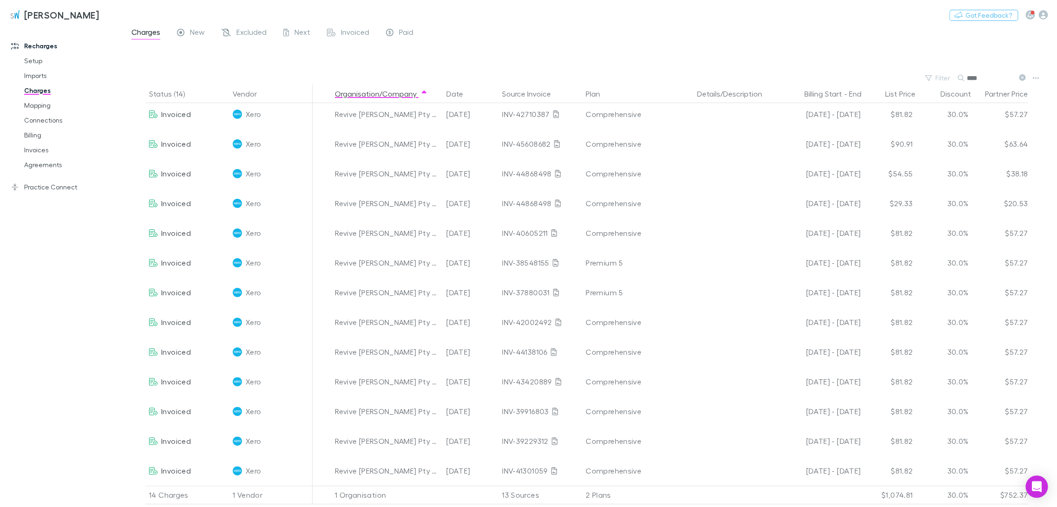
scroll to position [41, 0]
drag, startPoint x: 981, startPoint y: 79, endPoint x: 794, endPoint y: 77, distance: 187.2
click at [530, 77] on div "Filter Search ****" at bounding box center [590, 78] width 934 height 13
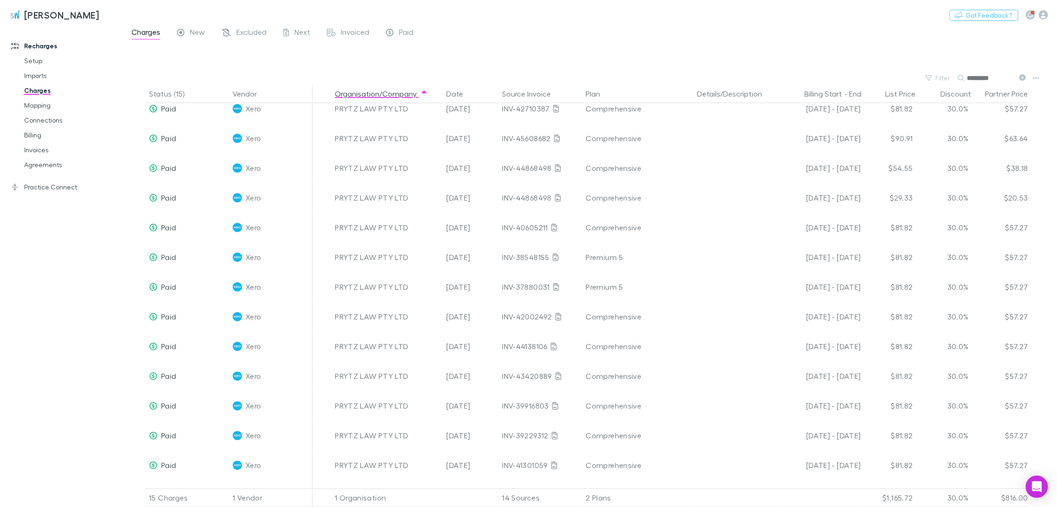
scroll to position [71, 0]
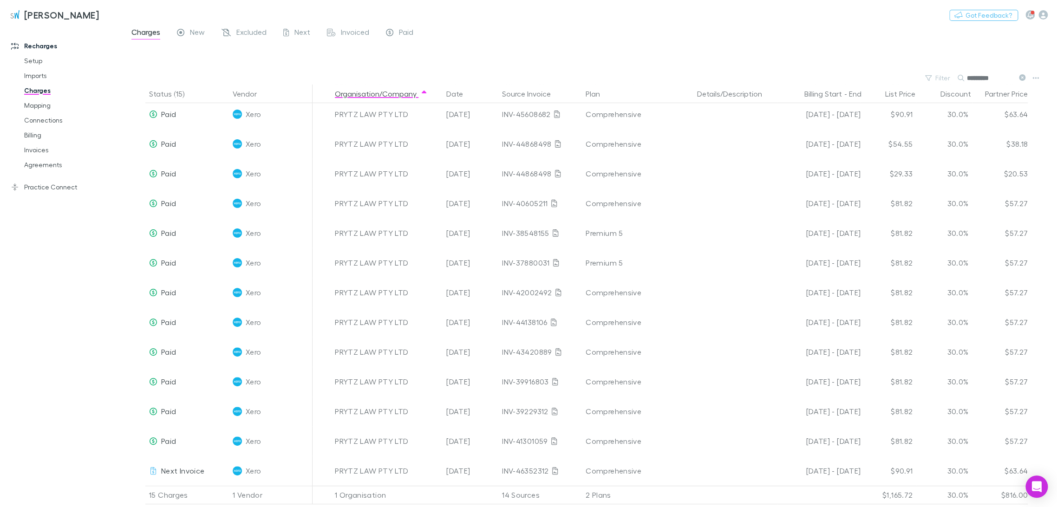
type input "*********"
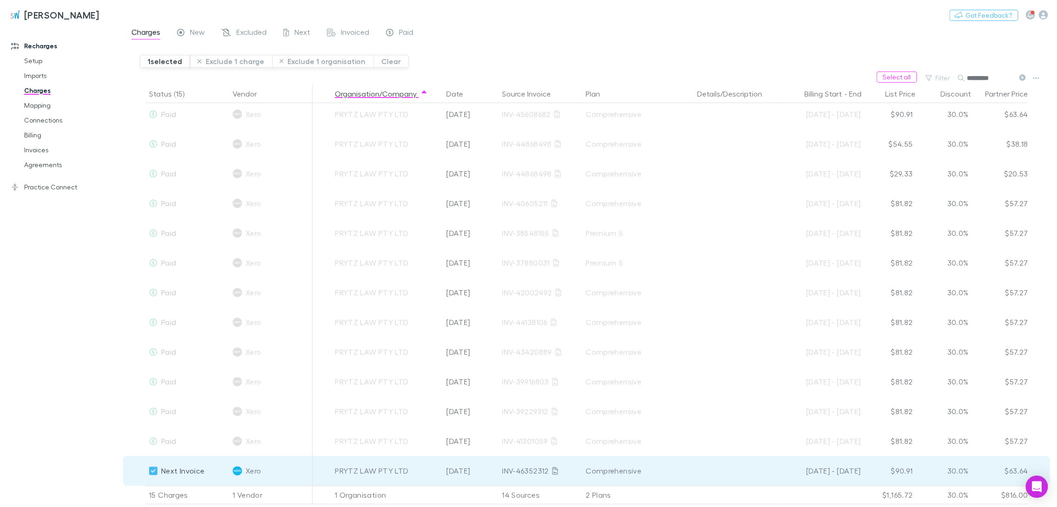
click at [256, 62] on button "Exclude 1 charge" at bounding box center [231, 61] width 82 height 13
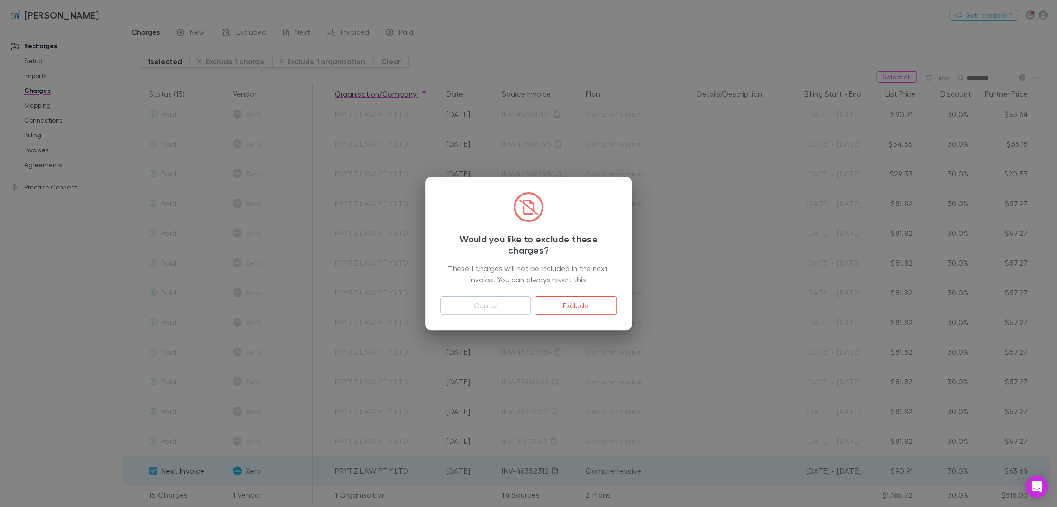
click at [530, 306] on button "Exclude" at bounding box center [576, 305] width 82 height 19
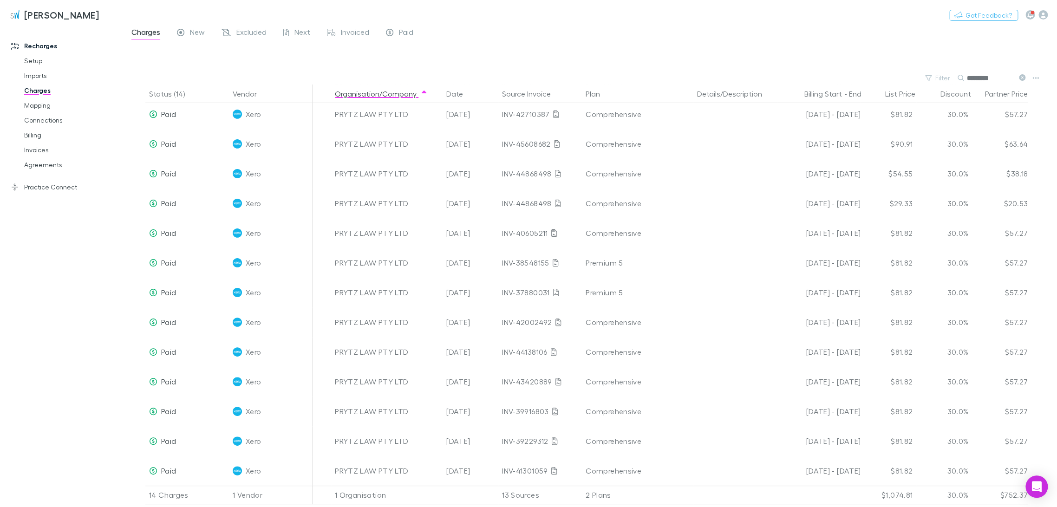
scroll to position [0, 0]
click at [416, 68] on div at bounding box center [598, 58] width 917 height 28
click at [530, 76] on button "Filter" at bounding box center [937, 77] width 35 height 11
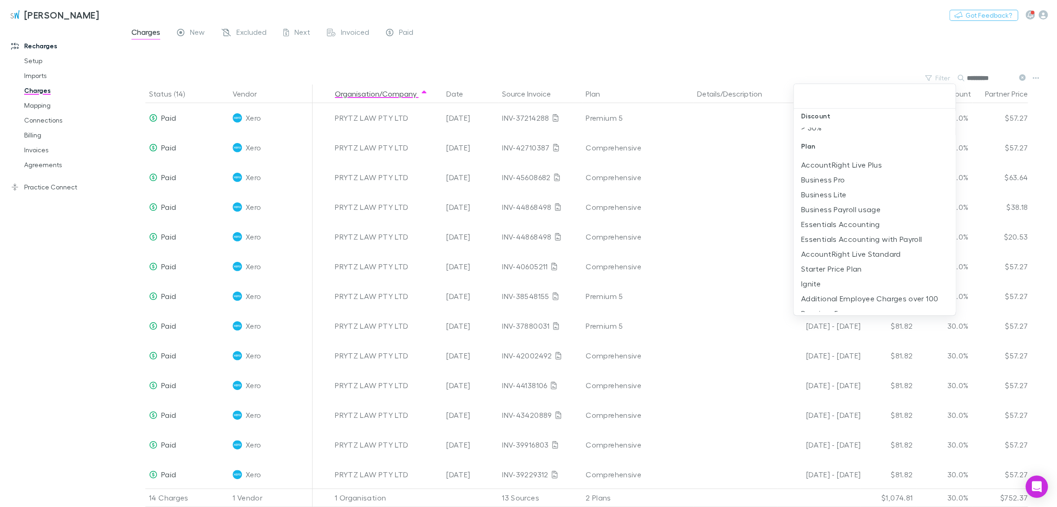
scroll to position [206, 0]
click at [530, 267] on li "Ignite" at bounding box center [875, 266] width 162 height 15
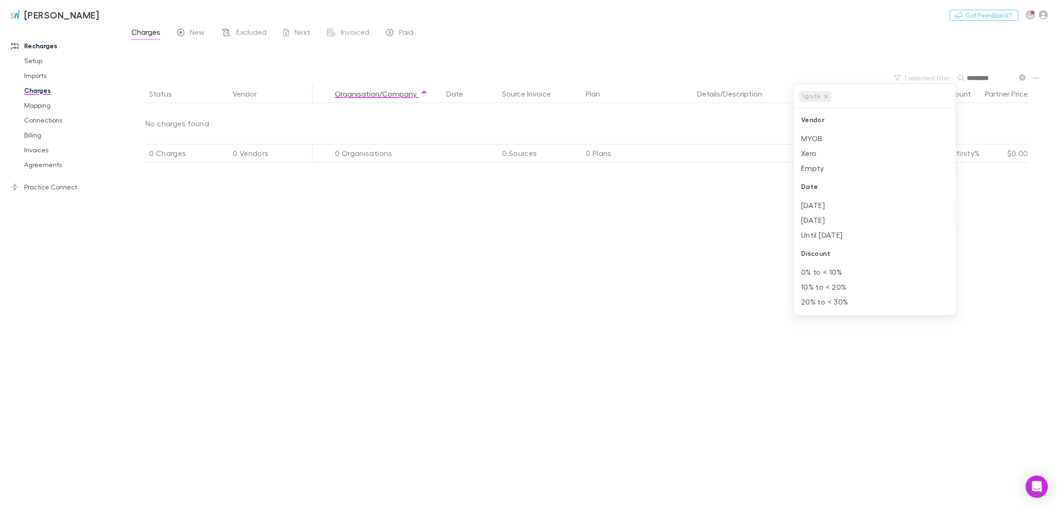
click at [530, 74] on div at bounding box center [528, 253] width 1057 height 507
click at [530, 78] on icon at bounding box center [1022, 77] width 7 height 7
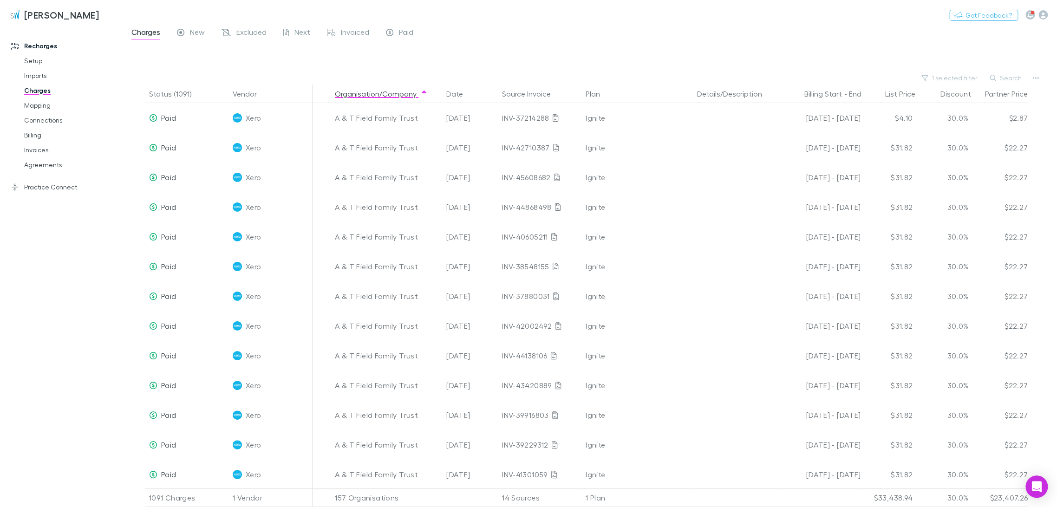
click at [530, 74] on button "1 selected filter" at bounding box center [950, 77] width 66 height 11
click at [530, 206] on li "[DATE]" at bounding box center [903, 205] width 162 height 15
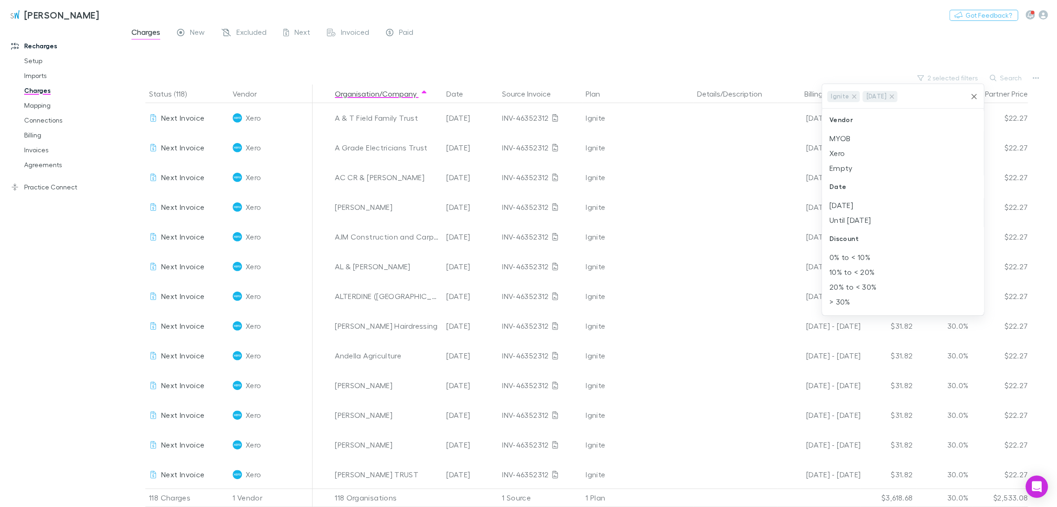
click at [486, 58] on div at bounding box center [528, 253] width 1057 height 507
click at [99, 305] on div "Recharges Setup Imports Charges Mapping Connections Billing Invoices Agreements…" at bounding box center [65, 264] width 131 height 471
